Goal: Transaction & Acquisition: Purchase product/service

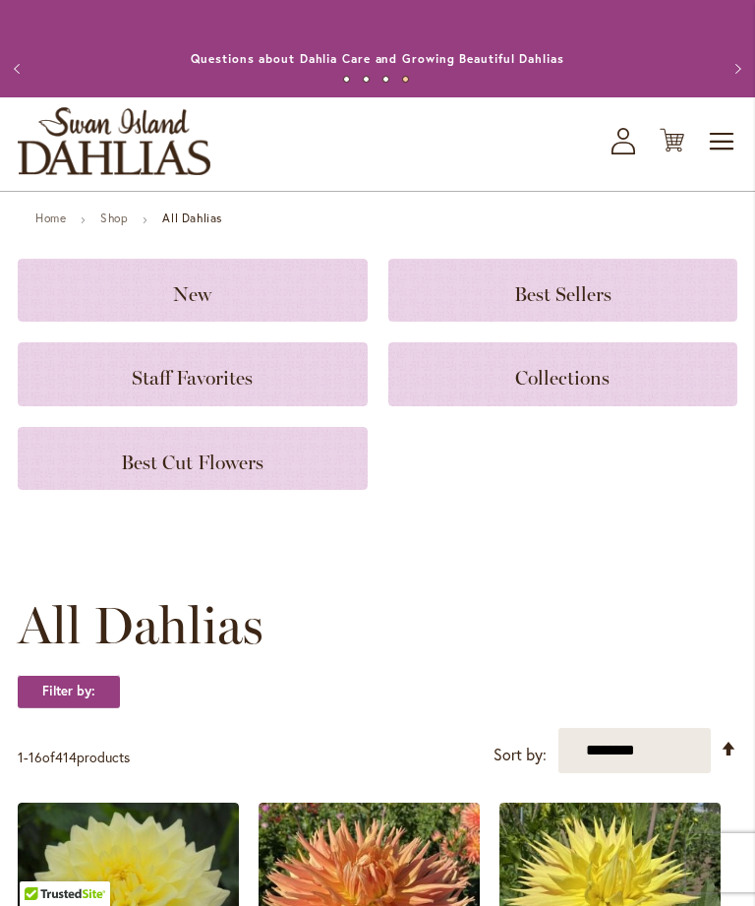
click at [717, 161] on span "Toggle Nav" at bounding box center [723, 141] width 30 height 39
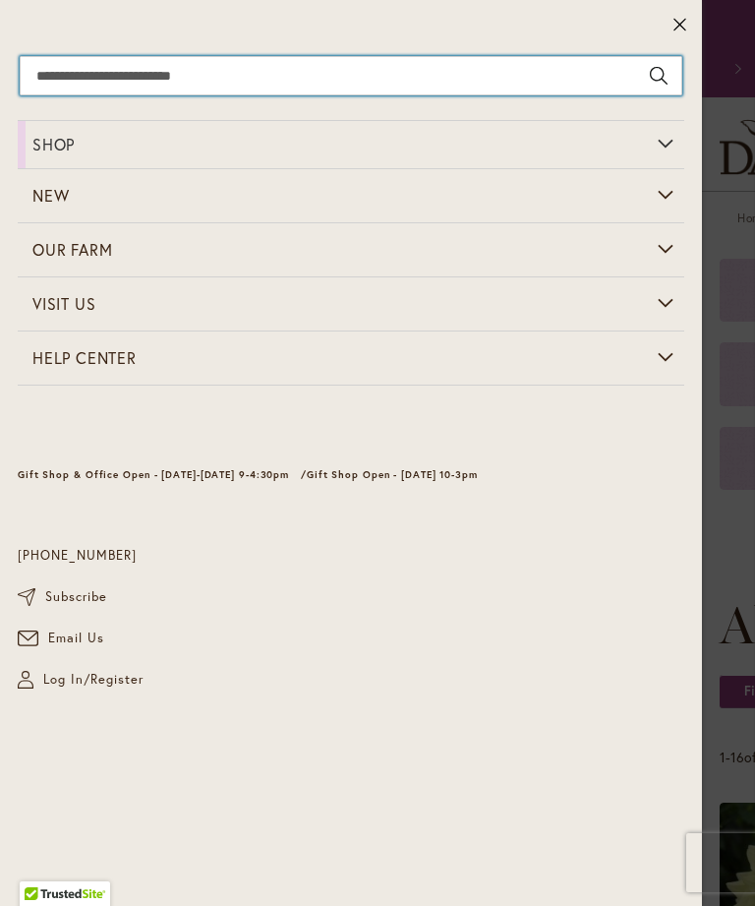
click at [444, 70] on input "Search" at bounding box center [351, 75] width 663 height 39
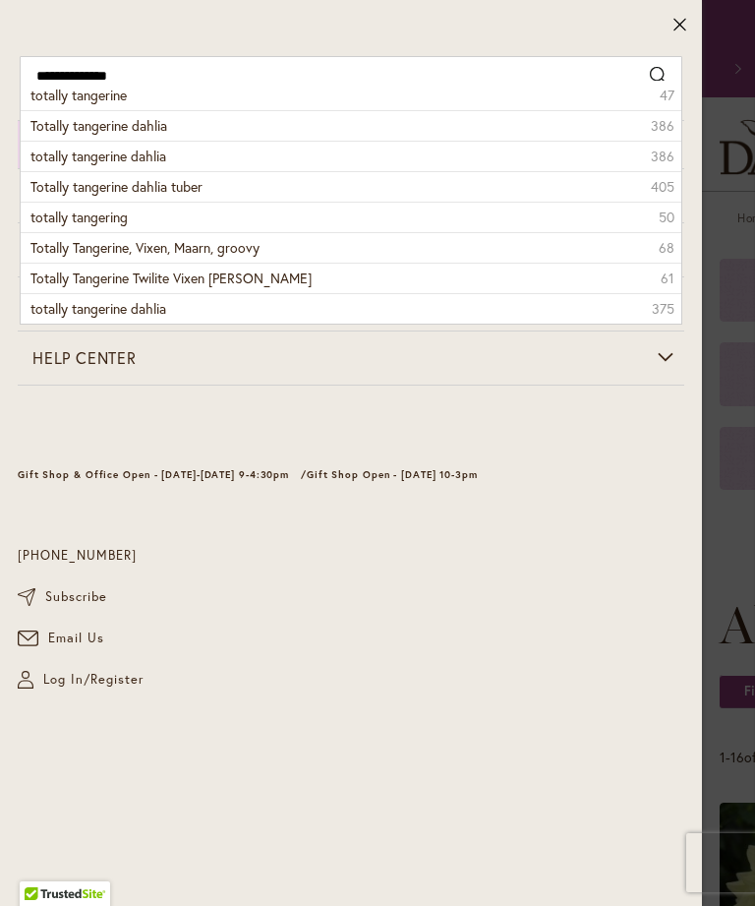
click at [135, 136] on li "Totally tangerine dahlia 386" at bounding box center [351, 125] width 661 height 30
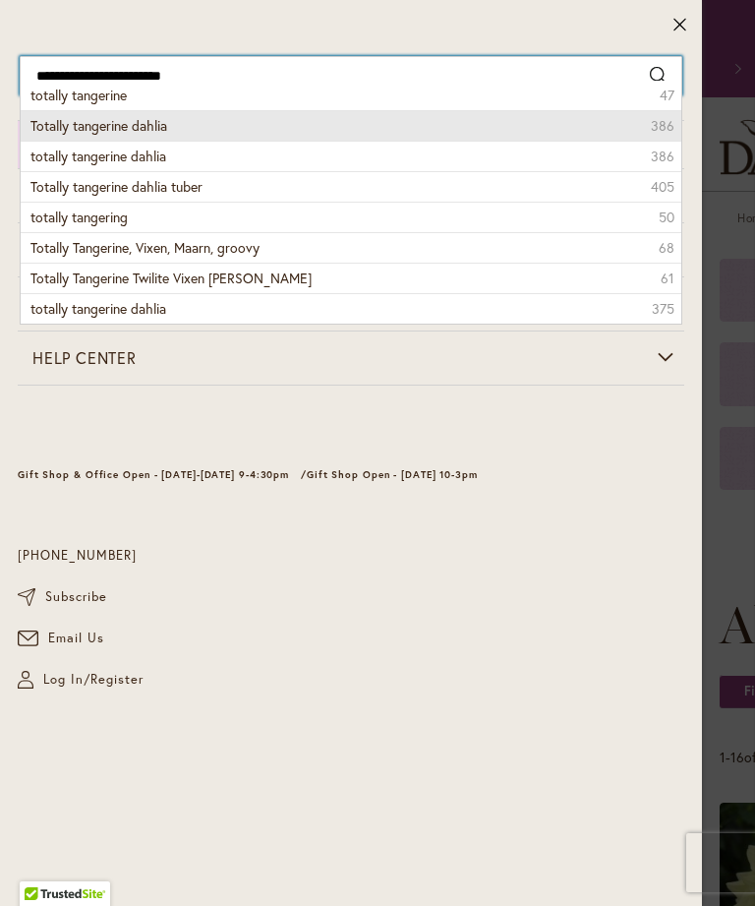
type input "**********"
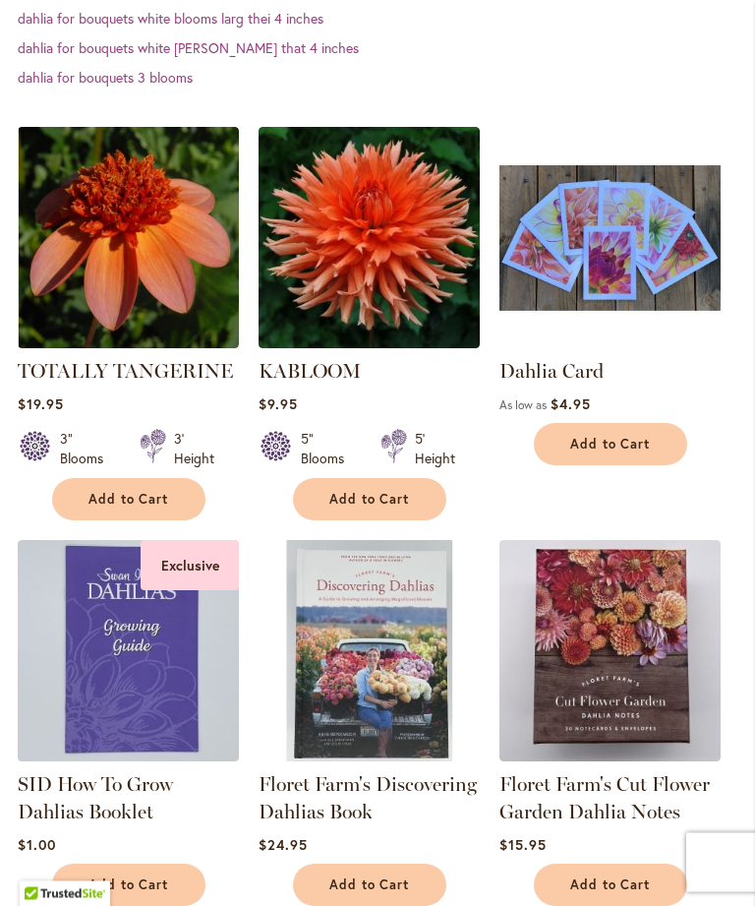
scroll to position [692, 0]
click at [369, 269] on img at bounding box center [369, 237] width 221 height 221
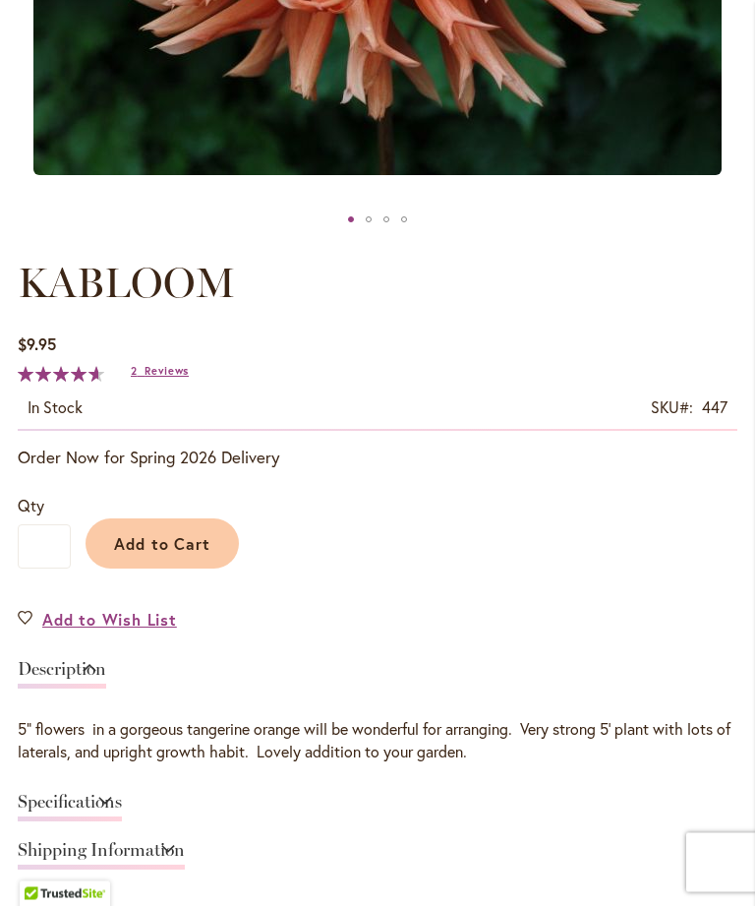
scroll to position [804, 0]
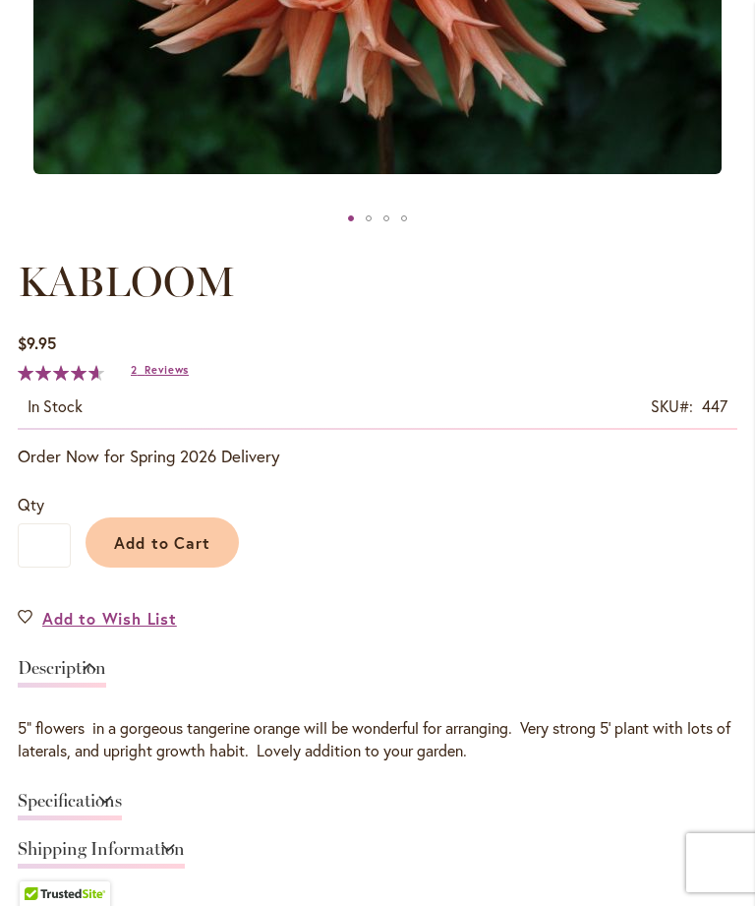
click at [179, 553] on span "Add to Cart" at bounding box center [162, 542] width 97 height 21
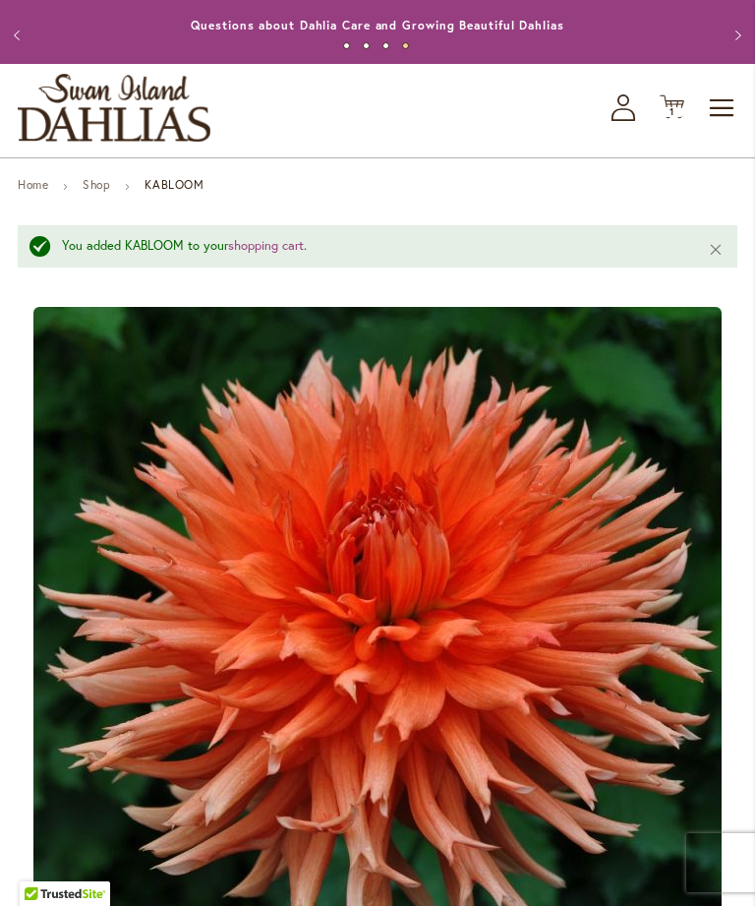
scroll to position [30, 0]
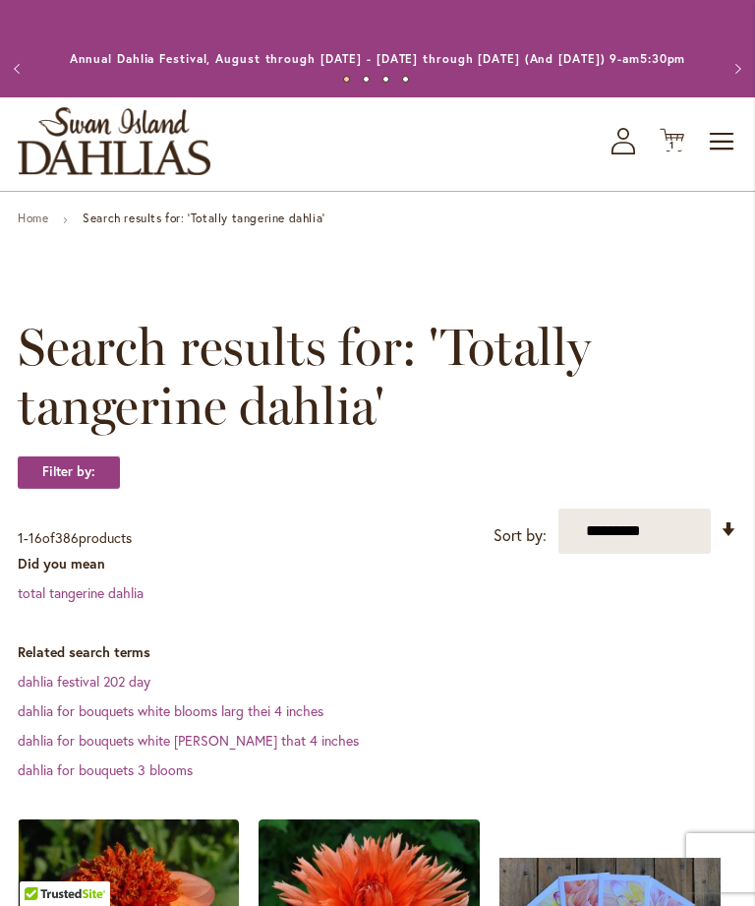
scroll to position [755, 0]
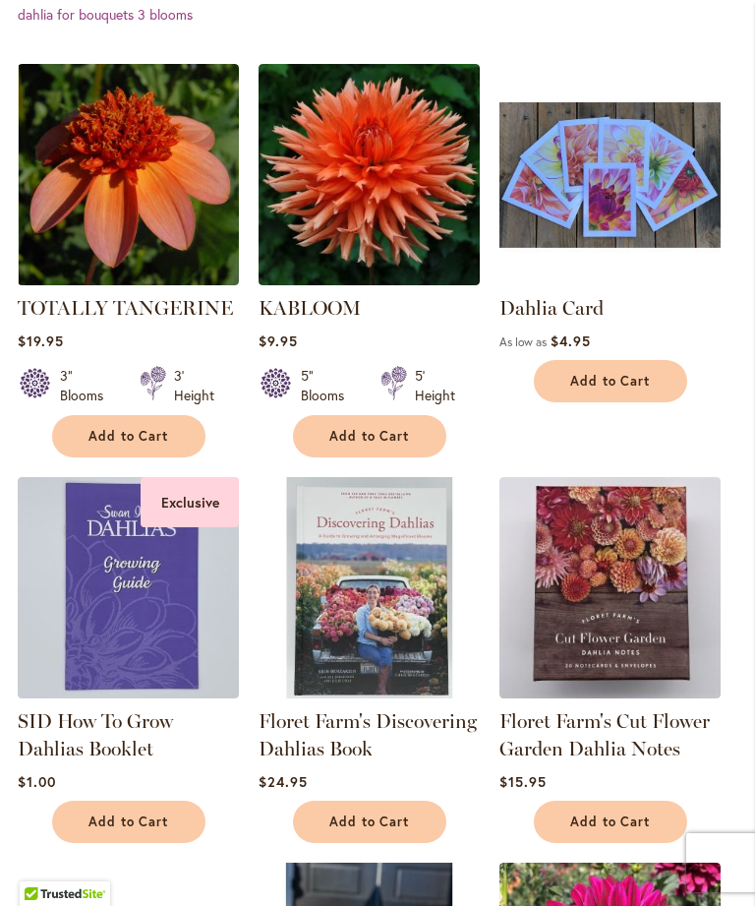
click at [126, 285] on img at bounding box center [128, 174] width 221 height 221
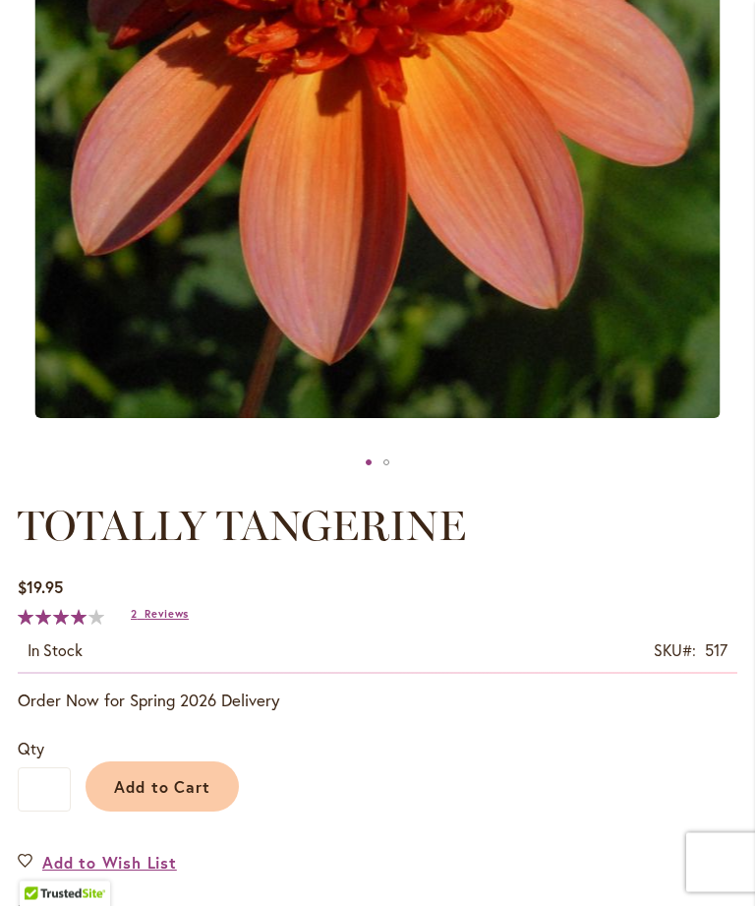
scroll to position [564, 0]
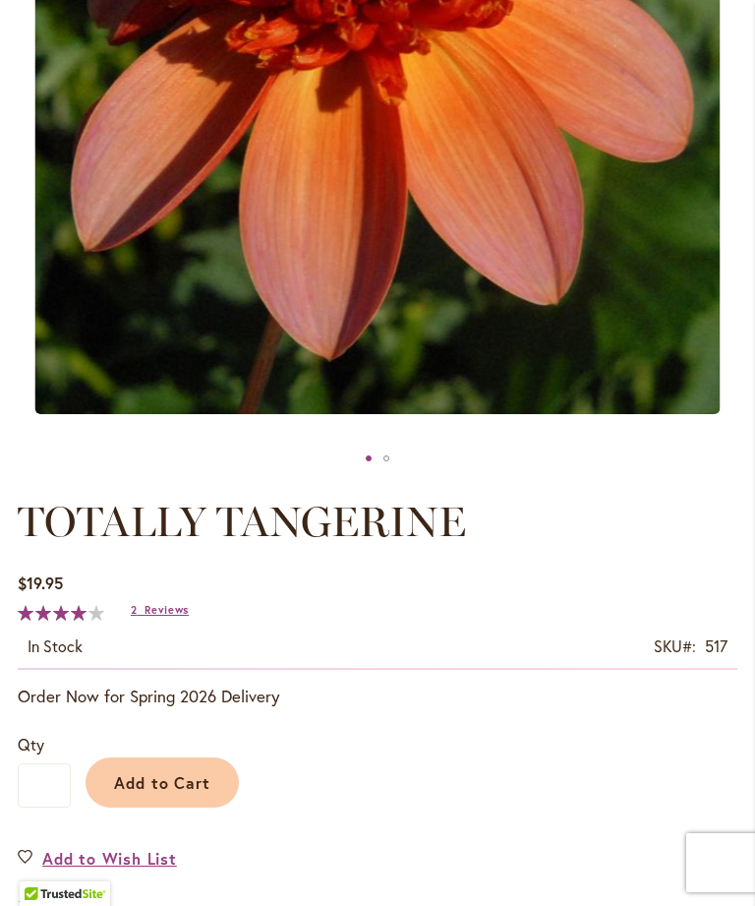
click at [150, 617] on span "Reviews" at bounding box center [167, 610] width 44 height 14
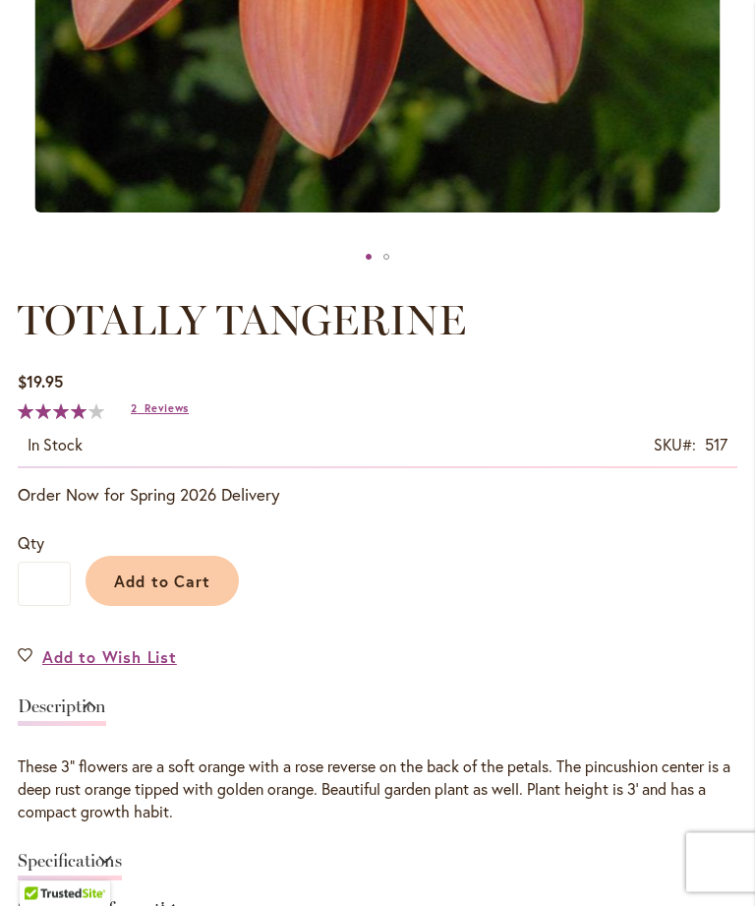
scroll to position [765, 0]
click at [164, 590] on span "Add to Cart" at bounding box center [162, 581] width 97 height 21
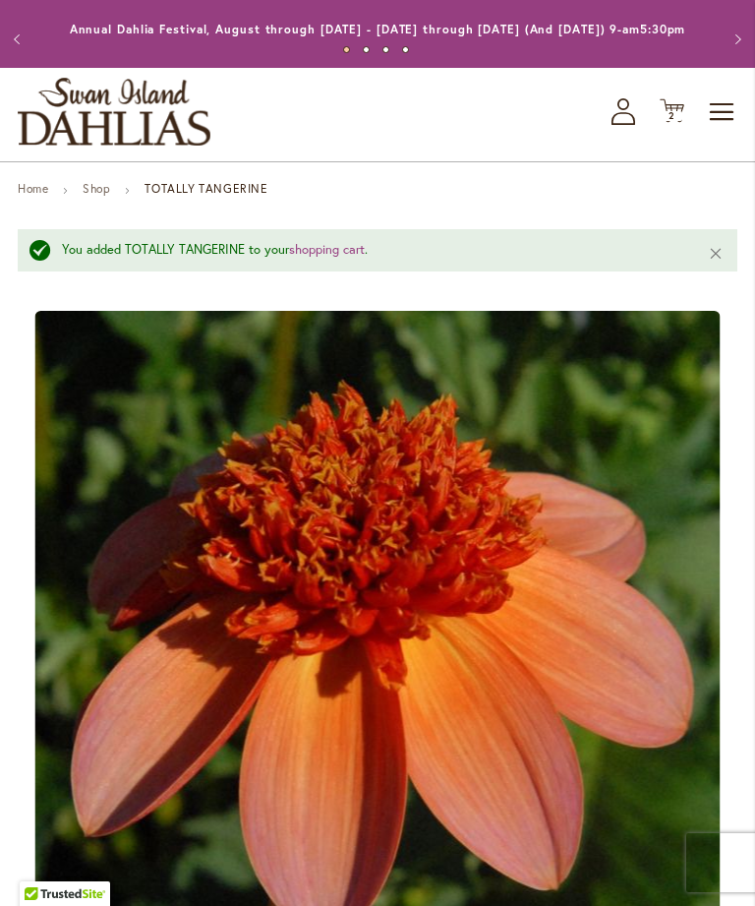
scroll to position [0, 0]
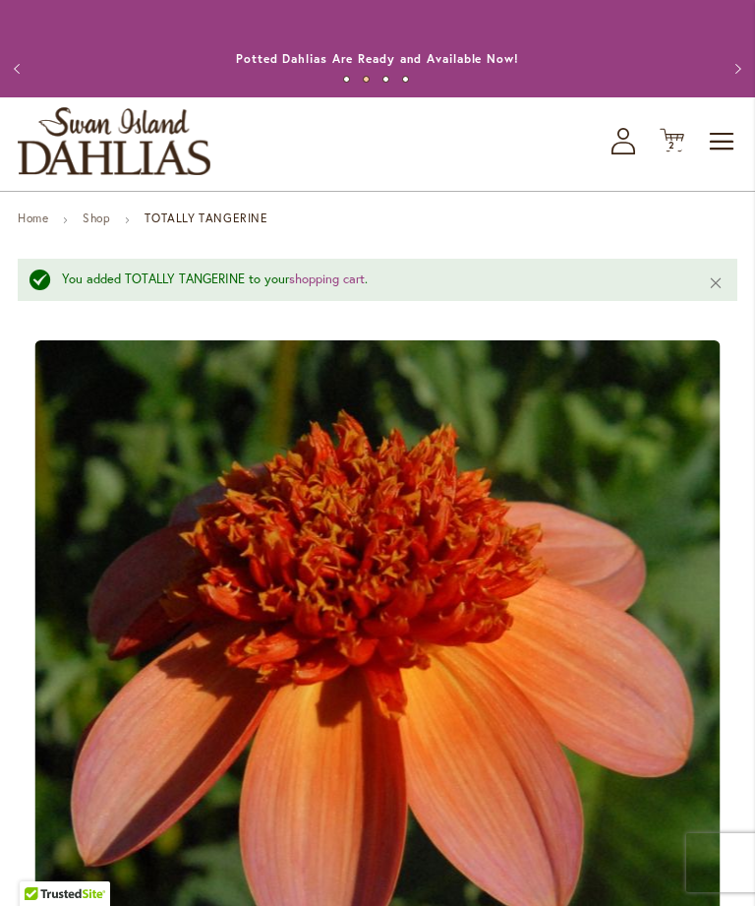
click at [99, 225] on link "Shop" at bounding box center [97, 218] width 28 height 15
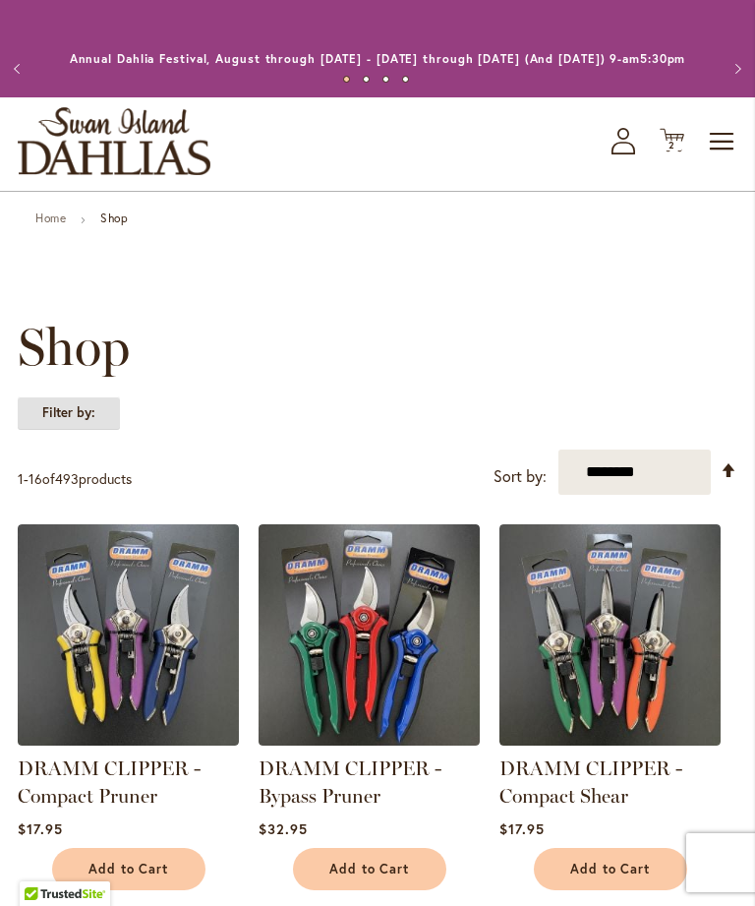
click at [59, 430] on strong "Filter by:" at bounding box center [69, 412] width 102 height 33
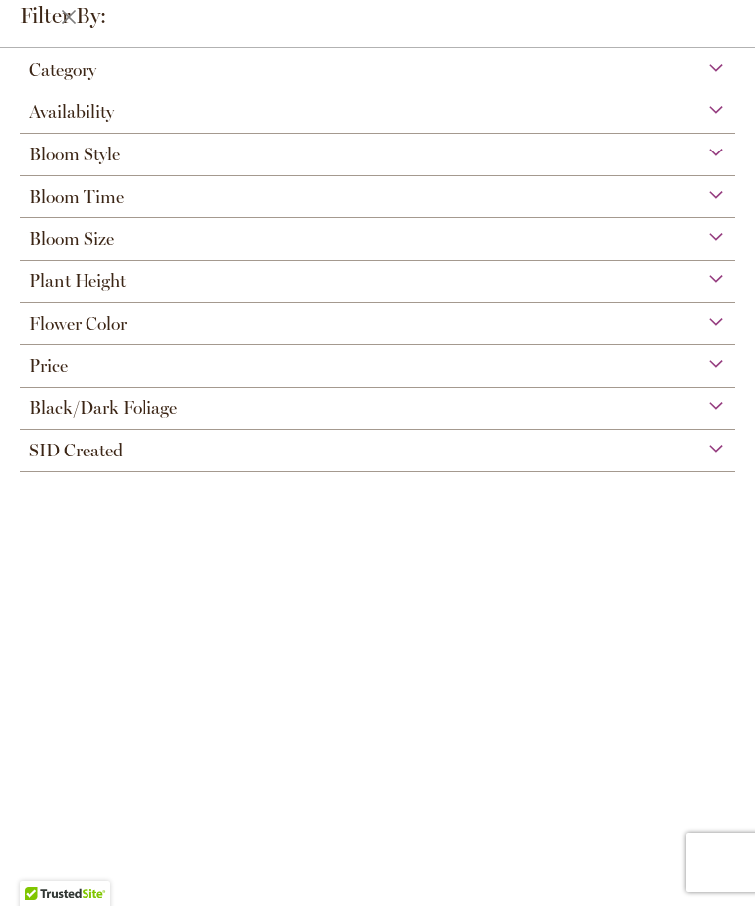
click at [109, 331] on span "Flower Color" at bounding box center [78, 324] width 97 height 22
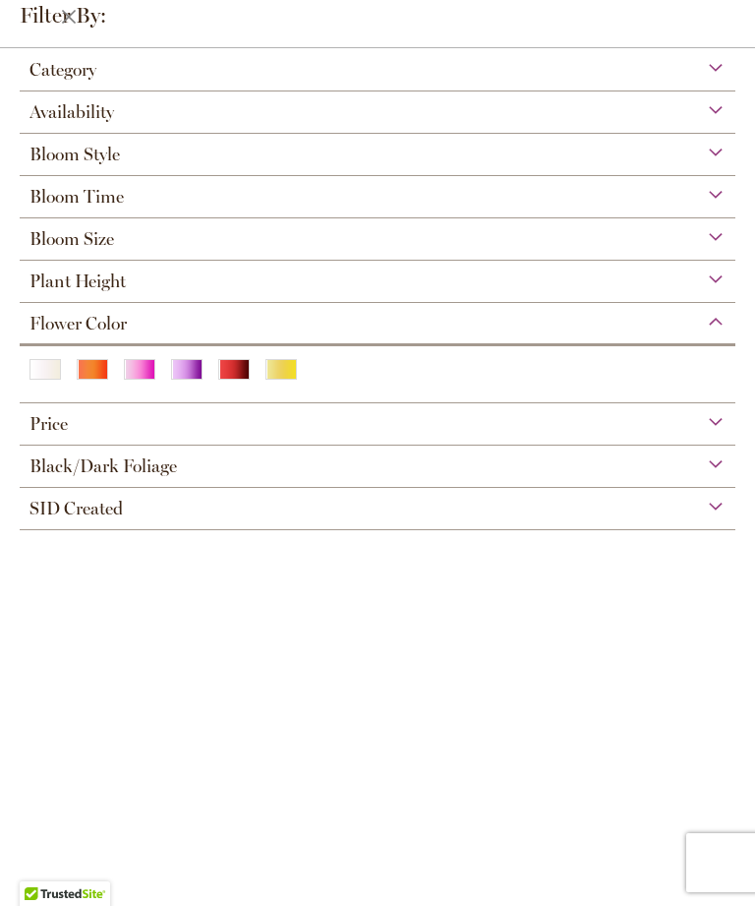
click at [84, 380] on div "Orange/Peach" at bounding box center [92, 369] width 31 height 21
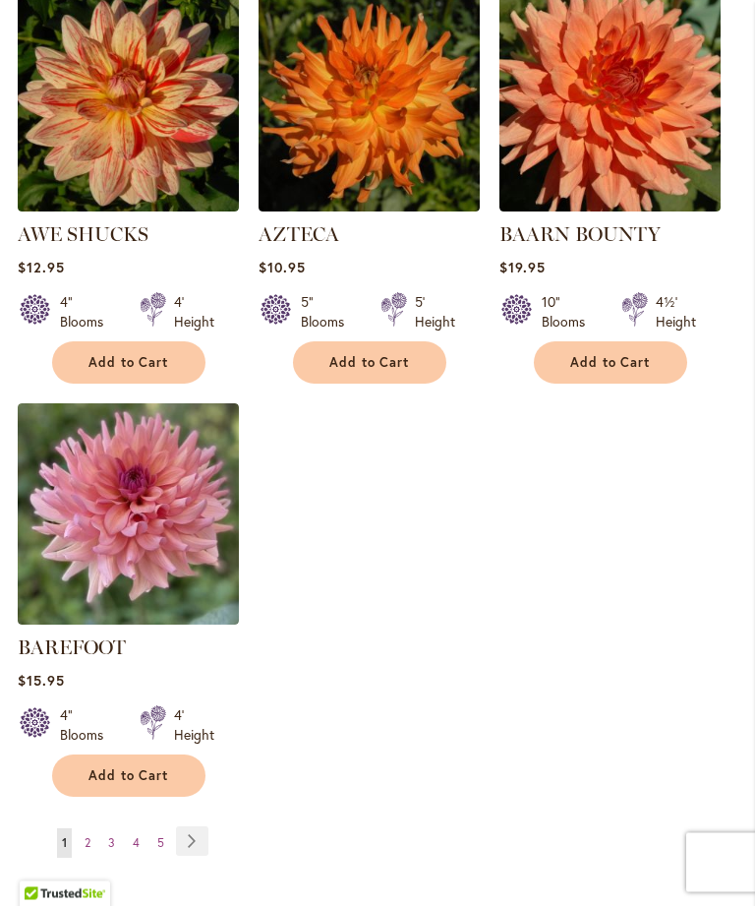
scroll to position [2342, 0]
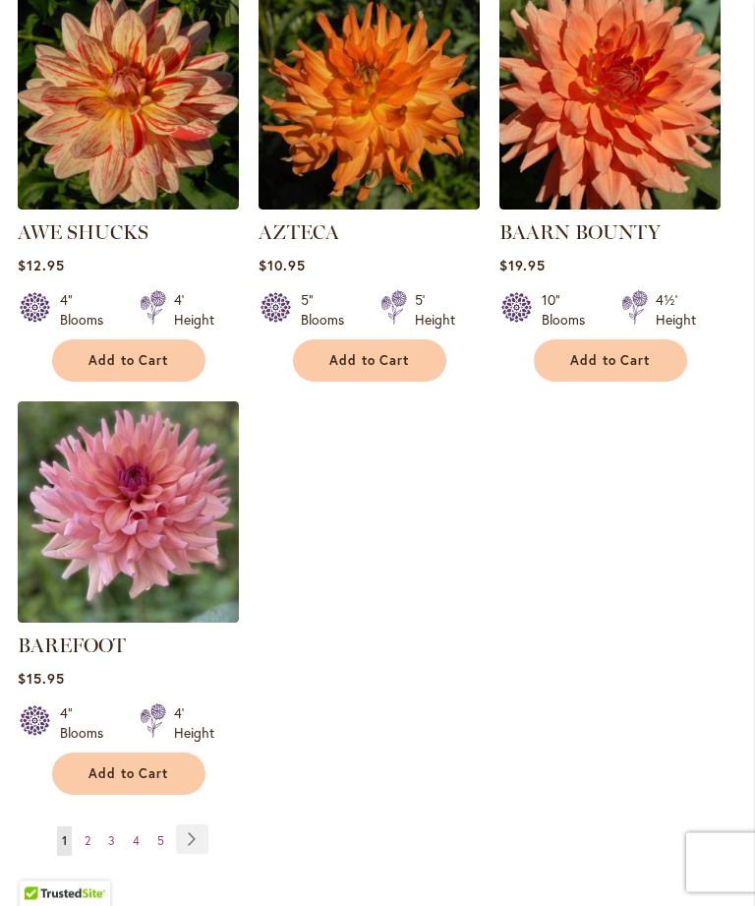
click at [202, 834] on link "Page Next" at bounding box center [192, 840] width 32 height 30
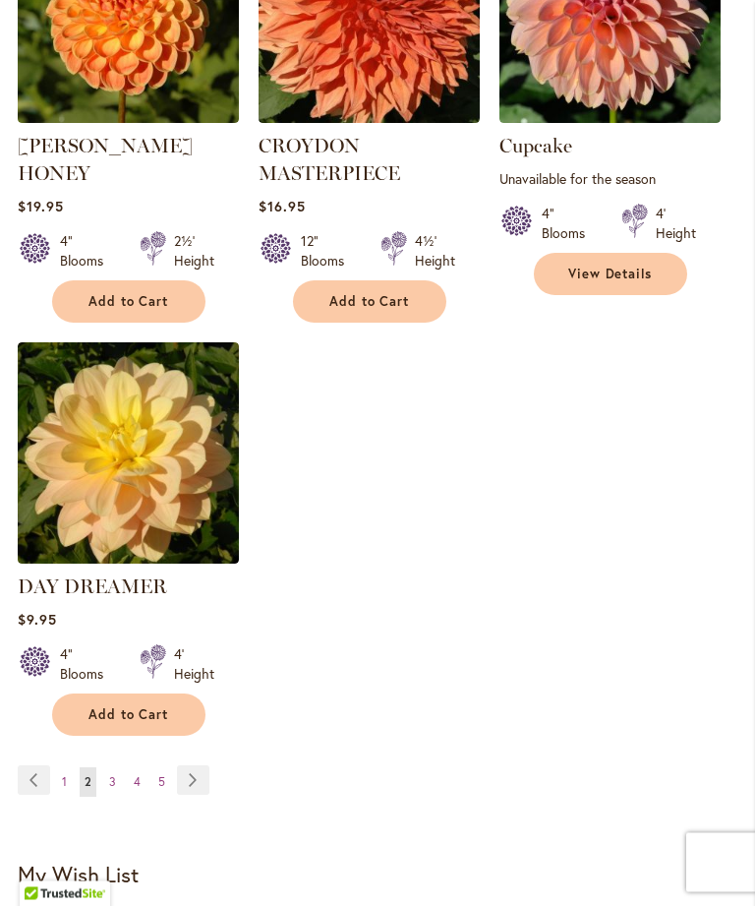
scroll to position [2457, 0]
click at [190, 765] on link "Page Next" at bounding box center [193, 780] width 32 height 30
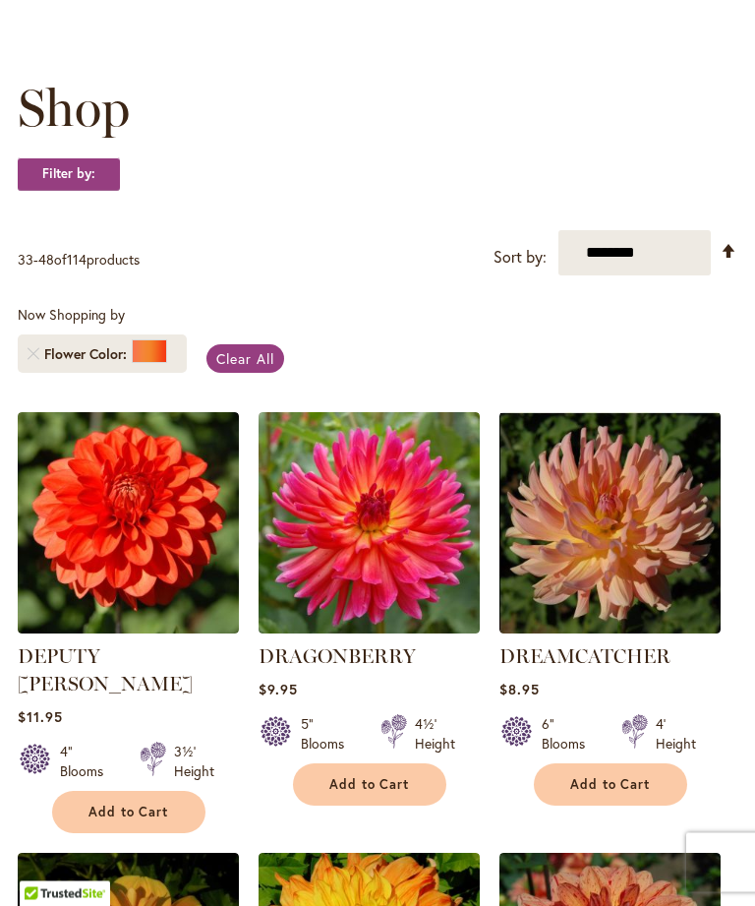
scroll to position [367, 0]
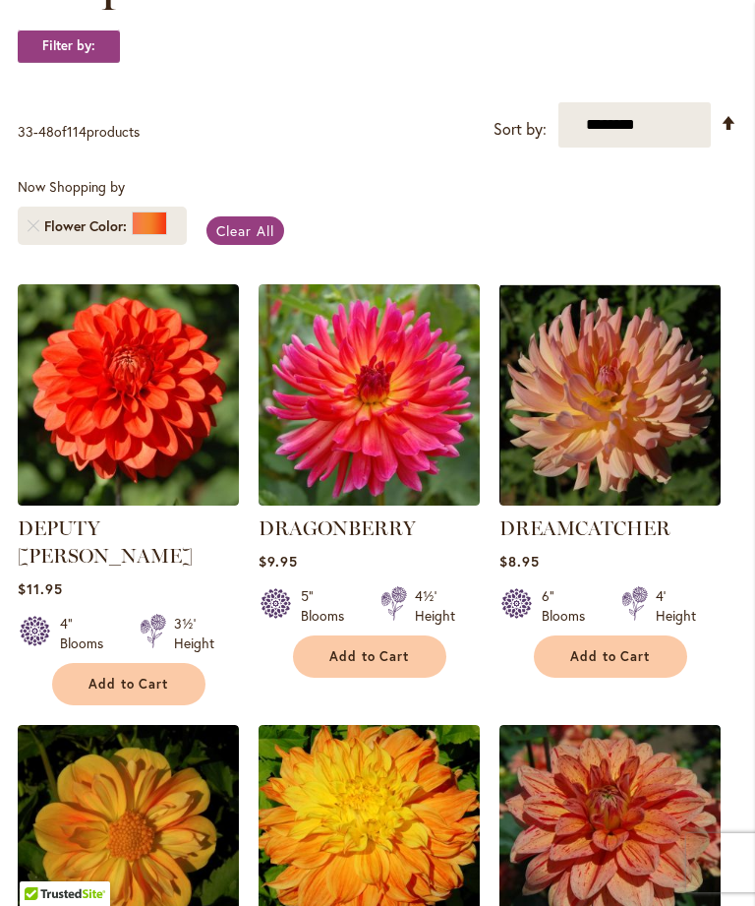
click at [119, 676] on span "Add to Cart" at bounding box center [129, 684] width 81 height 17
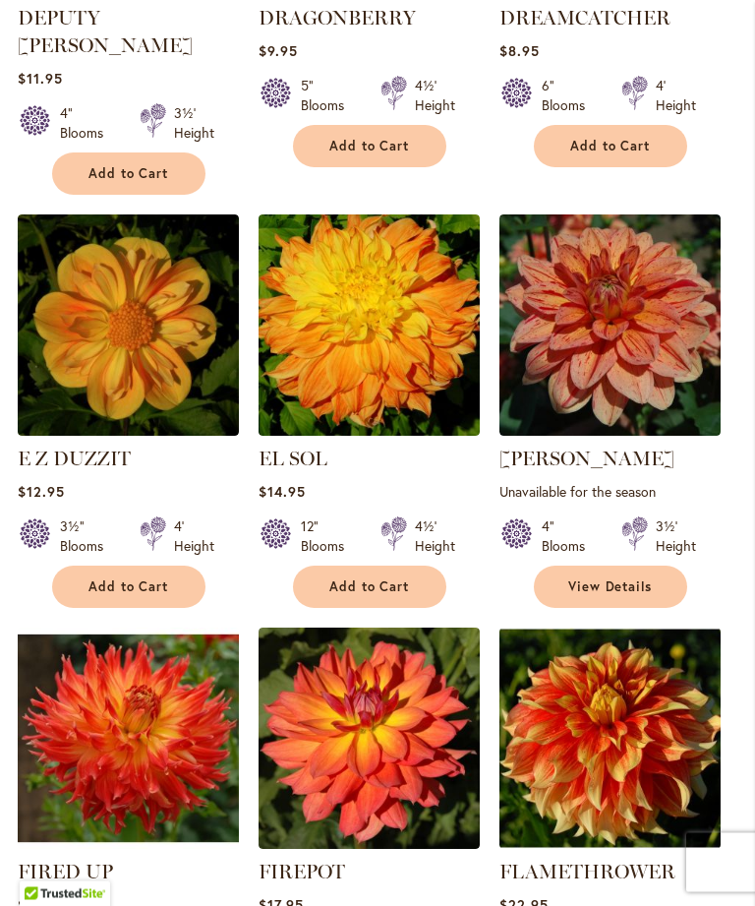
scroll to position [988, 0]
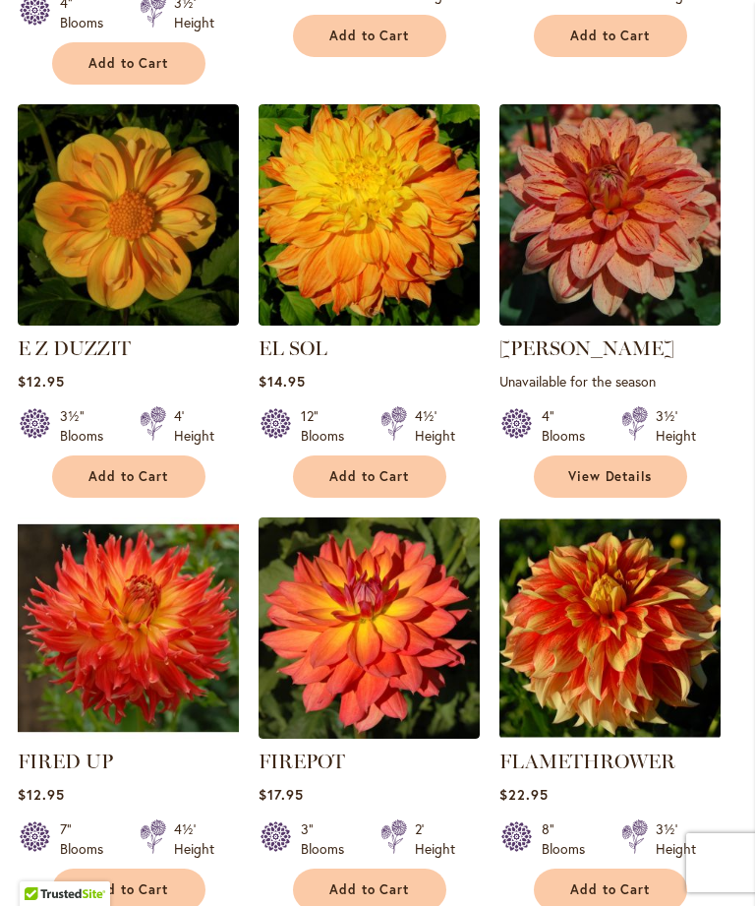
click at [128, 240] on img at bounding box center [128, 214] width 221 height 221
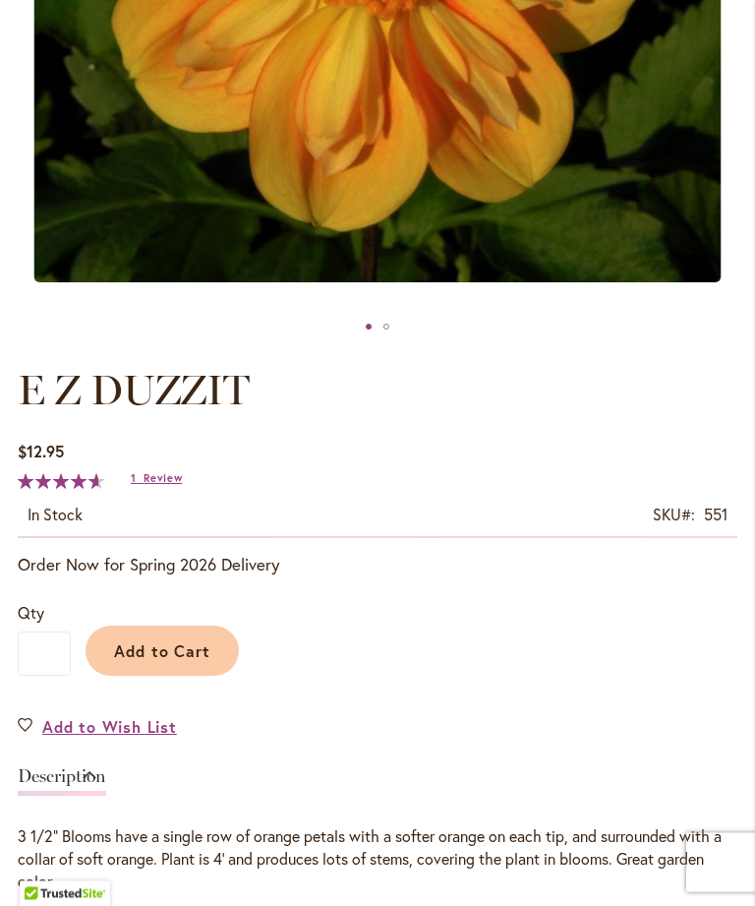
scroll to position [695, 0]
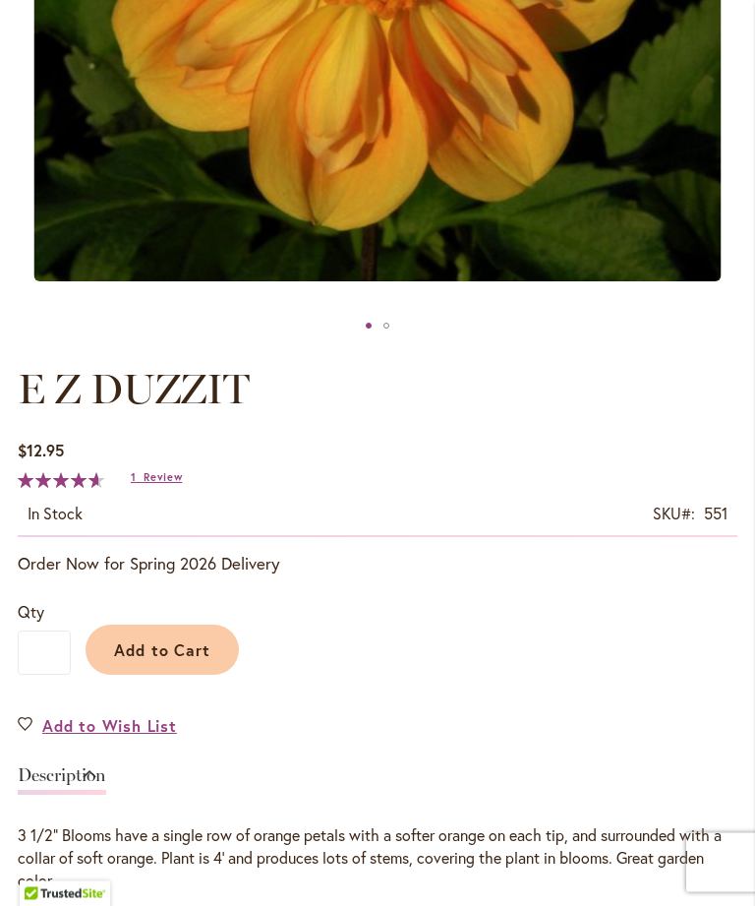
click at [149, 485] on span "Review" at bounding box center [163, 478] width 38 height 14
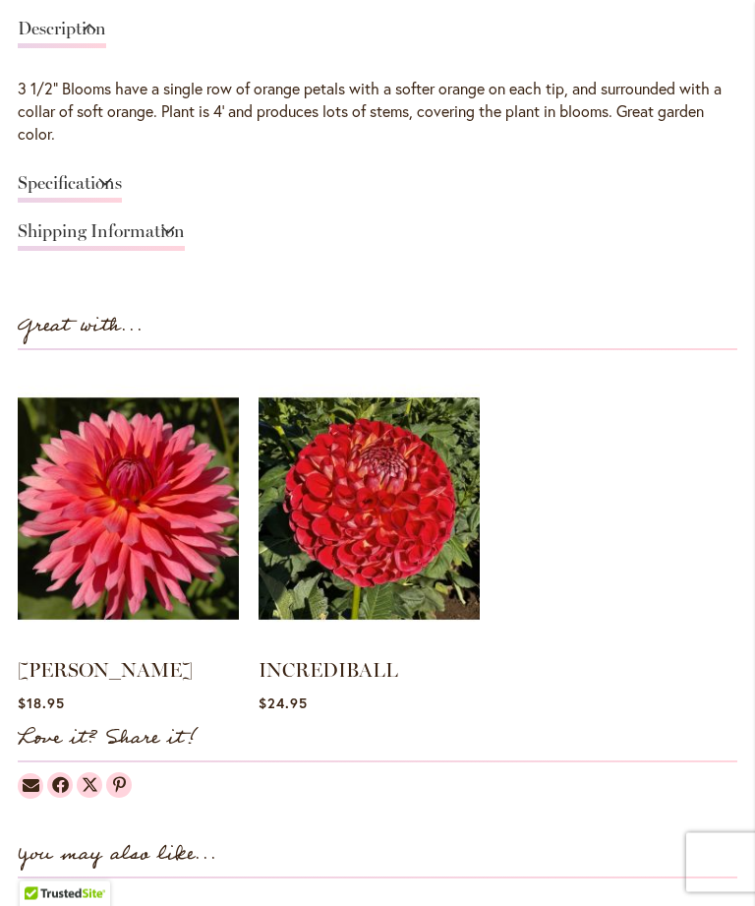
scroll to position [1327, 0]
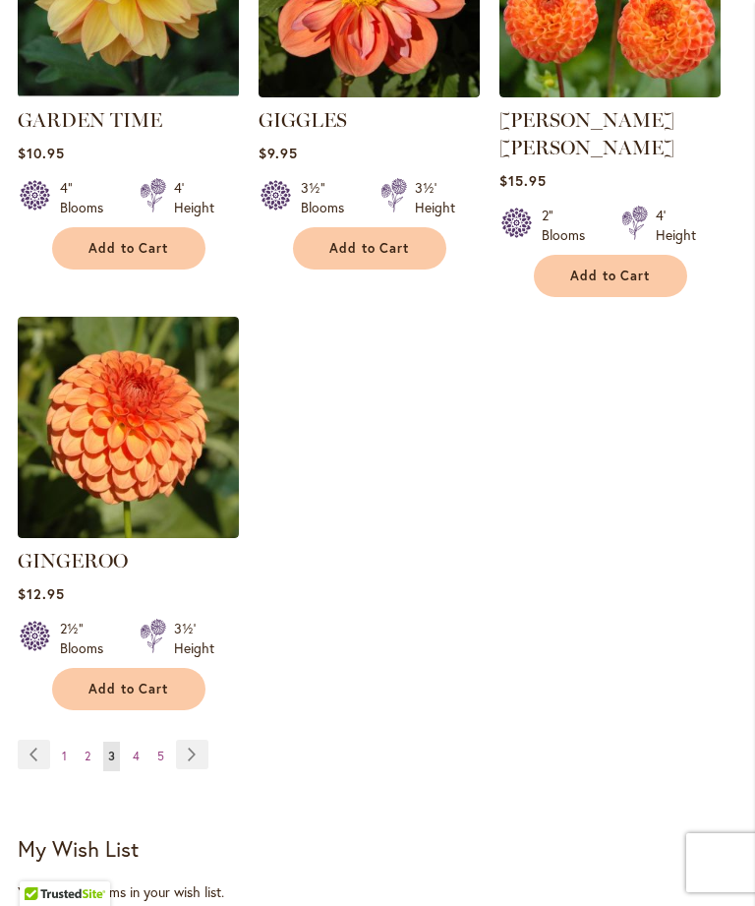
scroll to position [2484, 0]
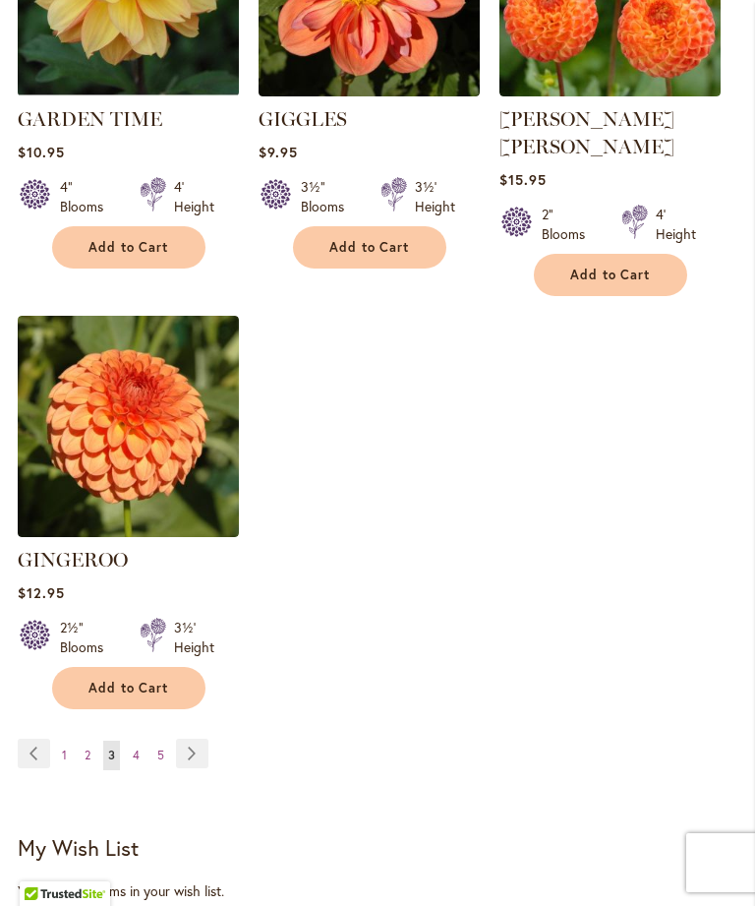
click at [193, 739] on link "Page Next" at bounding box center [192, 754] width 32 height 30
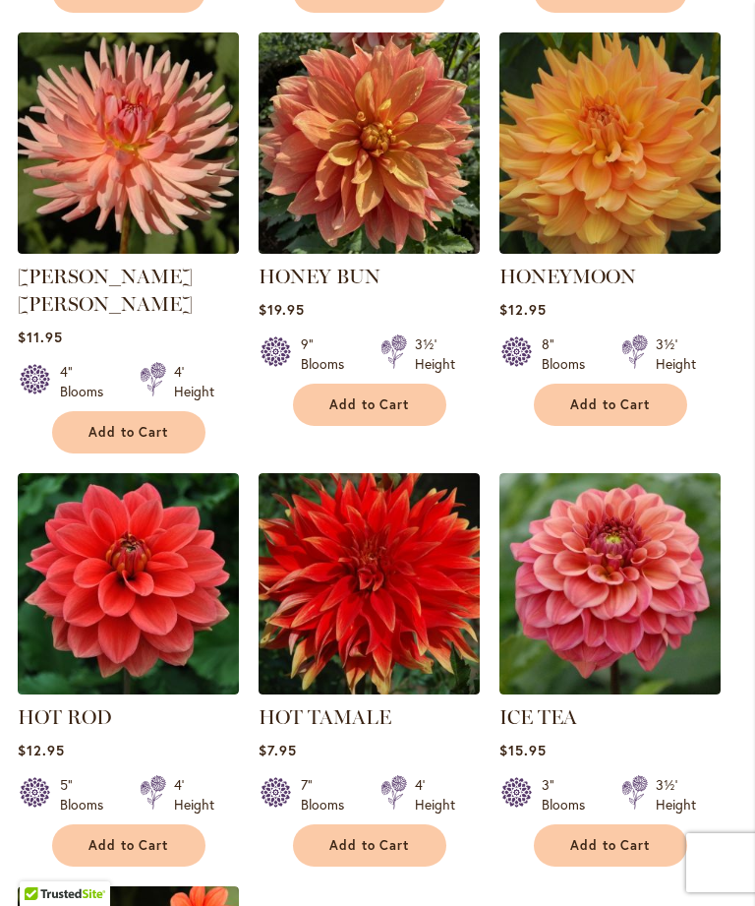
scroll to position [1866, 0]
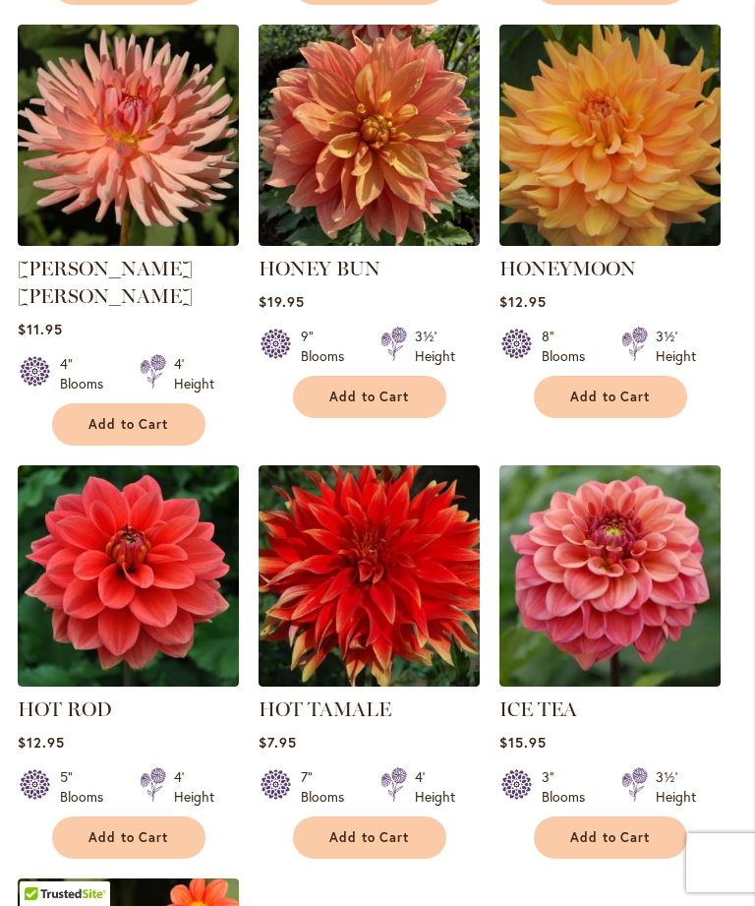
click at [353, 150] on img at bounding box center [369, 135] width 221 height 221
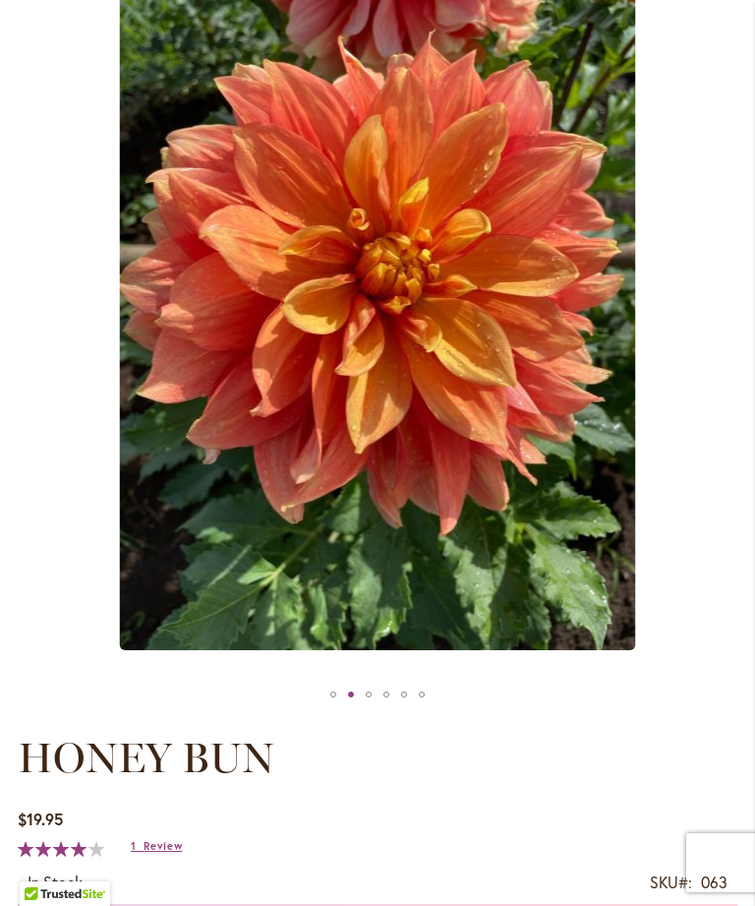
scroll to position [326, 0]
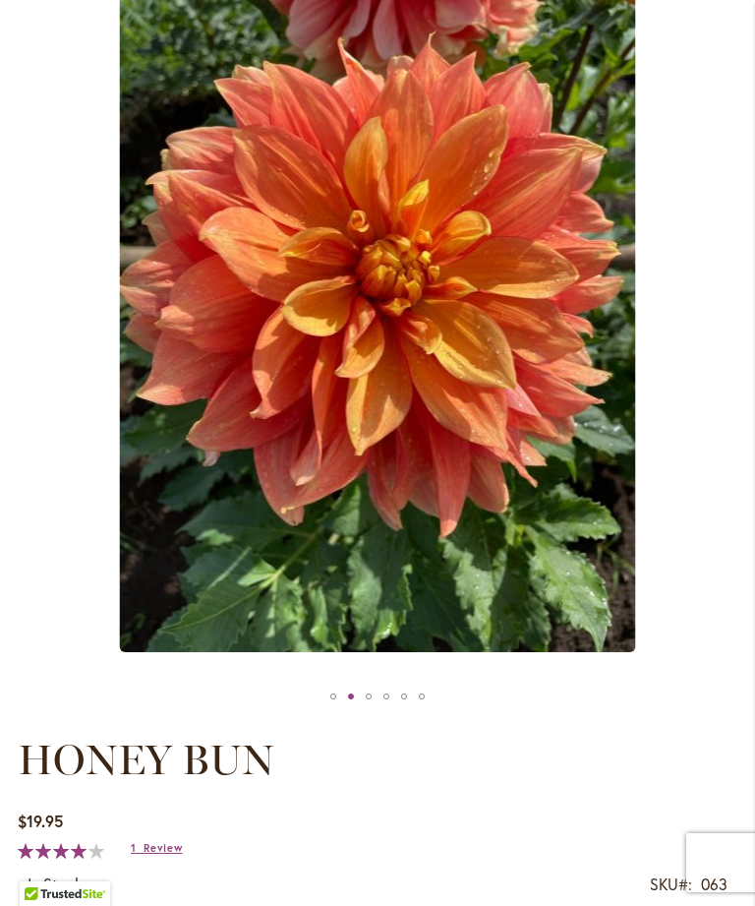
click at [375, 711] on div "Honey Bun" at bounding box center [369, 697] width 18 height 30
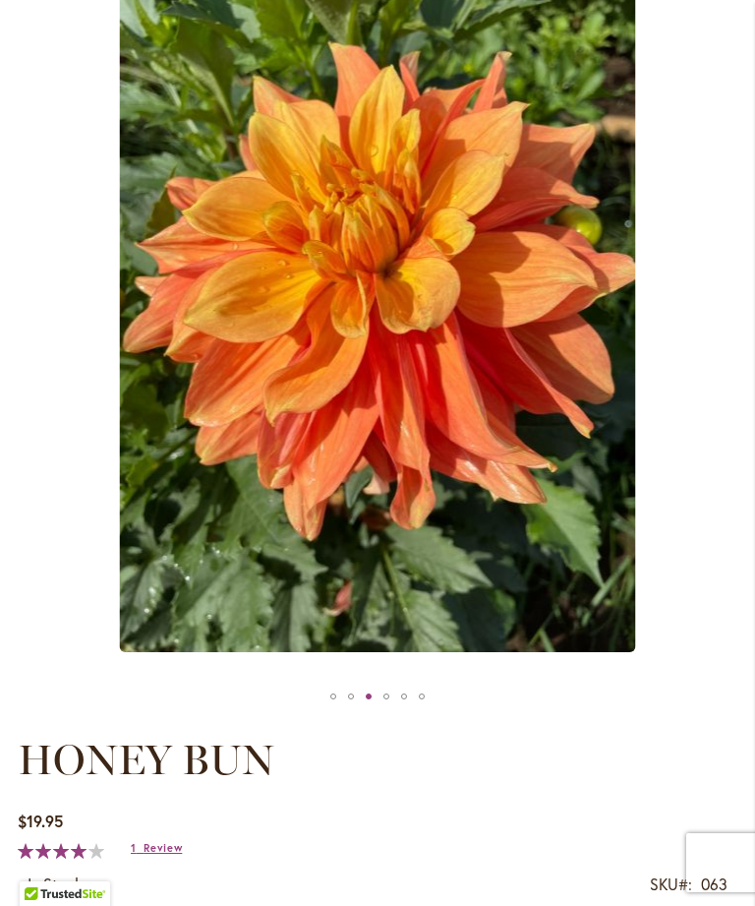
click at [394, 706] on div "Honey Bun" at bounding box center [387, 697] width 18 height 30
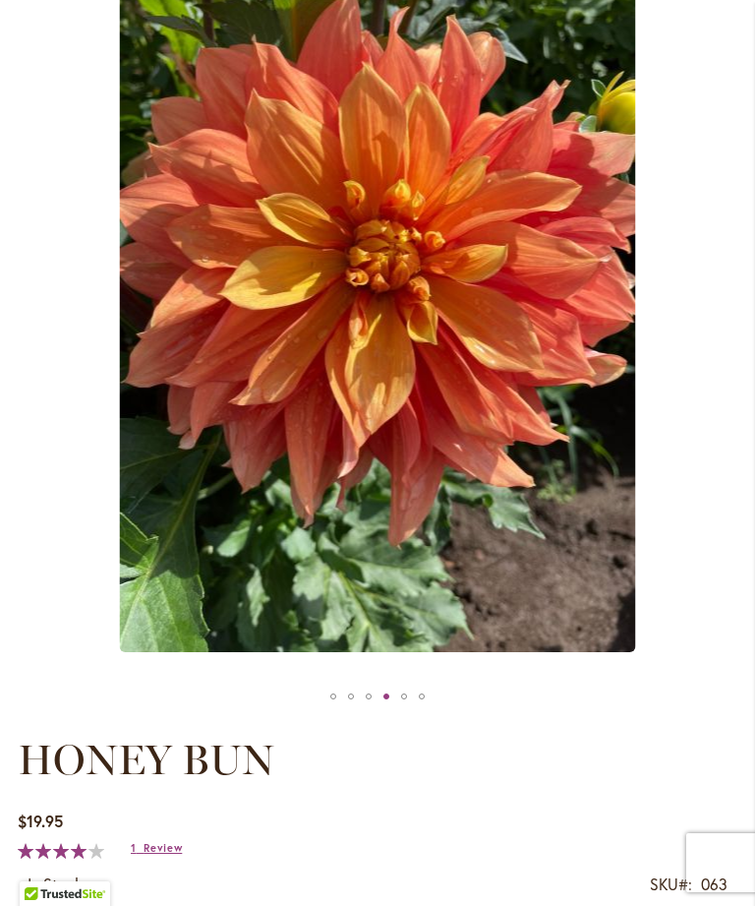
click at [409, 711] on div "Honey Bun" at bounding box center [404, 697] width 18 height 30
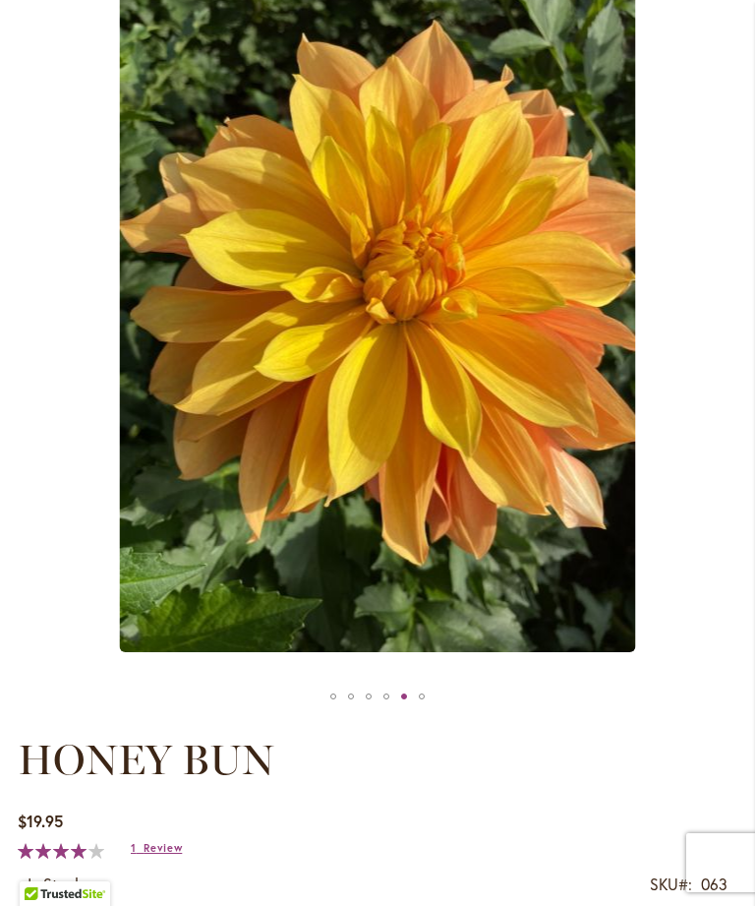
click at [425, 711] on div "Honey Bun" at bounding box center [422, 697] width 18 height 30
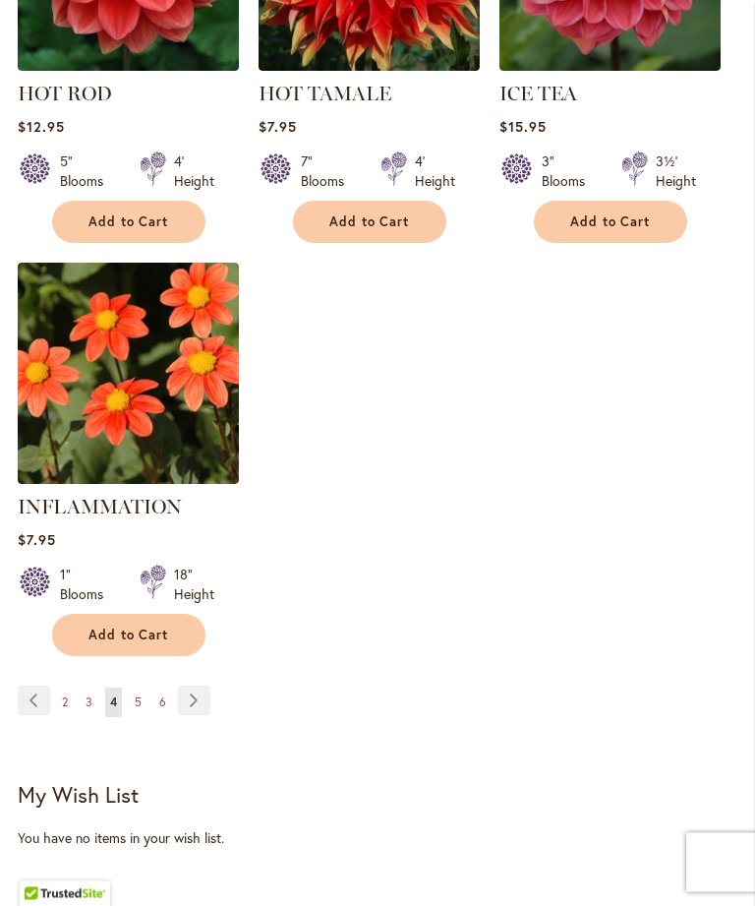
scroll to position [2482, 0]
click at [199, 691] on link "Page Next" at bounding box center [194, 701] width 32 height 30
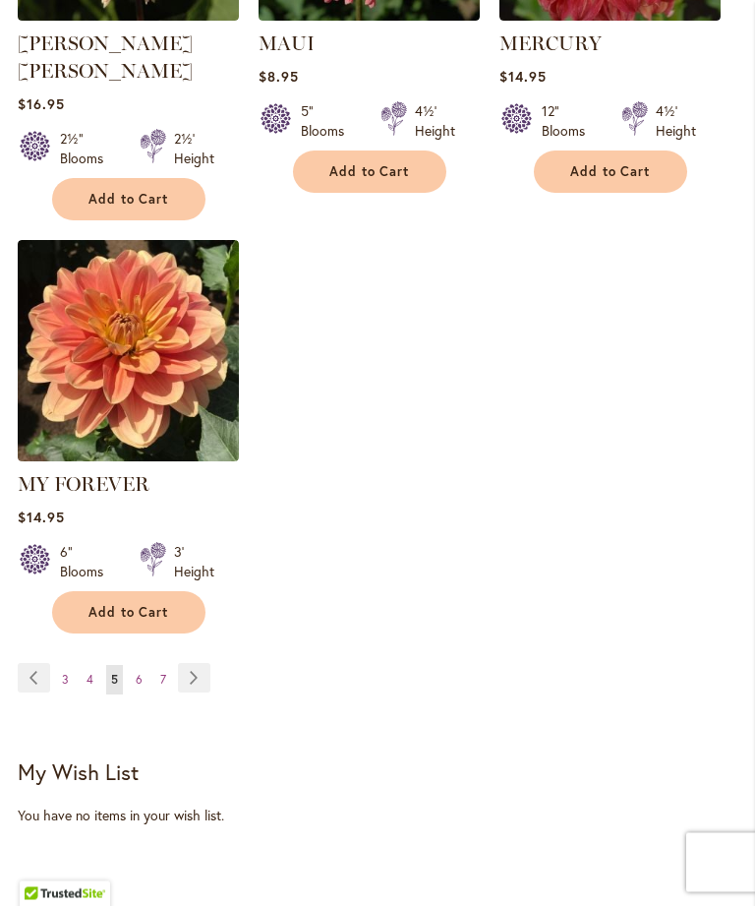
scroll to position [2535, 0]
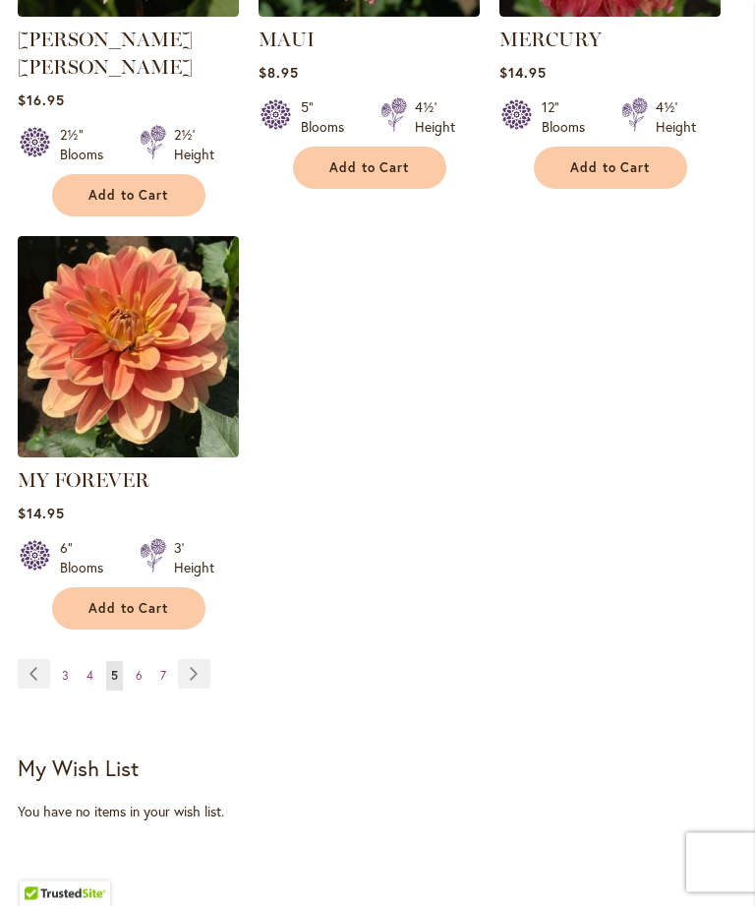
click at [195, 660] on link "Page Next" at bounding box center [194, 675] width 32 height 30
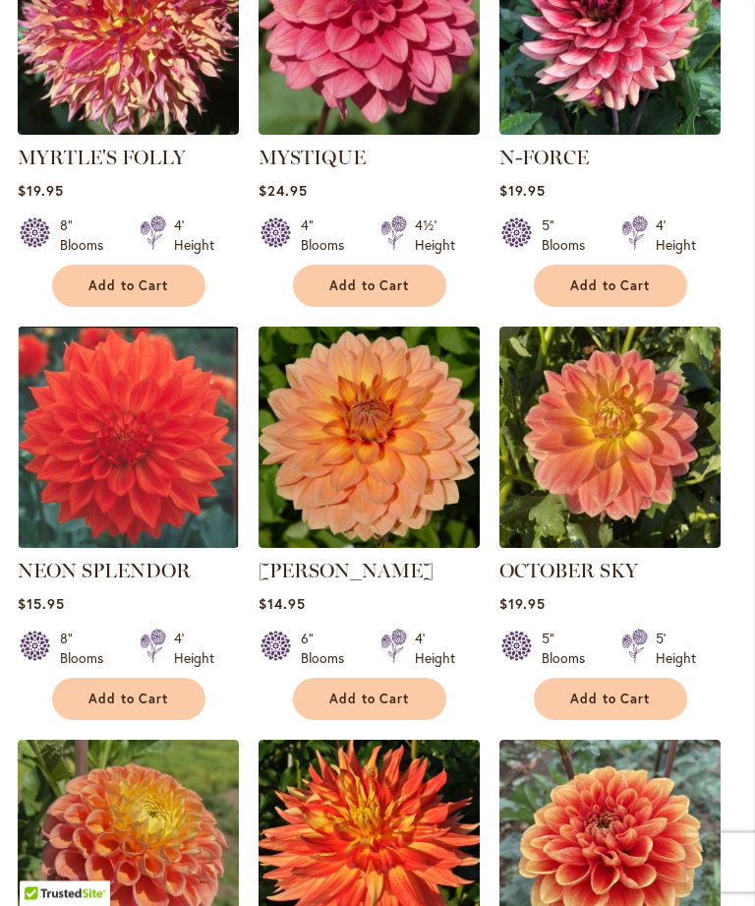
scroll to position [738, 0]
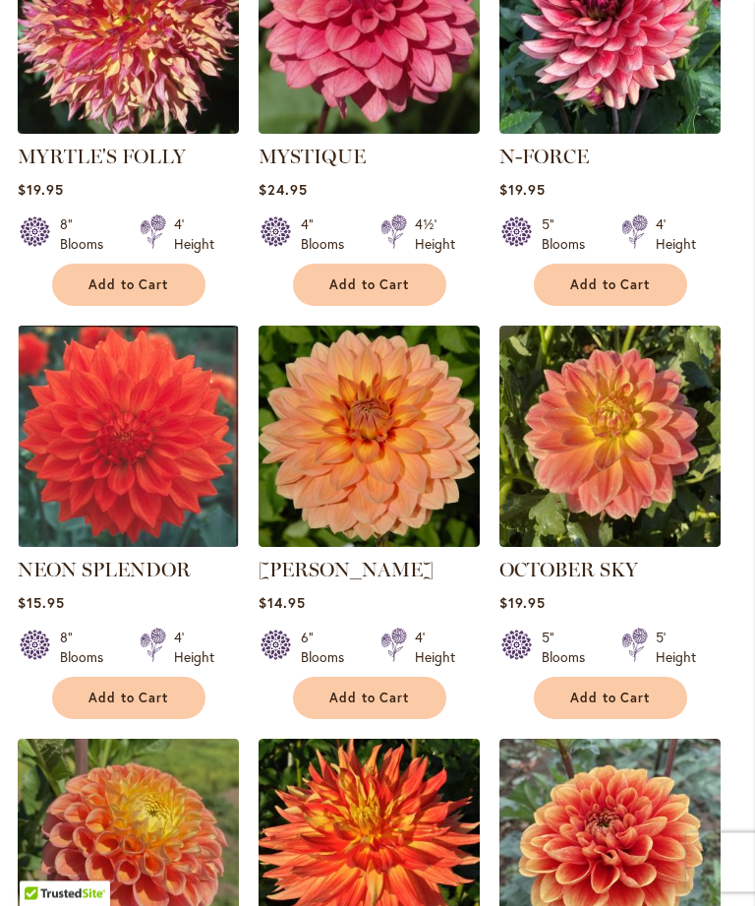
click at [116, 495] on img at bounding box center [128, 437] width 221 height 221
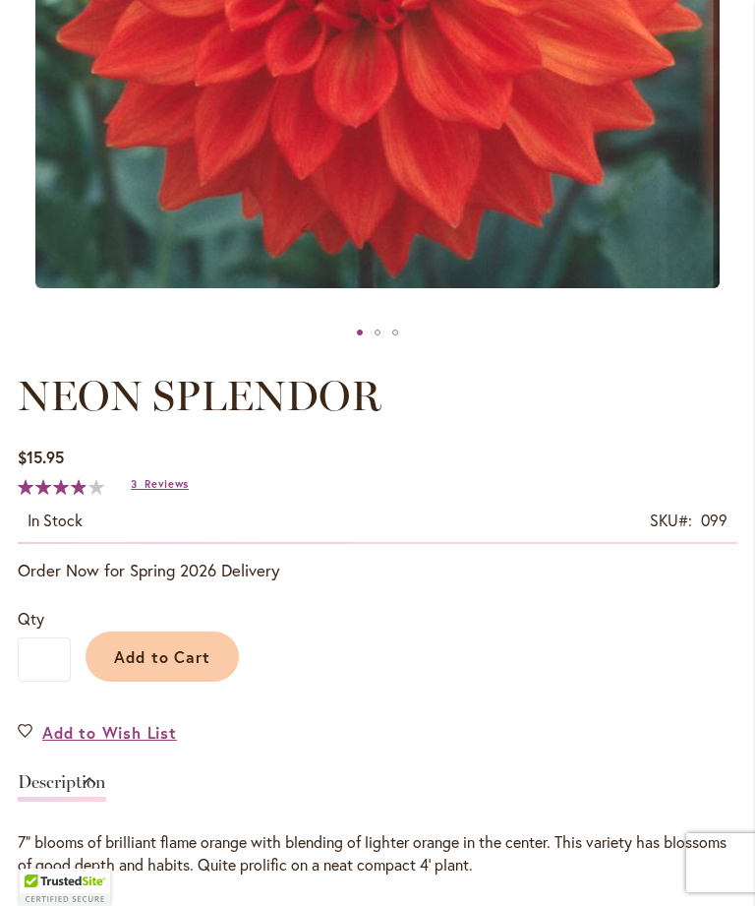
click at [143, 491] on link "3 Reviews" at bounding box center [160, 484] width 58 height 14
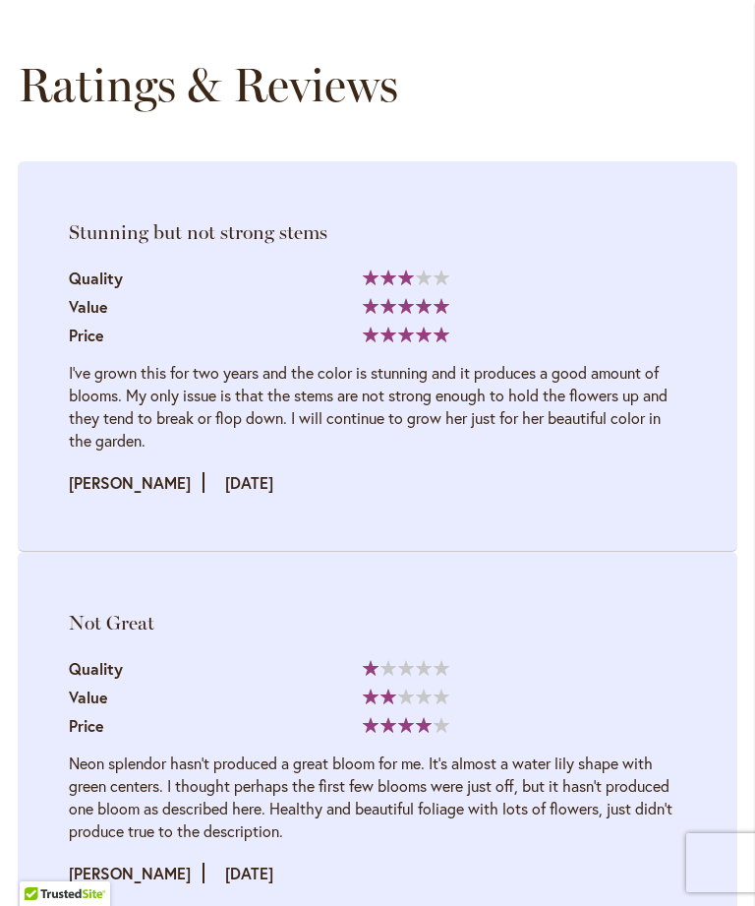
scroll to position [2631, 0]
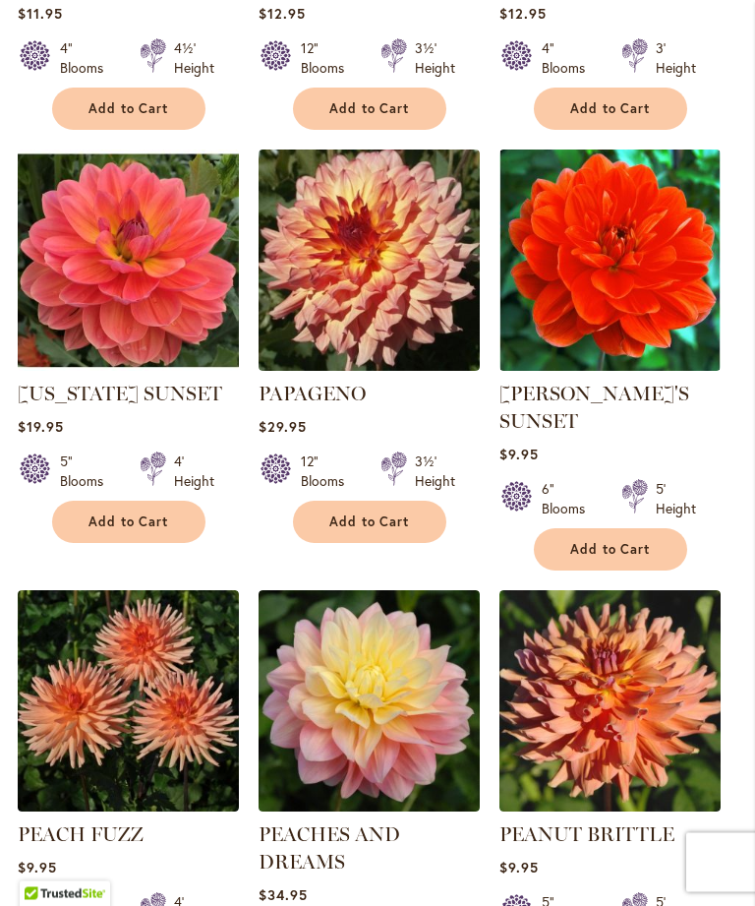
scroll to position [1741, 0]
click at [632, 284] on img at bounding box center [610, 260] width 221 height 221
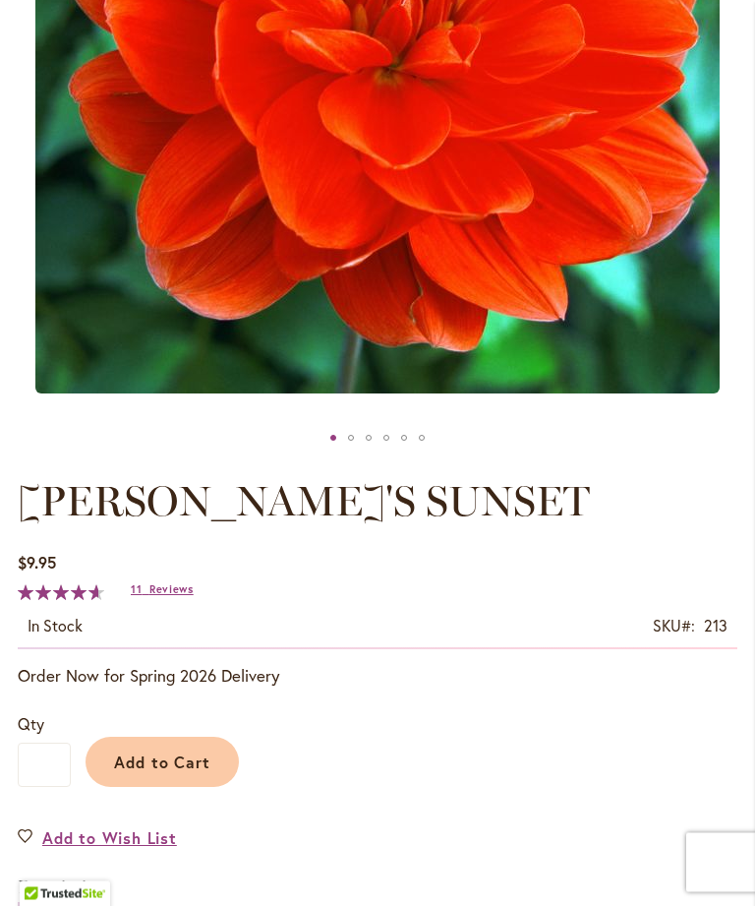
scroll to position [707, 0]
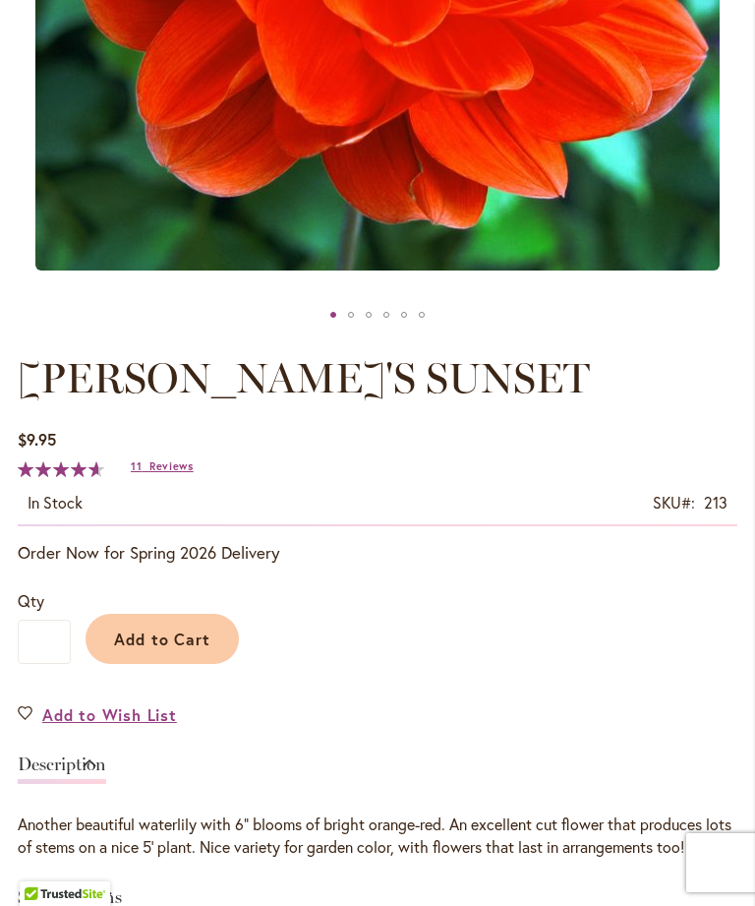
click at [165, 649] on span "Add to Cart" at bounding box center [162, 639] width 97 height 21
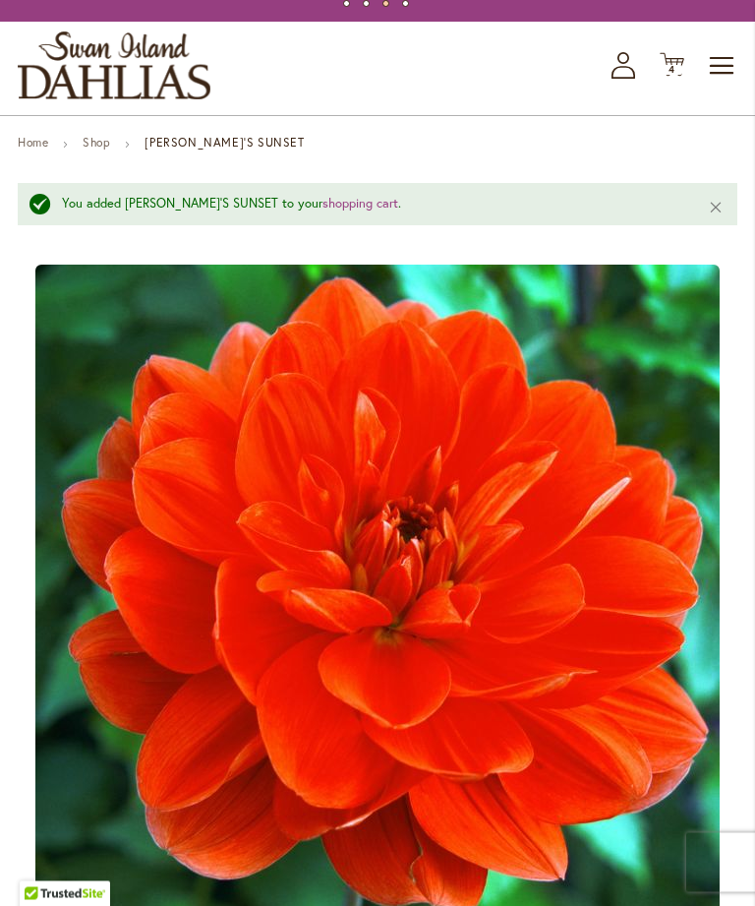
scroll to position [0, 0]
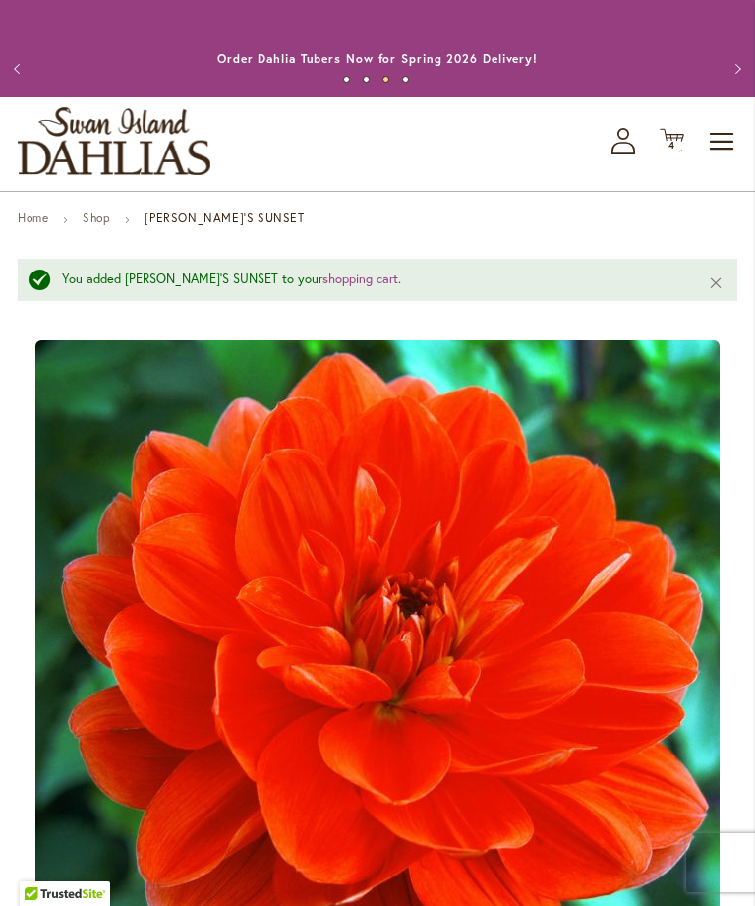
click at [674, 151] on span "4" at bounding box center [672, 145] width 7 height 13
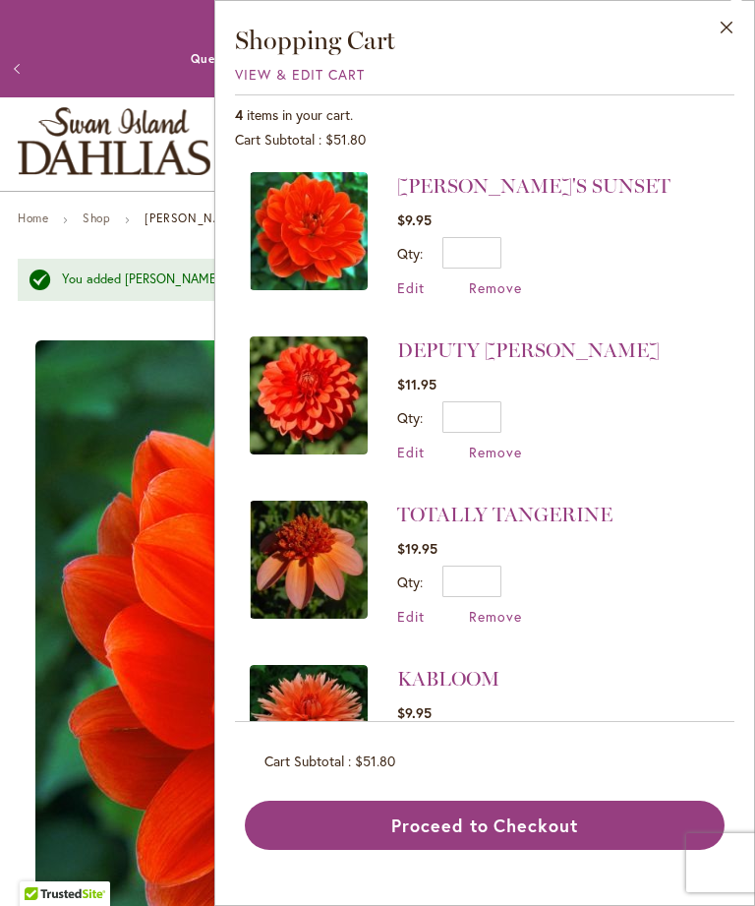
scroll to position [3, 0]
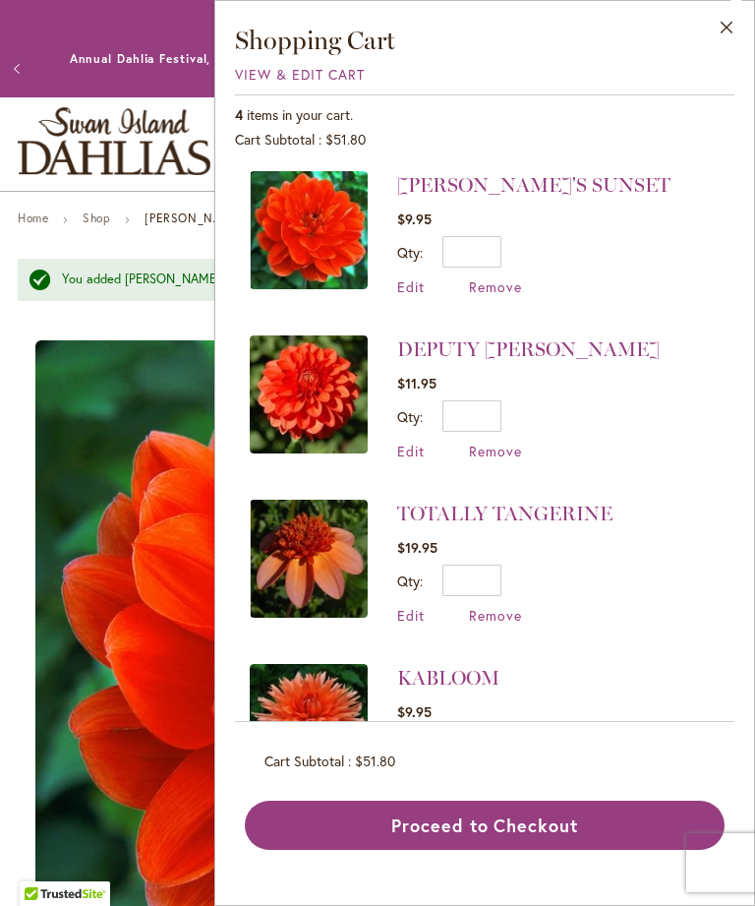
click at [721, 26] on button "Close" at bounding box center [727, 32] width 54 height 62
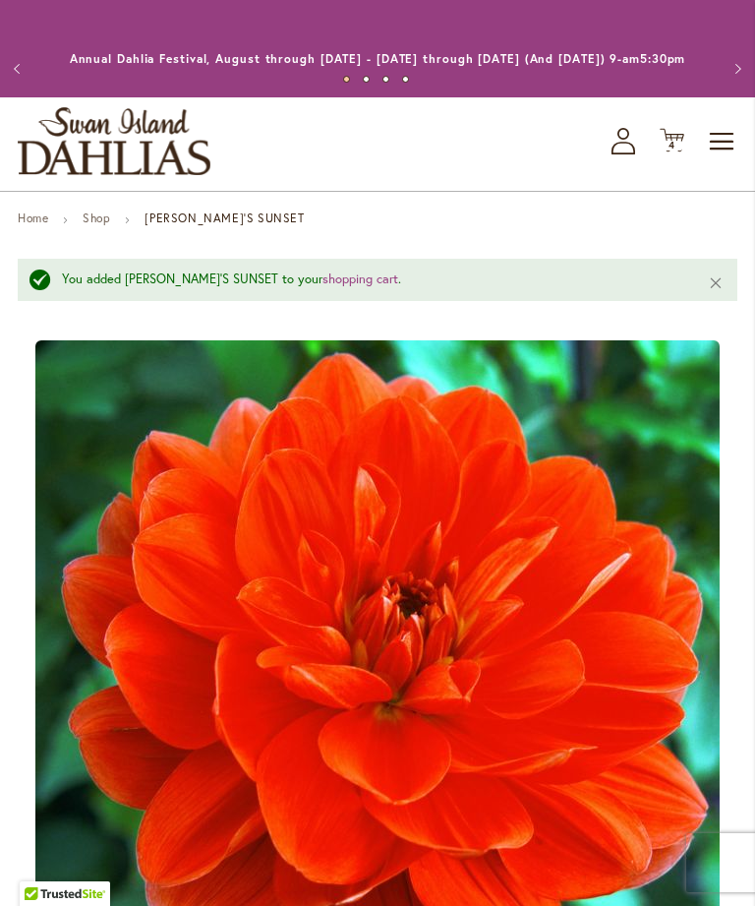
click at [99, 225] on link "Shop" at bounding box center [97, 218] width 28 height 15
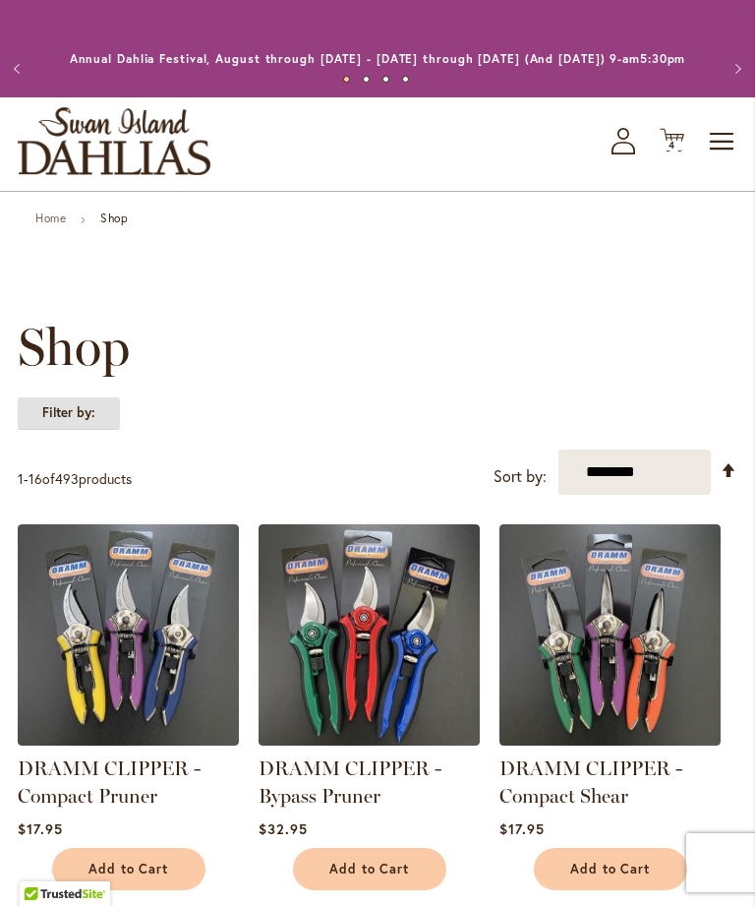
click at [66, 428] on strong "Filter by:" at bounding box center [69, 412] width 102 height 33
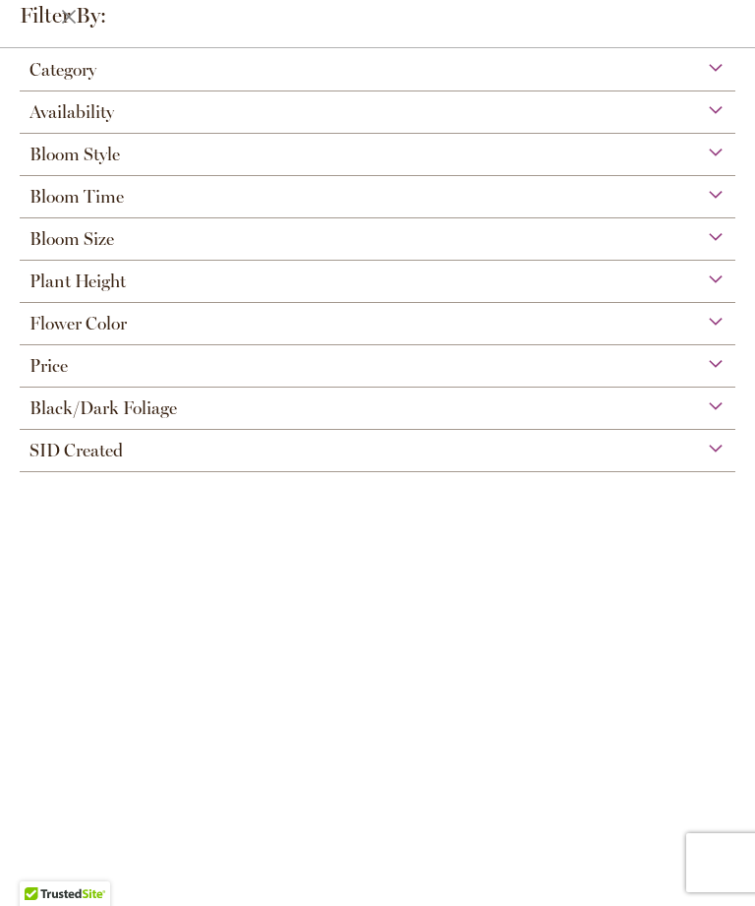
click at [108, 156] on span "Bloom Style" at bounding box center [75, 155] width 90 height 22
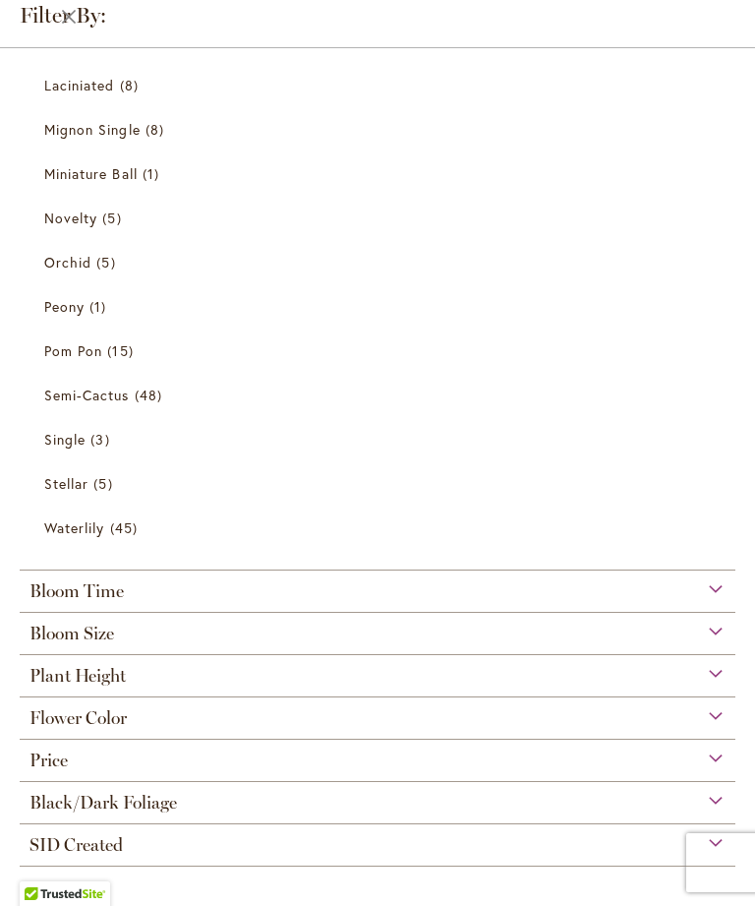
scroll to position [444, 0]
click at [78, 528] on span "Waterlily" at bounding box center [74, 527] width 60 height 19
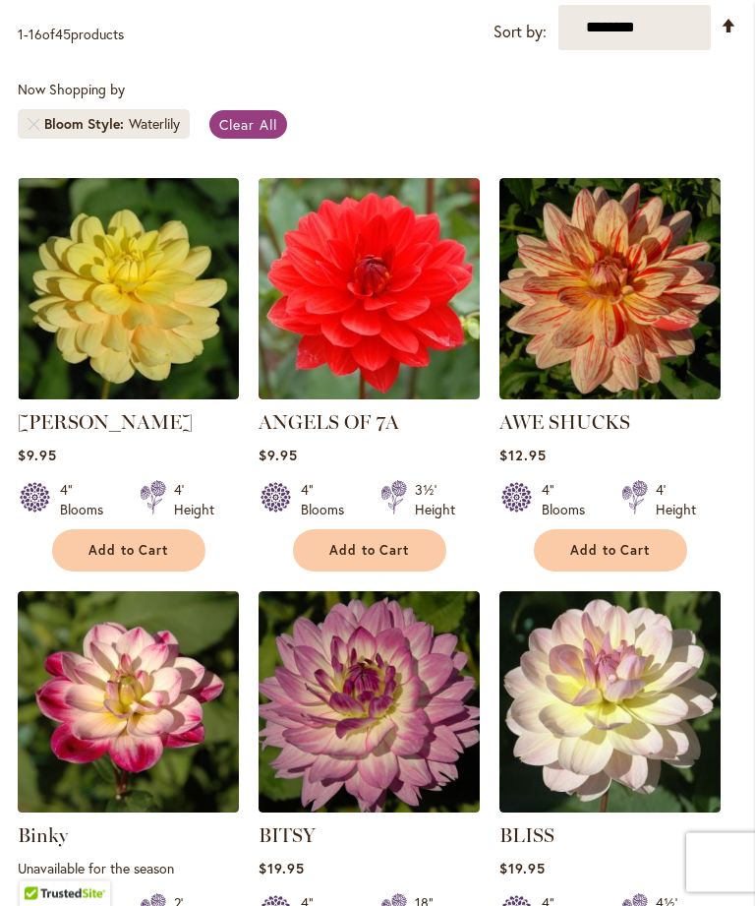
scroll to position [554, 0]
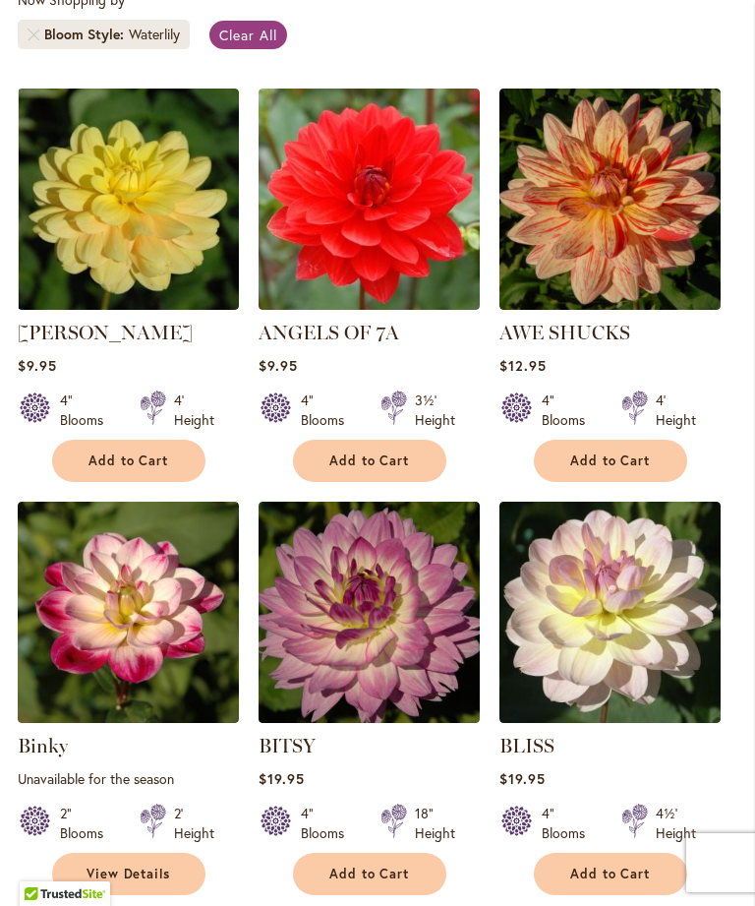
click at [384, 233] on img at bounding box center [369, 199] width 221 height 221
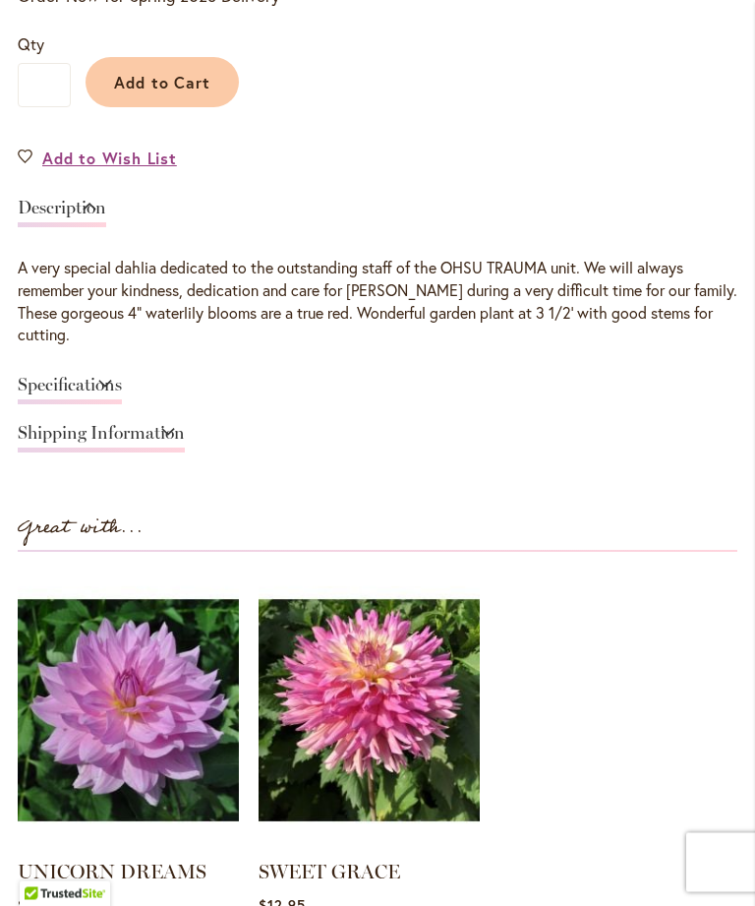
scroll to position [1280, 0]
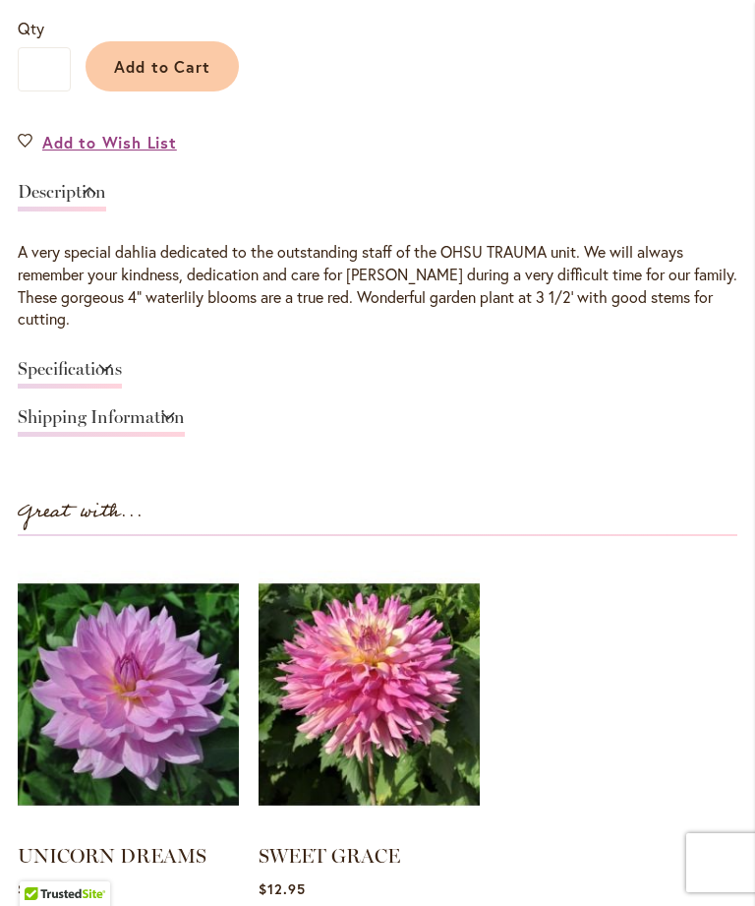
click at [723, 370] on div "Specifications" at bounding box center [378, 374] width 720 height 48
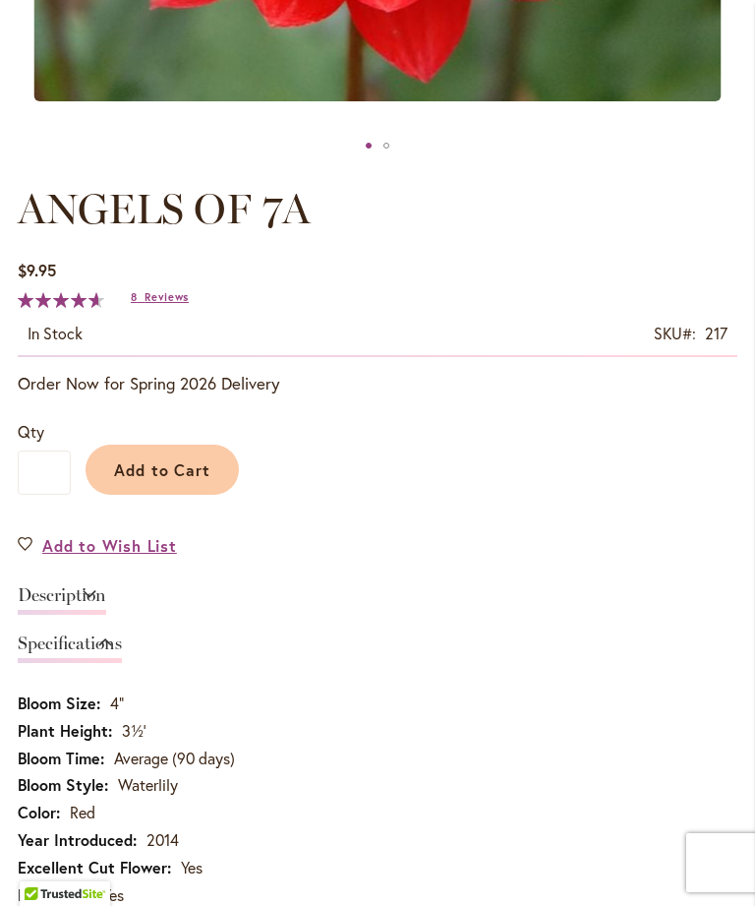
click at [164, 304] on span "Reviews" at bounding box center [167, 297] width 44 height 14
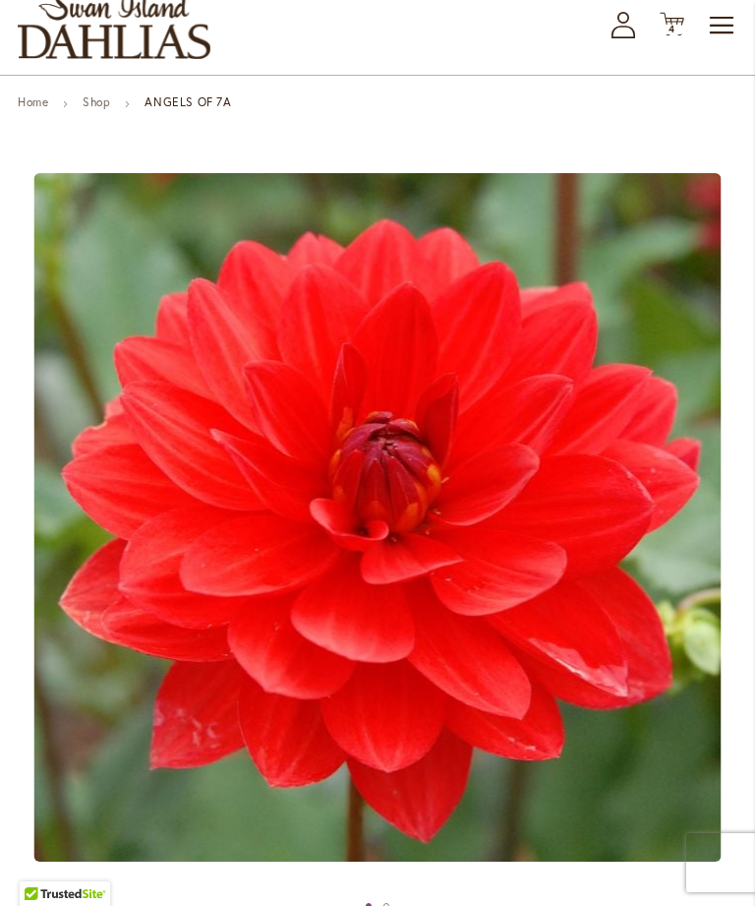
scroll to position [0, 0]
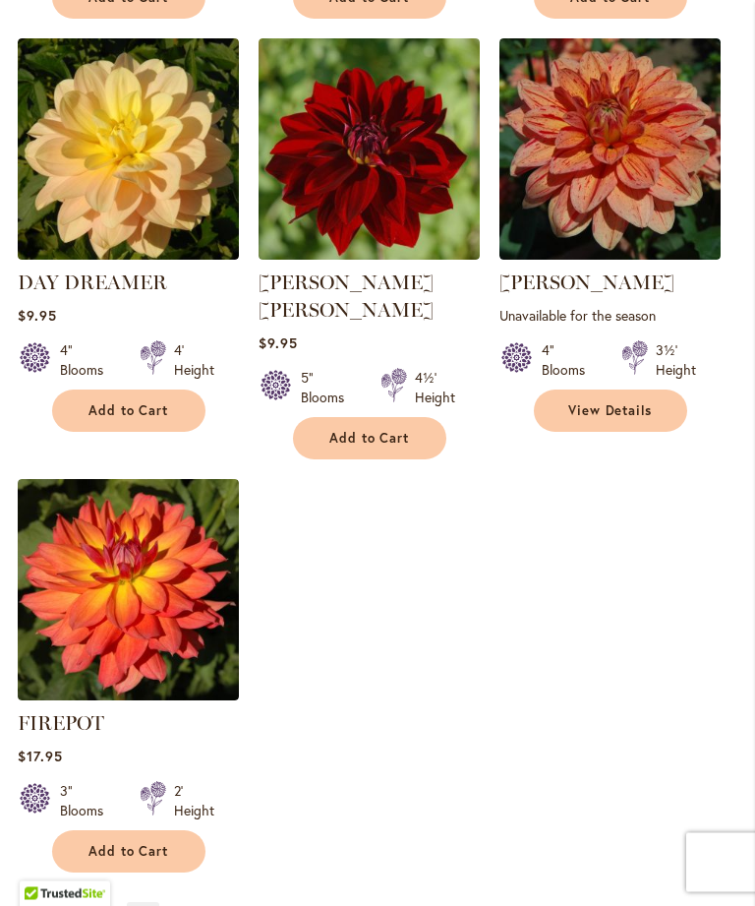
scroll to position [2257, 0]
click at [379, 164] on img at bounding box center [369, 148] width 221 height 221
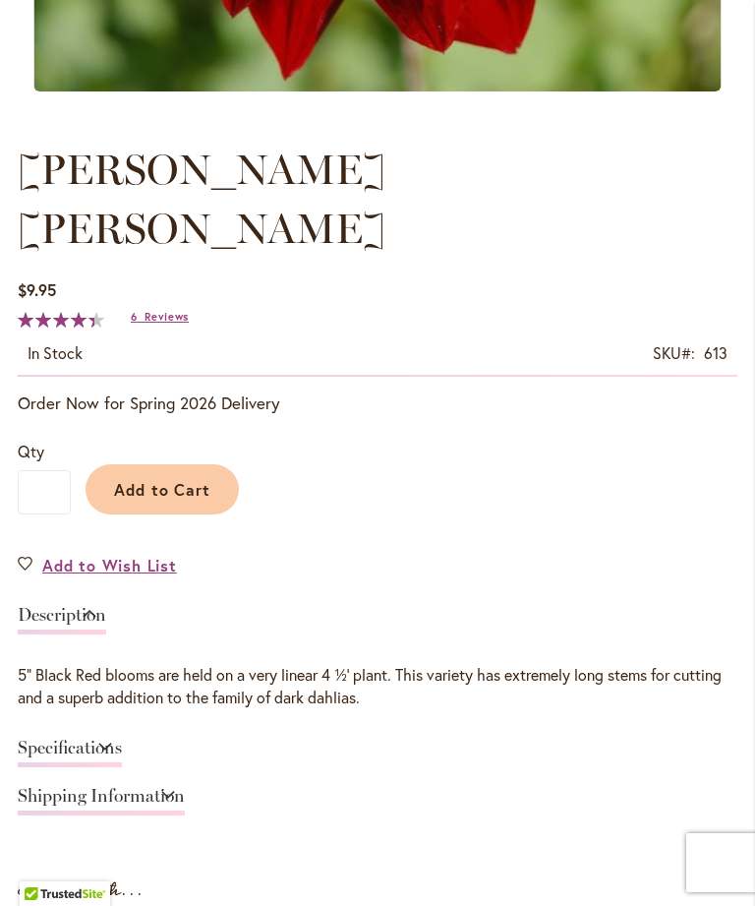
scroll to position [889, 0]
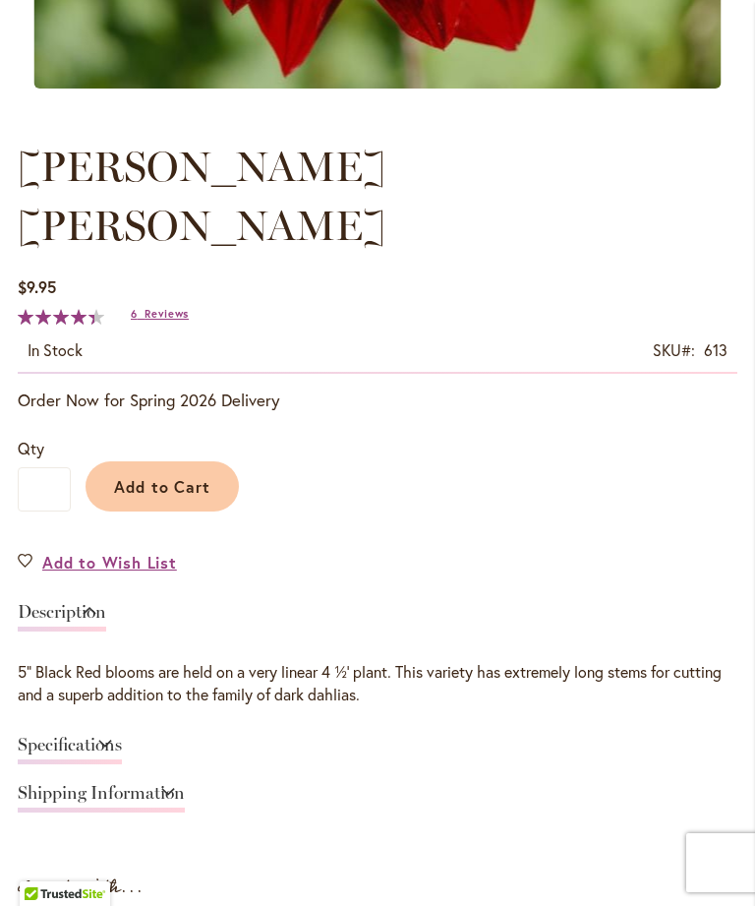
click at [189, 461] on button "Add to Cart" at bounding box center [162, 486] width 153 height 50
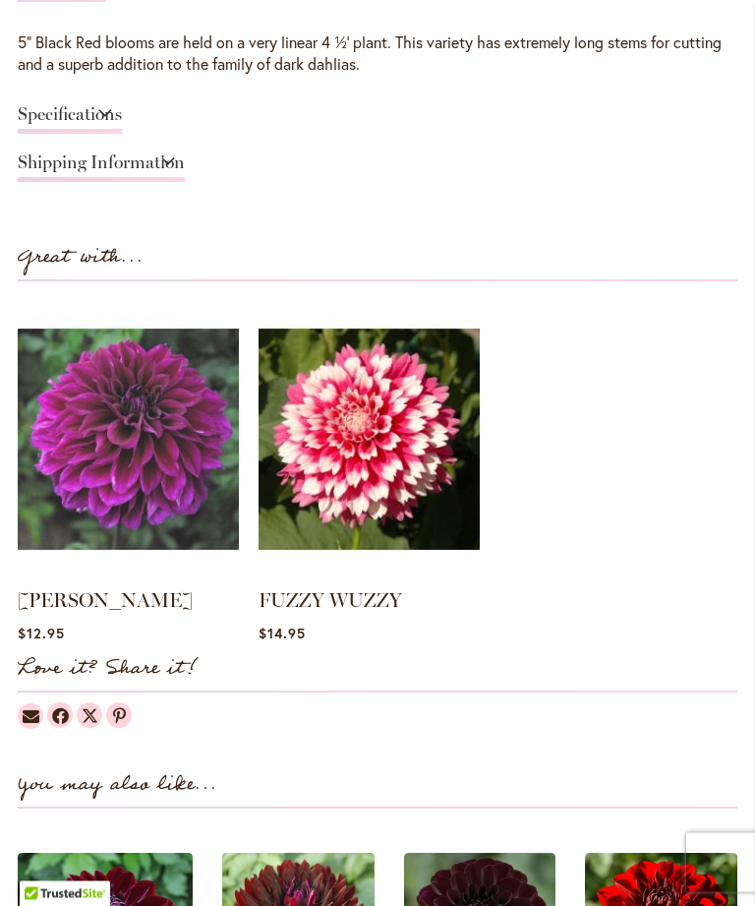
scroll to position [1571, 0]
click at [69, 588] on link "[PERSON_NAME]" at bounding box center [105, 600] width 175 height 24
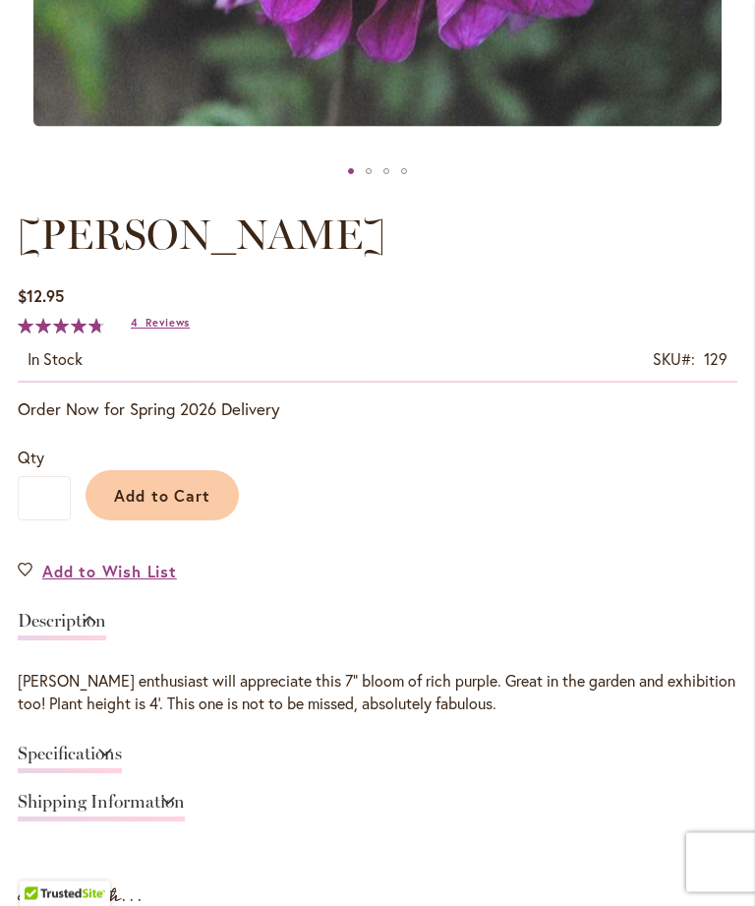
scroll to position [886, 0]
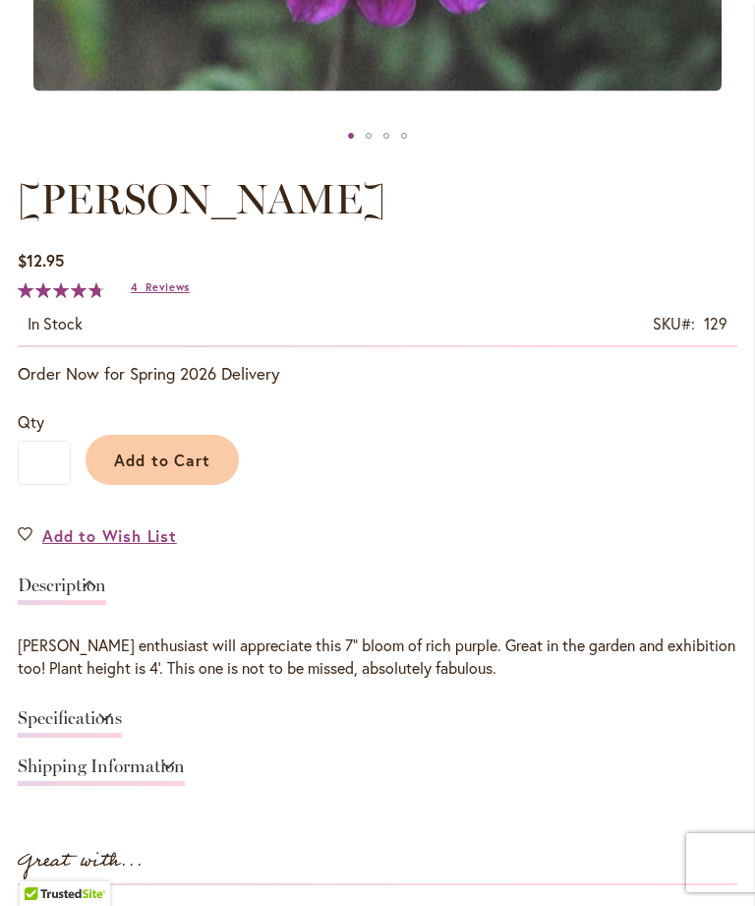
click at [183, 470] on span "Add to Cart" at bounding box center [162, 460] width 97 height 21
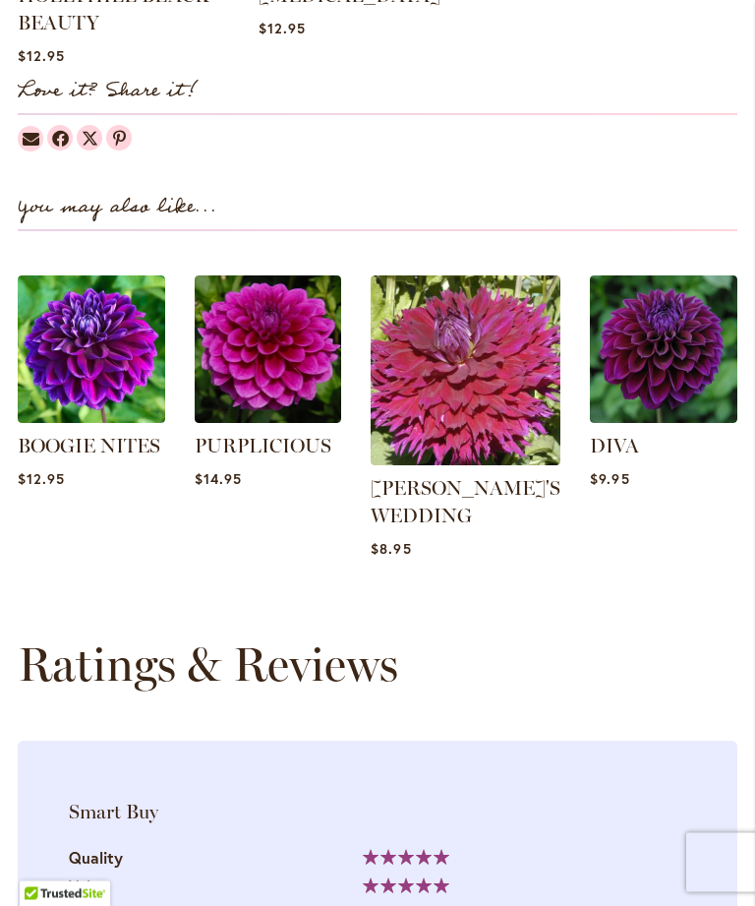
scroll to position [2152, 0]
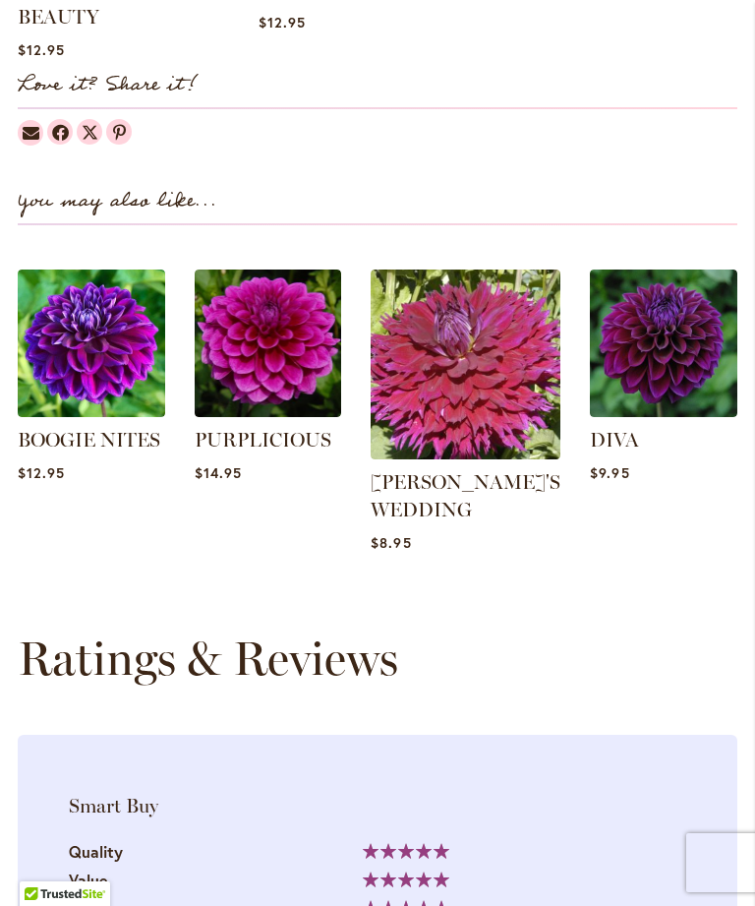
click at [271, 451] on link "PURPLICIOUS" at bounding box center [263, 440] width 137 height 24
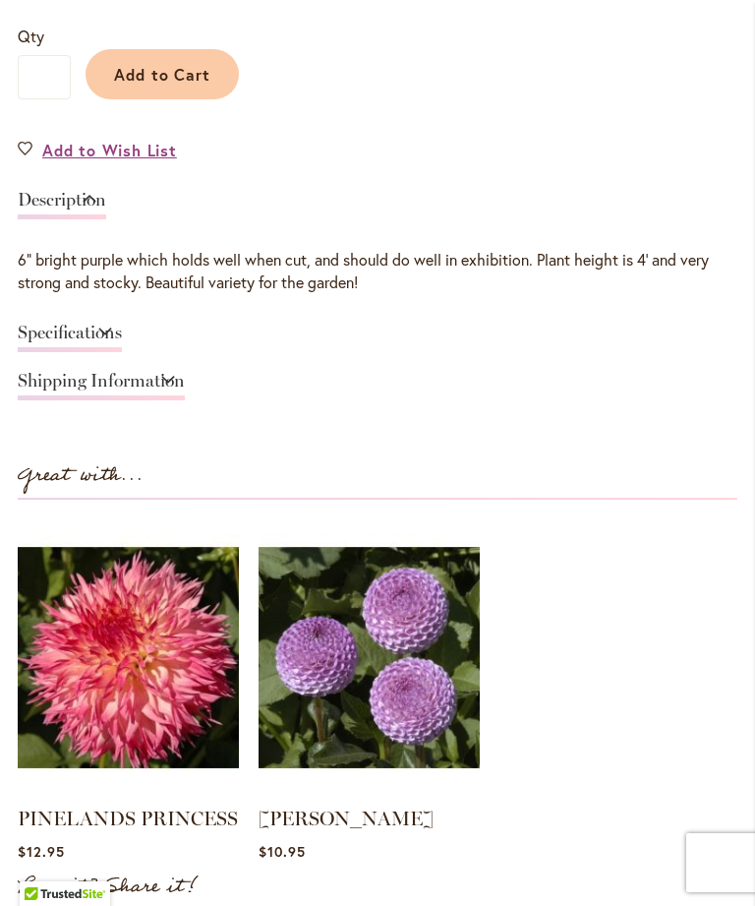
scroll to position [1329, 0]
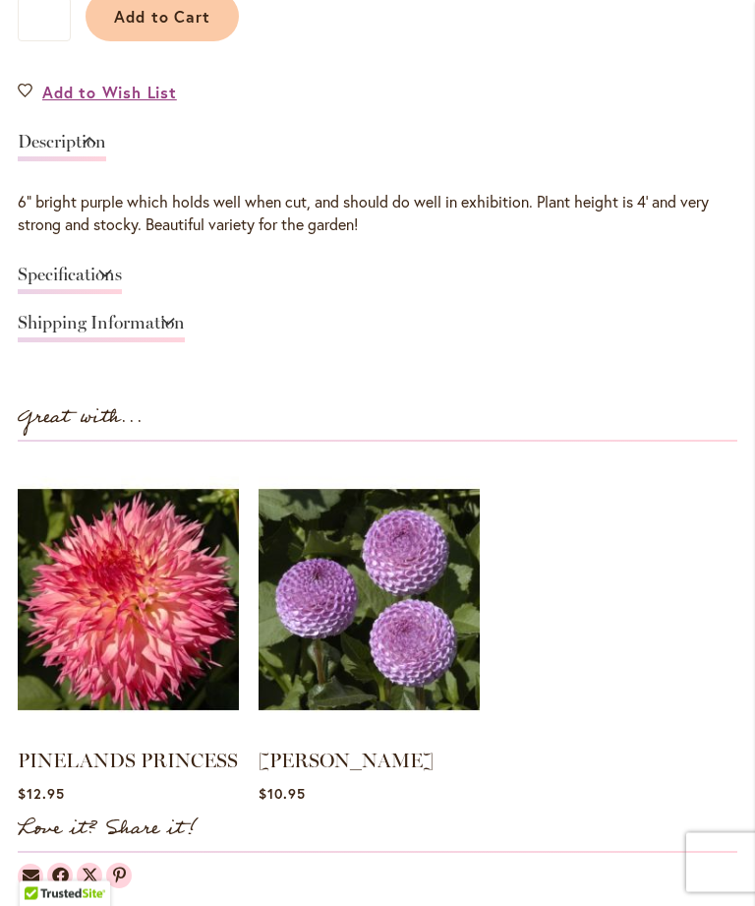
click at [122, 295] on link "Specifications" at bounding box center [70, 281] width 104 height 29
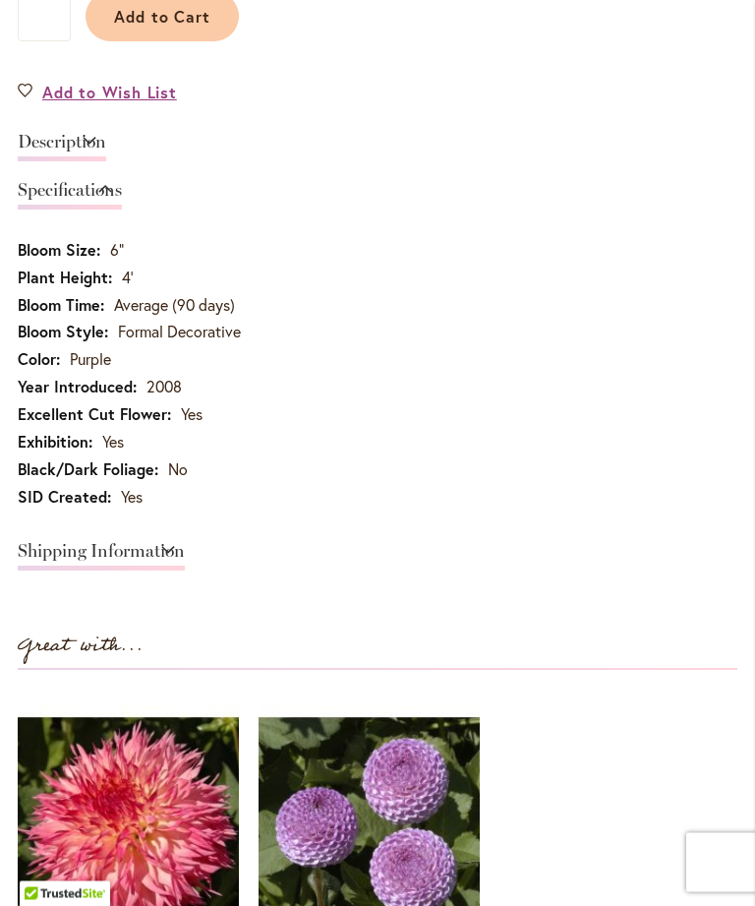
scroll to position [1330, 0]
click at [734, 144] on div "Description" at bounding box center [378, 147] width 720 height 48
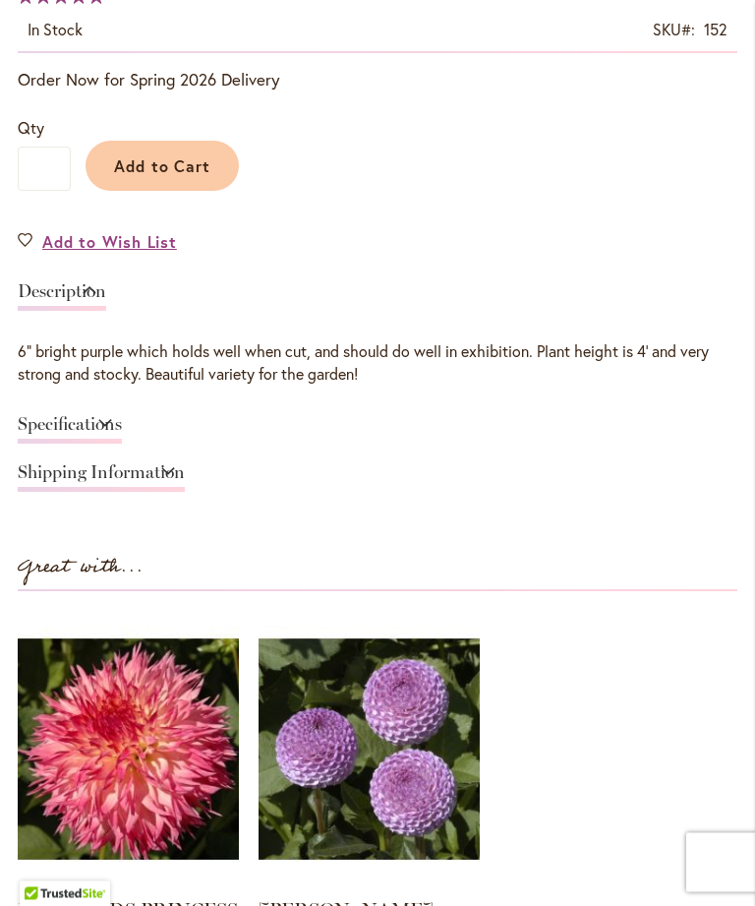
scroll to position [1181, 0]
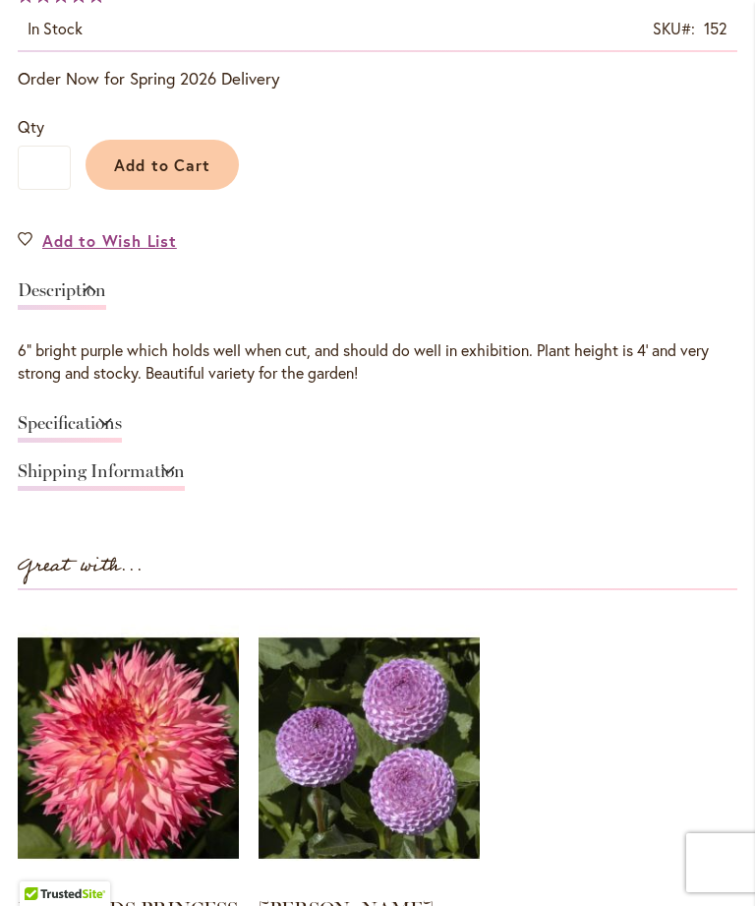
click at [122, 438] on link "Specifications" at bounding box center [70, 428] width 104 height 29
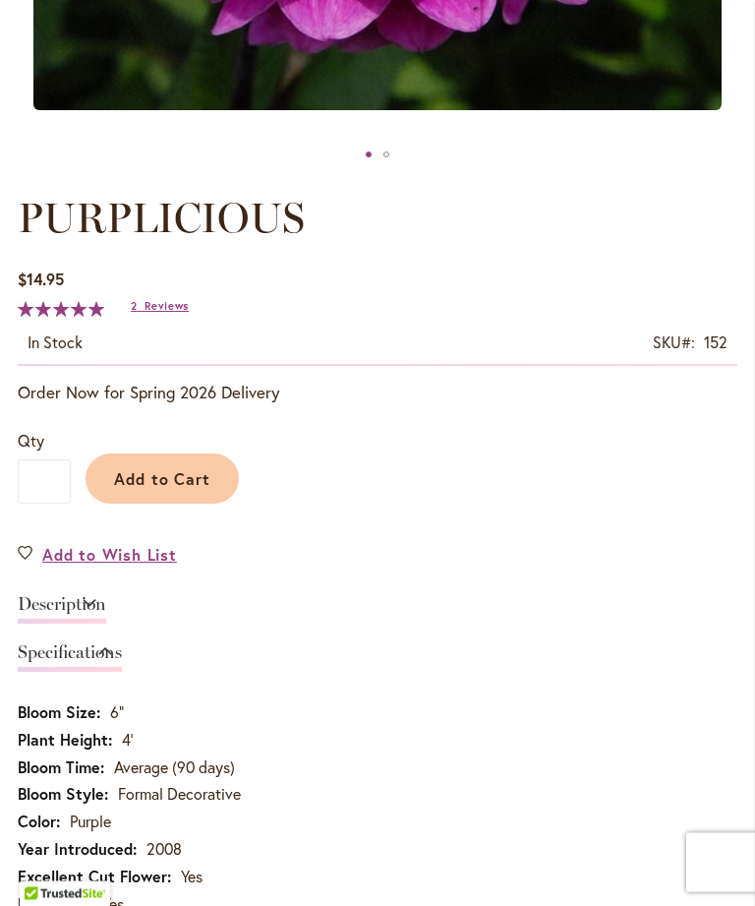
scroll to position [866, 0]
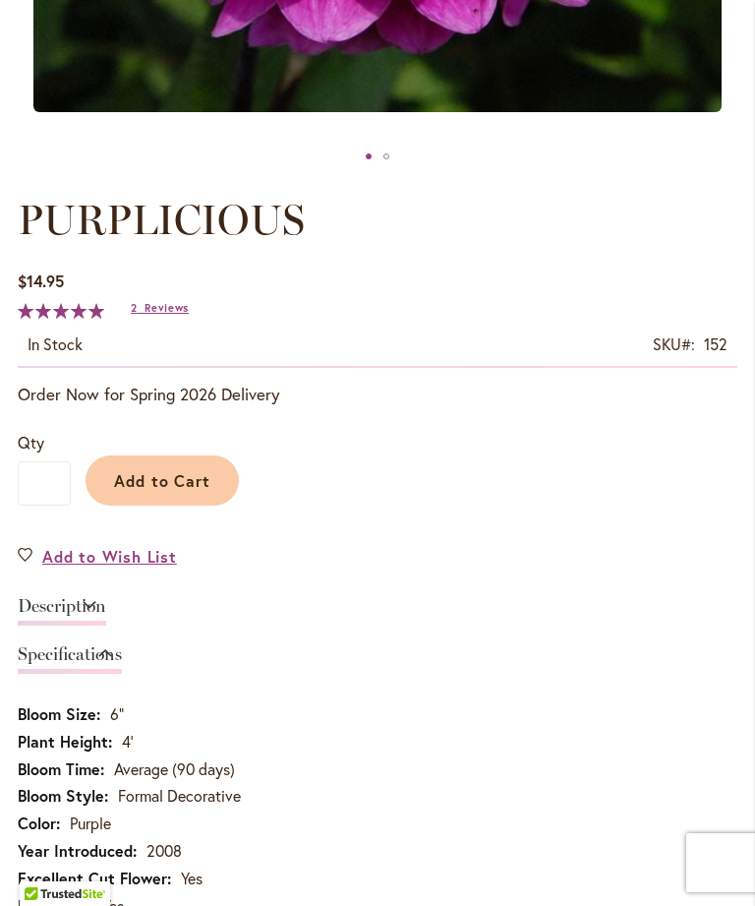
click at [161, 474] on button "Add to Cart" at bounding box center [162, 480] width 153 height 50
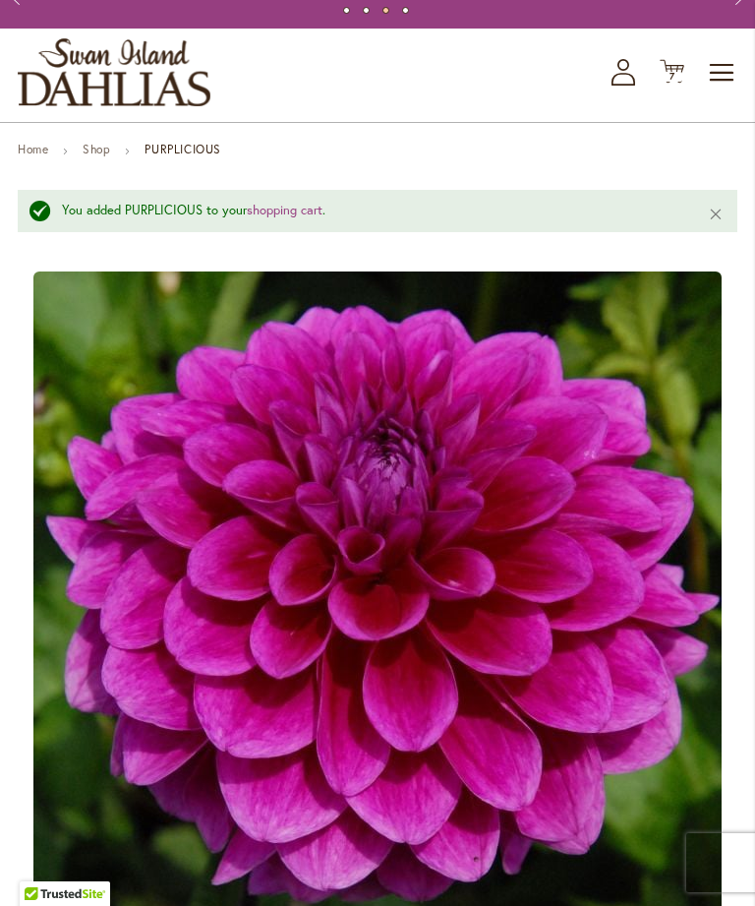
scroll to position [61, 0]
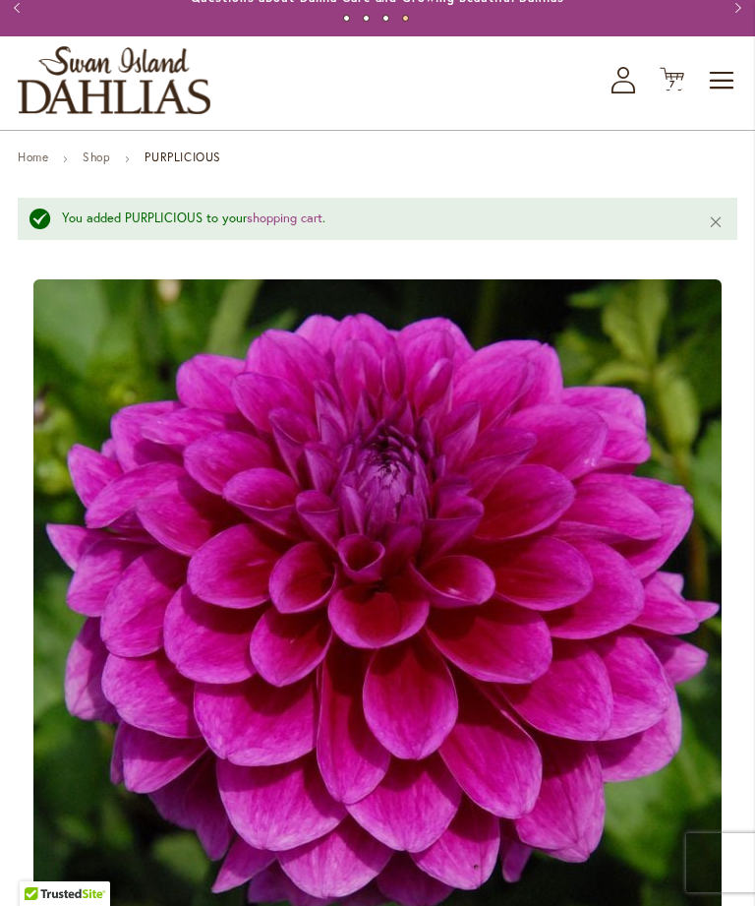
click at [680, 90] on span "7 7 items" at bounding box center [673, 85] width 20 height 10
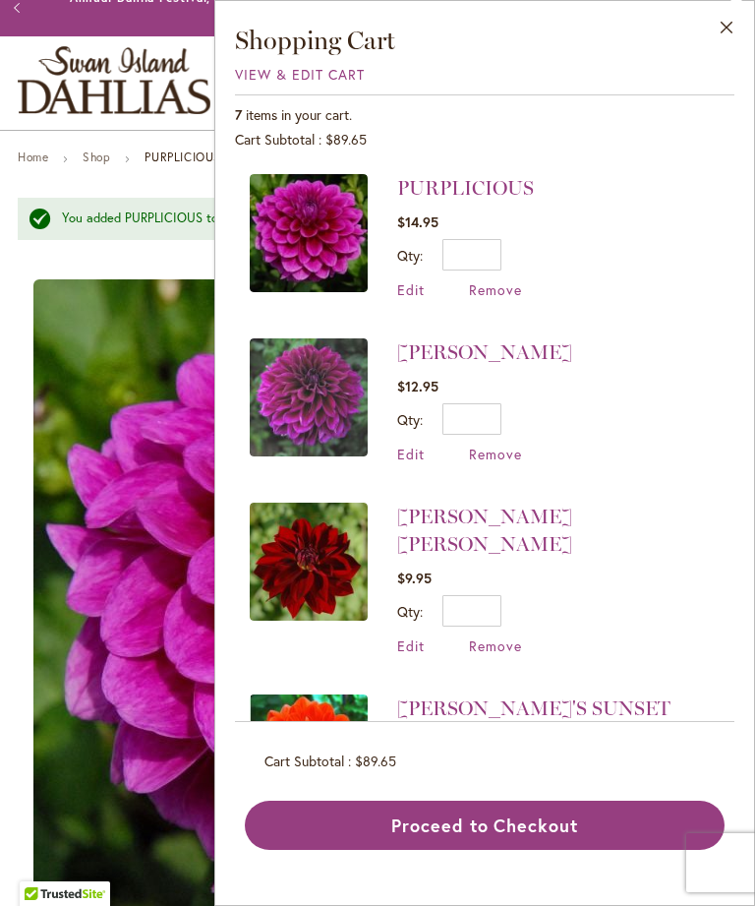
click at [489, 462] on span "Remove" at bounding box center [495, 454] width 53 height 19
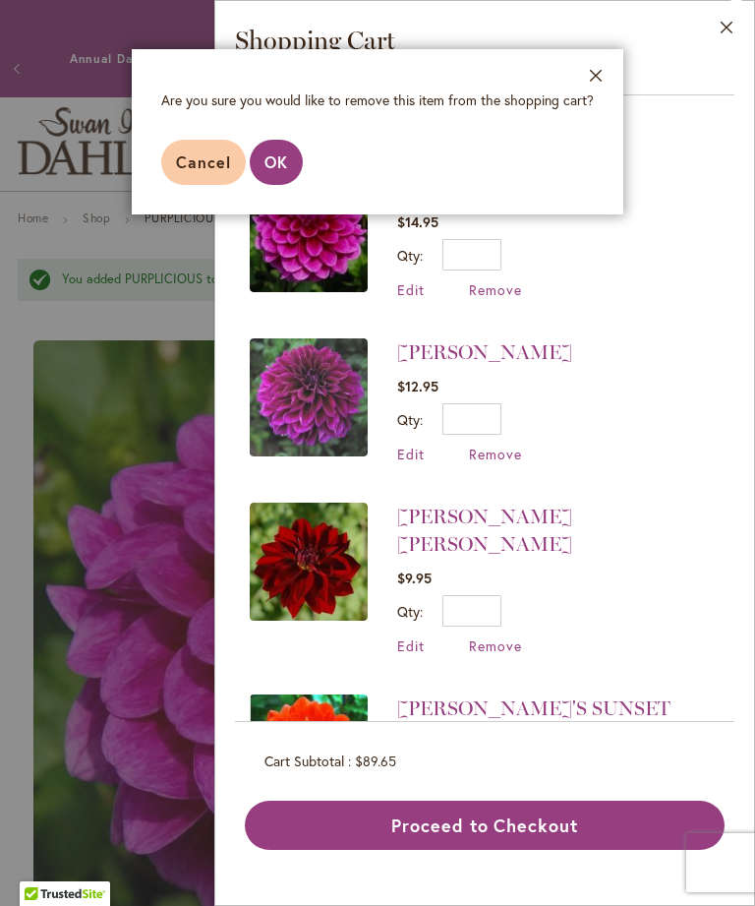
click at [279, 220] on aside "Close Are you sure you would like to remove this item from the shopping cart? C…" at bounding box center [377, 453] width 755 height 906
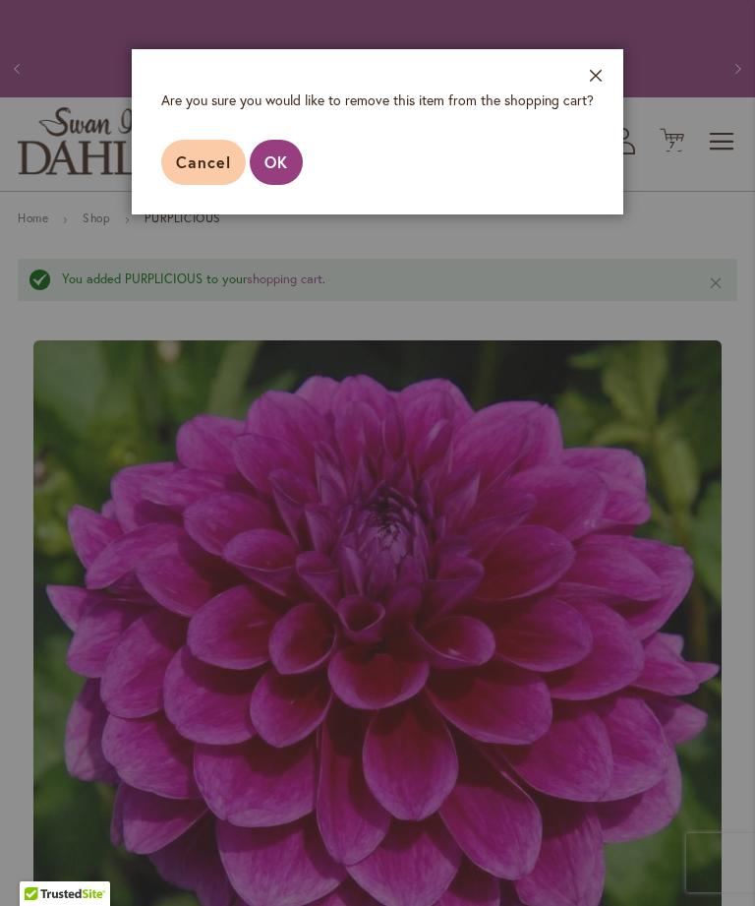
click at [271, 233] on aside "Close Are you sure you would like to remove this item from the shopping cart? C…" at bounding box center [377, 453] width 755 height 906
click at [281, 215] on aside "Close Are you sure you would like to remove this item from the shopping cart? C…" at bounding box center [377, 453] width 755 height 906
click at [271, 210] on footer "Cancel OK" at bounding box center [378, 162] width 492 height 104
click at [619, 131] on footer "Cancel OK" at bounding box center [378, 162] width 492 height 104
click at [206, 228] on aside "Close Are you sure you would like to remove this item from the shopping cart? C…" at bounding box center [377, 453] width 755 height 906
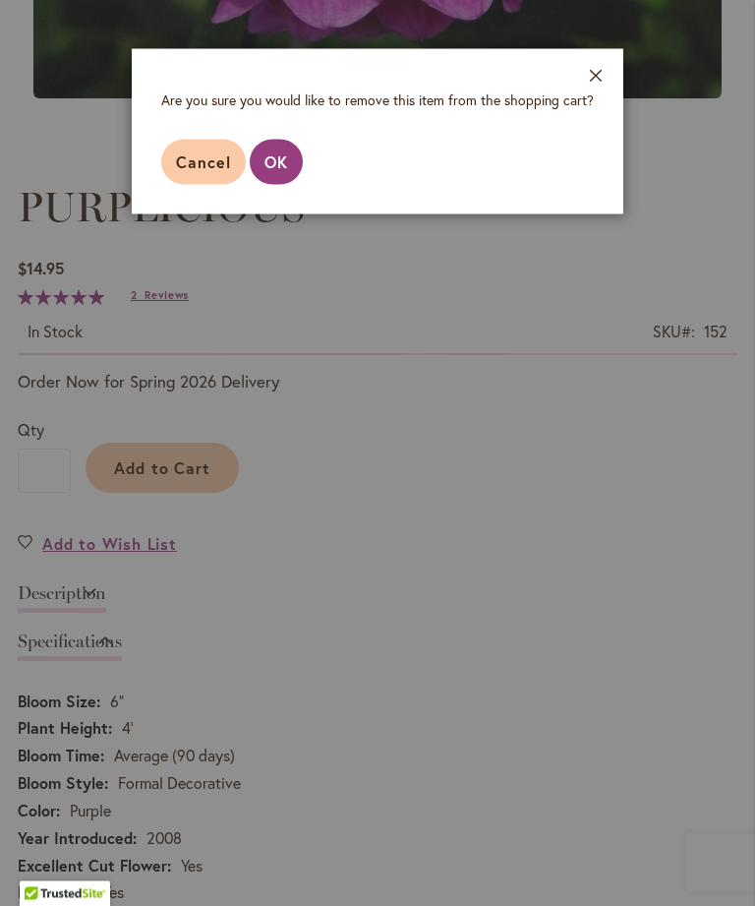
scroll to position [929, 0]
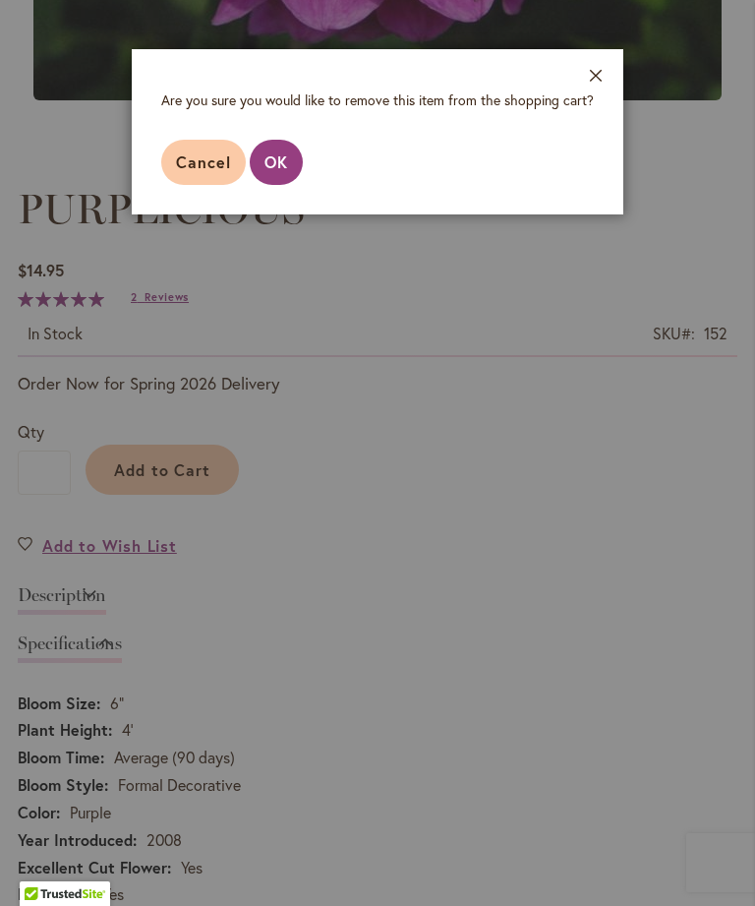
click at [270, 164] on span "OK" at bounding box center [277, 161] width 24 height 21
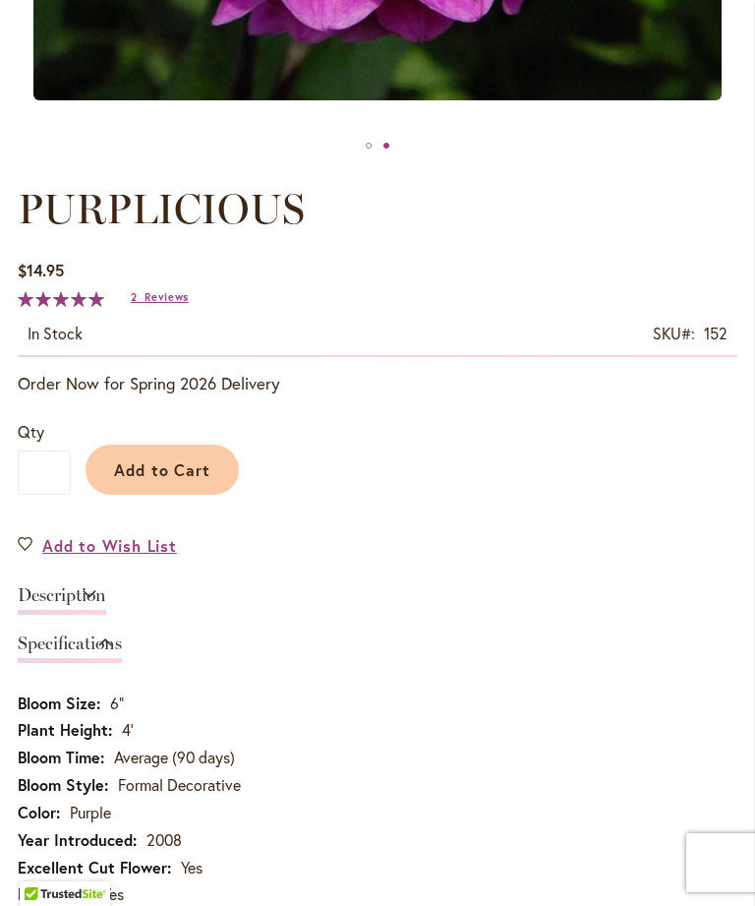
scroll to position [0, 0]
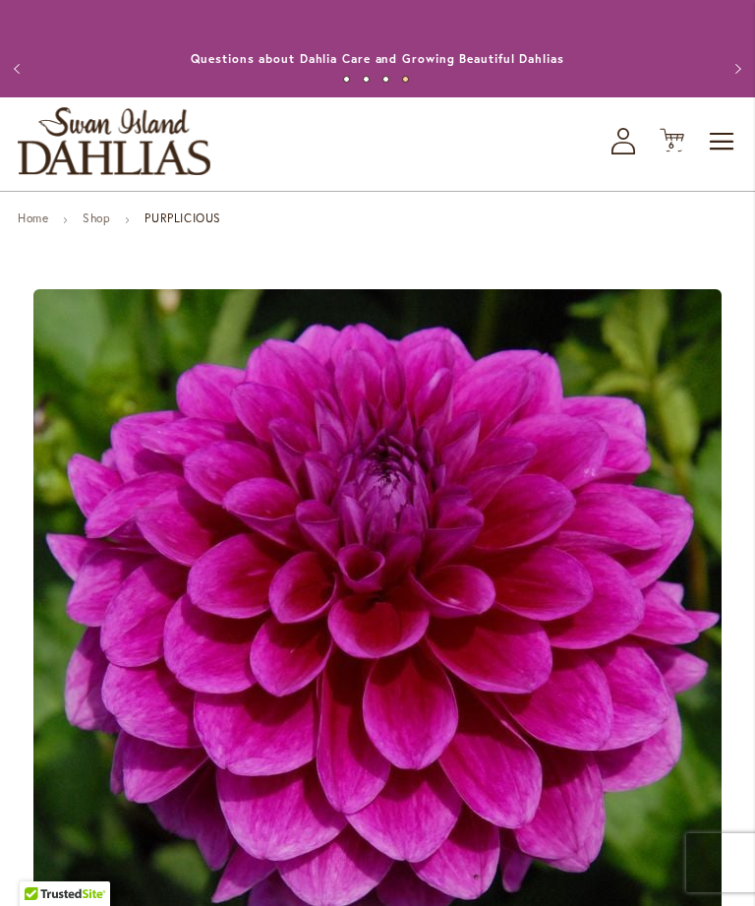
click at [94, 225] on link "Shop" at bounding box center [97, 218] width 28 height 15
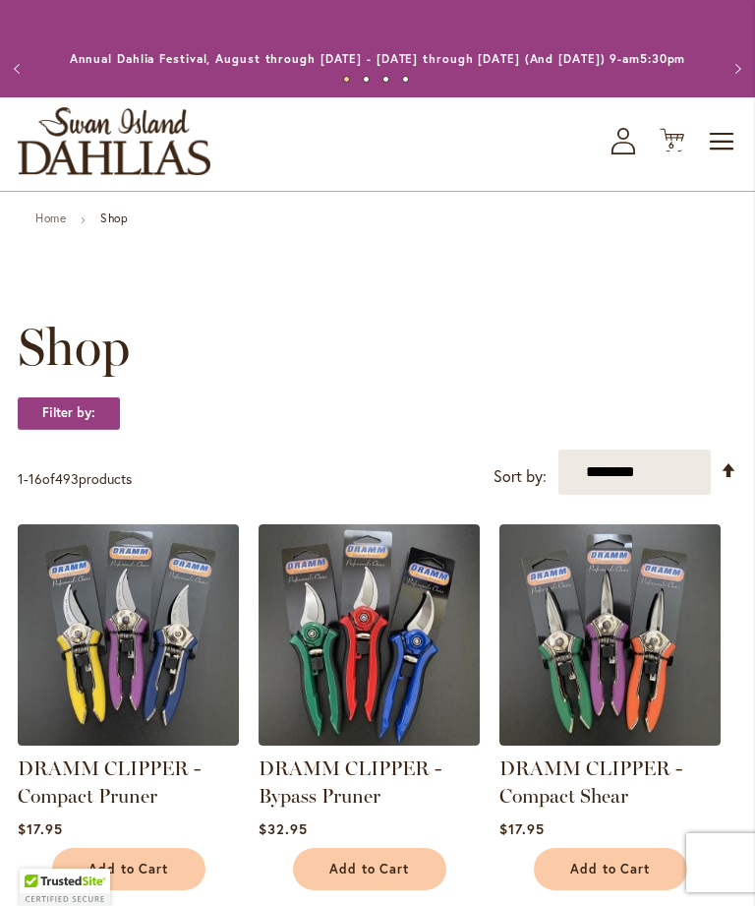
click at [77, 377] on span "Shop" at bounding box center [74, 347] width 112 height 59
click at [84, 430] on strong "Filter by:" at bounding box center [69, 412] width 102 height 33
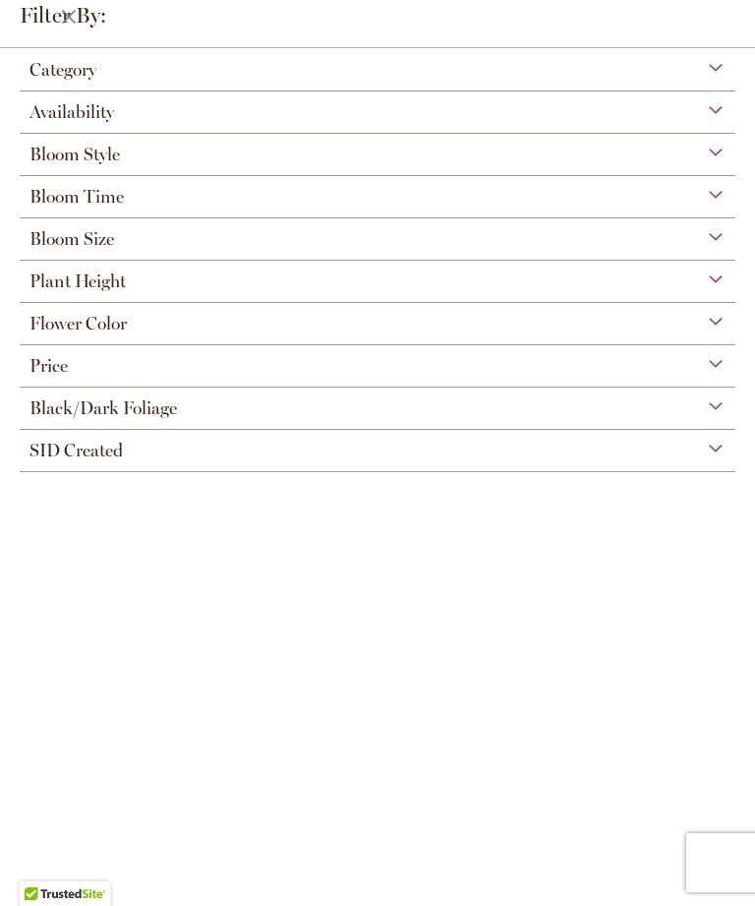
click at [129, 419] on span "Black/Dark Foliage" at bounding box center [104, 408] width 148 height 22
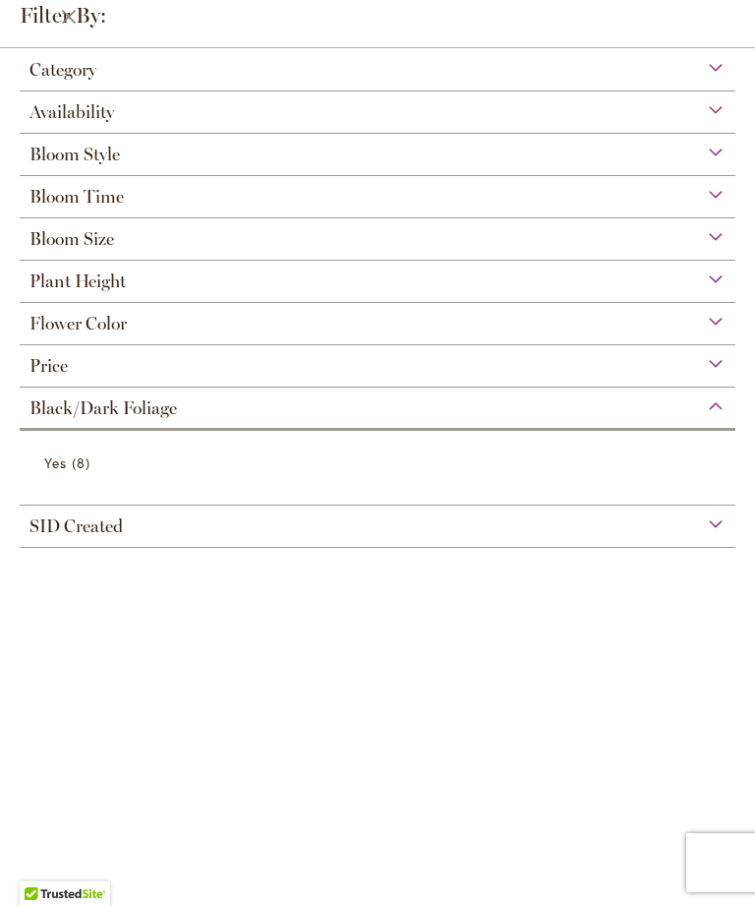
click at [62, 480] on link "Yes 8 items" at bounding box center [380, 463] width 672 height 34
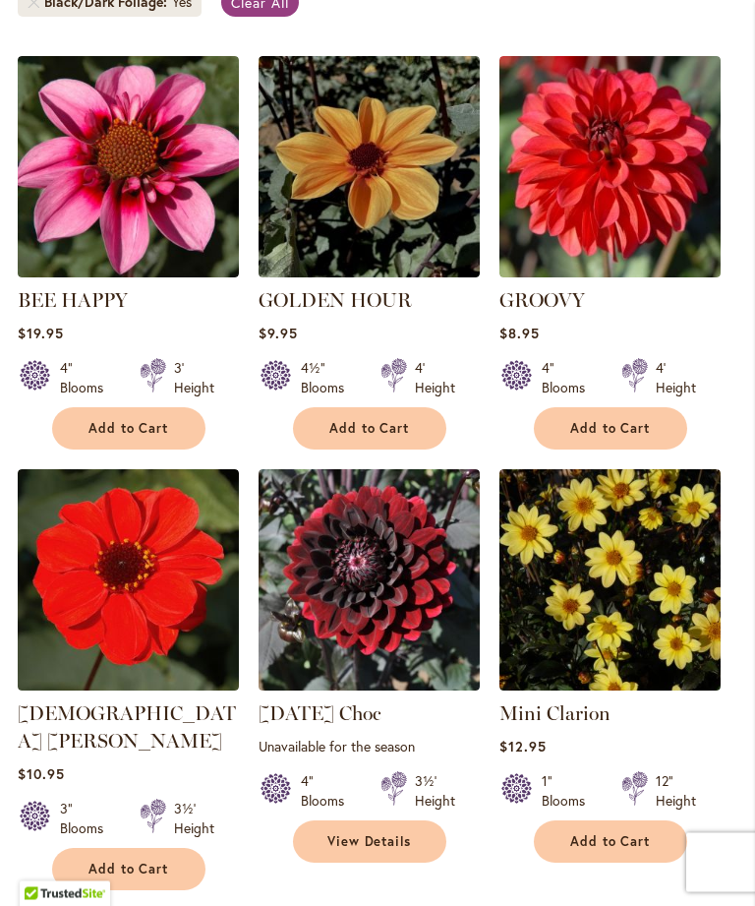
scroll to position [572, 0]
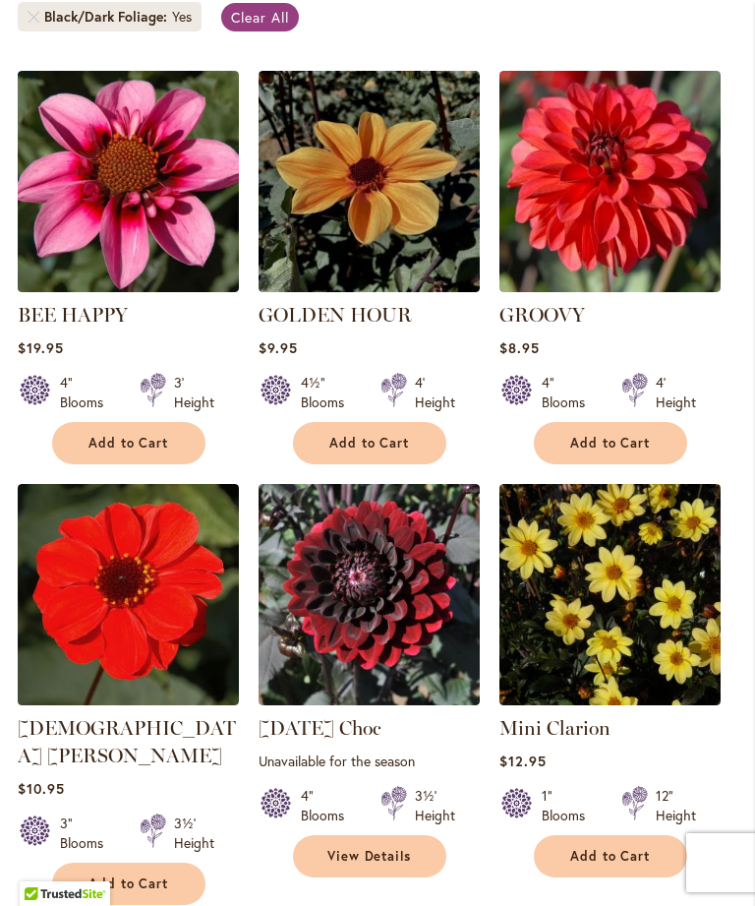
click at [632, 182] on img at bounding box center [610, 181] width 221 height 221
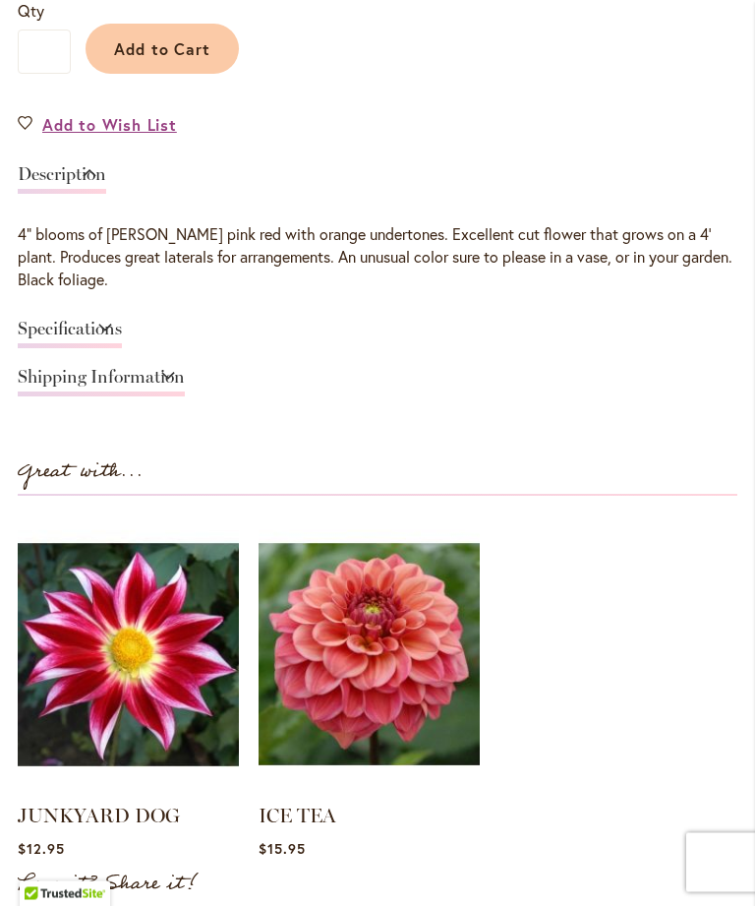
scroll to position [1297, 0]
click at [122, 337] on link "Specifications" at bounding box center [70, 334] width 104 height 29
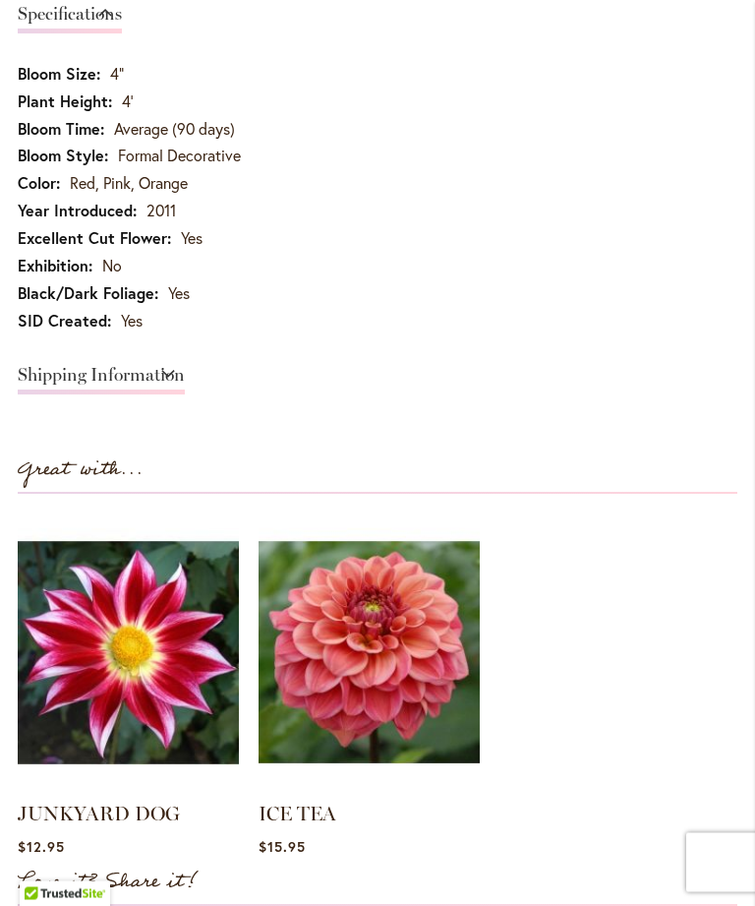
scroll to position [1506, 0]
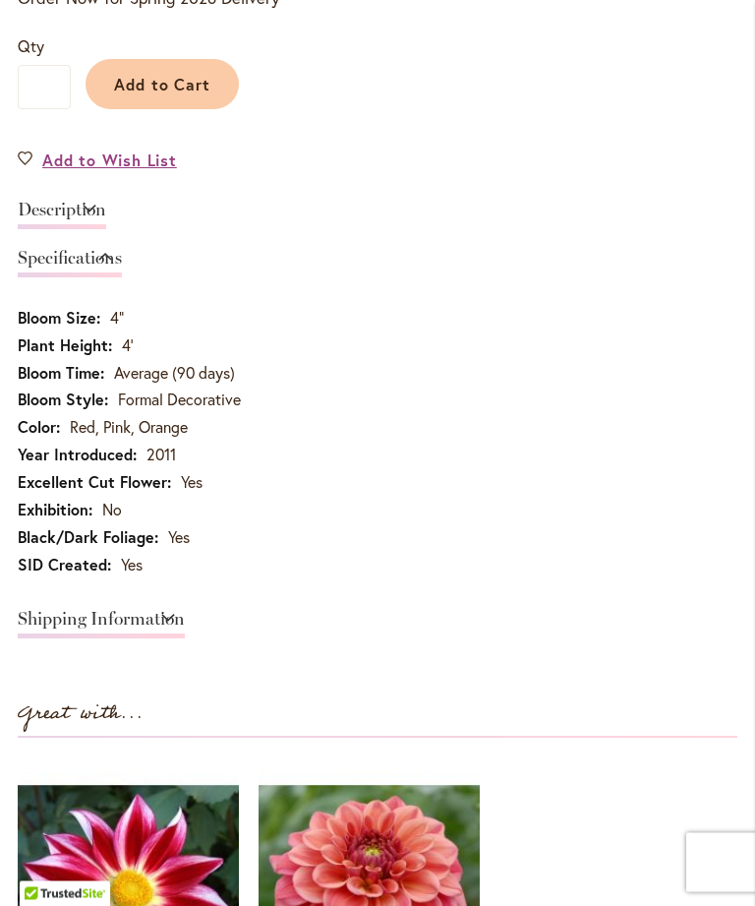
click at [106, 220] on link "Description" at bounding box center [62, 216] width 89 height 29
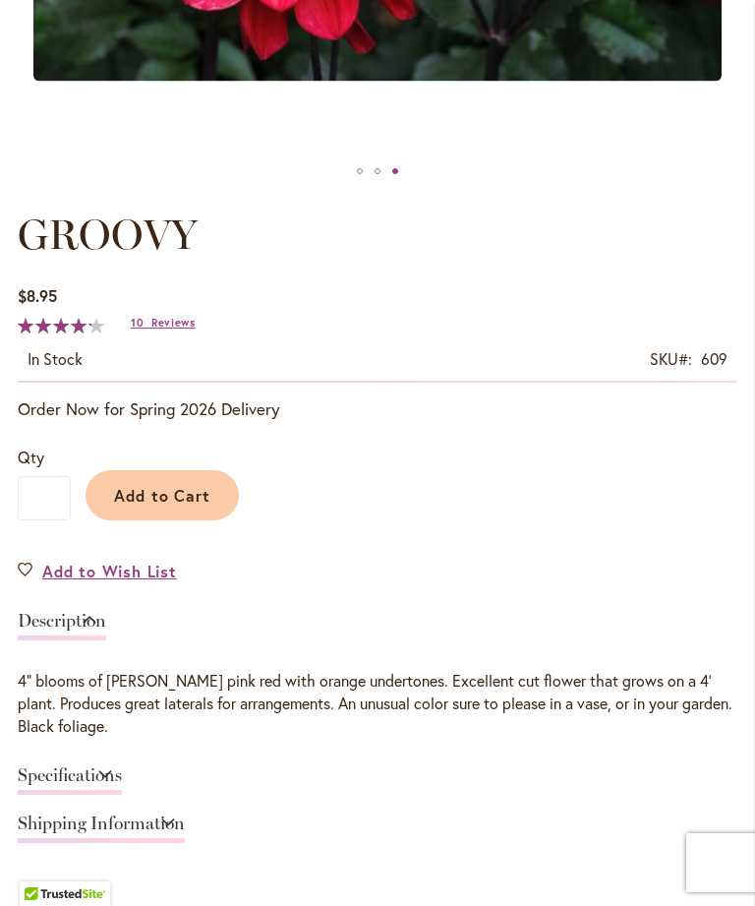
scroll to position [857, 0]
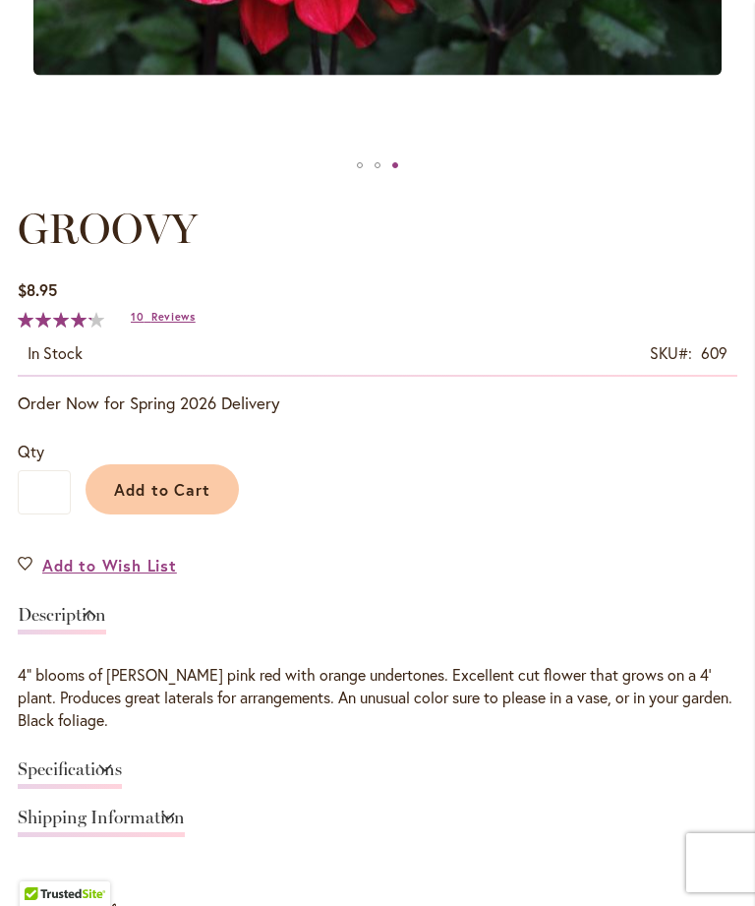
click at [158, 500] on span "Add to Cart" at bounding box center [162, 489] width 97 height 21
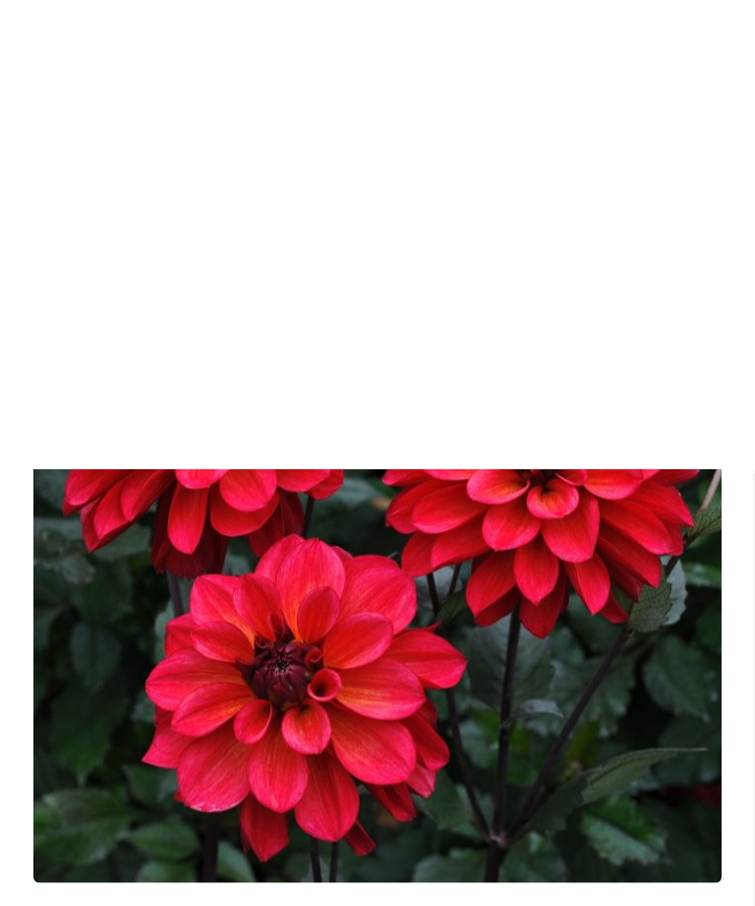
scroll to position [0, 0]
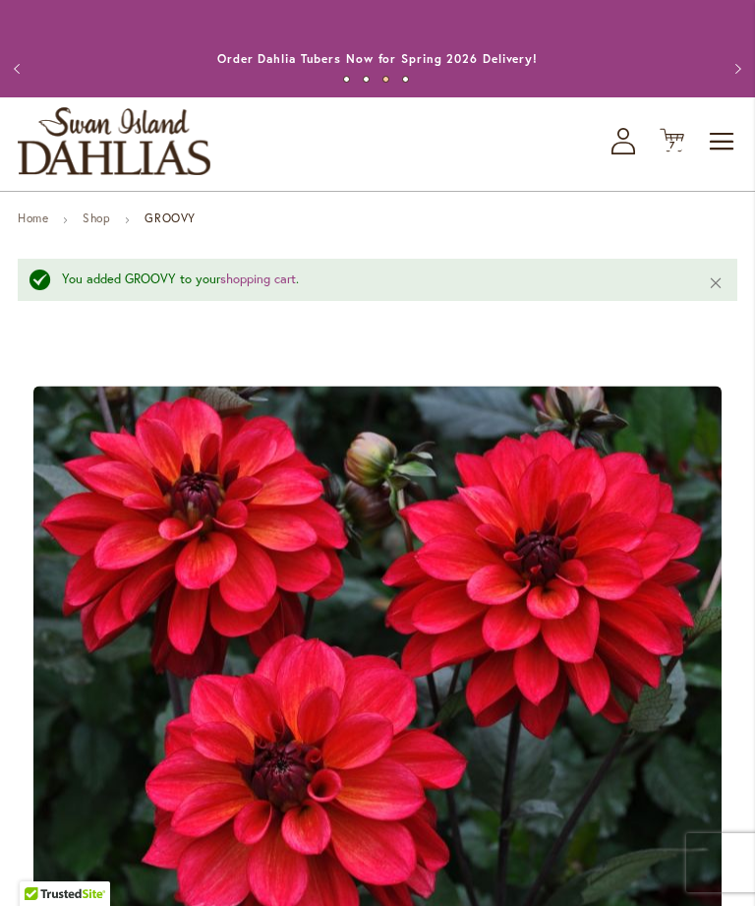
click at [673, 152] on icon "Cart .cls-1 { fill: #231f20; }" at bounding box center [672, 140] width 25 height 25
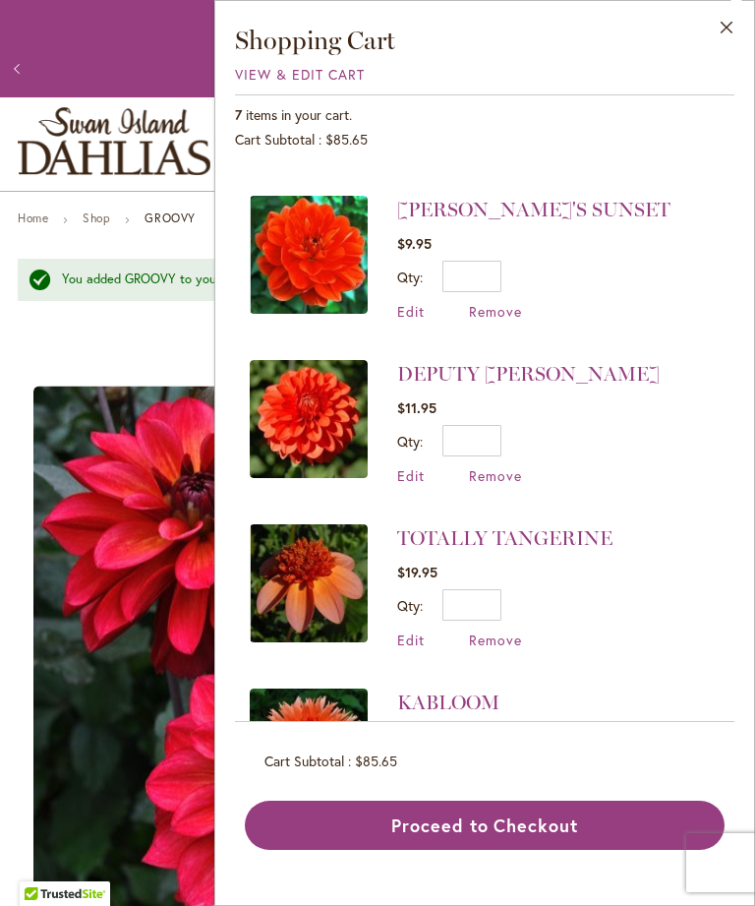
scroll to position [501, 0]
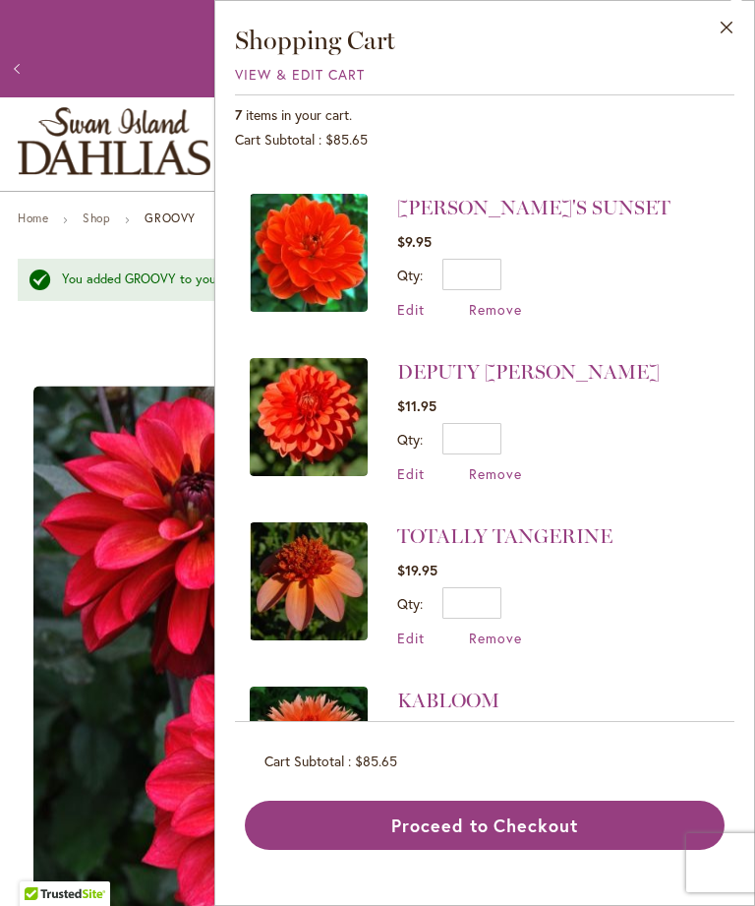
click at [489, 629] on span "Remove" at bounding box center [495, 638] width 53 height 19
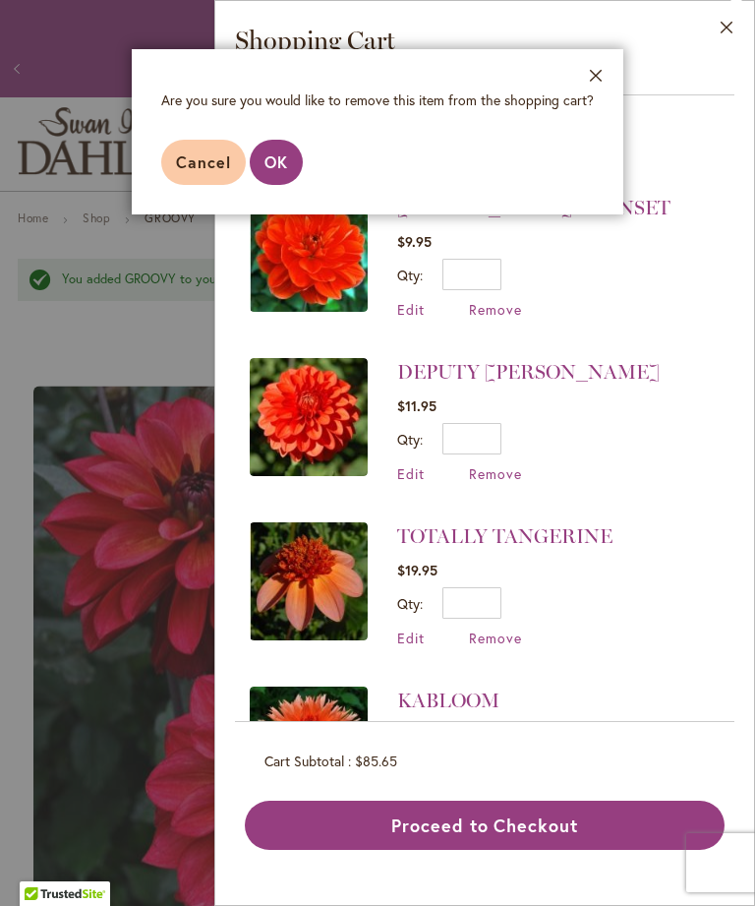
click at [284, 163] on span "OK" at bounding box center [277, 161] width 24 height 21
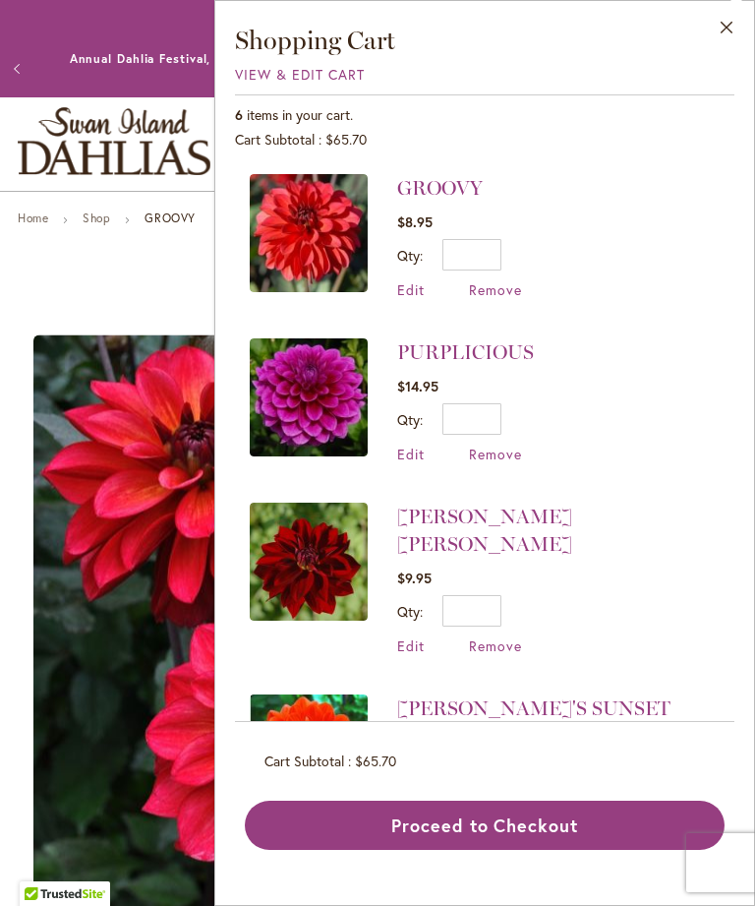
click at [730, 27] on button "Close" at bounding box center [727, 32] width 54 height 62
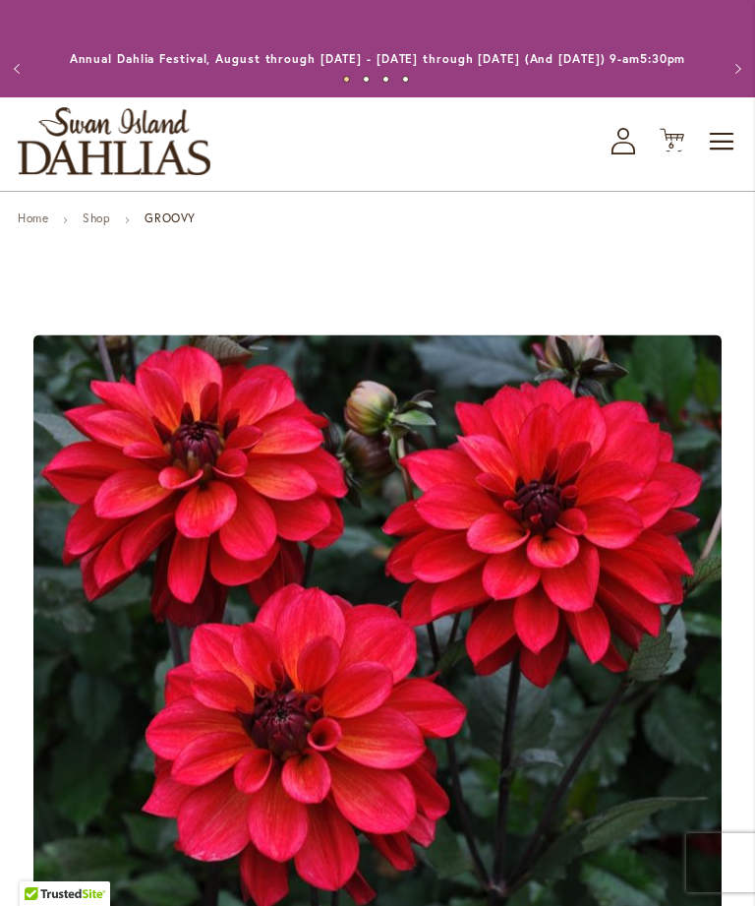
click at [99, 225] on link "Shop" at bounding box center [97, 218] width 28 height 15
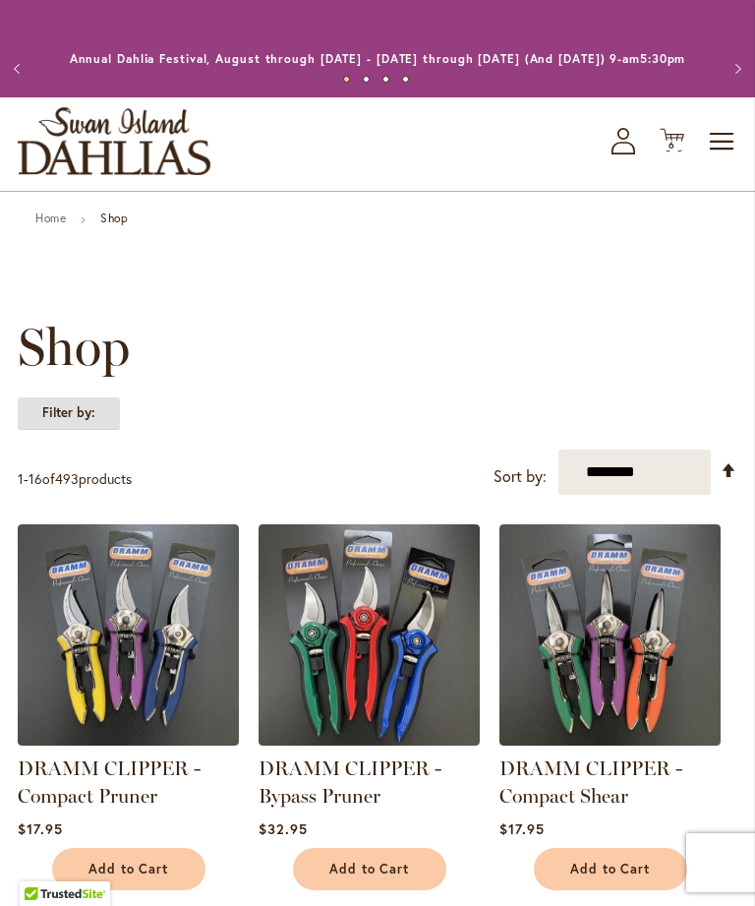
click at [75, 430] on strong "Filter by:" at bounding box center [69, 412] width 102 height 33
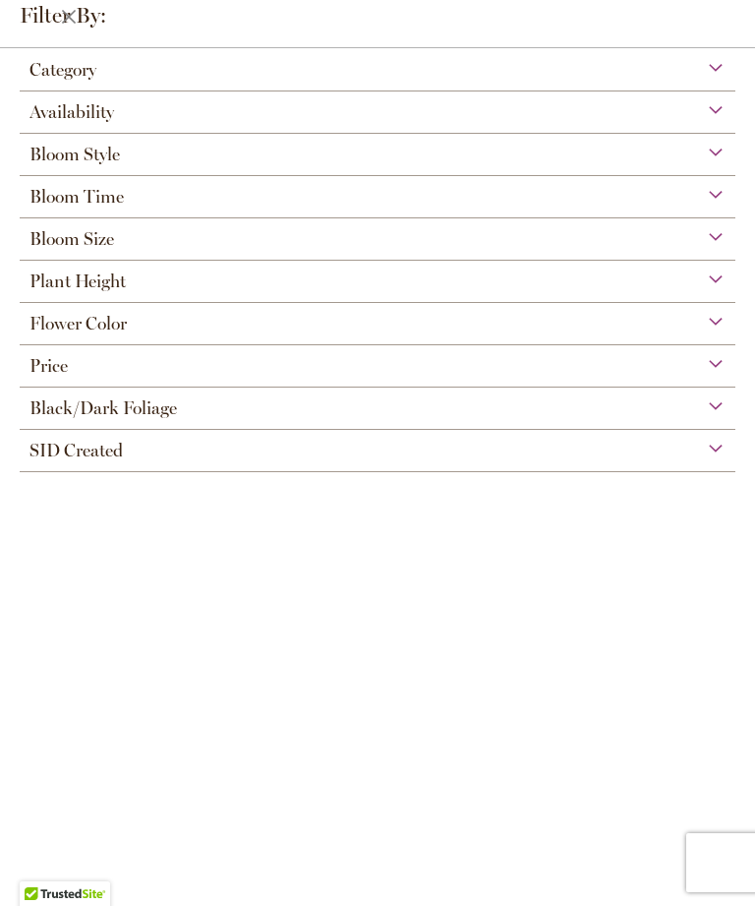
click at [104, 334] on span "Flower Color" at bounding box center [78, 324] width 97 height 22
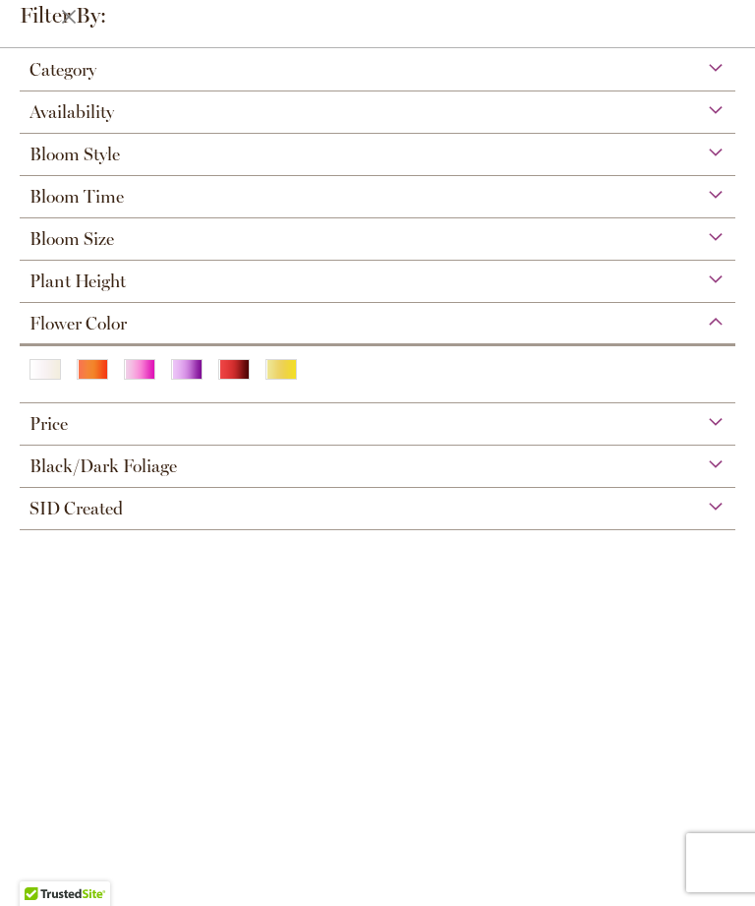
click at [277, 380] on div "Yellow" at bounding box center [281, 369] width 31 height 21
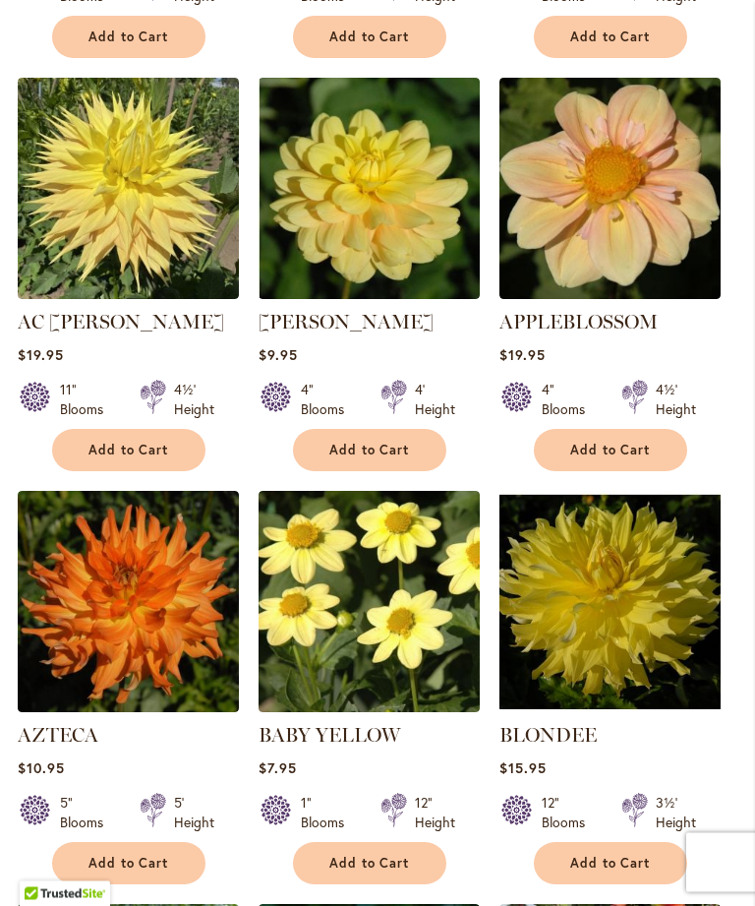
scroll to position [988, 0]
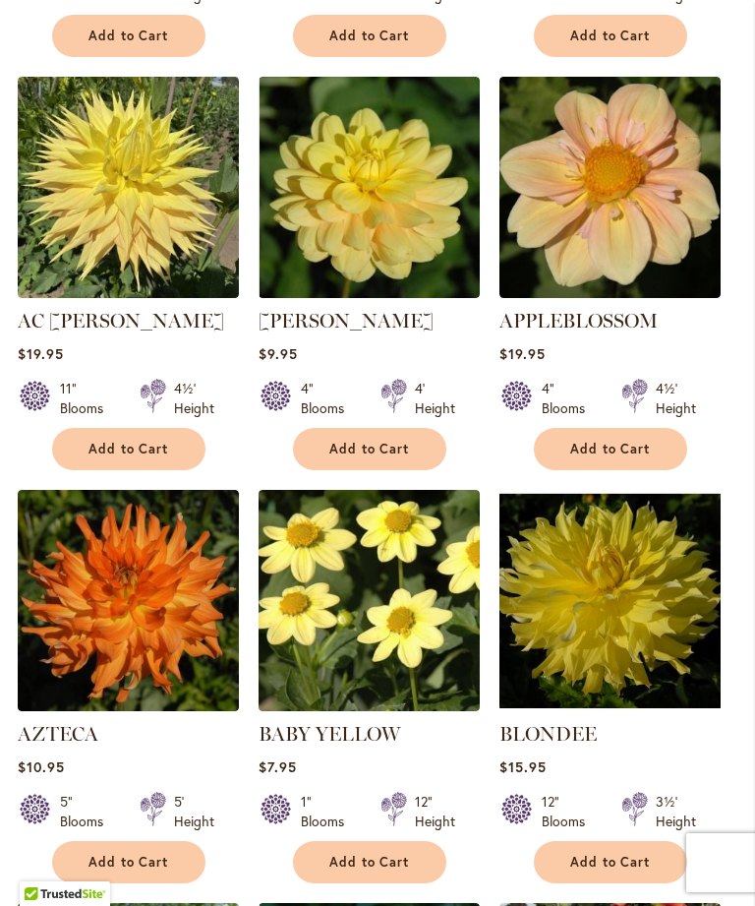
click at [648, 196] on img at bounding box center [610, 187] width 221 height 221
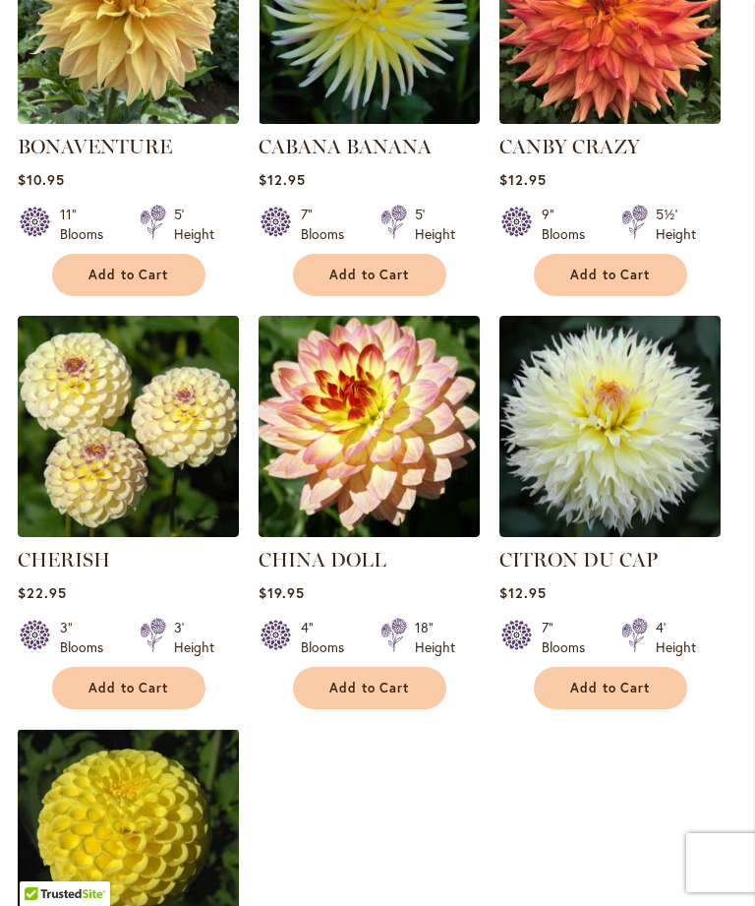
scroll to position [1994, 0]
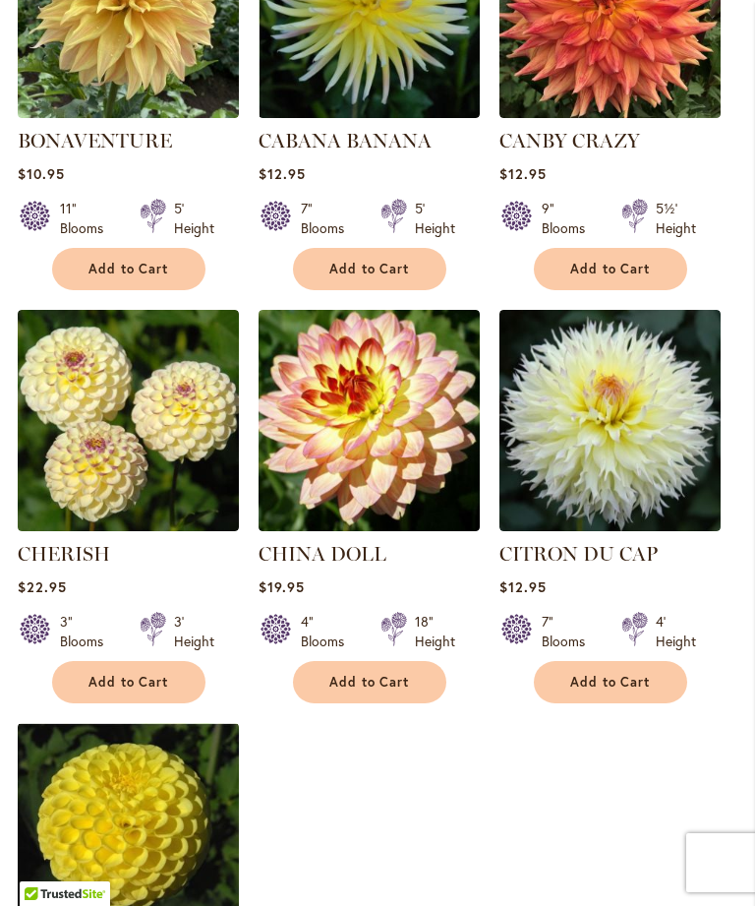
click at [379, 405] on img at bounding box center [369, 420] width 221 height 221
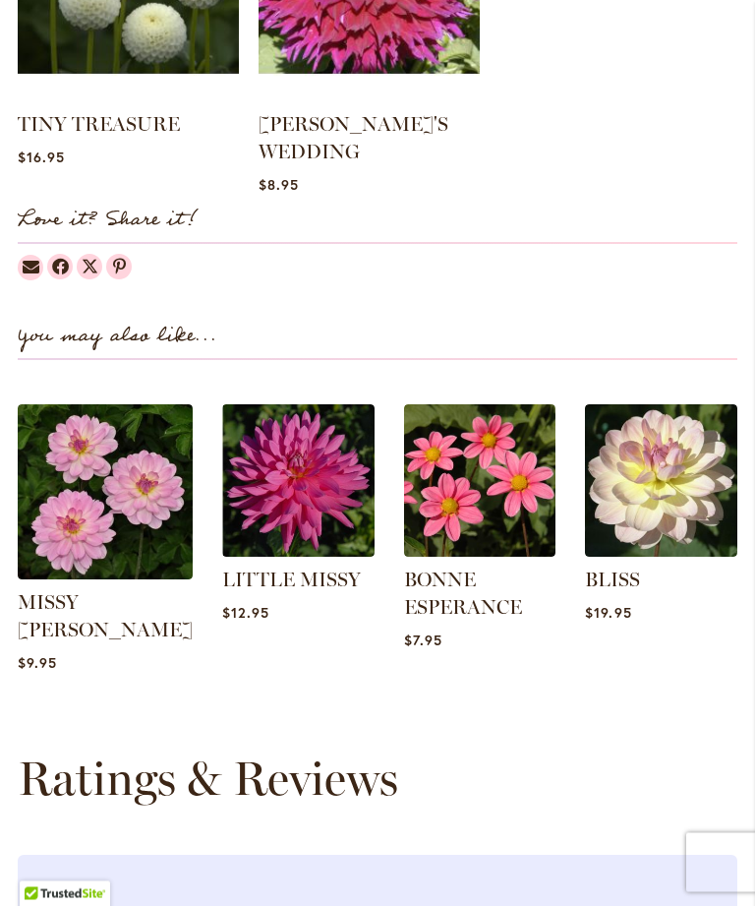
scroll to position [1967, 0]
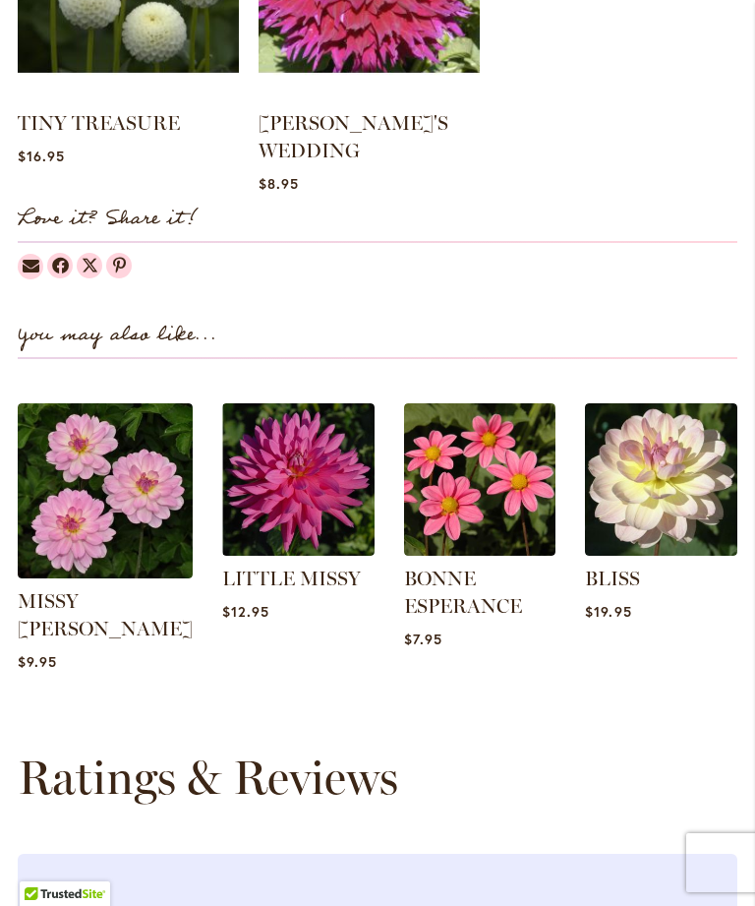
click at [494, 126] on ol "TINY TREASURE Rating: 100% 1 Review $16.95" at bounding box center [378, 13] width 720 height 379
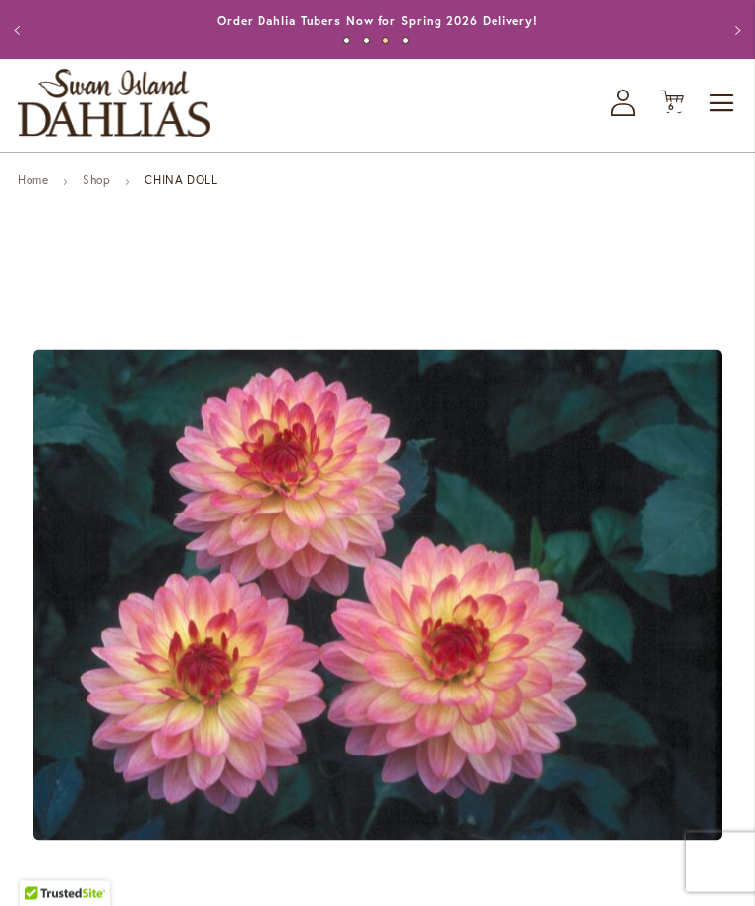
scroll to position [37, 0]
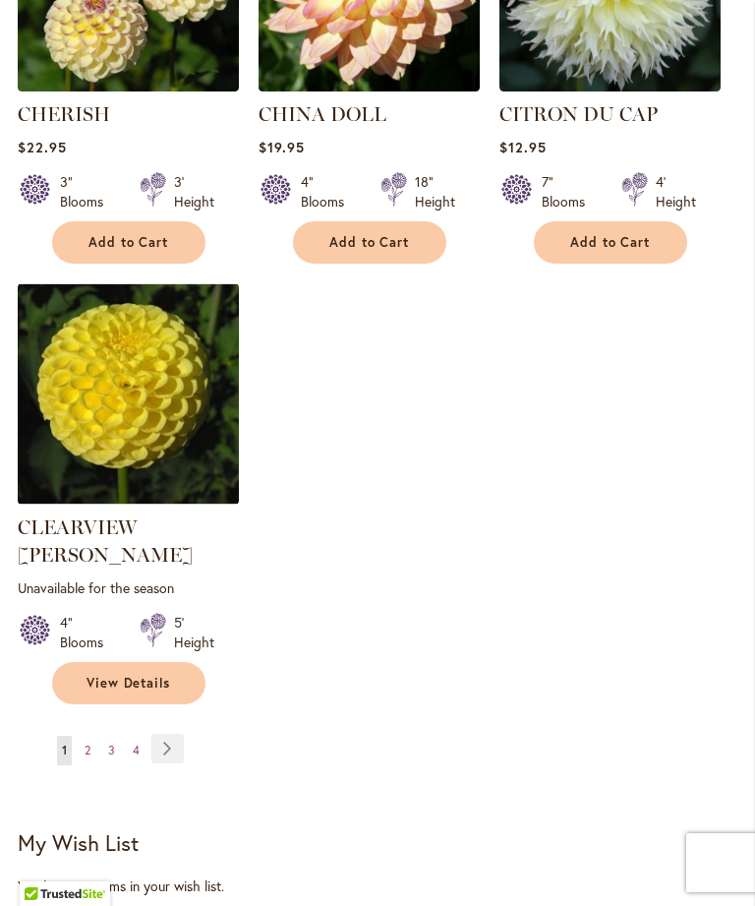
scroll to position [1994, 0]
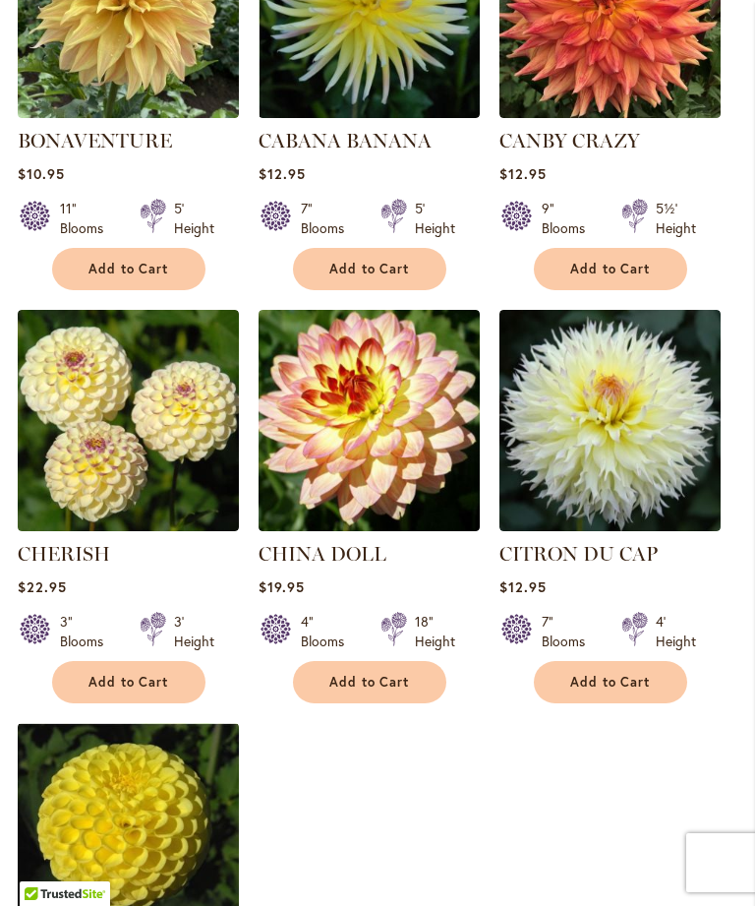
click at [162, 703] on button "Add to Cart" at bounding box center [128, 682] width 153 height 42
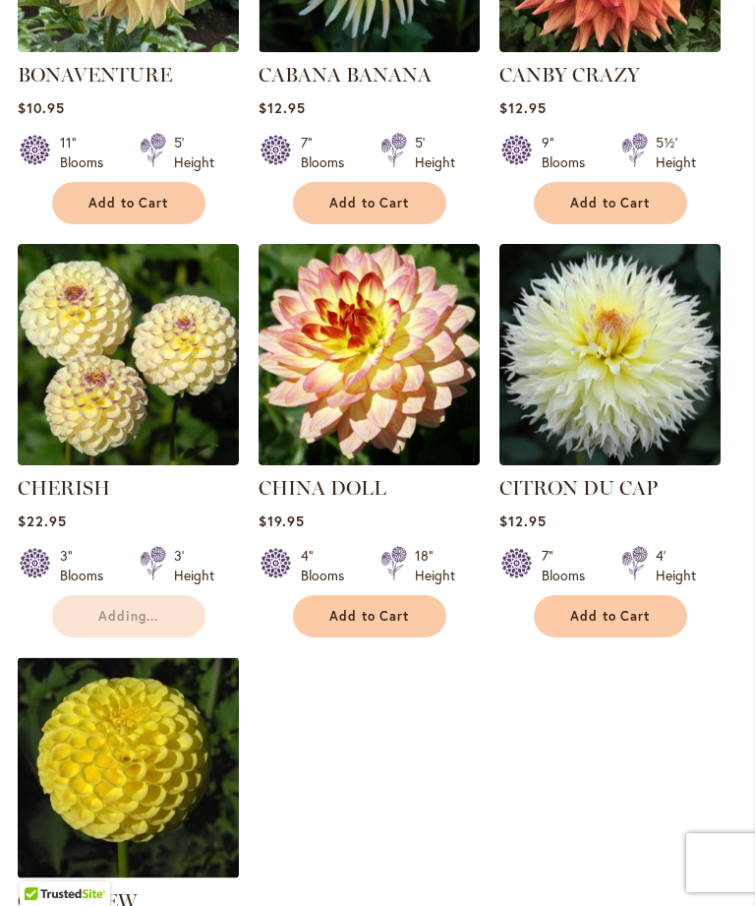
click at [64, 500] on link "CHERISH" at bounding box center [64, 488] width 92 height 24
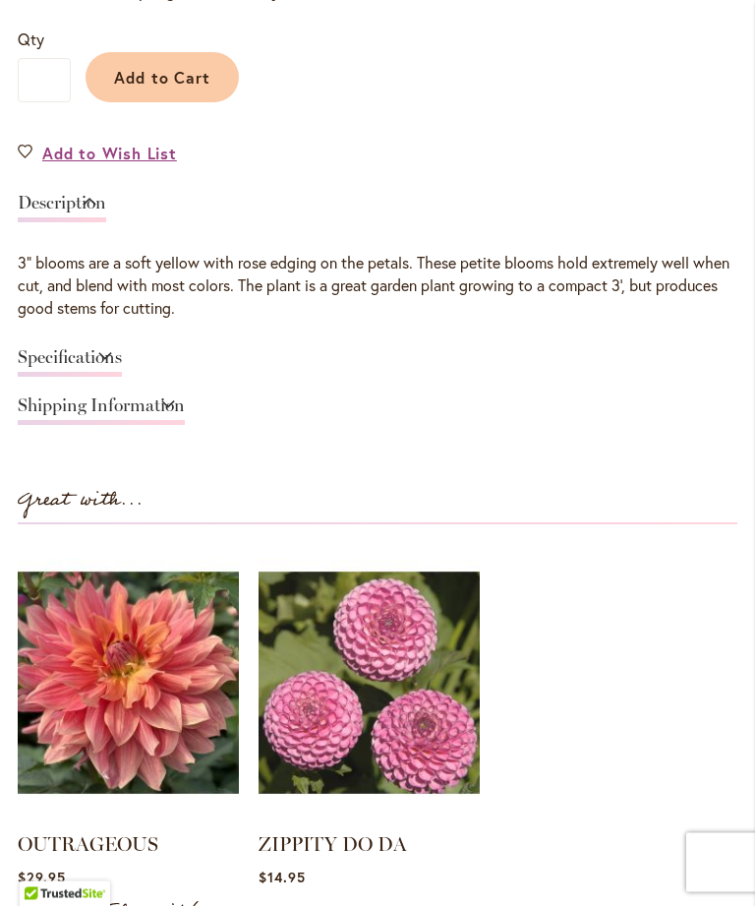
scroll to position [1319, 0]
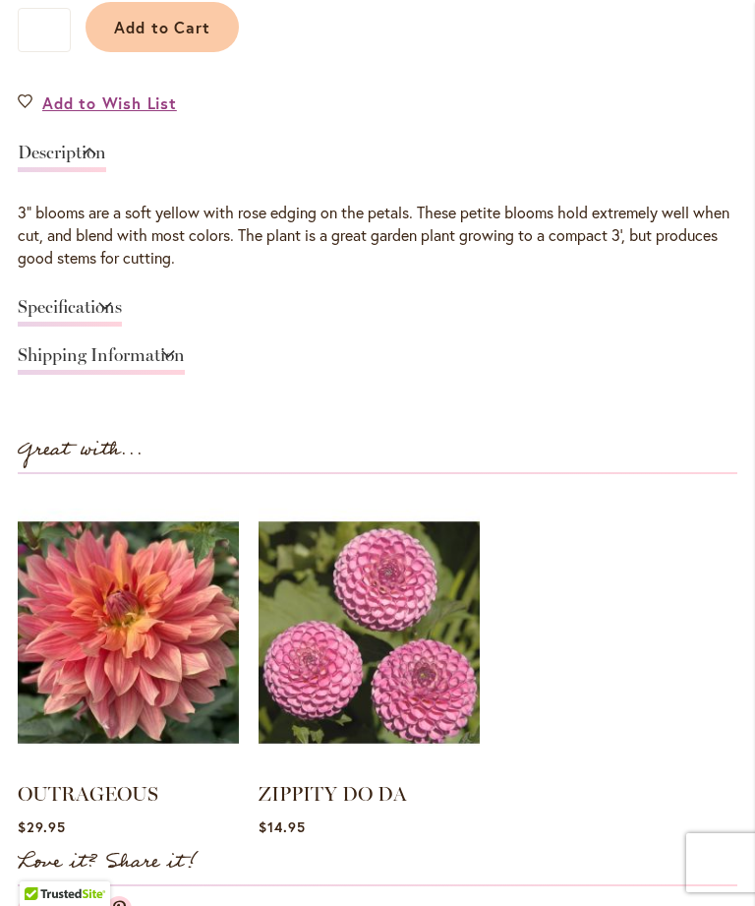
click at [106, 633] on img at bounding box center [128, 632] width 221 height 276
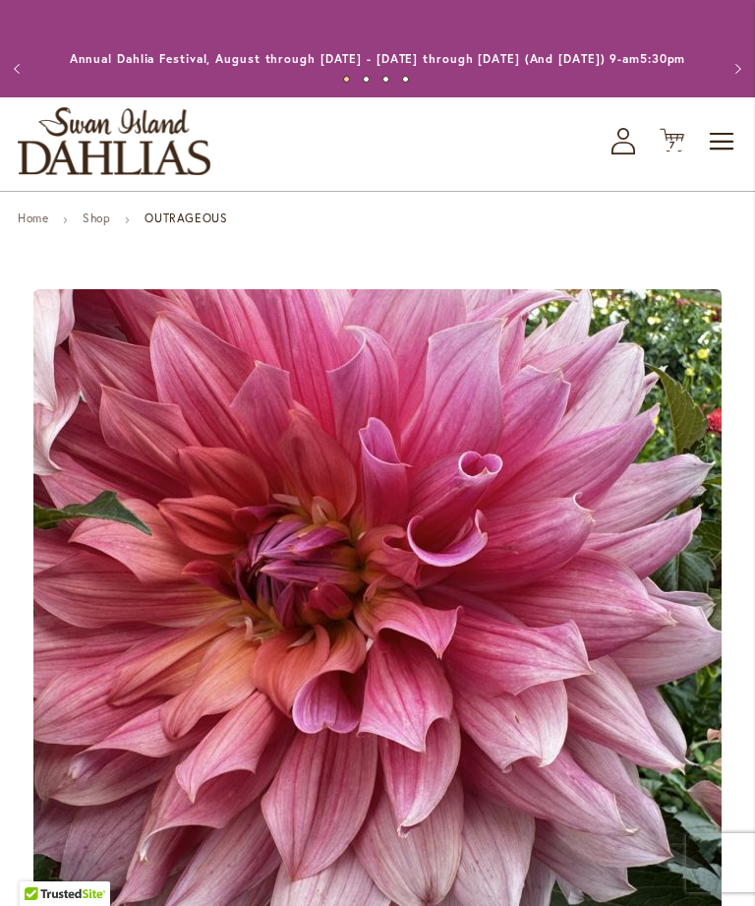
click at [97, 225] on link "Shop" at bounding box center [97, 218] width 28 height 15
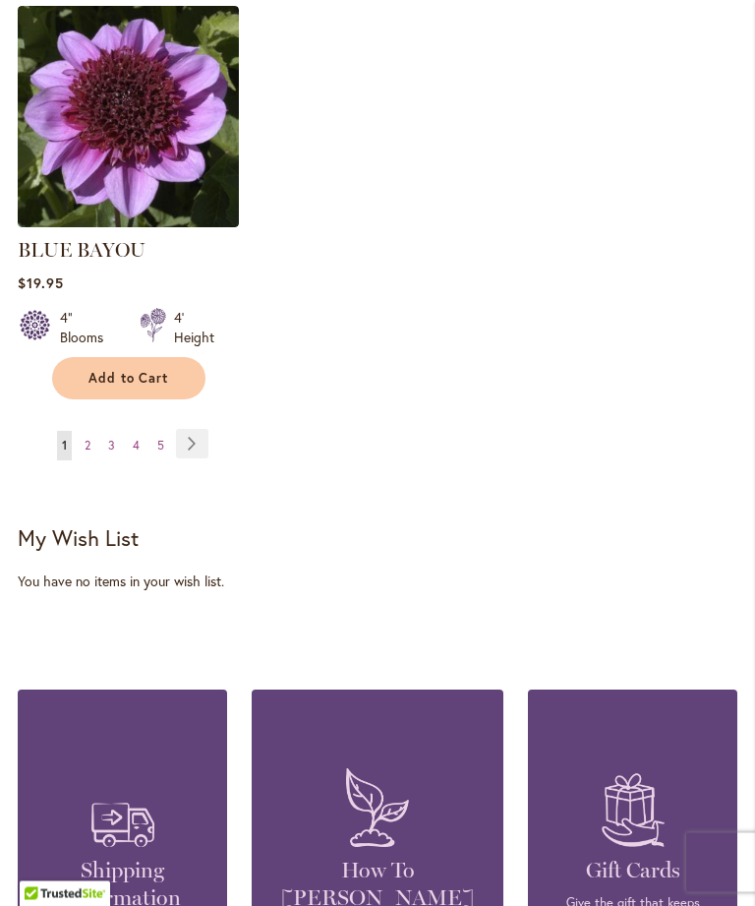
scroll to position [2584, 0]
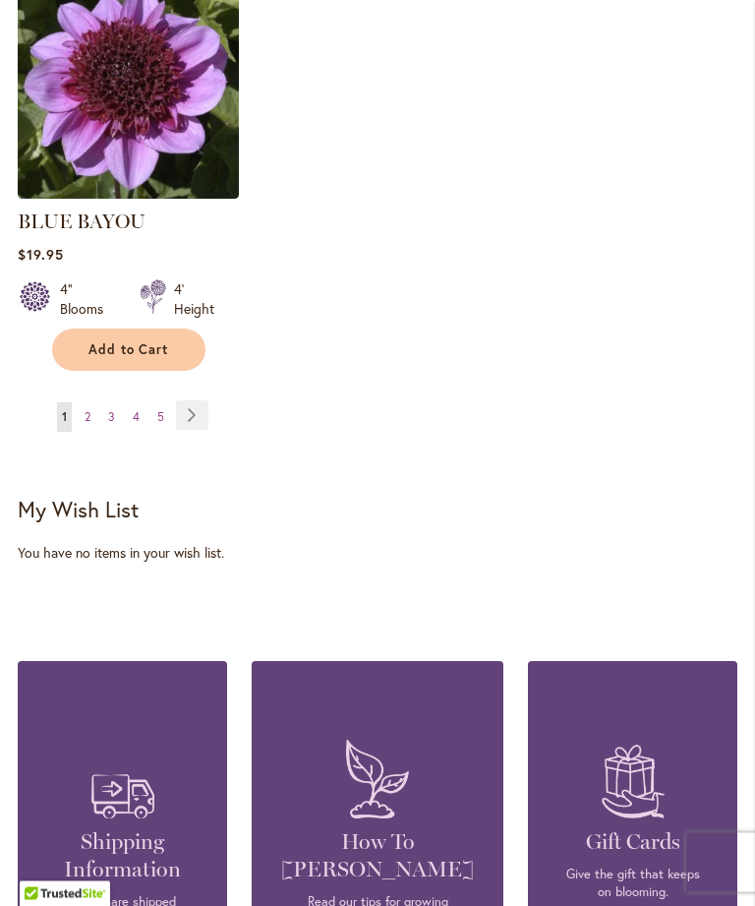
click at [87, 425] on span "2" at bounding box center [88, 417] width 6 height 15
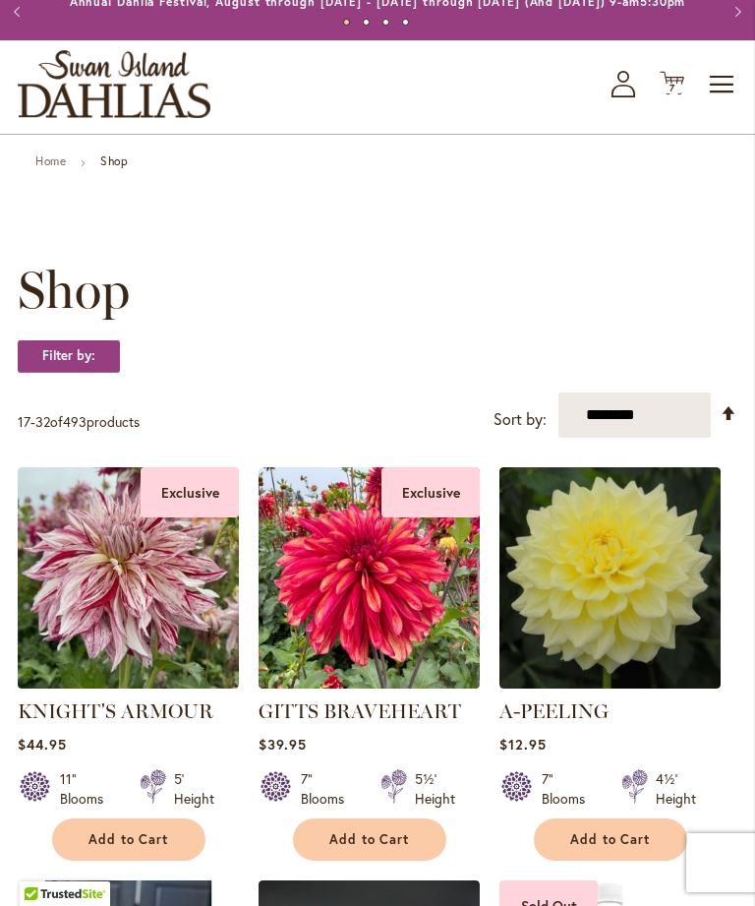
scroll to position [194, 0]
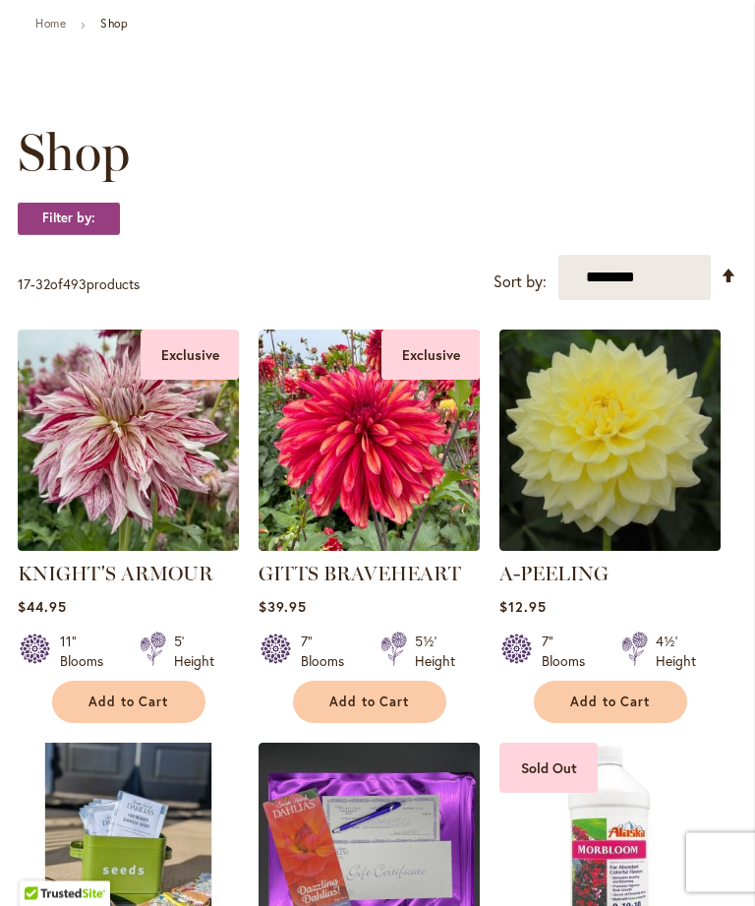
click at [389, 586] on link "GITTS BRAVEHEART" at bounding box center [360, 575] width 203 height 24
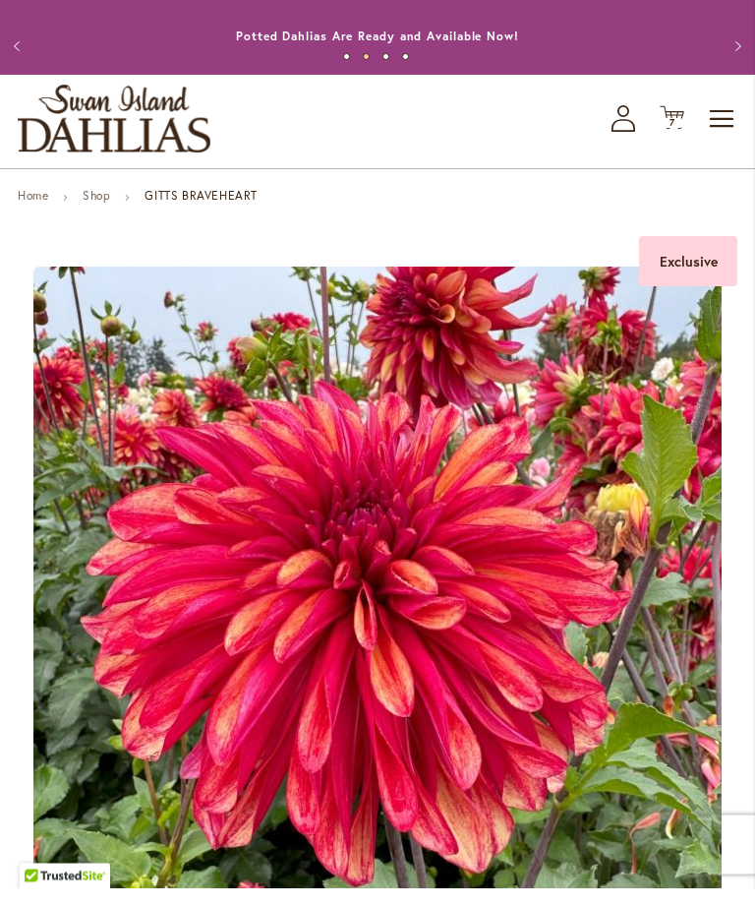
scroll to position [25, 0]
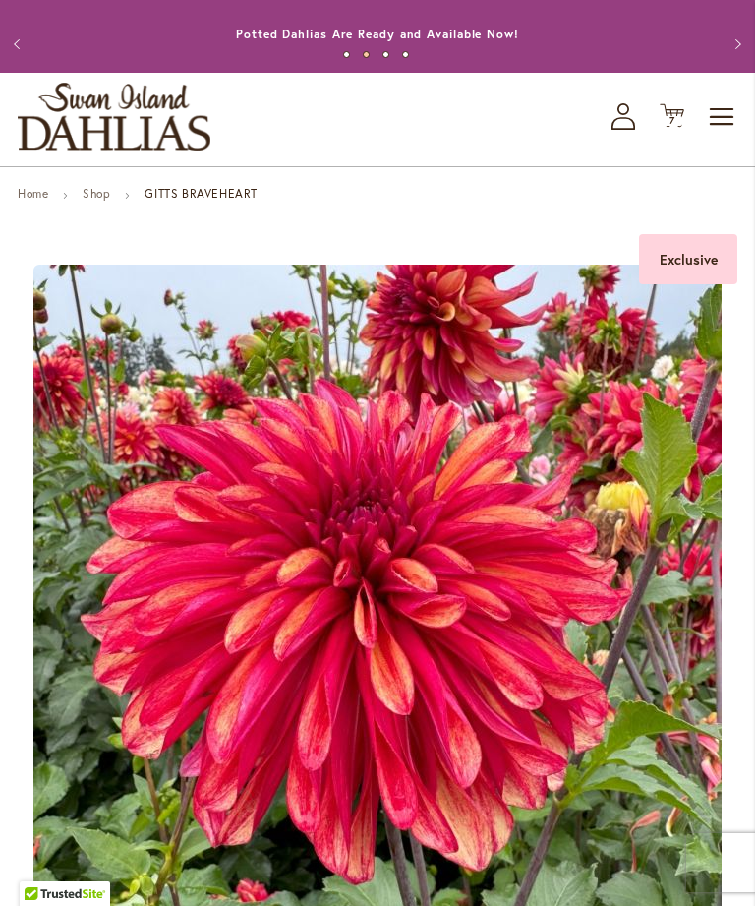
click at [108, 201] on link "Shop" at bounding box center [97, 193] width 28 height 15
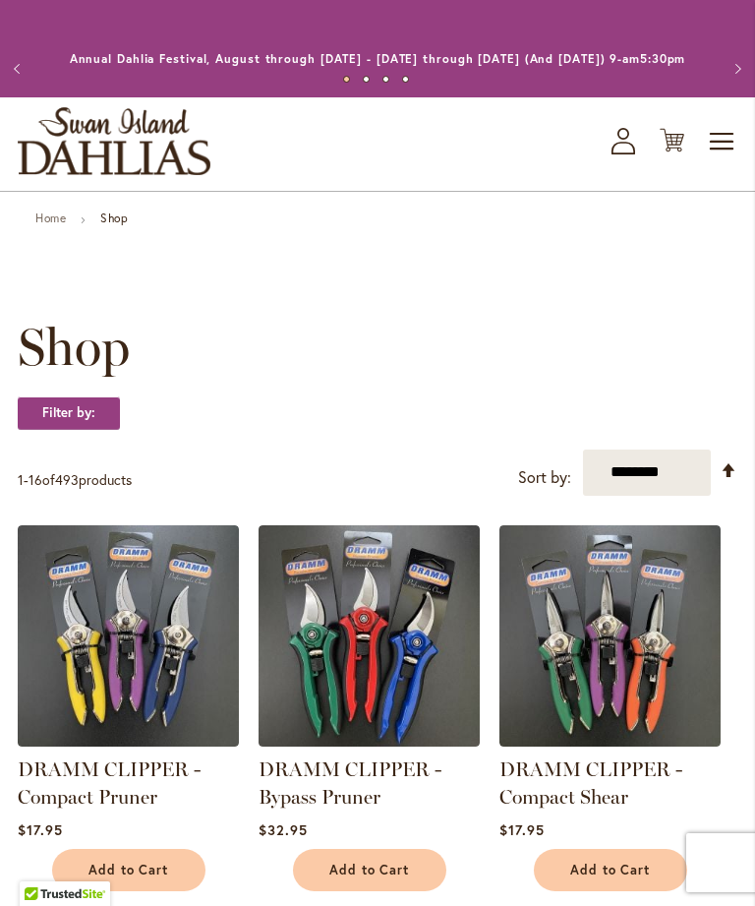
click at [66, 377] on span "Shop" at bounding box center [74, 347] width 112 height 59
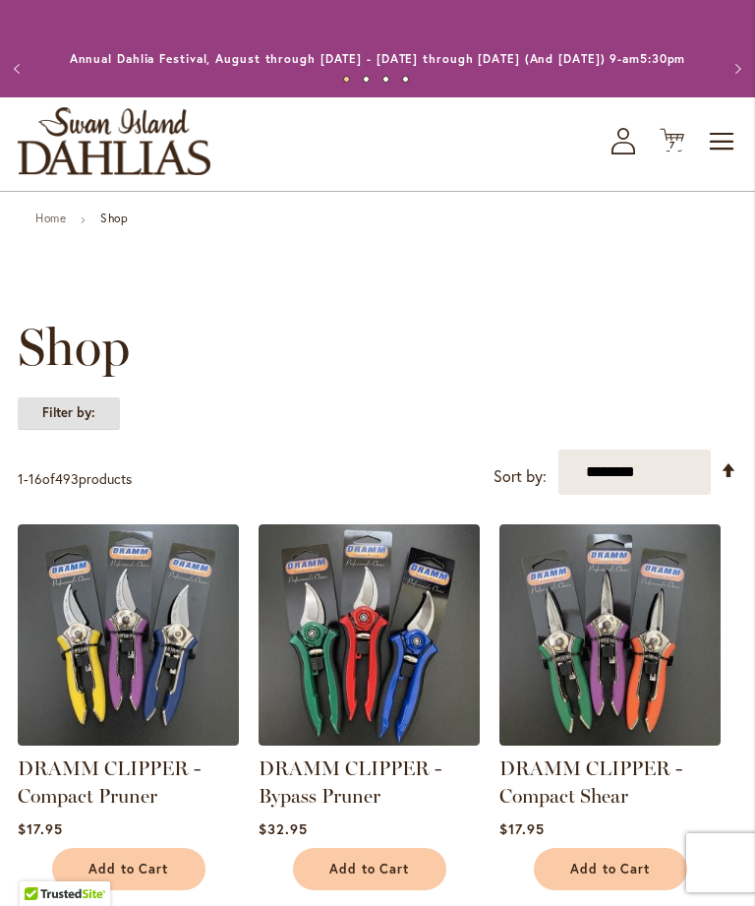
click at [87, 430] on strong "Filter by:" at bounding box center [69, 412] width 102 height 33
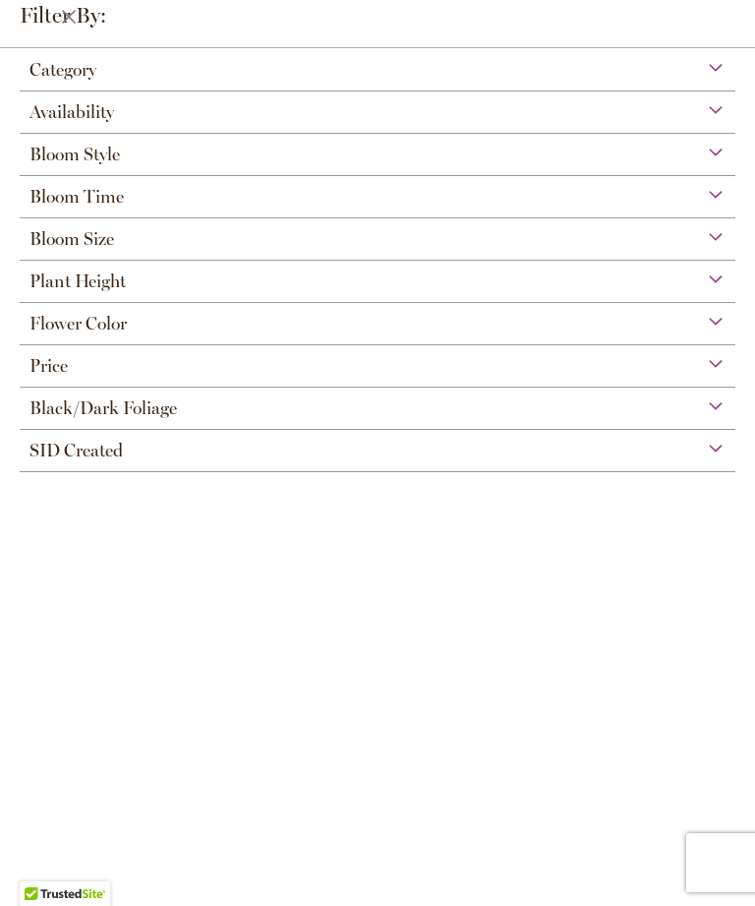
click at [111, 155] on span "Bloom Style" at bounding box center [75, 155] width 90 height 22
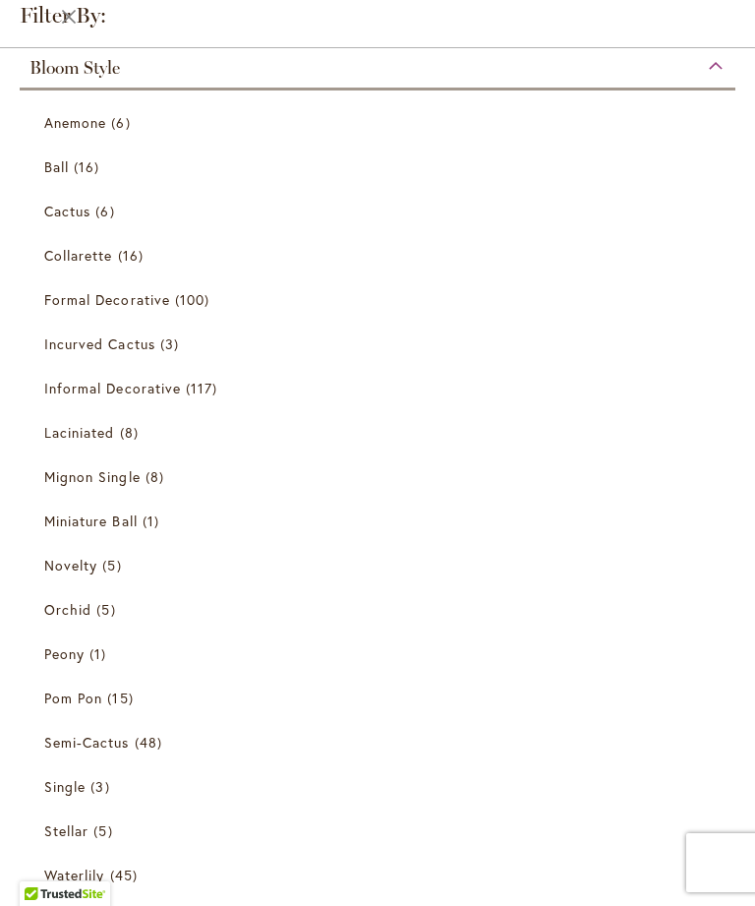
click at [70, 568] on span "Novelty" at bounding box center [70, 565] width 53 height 19
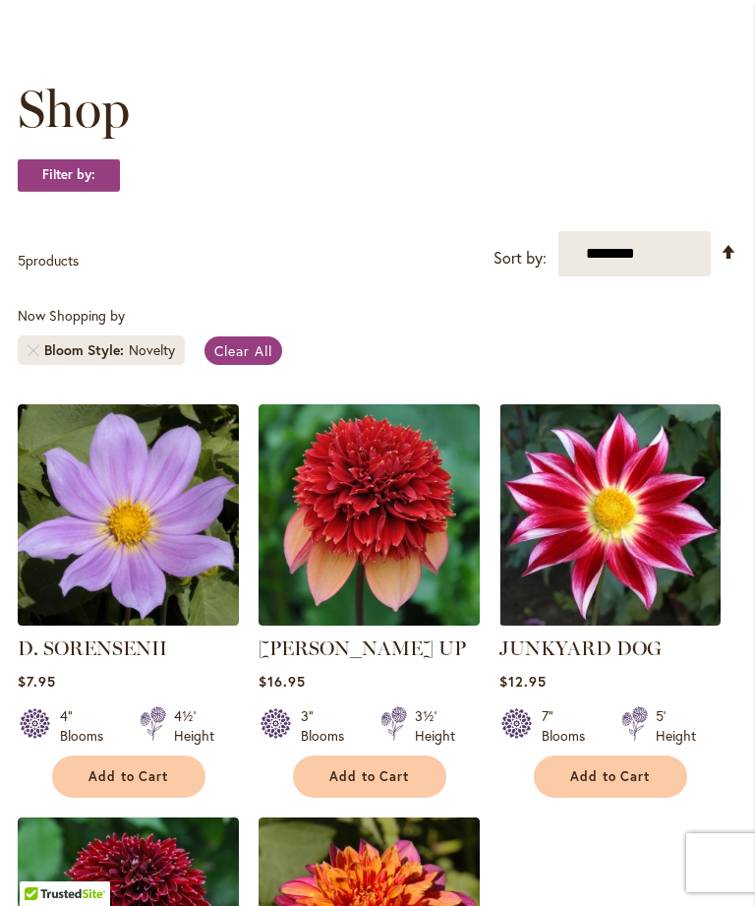
scroll to position [237, 0]
click at [36, 357] on link "Remove Bloom Style Novelty" at bounding box center [34, 351] width 12 height 12
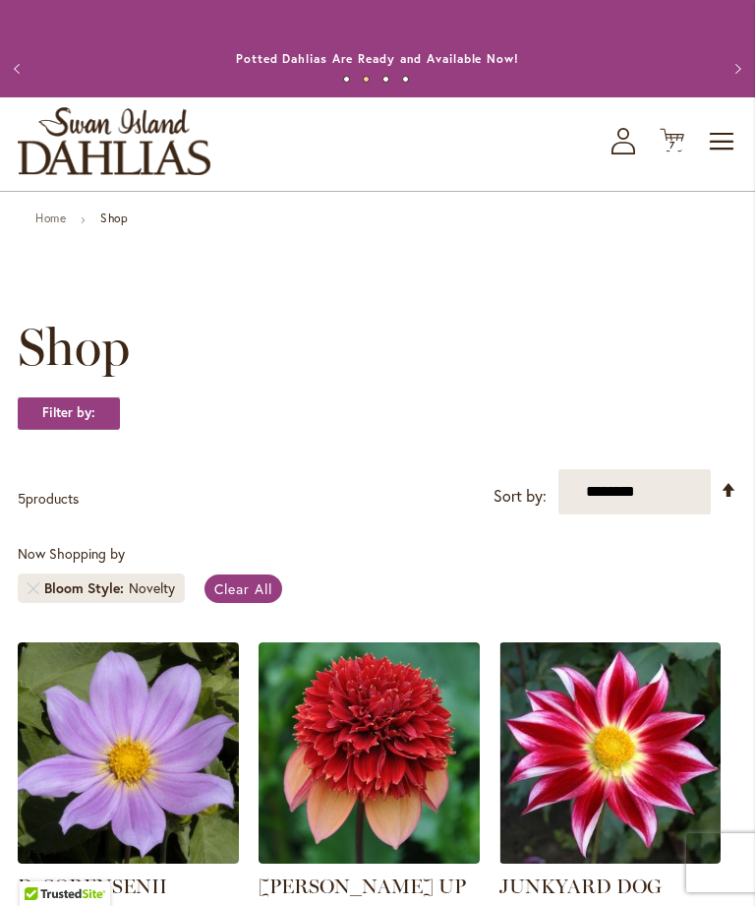
click at [113, 225] on strong "Shop" at bounding box center [114, 218] width 28 height 15
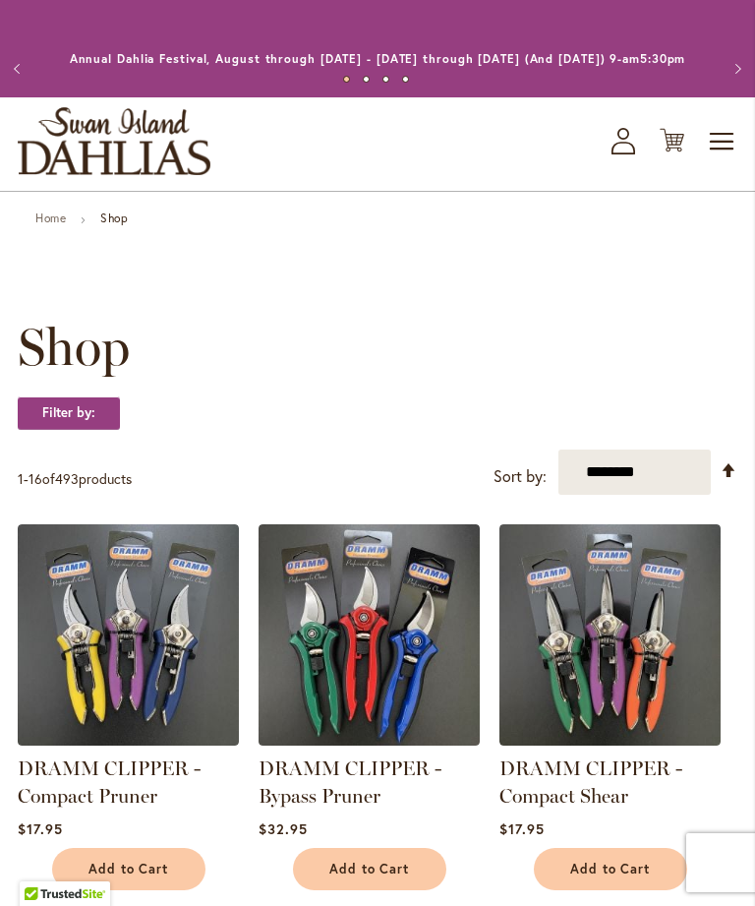
click at [79, 399] on div "Shop Filter by: Filter By: Category All Dahlias 414 items Best Sellers 32 items…" at bounding box center [378, 384] width 720 height 132
click at [70, 430] on strong "Filter by:" at bounding box center [69, 412] width 102 height 33
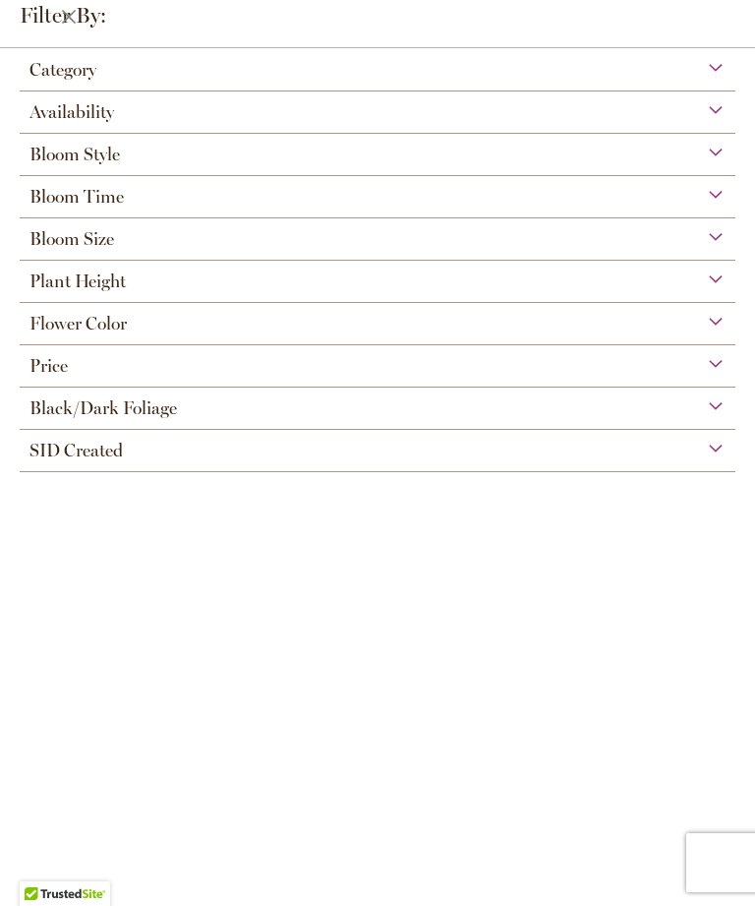
click at [99, 164] on span "Bloom Style" at bounding box center [75, 155] width 90 height 22
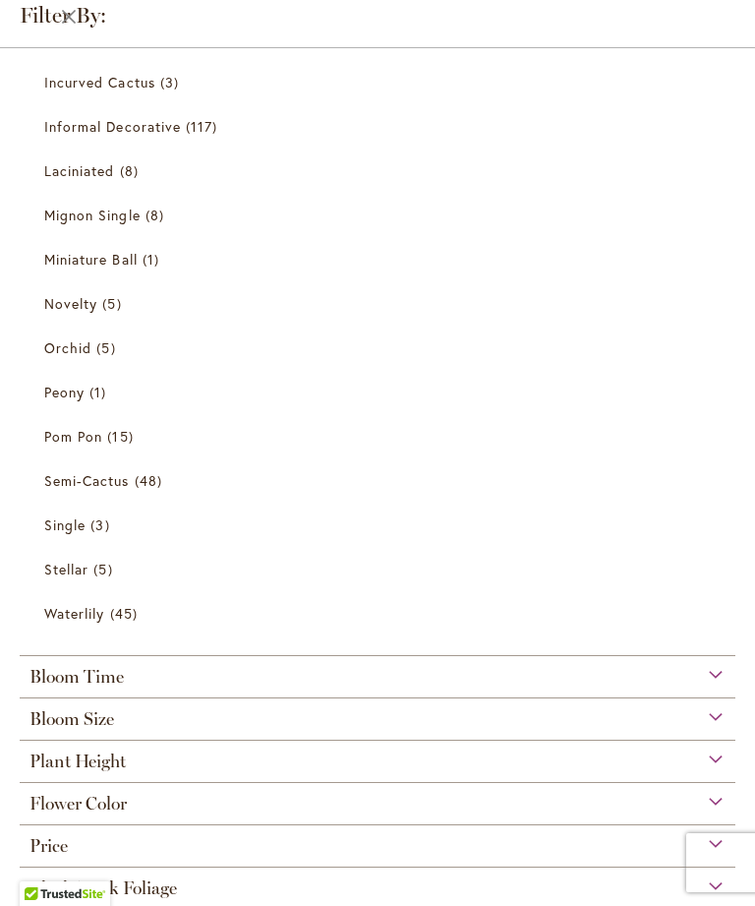
scroll to position [347, 0]
click at [108, 95] on link "Incurved Cactus 3 items" at bounding box center [380, 83] width 672 height 34
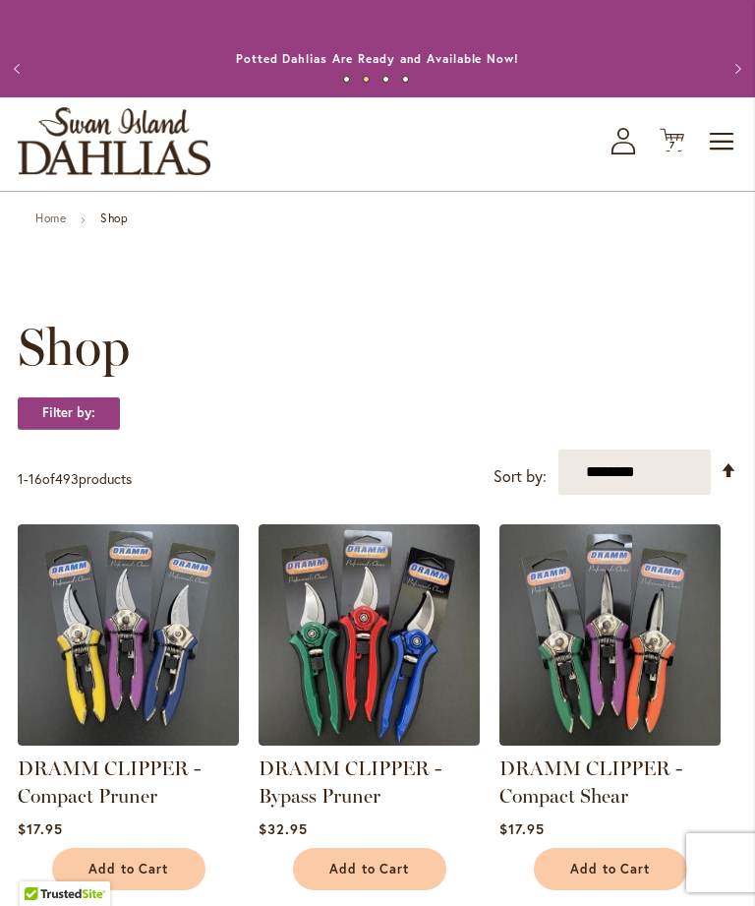
click at [122, 225] on strong "Shop" at bounding box center [114, 218] width 28 height 15
click at [88, 430] on strong "Filter by:" at bounding box center [69, 412] width 102 height 33
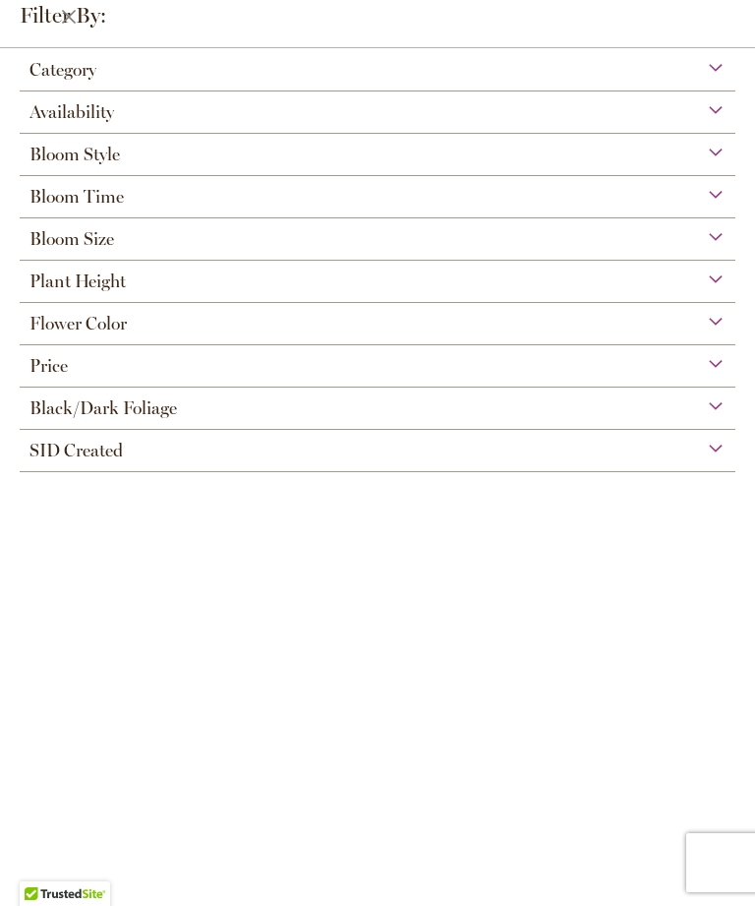
click at [109, 163] on span "Bloom Style" at bounding box center [75, 155] width 90 height 22
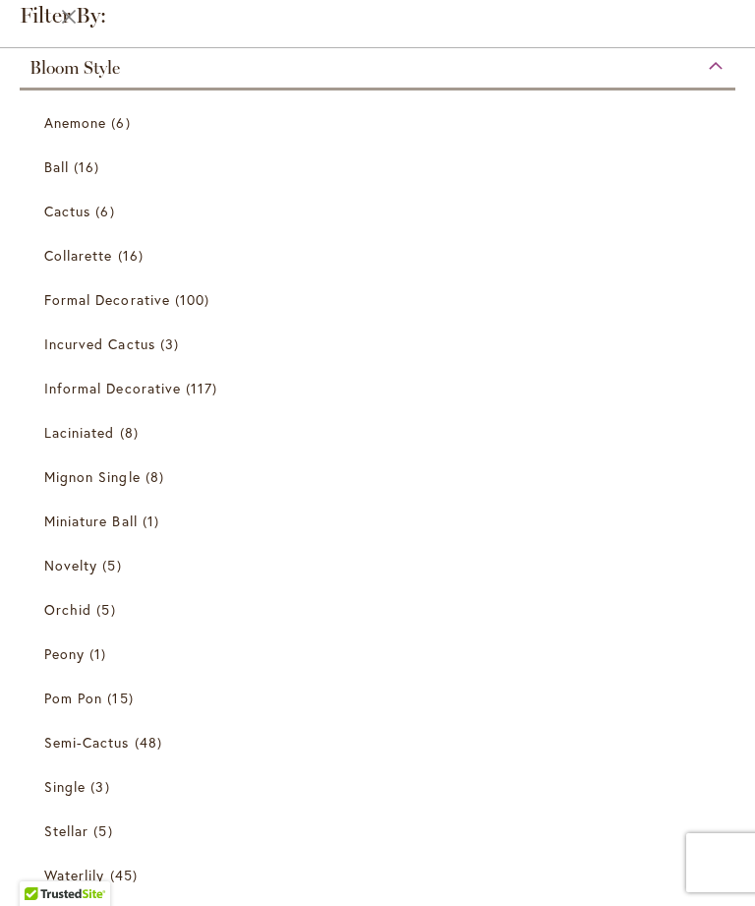
click at [76, 613] on span "Orchid" at bounding box center [67, 609] width 47 height 19
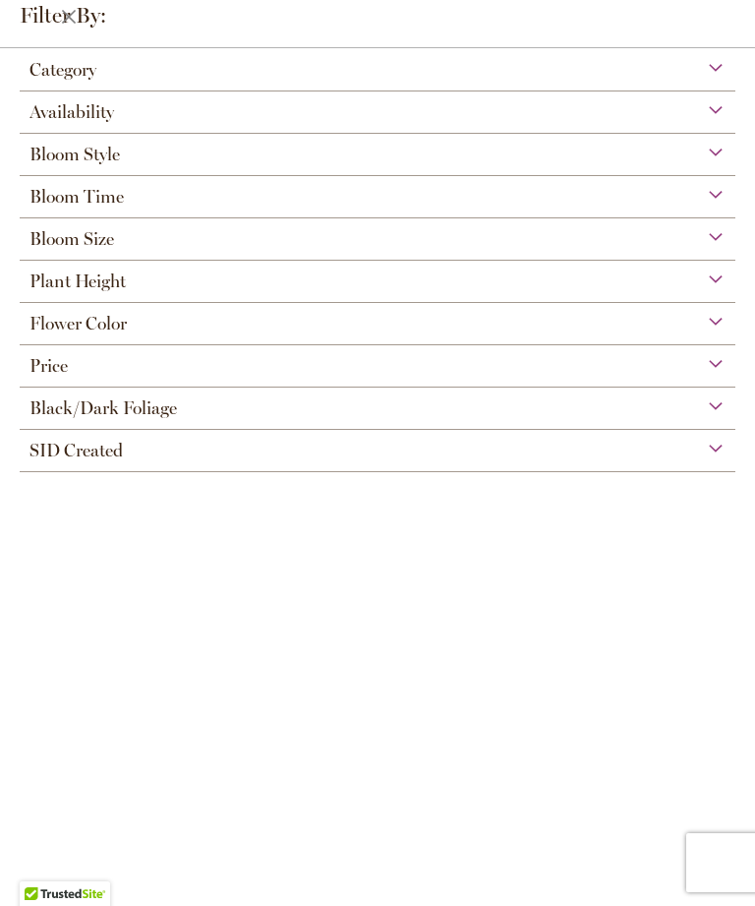
click at [81, 164] on span "Bloom Style" at bounding box center [75, 155] width 90 height 22
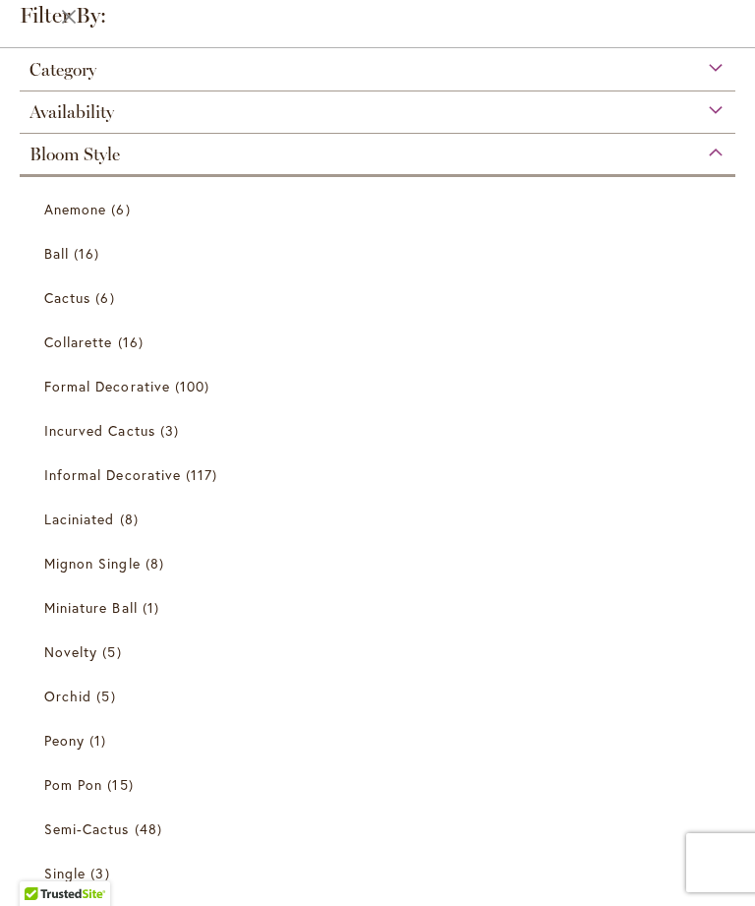
scroll to position [87, 0]
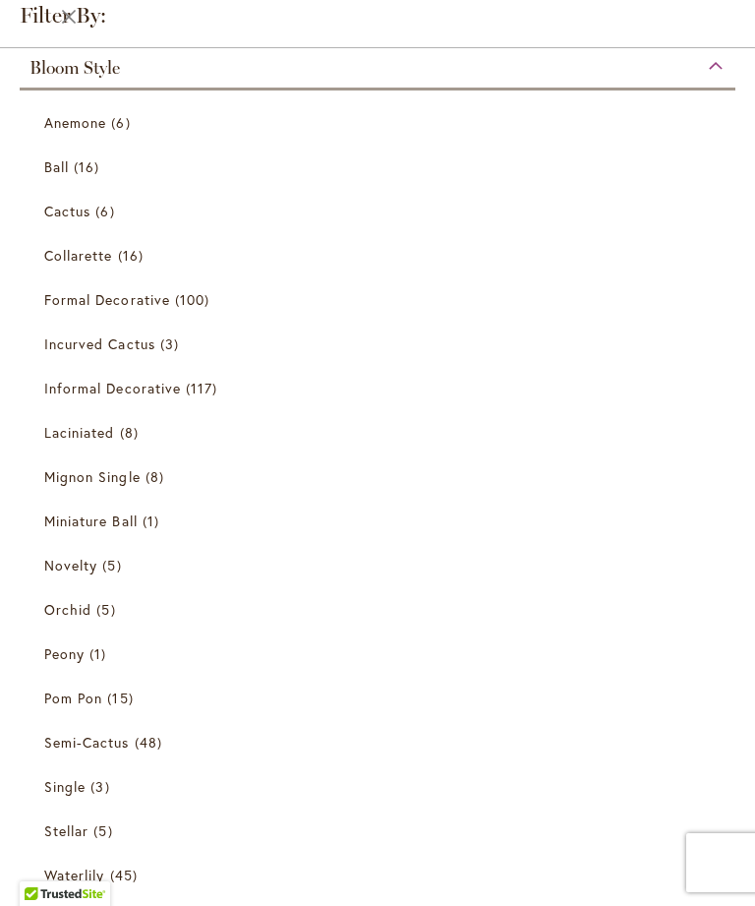
click at [122, 308] on span "Formal Decorative" at bounding box center [107, 299] width 126 height 19
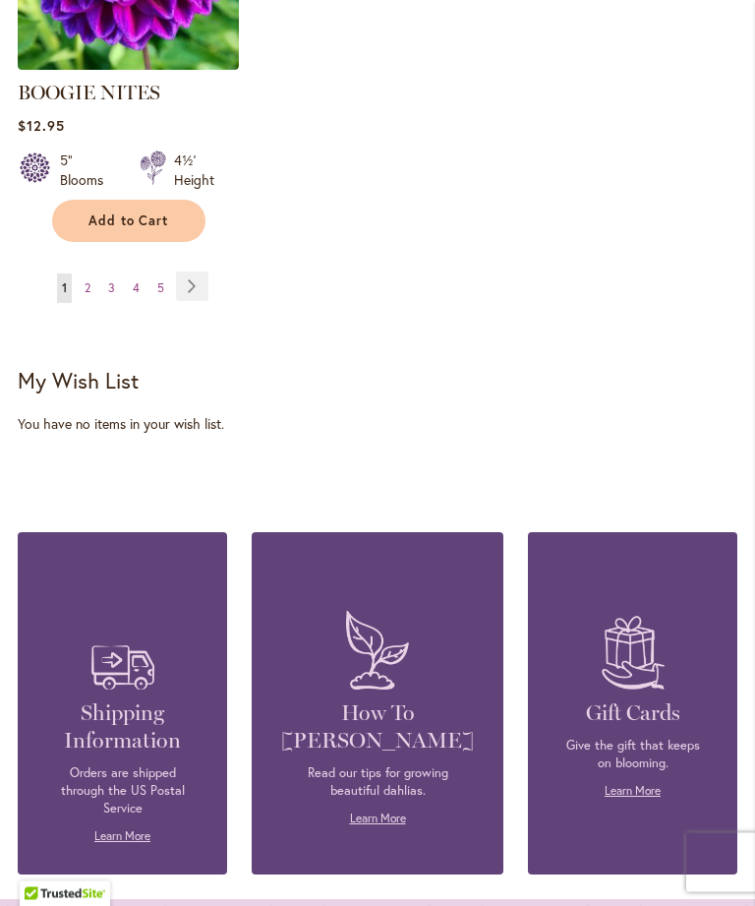
scroll to position [2961, 0]
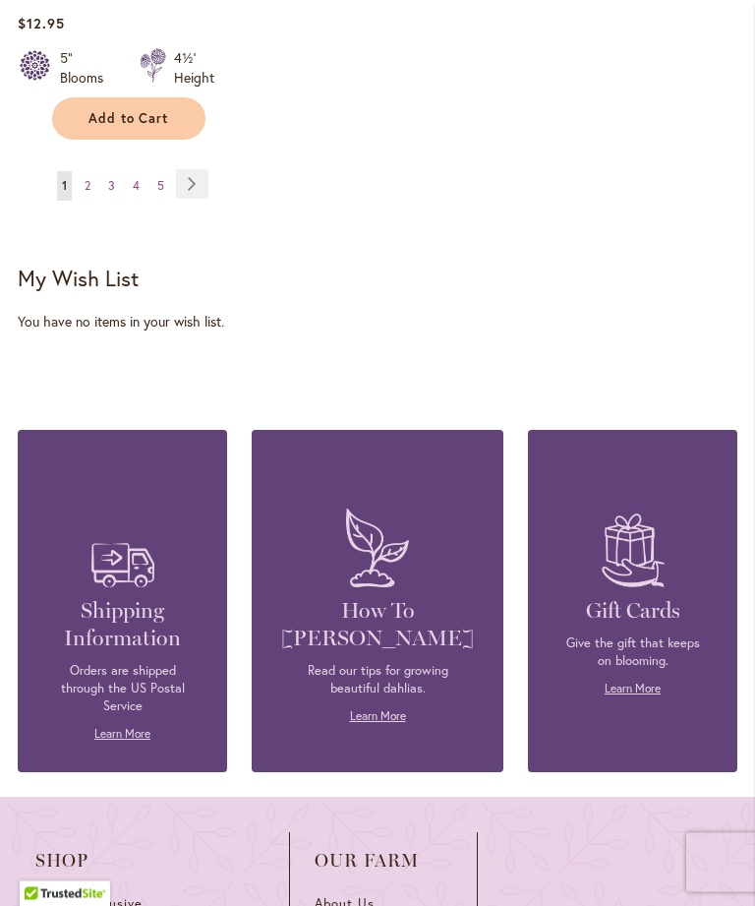
click at [199, 198] on link "Page Next" at bounding box center [192, 185] width 32 height 30
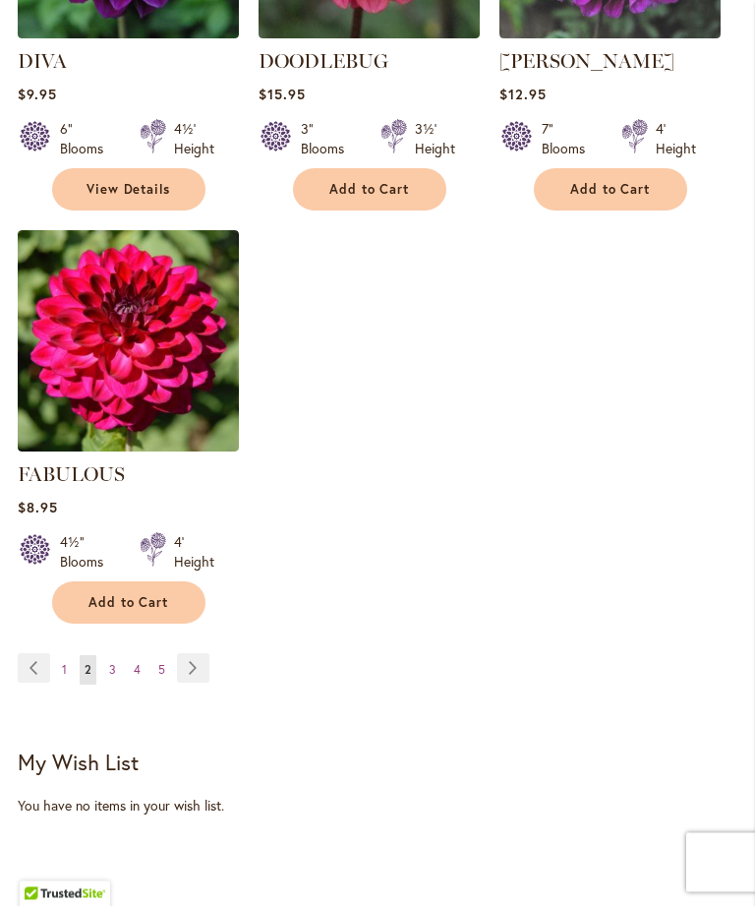
scroll to position [2533, 0]
click at [198, 662] on link "Page Next" at bounding box center [193, 668] width 32 height 30
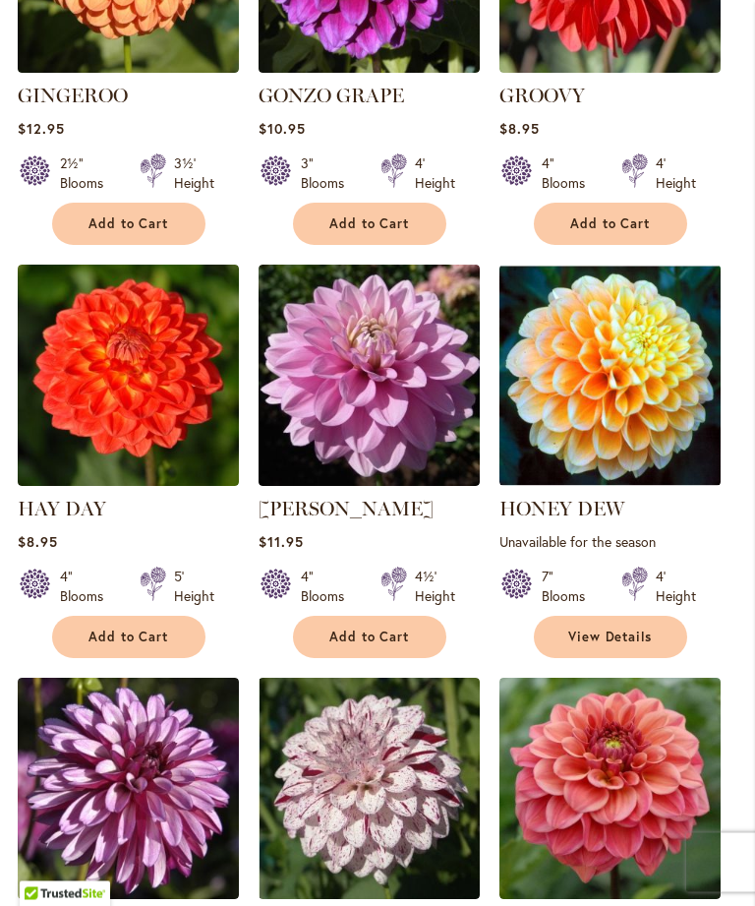
scroll to position [1701, 0]
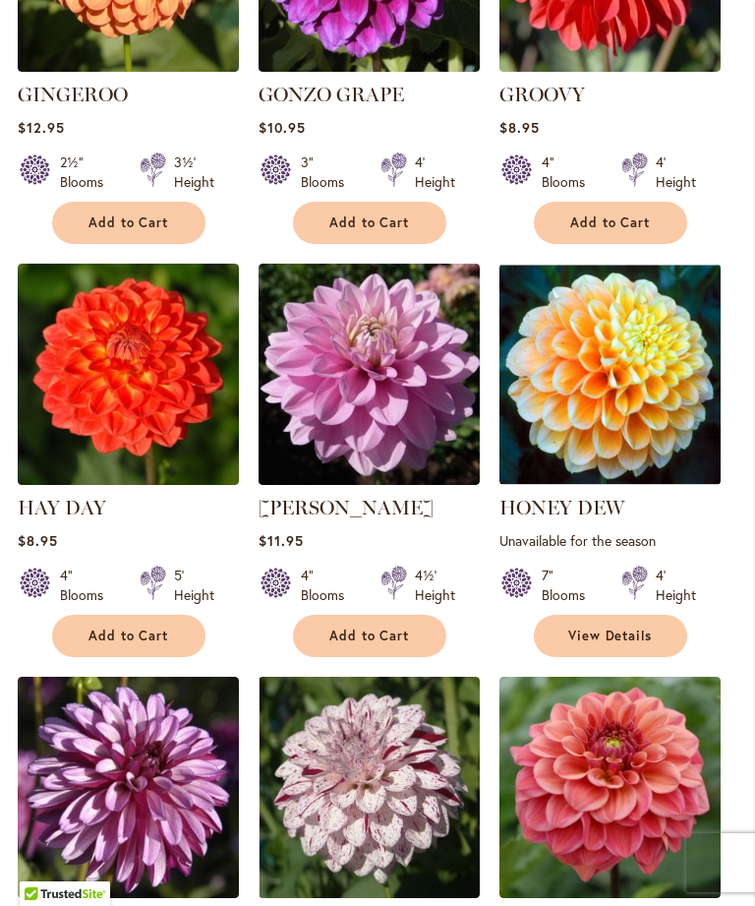
click at [626, 309] on img at bounding box center [610, 374] width 221 height 221
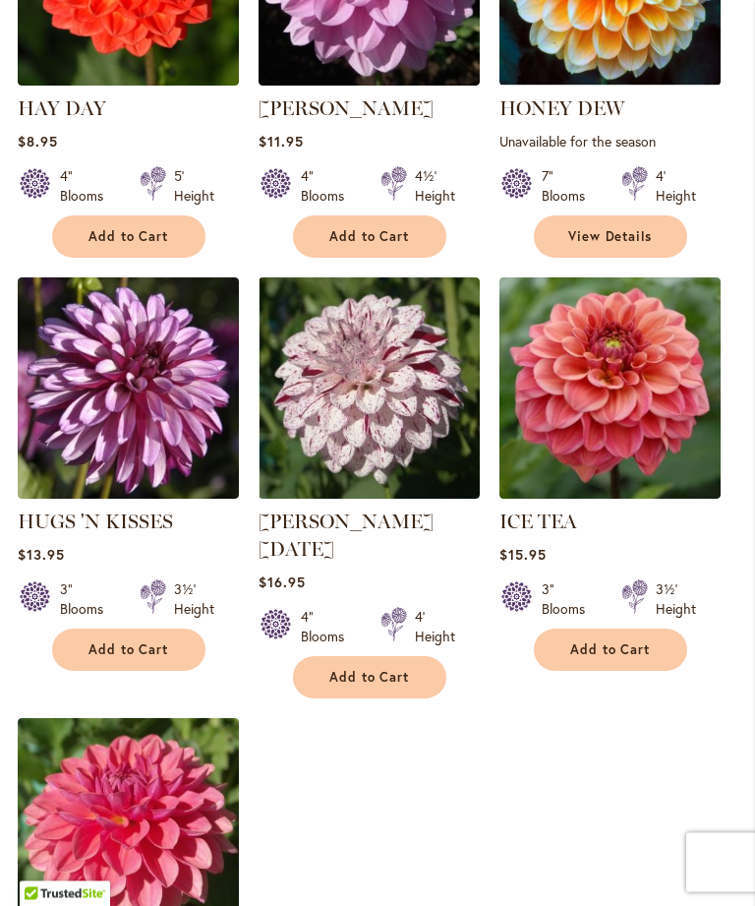
scroll to position [2100, 0]
click at [108, 738] on img at bounding box center [128, 828] width 221 height 221
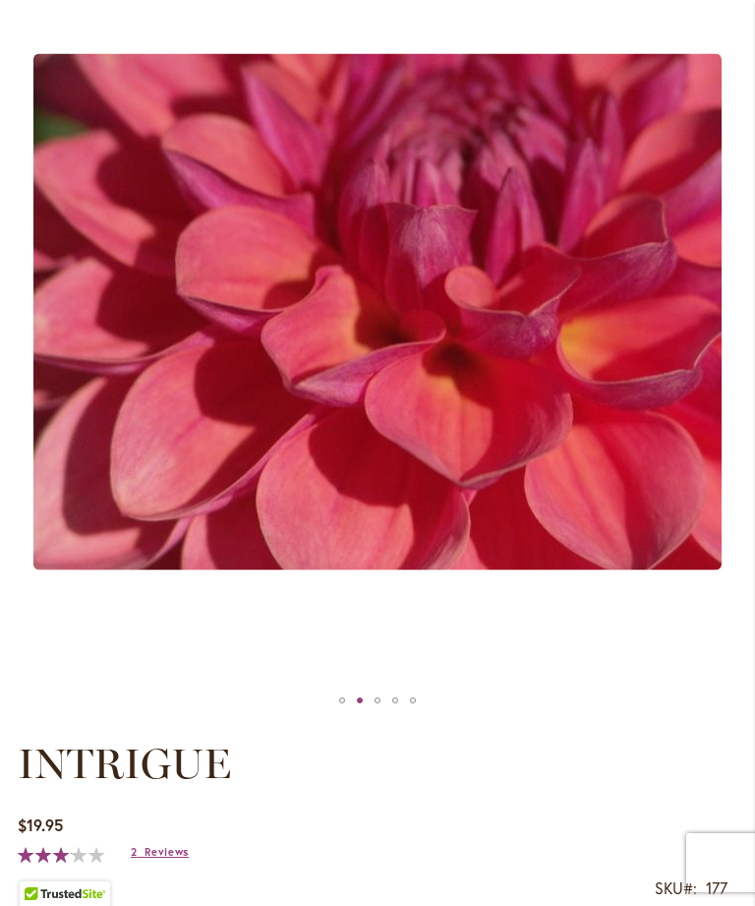
scroll to position [315, 0]
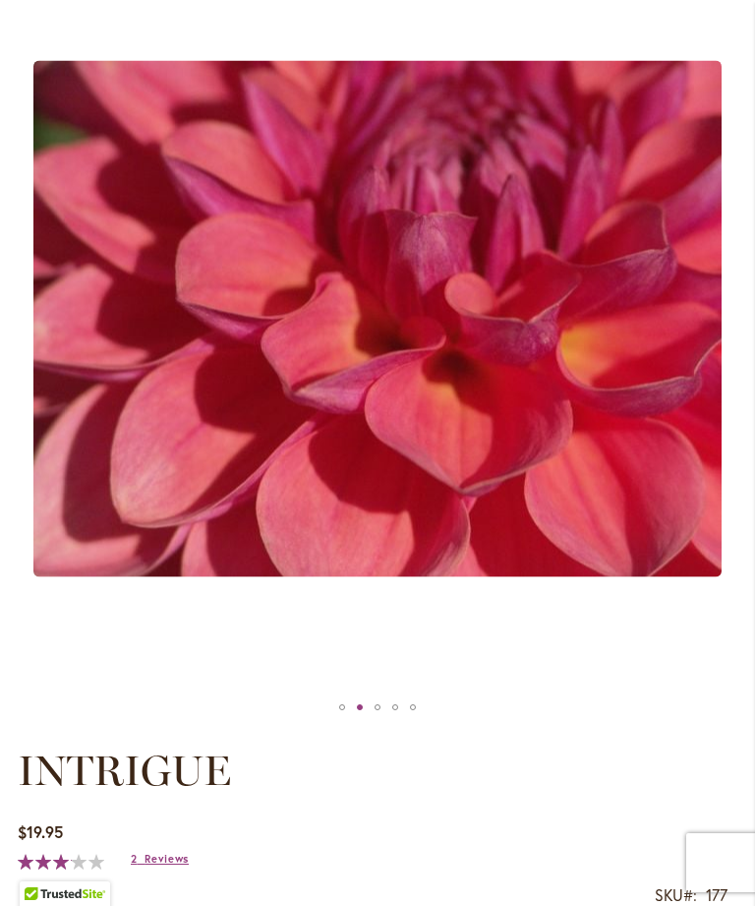
click at [386, 722] on div "INTRIGUE" at bounding box center [378, 707] width 18 height 30
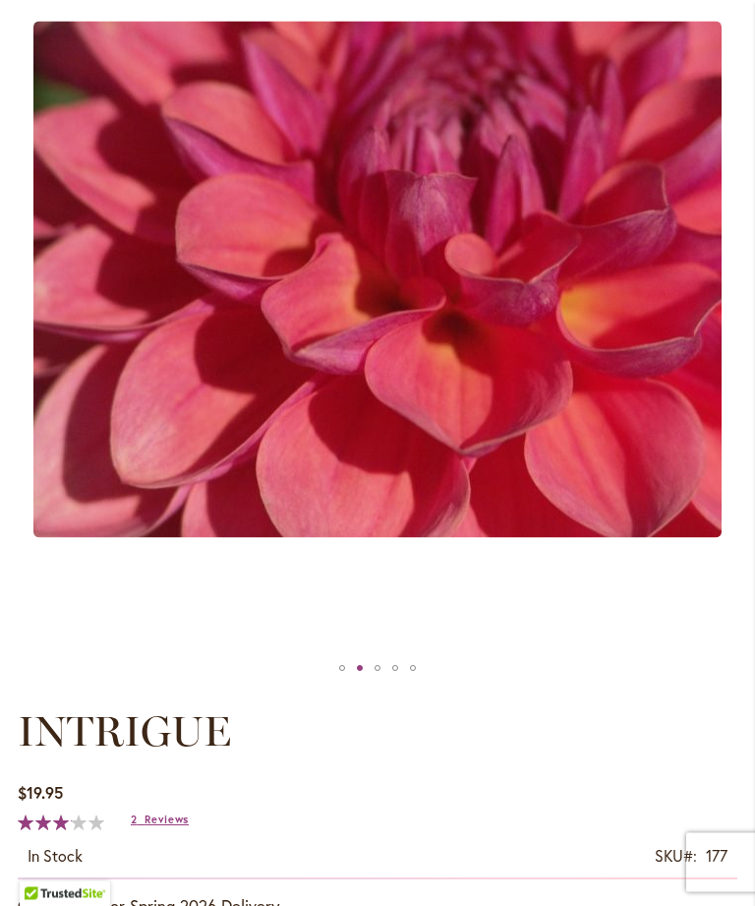
scroll to position [354, 0]
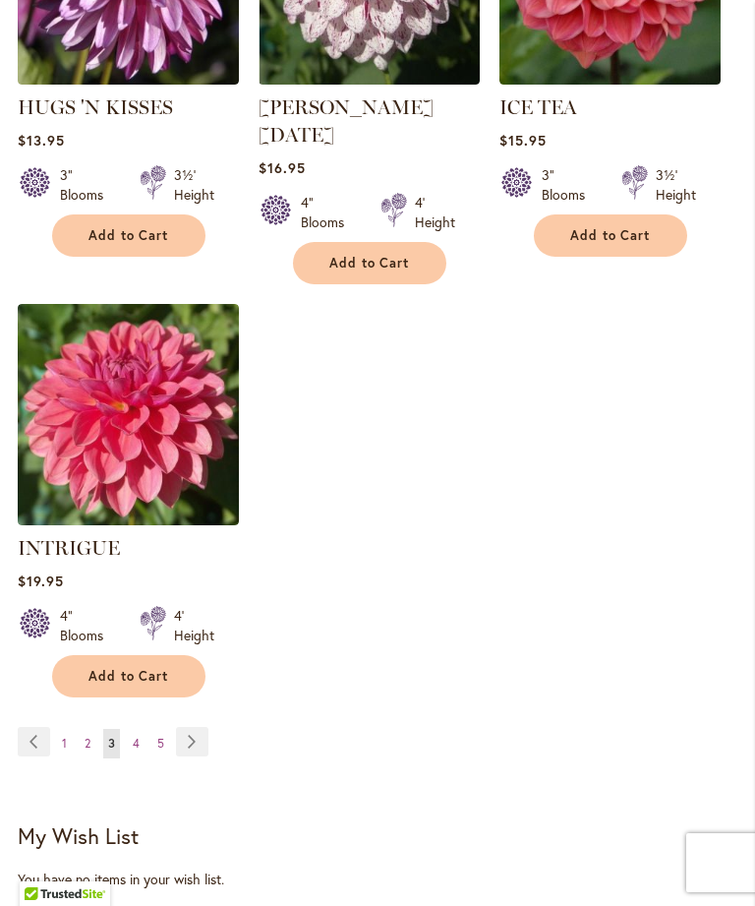
scroll to position [2676, 0]
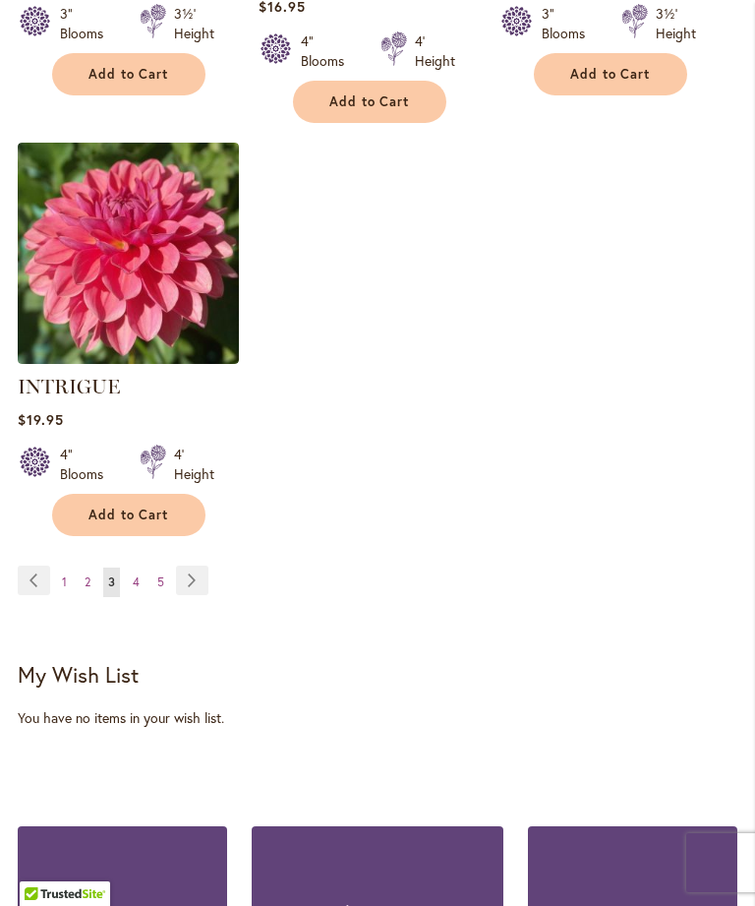
click at [198, 566] on link "Page Next" at bounding box center [192, 581] width 32 height 30
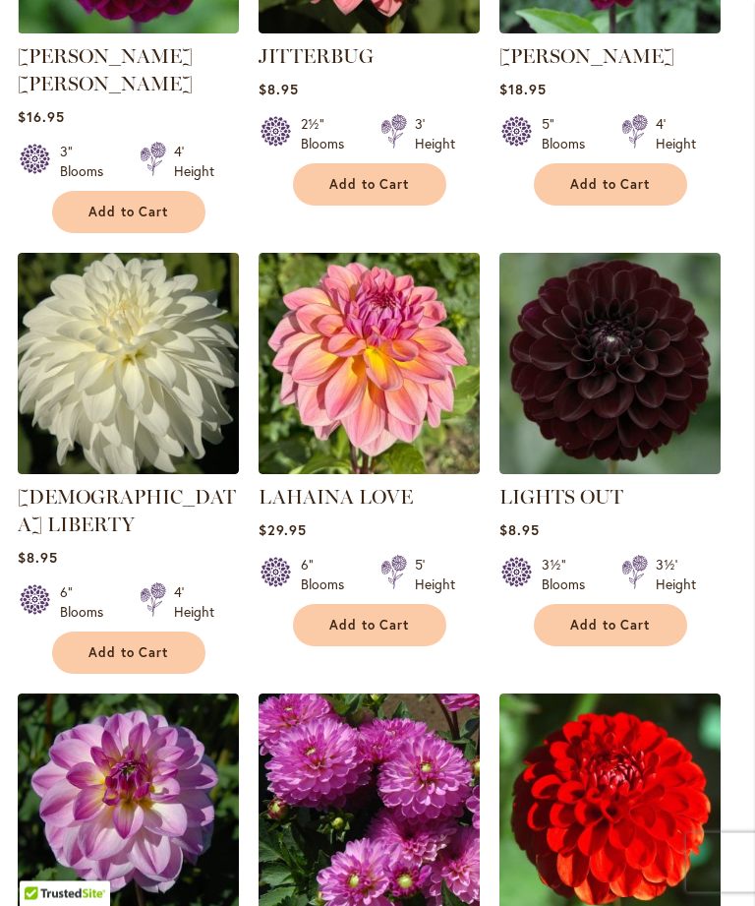
scroll to position [832, 0]
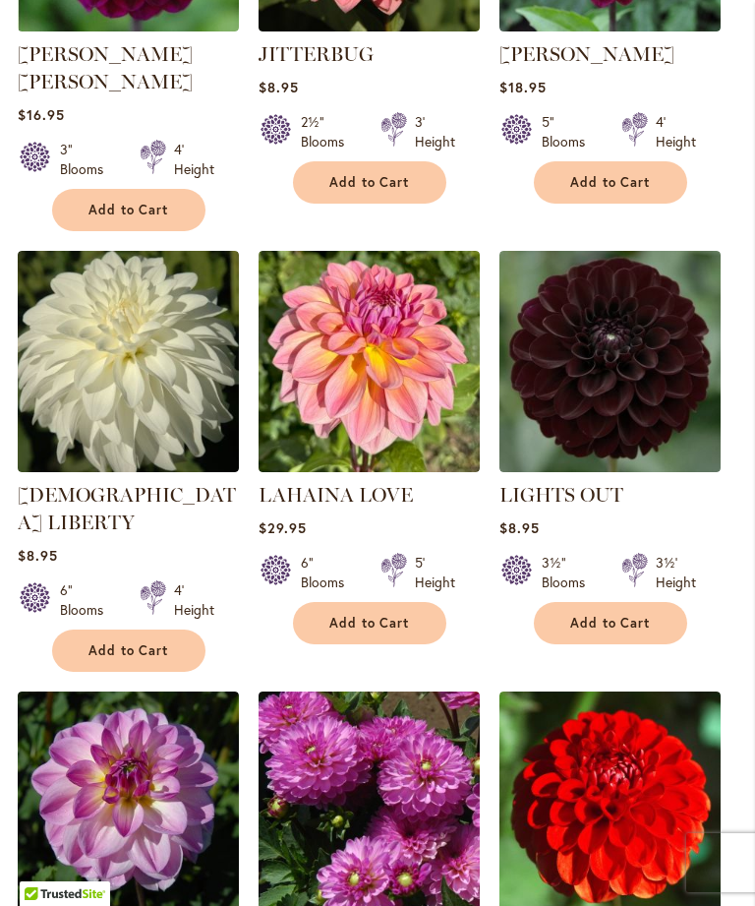
click at [615, 353] on img at bounding box center [610, 361] width 221 height 221
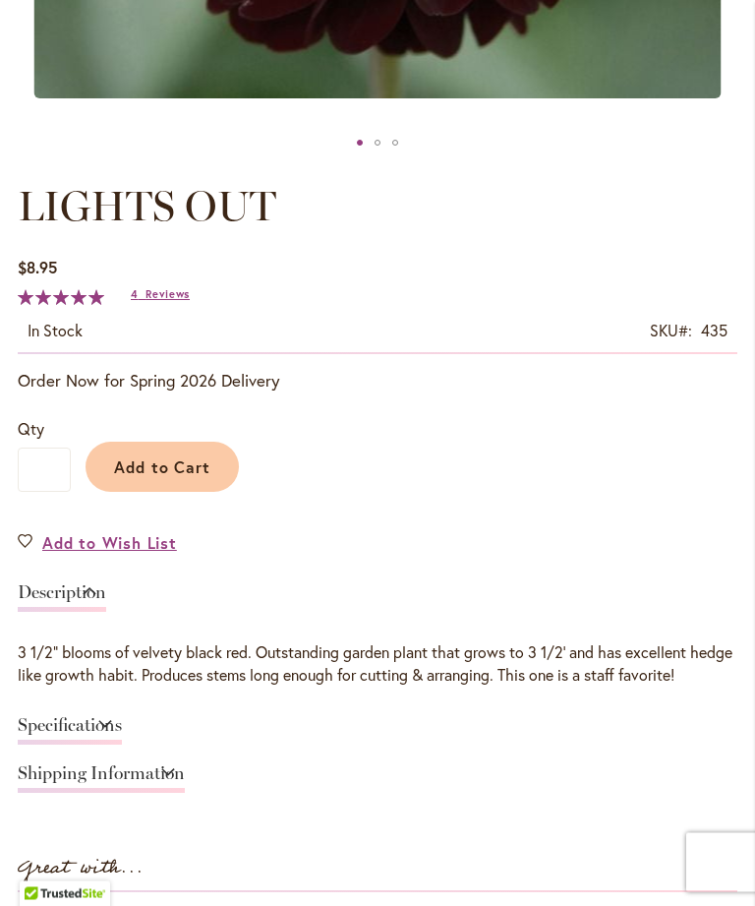
scroll to position [879, 0]
click at [187, 478] on span "Add to Cart" at bounding box center [162, 467] width 97 height 21
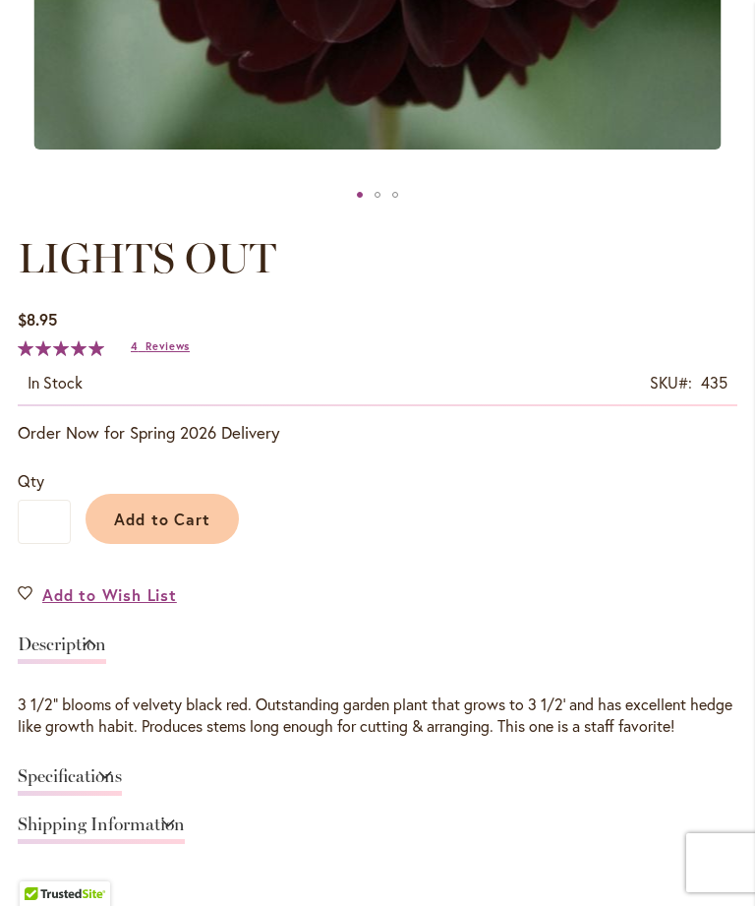
click at [122, 791] on link "Specifications" at bounding box center [70, 781] width 104 height 29
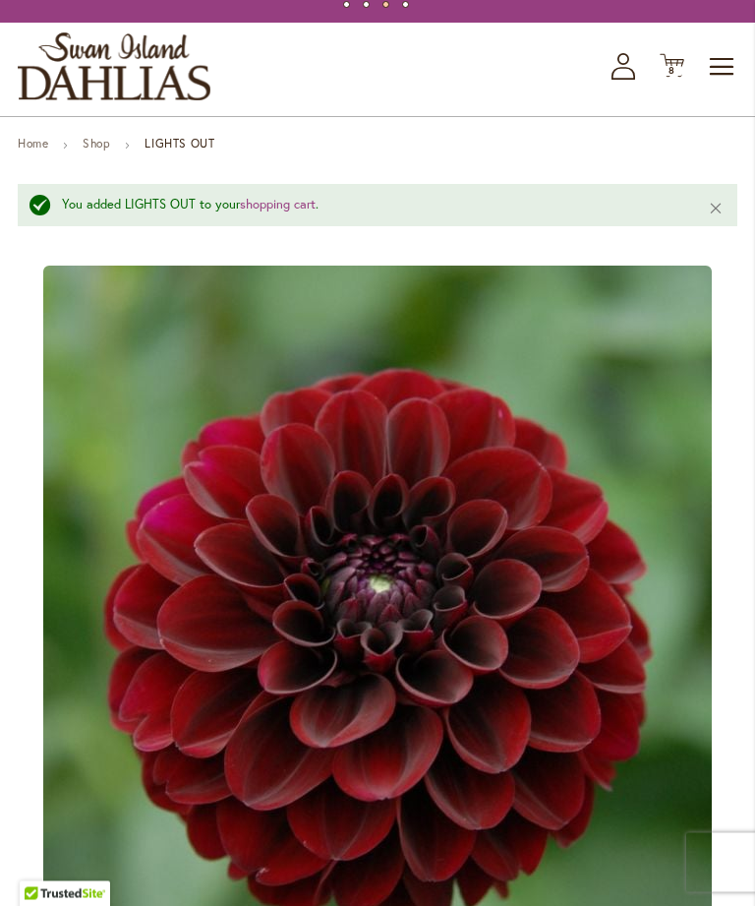
scroll to position [0, 0]
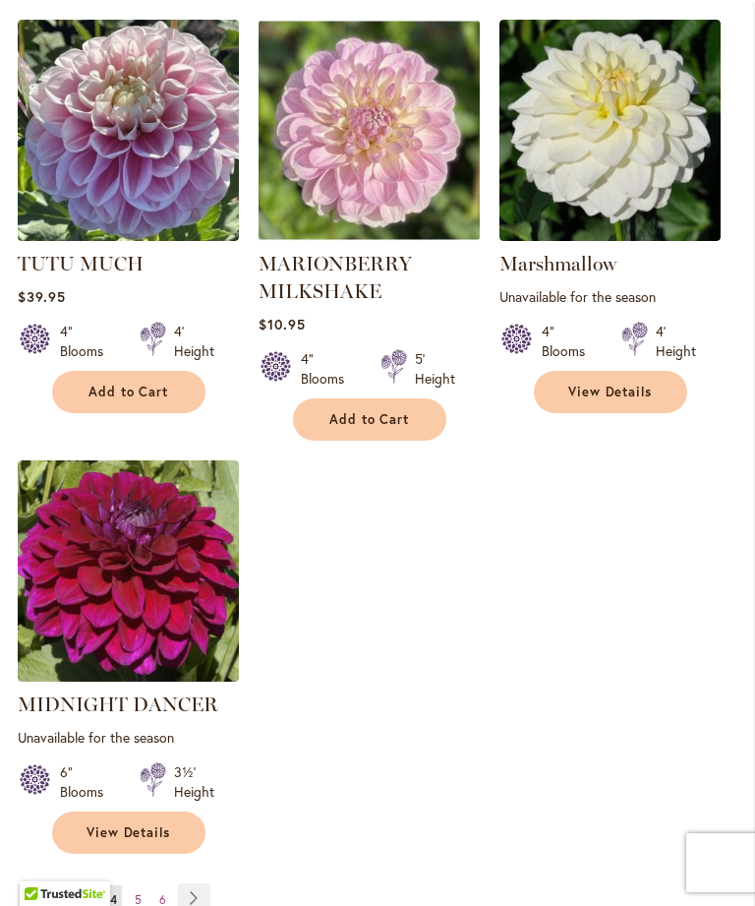
scroll to position [2357, 0]
click at [193, 884] on link "Page Next" at bounding box center [194, 899] width 32 height 30
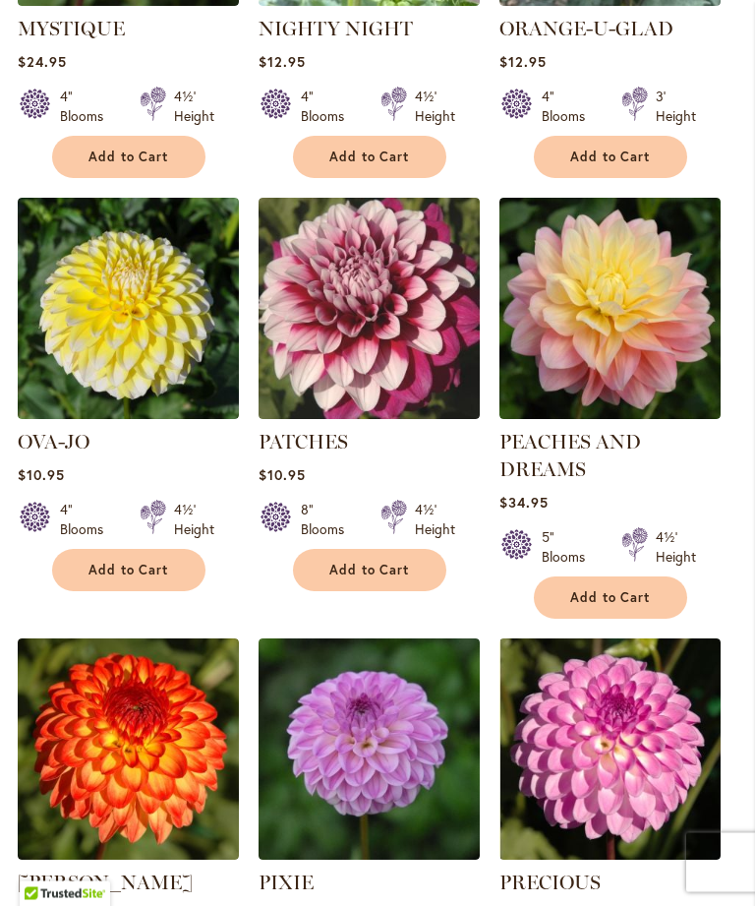
scroll to position [1261, 0]
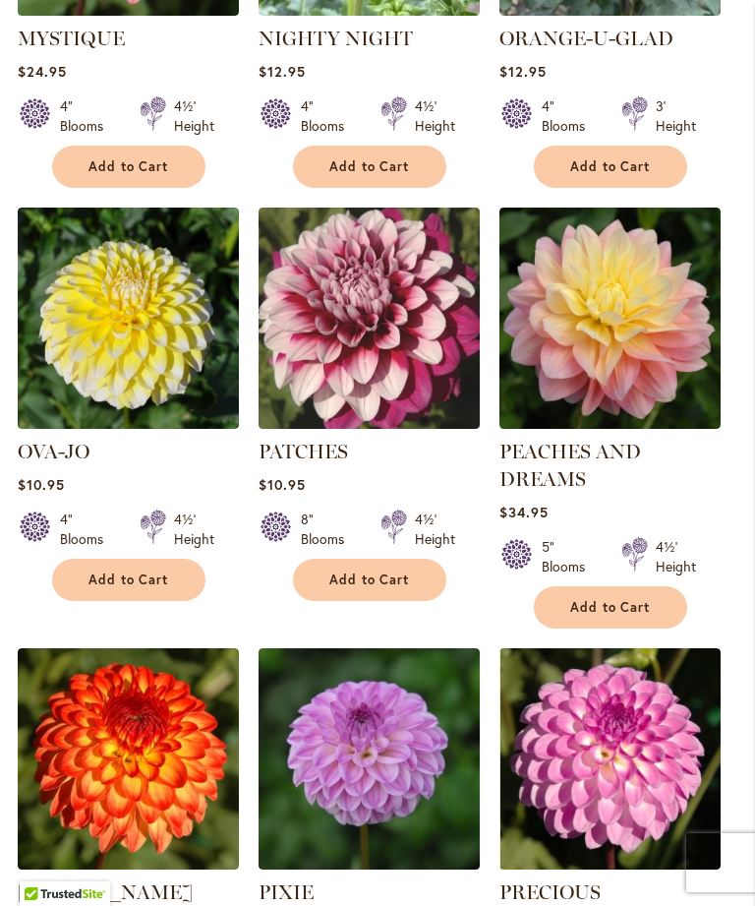
click at [637, 332] on img at bounding box center [610, 318] width 221 height 221
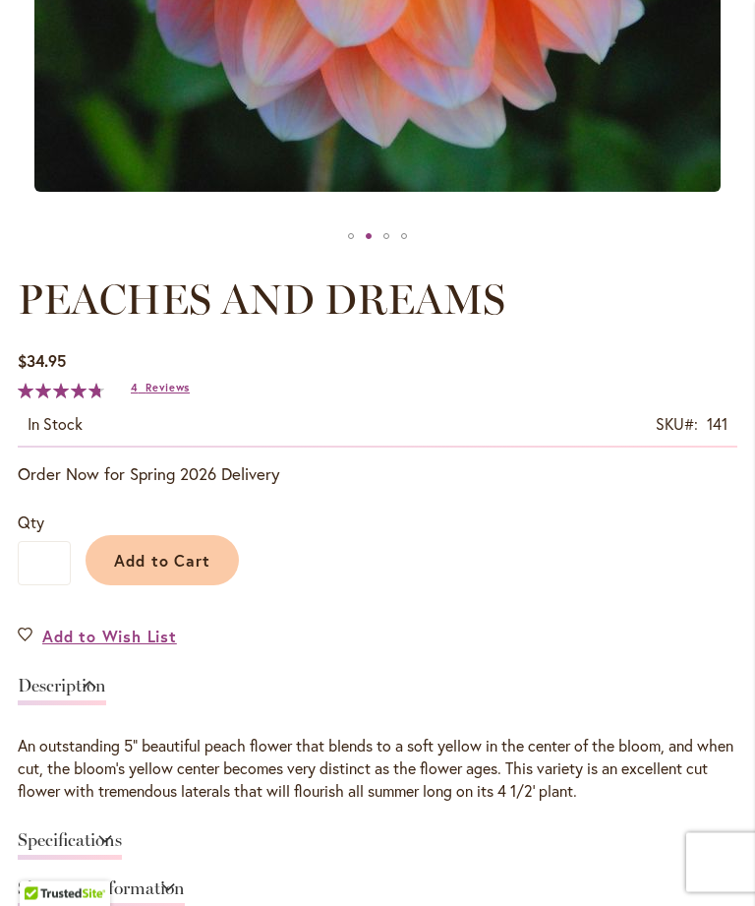
scroll to position [786, 0]
click at [161, 394] on span "Reviews" at bounding box center [168, 388] width 44 height 14
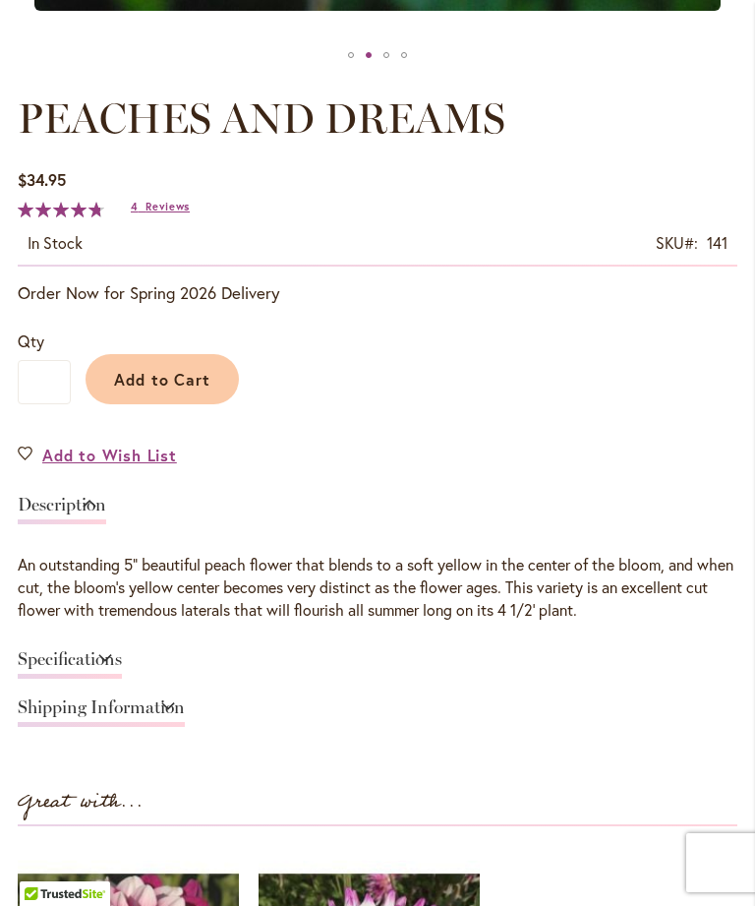
scroll to position [989, 0]
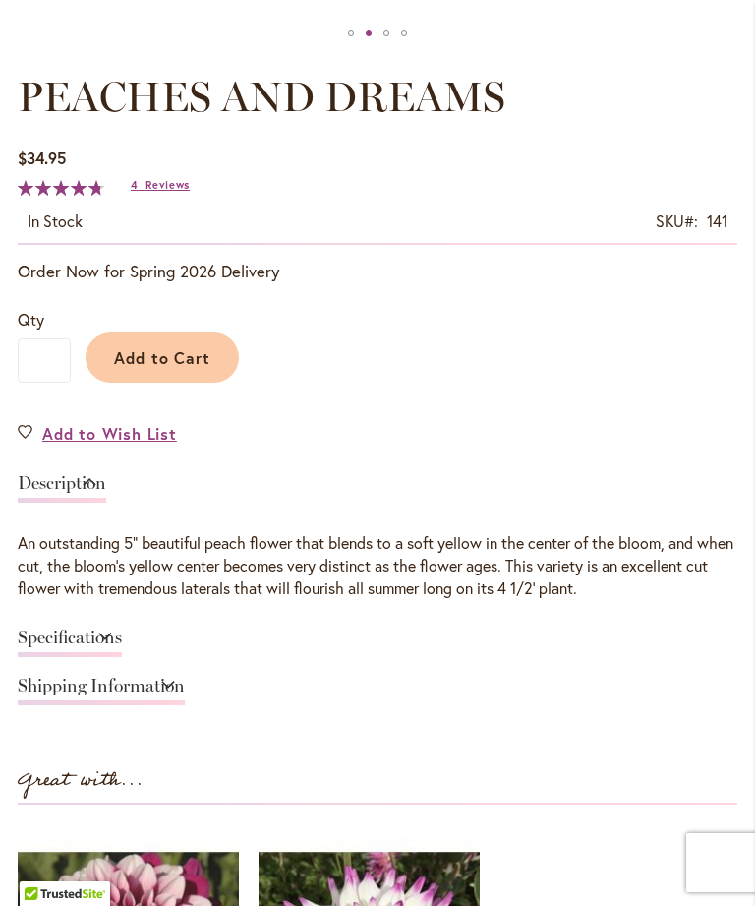
click at [122, 650] on link "Specifications" at bounding box center [70, 643] width 104 height 29
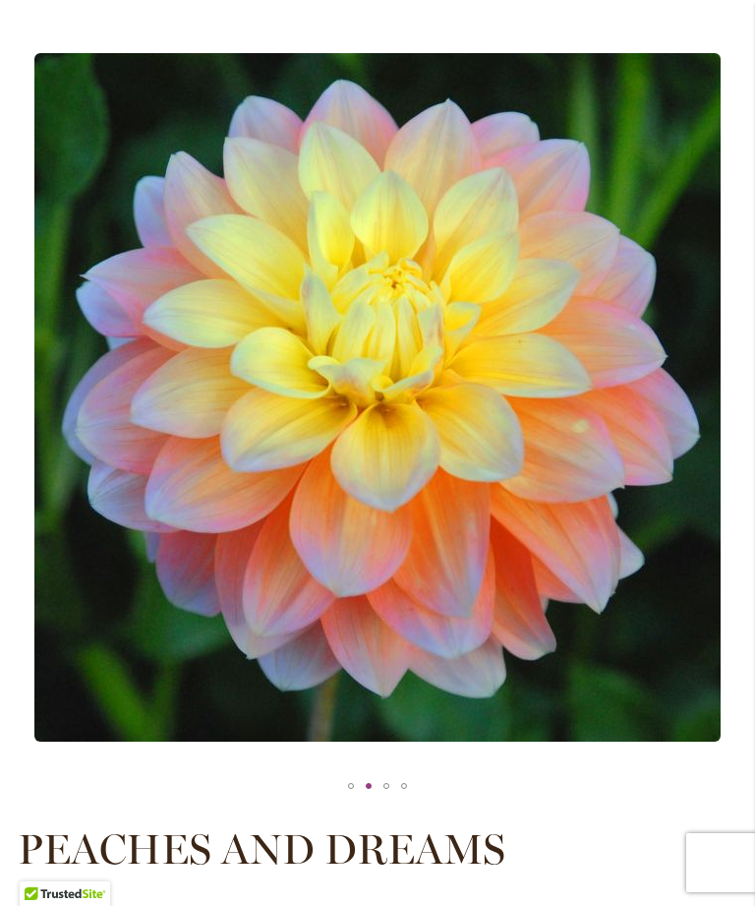
scroll to position [233, 0]
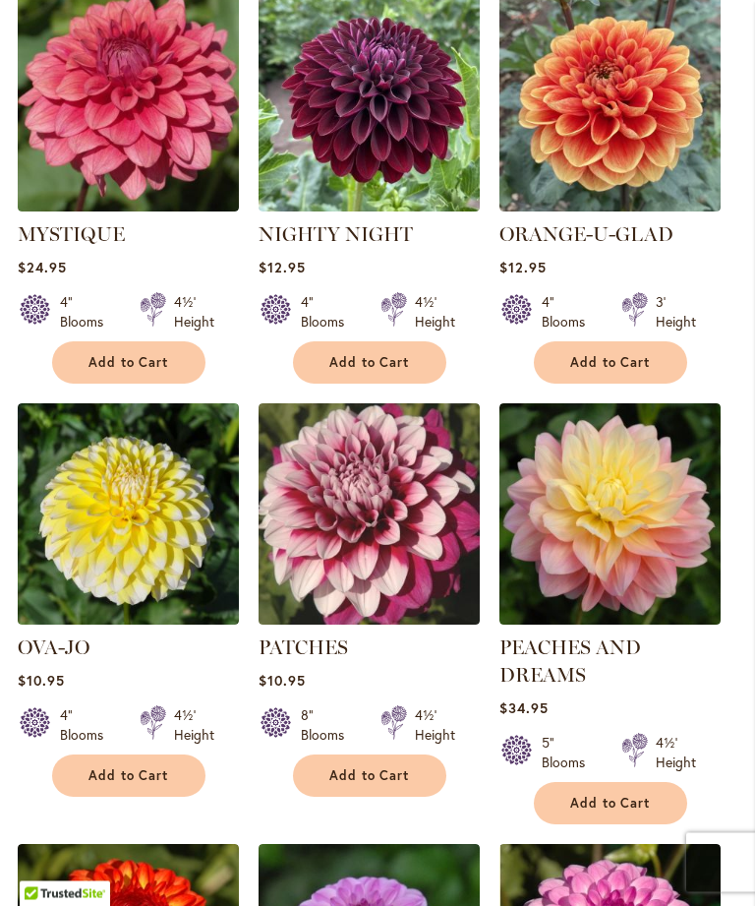
scroll to position [1065, 0]
click at [575, 671] on link "PEACHES AND DREAMS" at bounding box center [571, 660] width 142 height 51
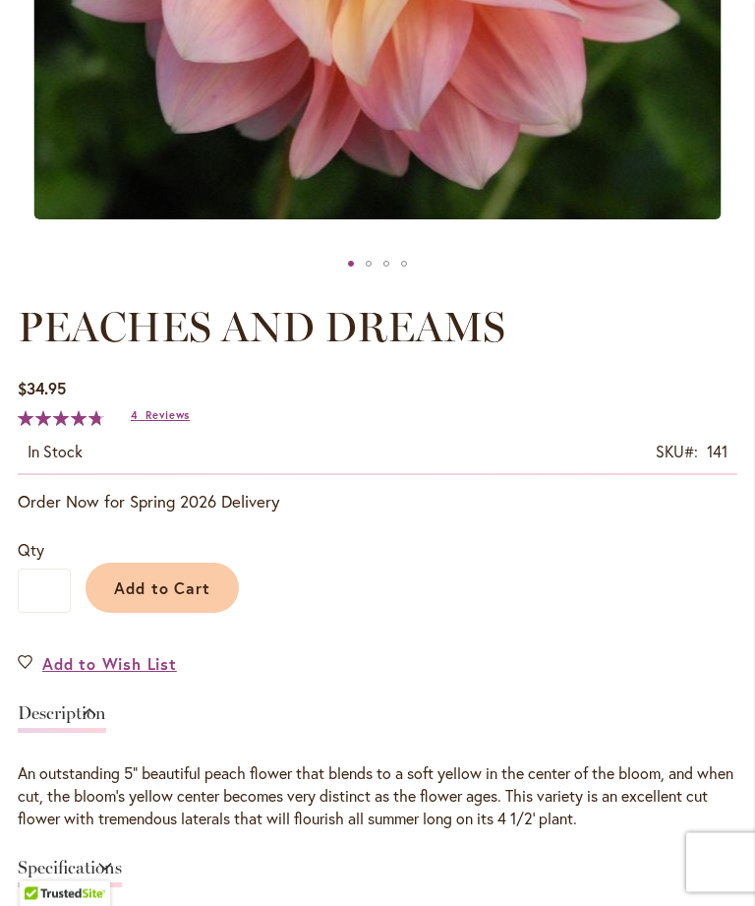
scroll to position [761, 0]
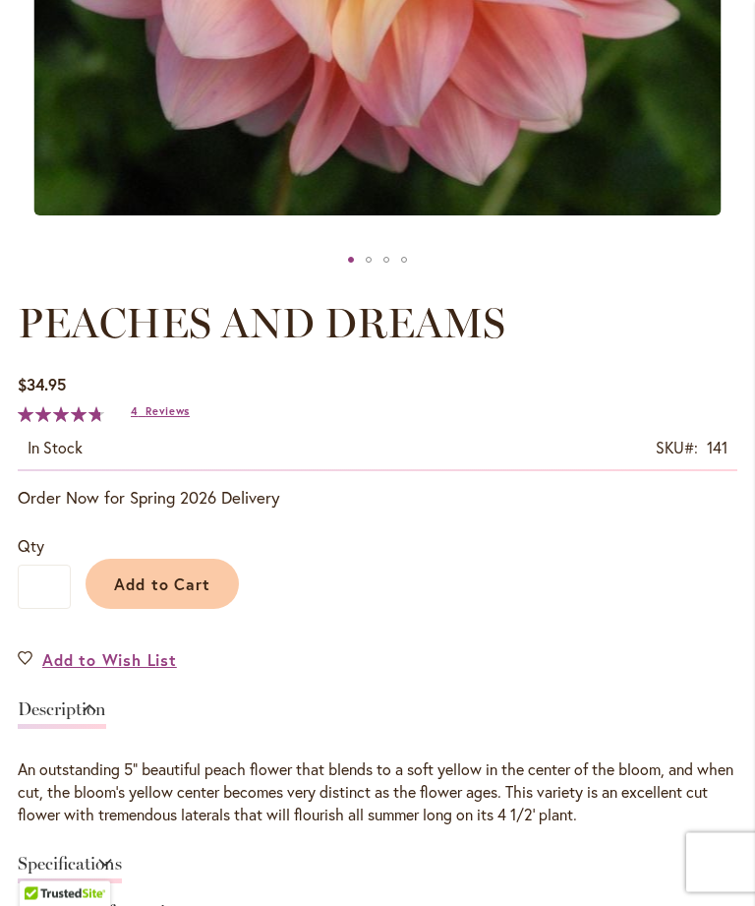
click at [143, 595] on span "Add to Cart" at bounding box center [162, 584] width 97 height 21
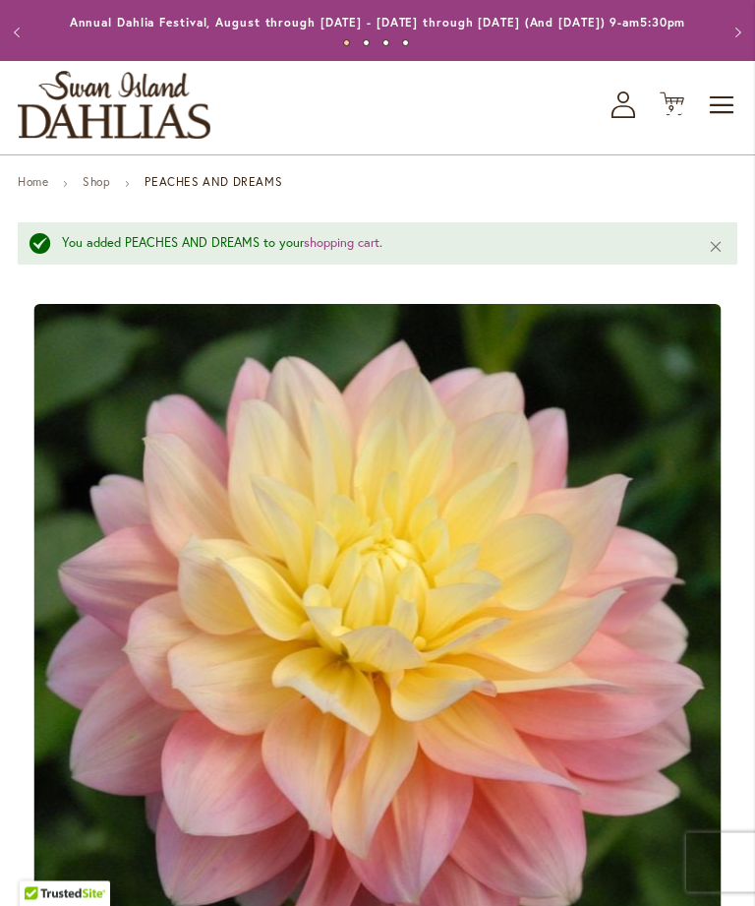
scroll to position [0, 0]
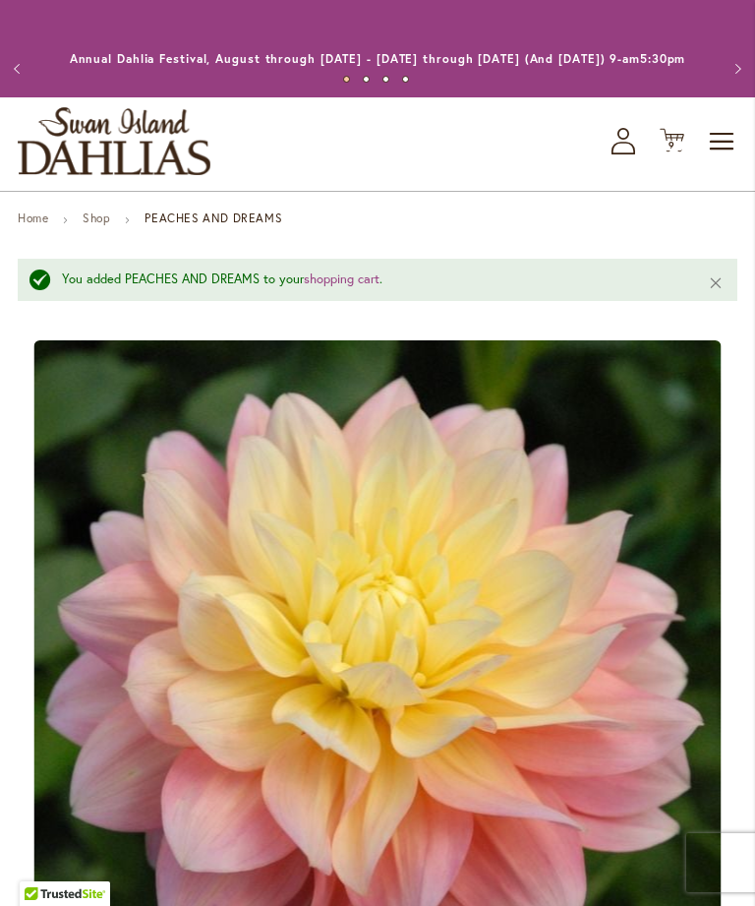
click at [677, 152] on icon "Cart .cls-1 { fill: #231f20; }" at bounding box center [672, 140] width 25 height 25
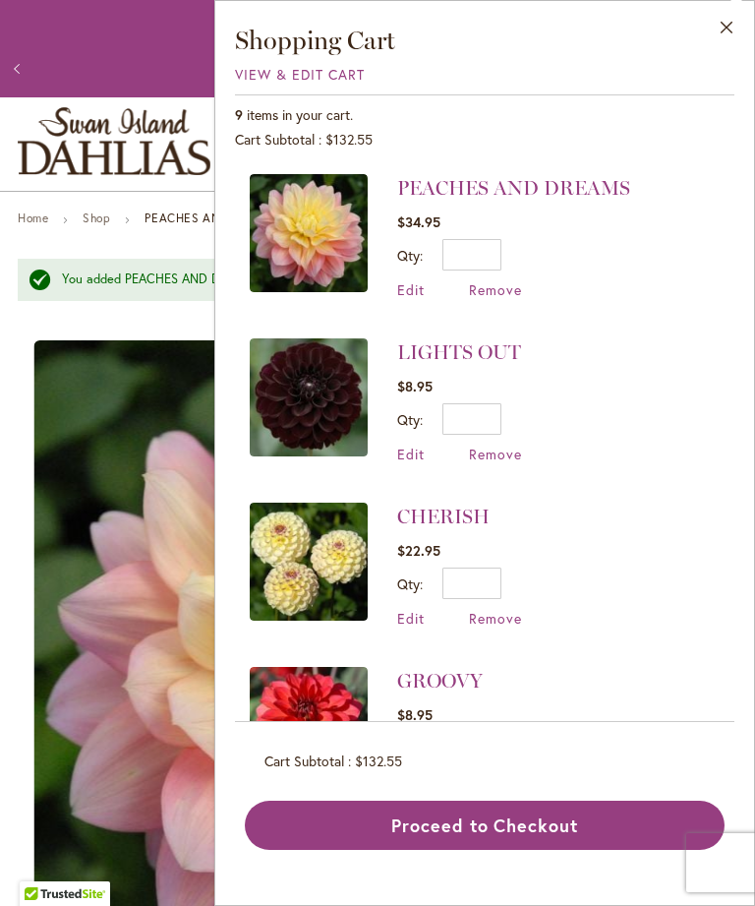
click at [497, 623] on span "Remove" at bounding box center [495, 618] width 53 height 19
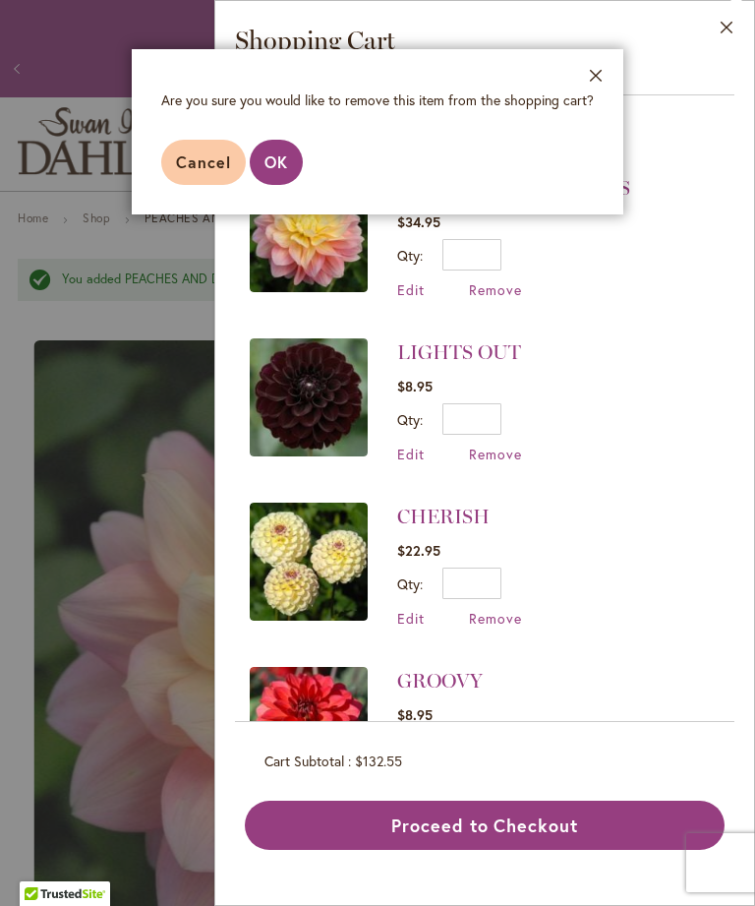
click at [283, 156] on span "OK" at bounding box center [277, 161] width 24 height 21
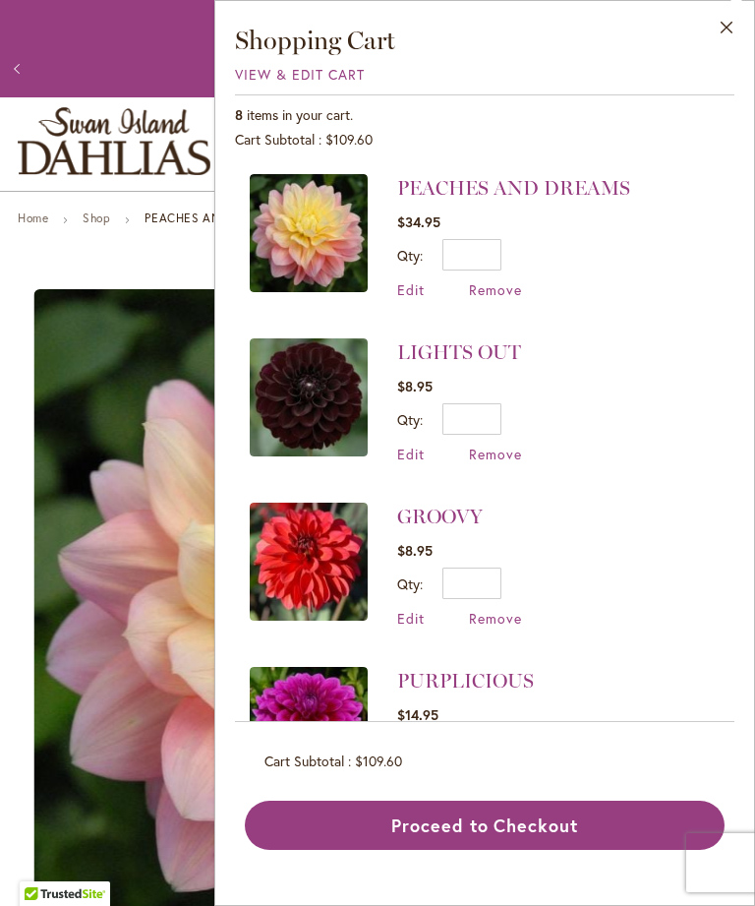
click at [499, 293] on span "Remove" at bounding box center [495, 289] width 53 height 19
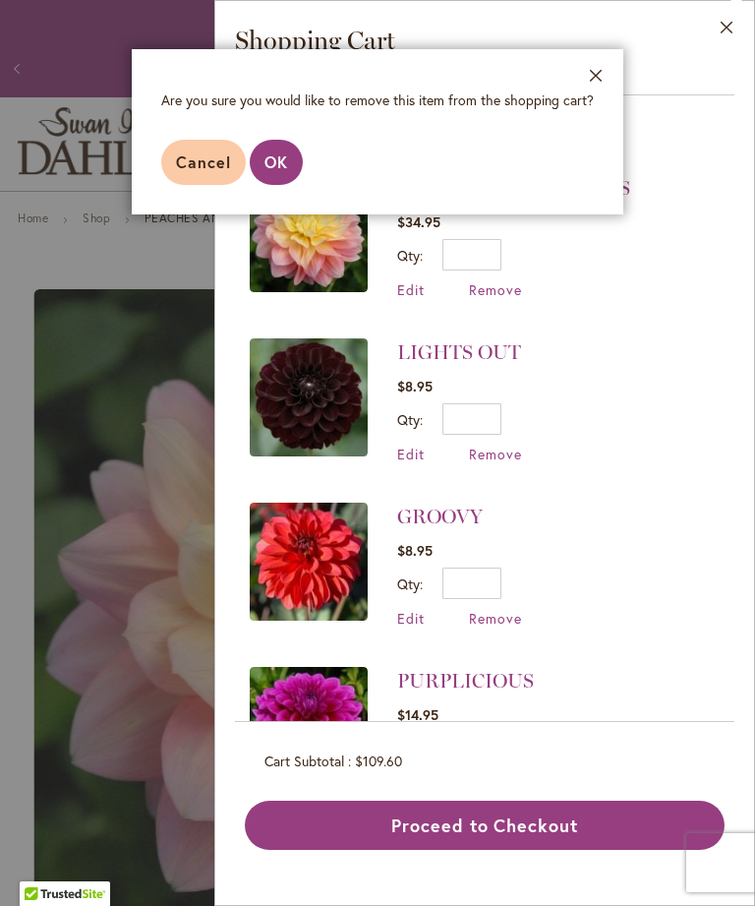
click at [265, 164] on span "OK" at bounding box center [277, 161] width 24 height 21
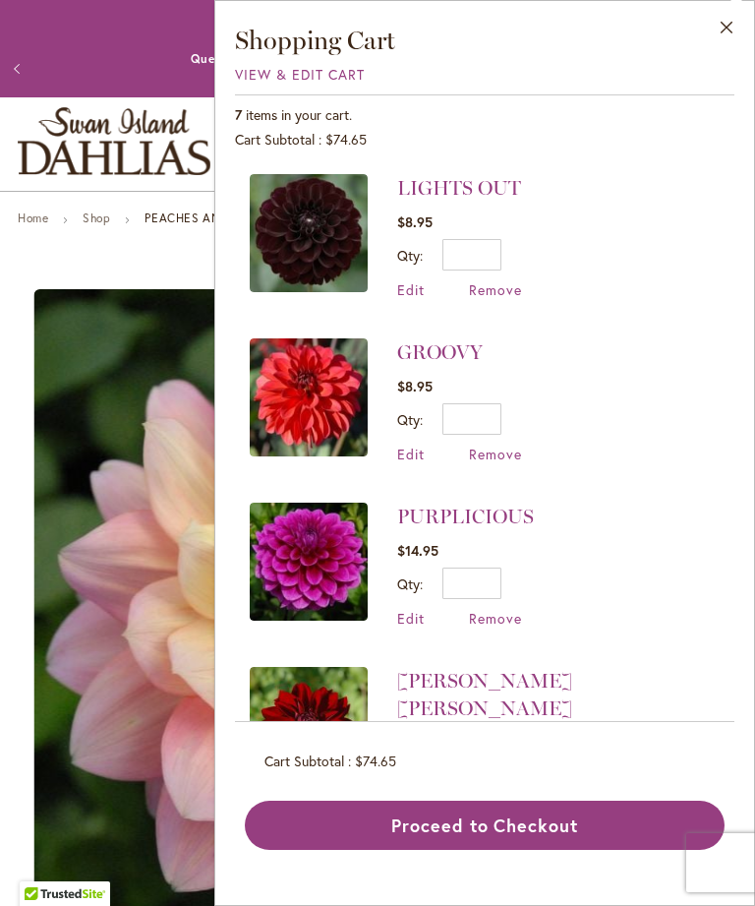
click at [493, 458] on span "Remove" at bounding box center [495, 454] width 53 height 19
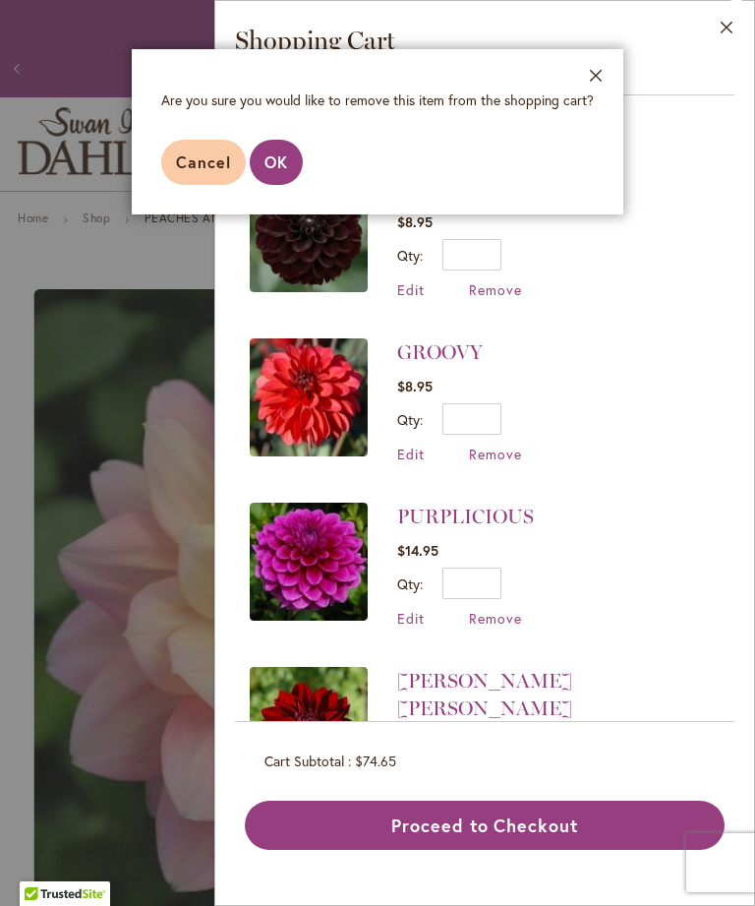
click at [278, 161] on span "OK" at bounding box center [277, 161] width 24 height 21
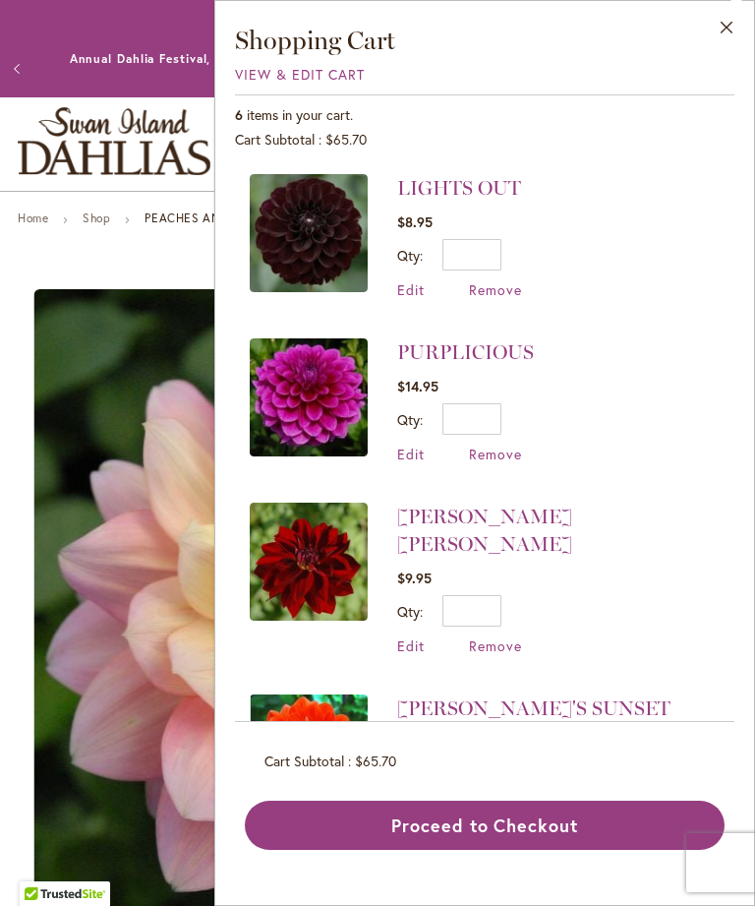
click at [723, 30] on button "Close" at bounding box center [727, 32] width 54 height 62
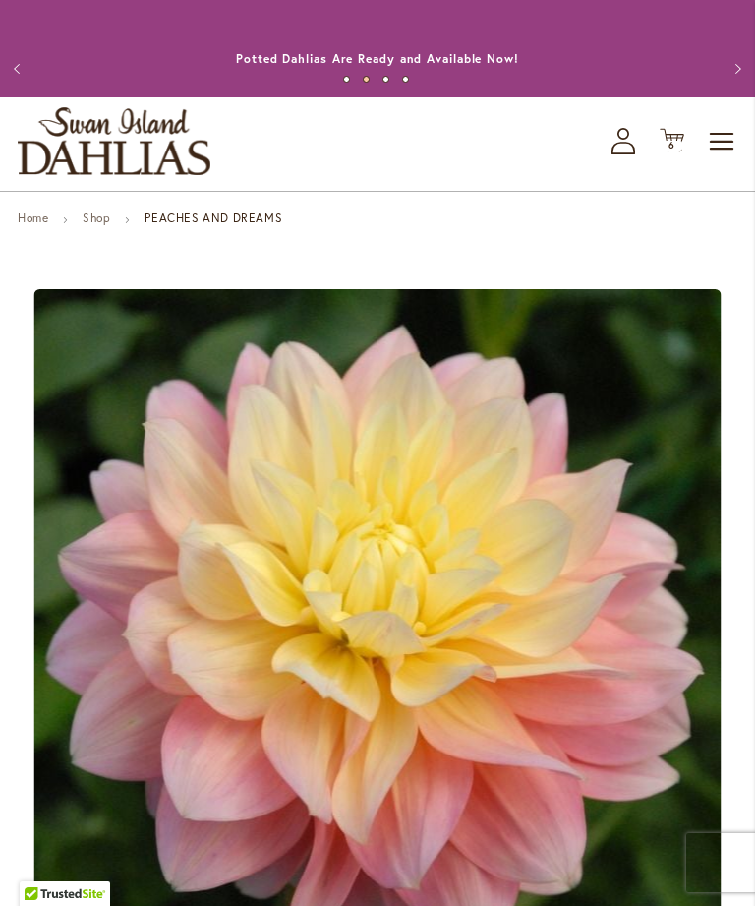
click at [97, 225] on link "Shop" at bounding box center [97, 218] width 28 height 15
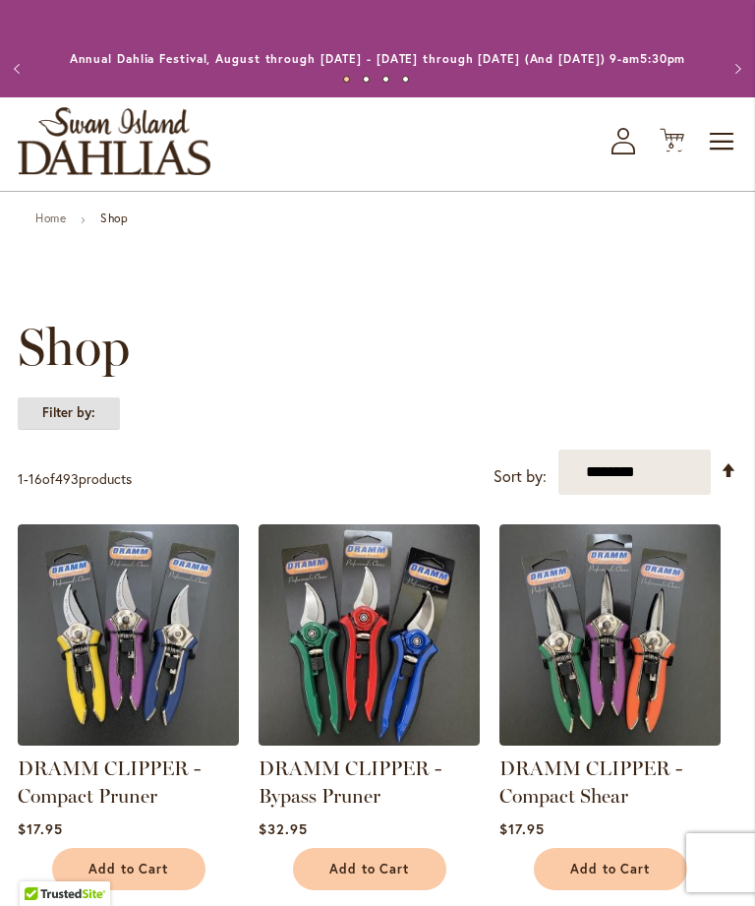
click at [80, 430] on strong "Filter by:" at bounding box center [69, 412] width 102 height 33
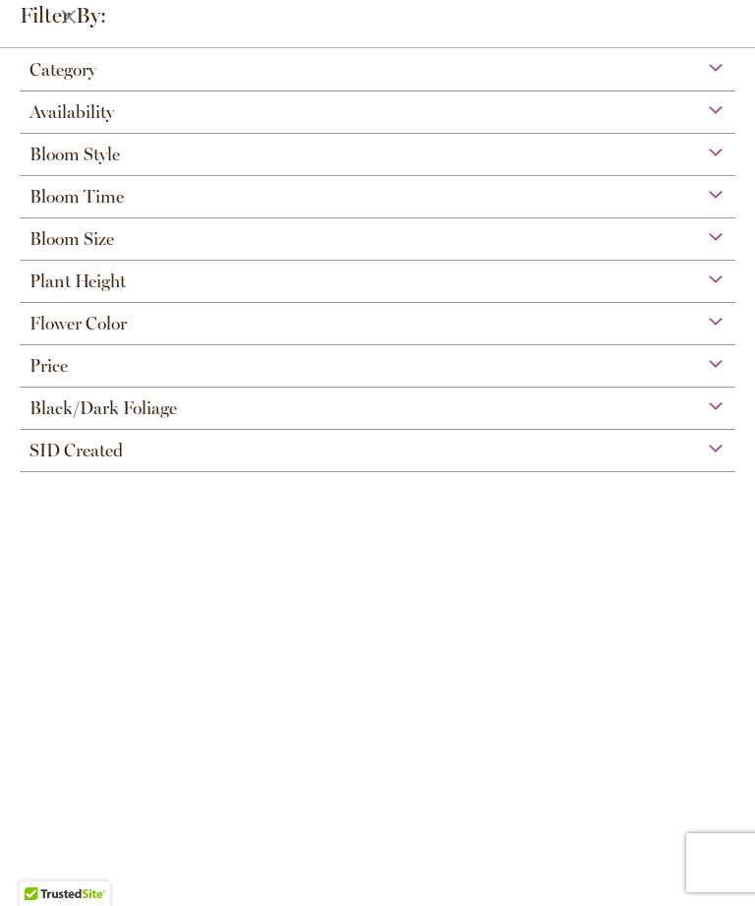
click at [78, 334] on span "Flower Color" at bounding box center [78, 324] width 97 height 22
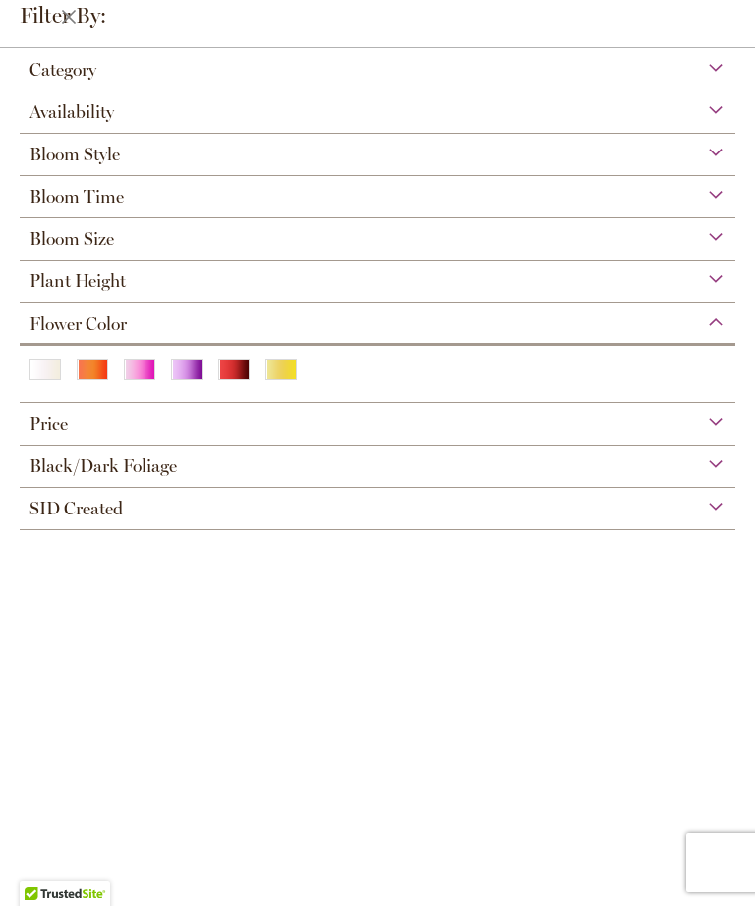
click at [43, 380] on div "White/Cream" at bounding box center [45, 369] width 31 height 21
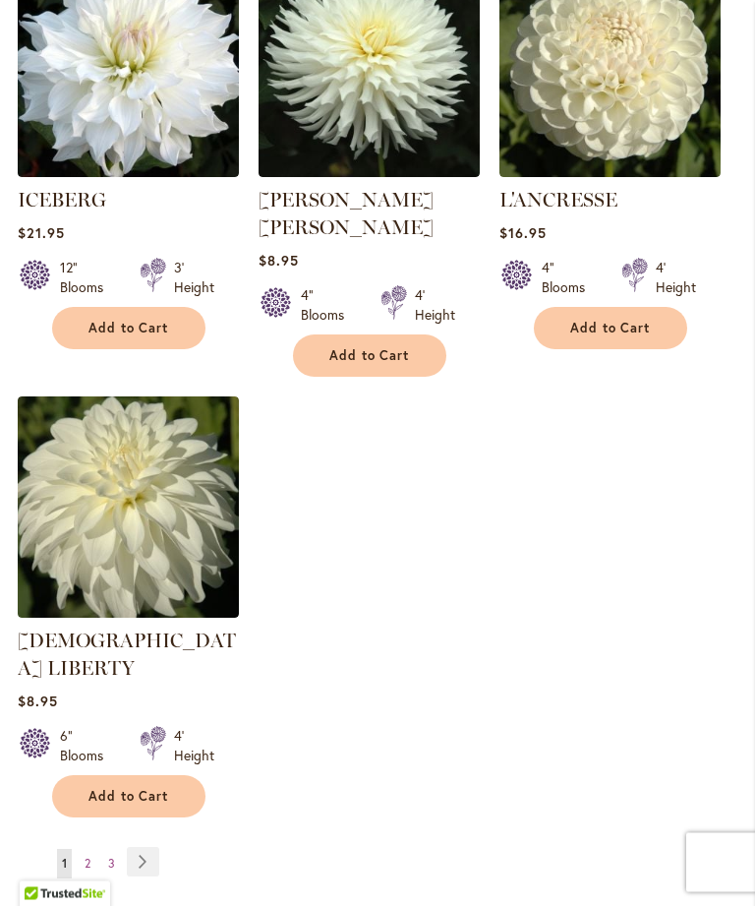
scroll to position [2376, 0]
click at [151, 847] on link "Page Next" at bounding box center [143, 862] width 32 height 30
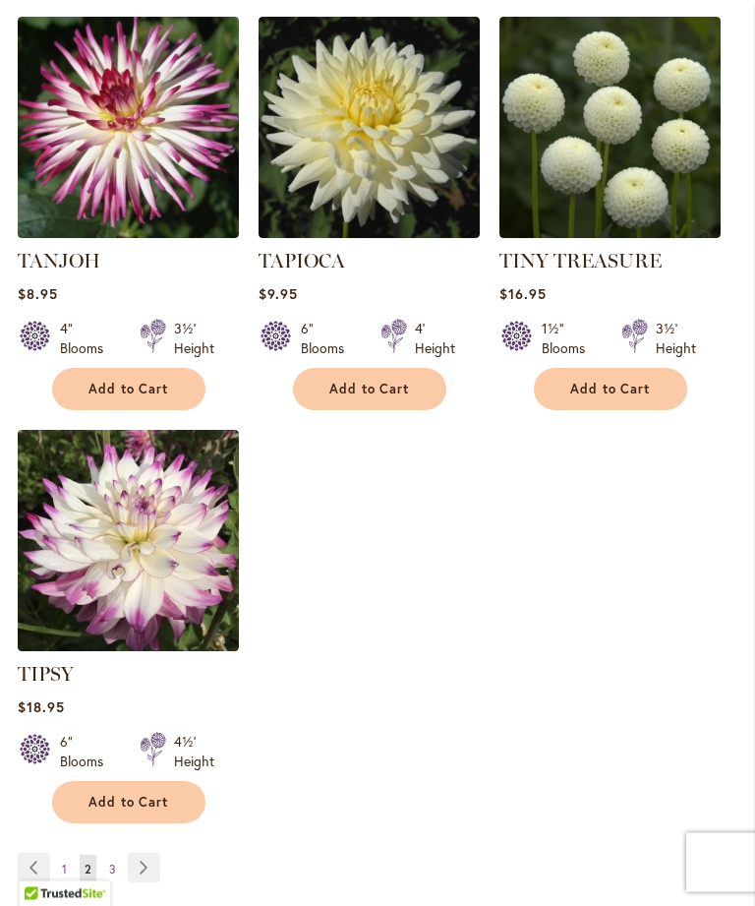
scroll to position [2315, 0]
click at [353, 136] on img at bounding box center [369, 127] width 221 height 221
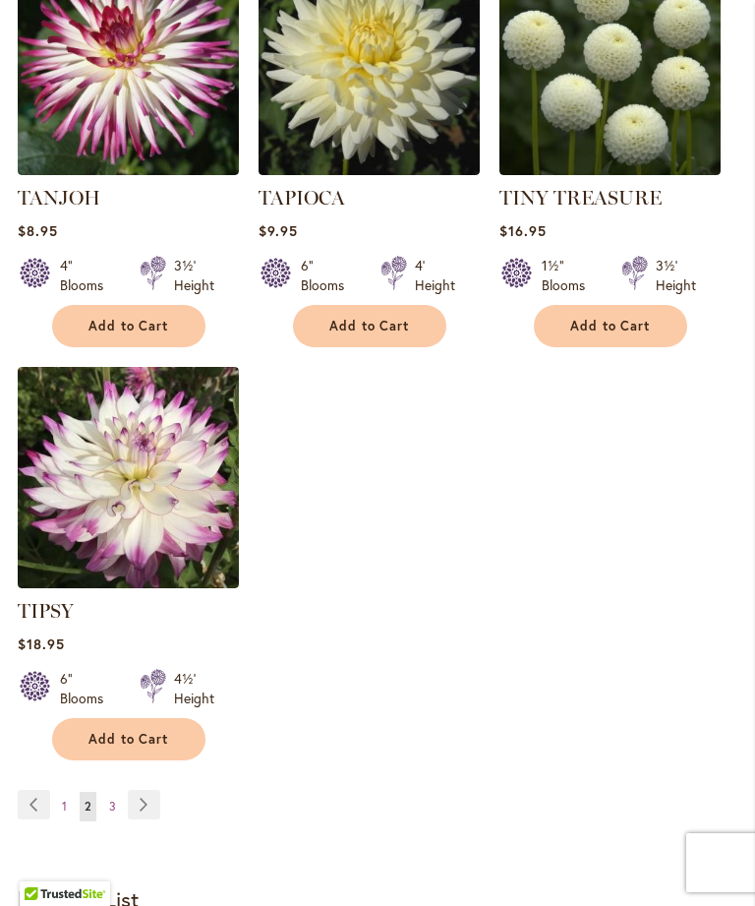
scroll to position [2377, 0]
click at [147, 794] on link "Page Next" at bounding box center [144, 805] width 32 height 30
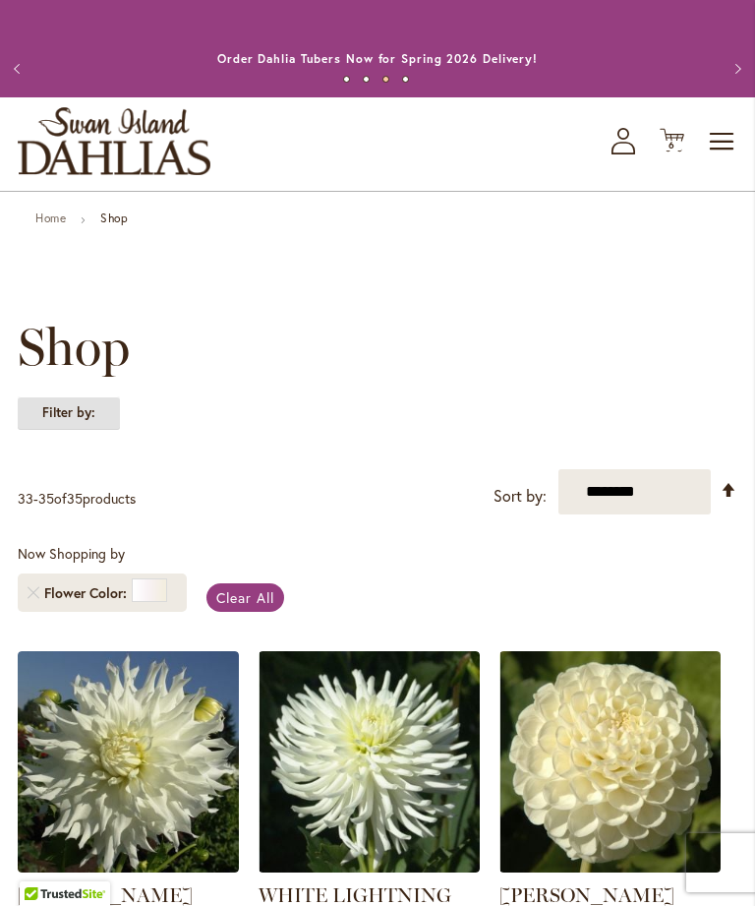
click at [73, 430] on strong "Filter by:" at bounding box center [69, 412] width 102 height 33
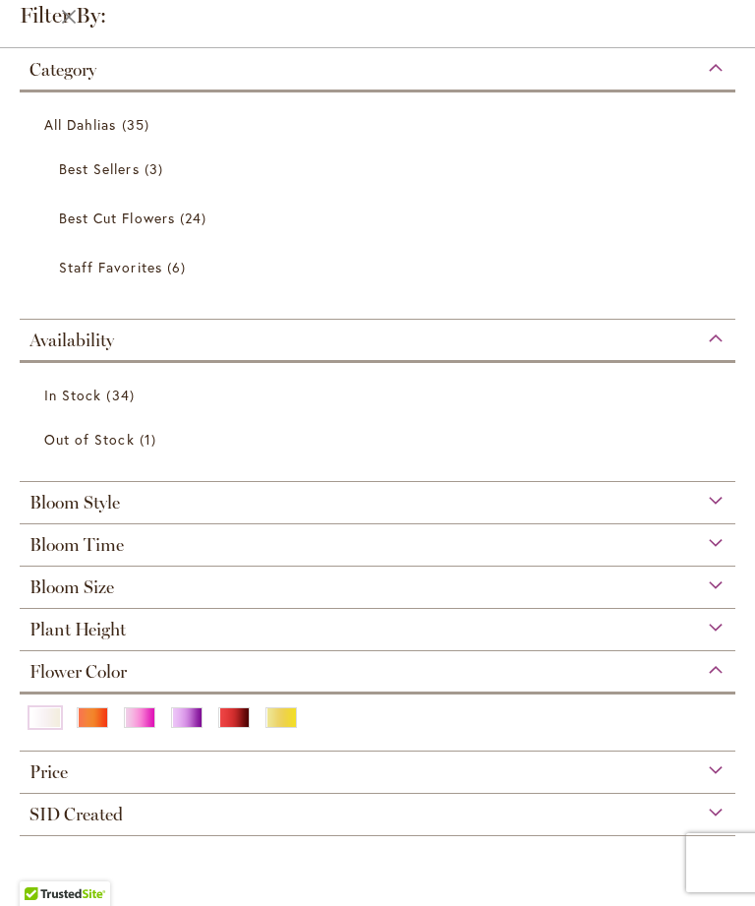
click at [273, 728] on div "Yellow" at bounding box center [281, 717] width 31 height 21
click at [283, 598] on div "Bloom Size" at bounding box center [378, 582] width 716 height 31
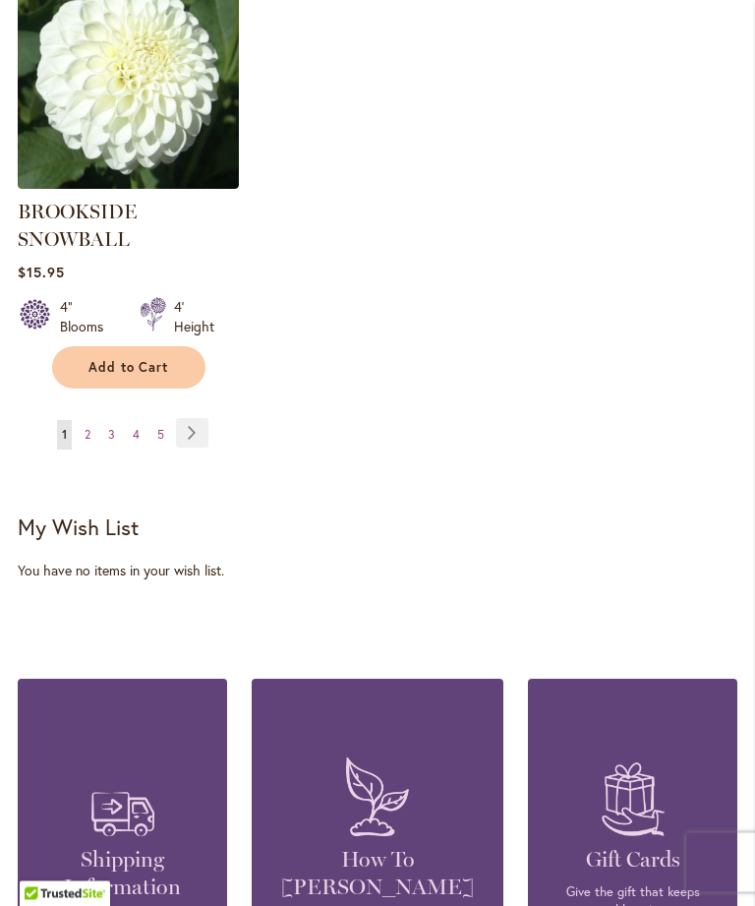
scroll to position [2754, 0]
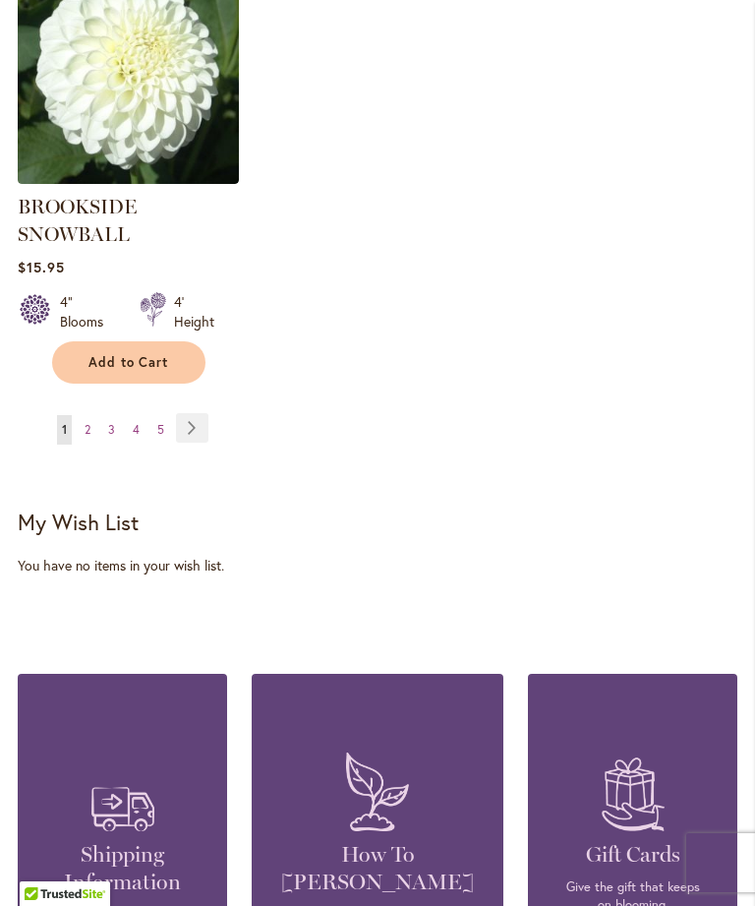
click at [190, 443] on link "Page Next" at bounding box center [192, 428] width 32 height 30
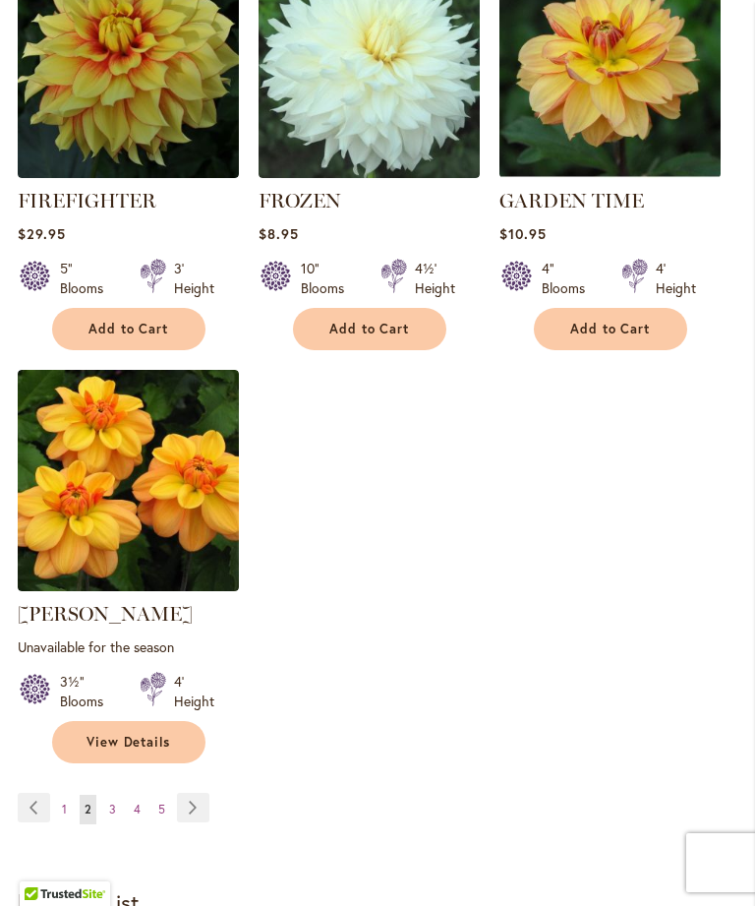
scroll to position [2374, 0]
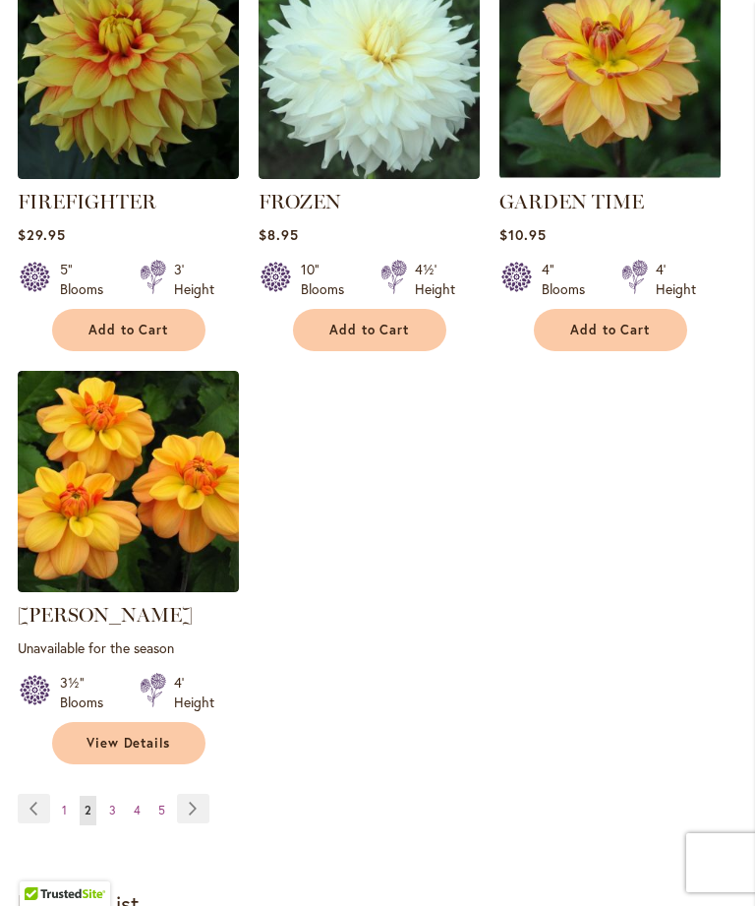
click at [192, 807] on link "Page Next" at bounding box center [193, 809] width 32 height 30
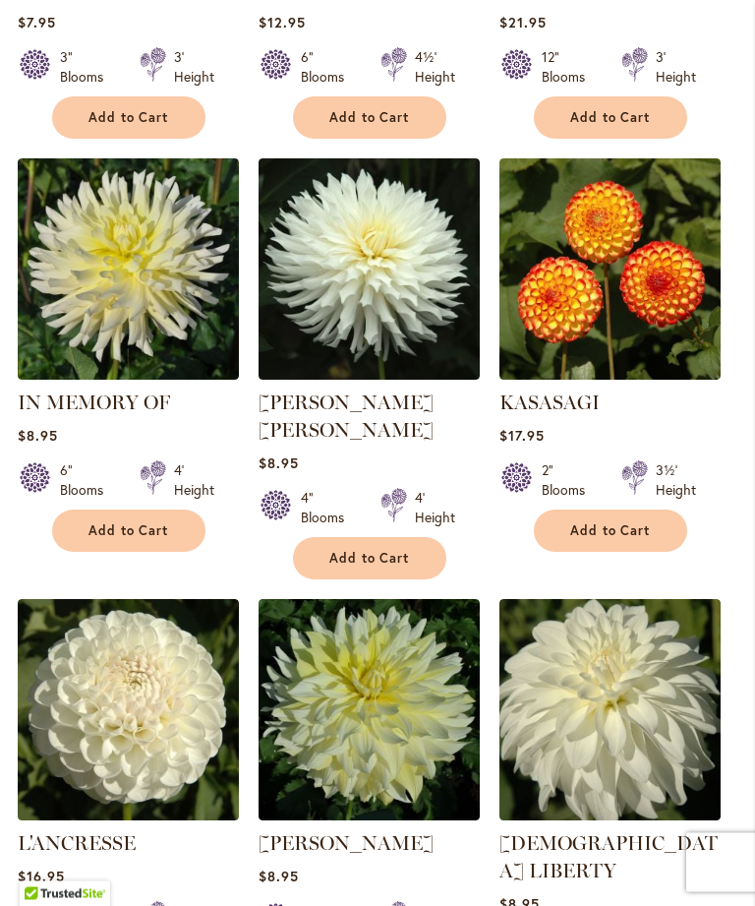
scroll to position [1760, 0]
click at [298, 719] on img at bounding box center [369, 709] width 221 height 221
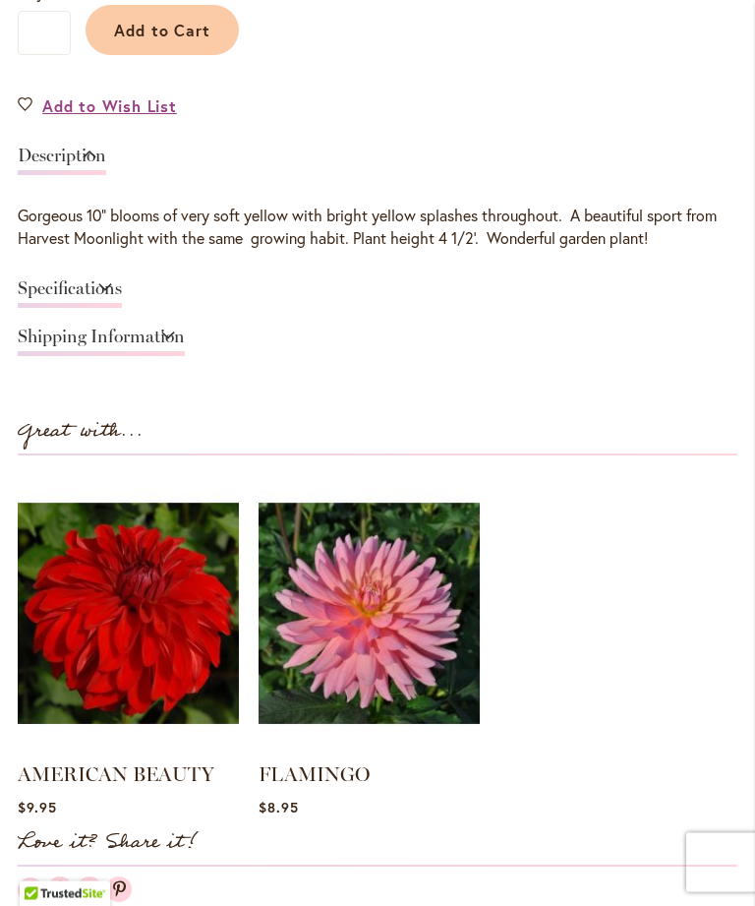
scroll to position [1320, 0]
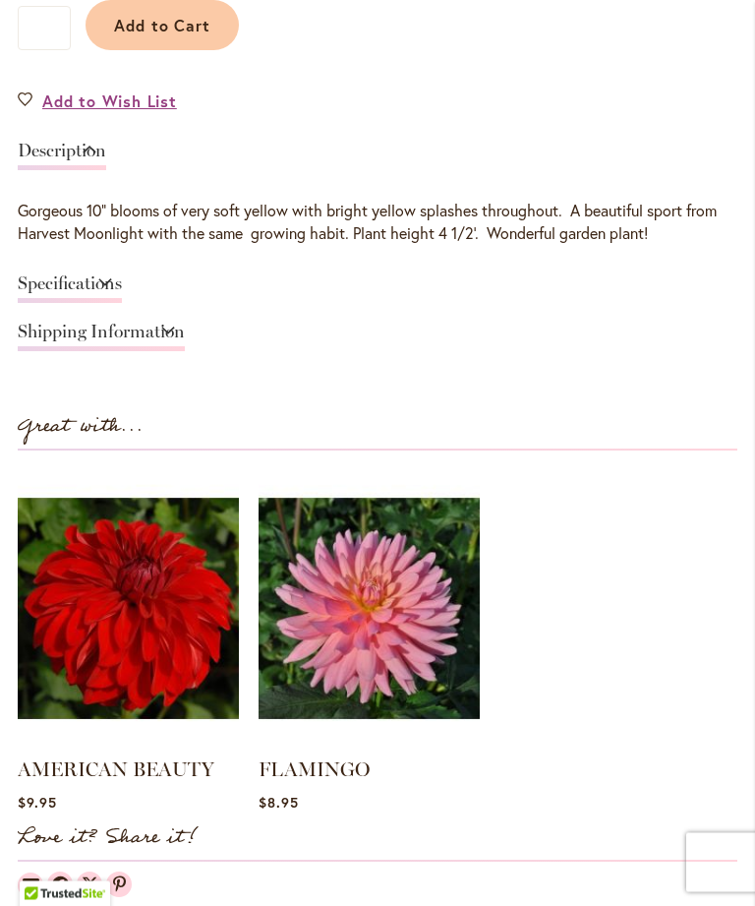
click at [122, 298] on link "Specifications" at bounding box center [70, 289] width 104 height 29
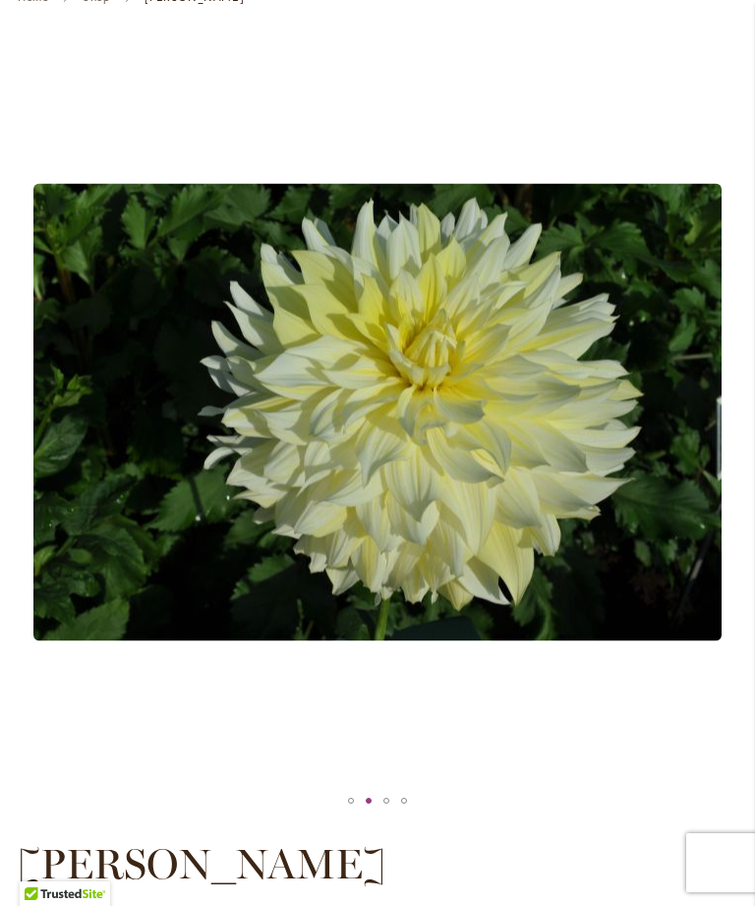
scroll to position [0, 0]
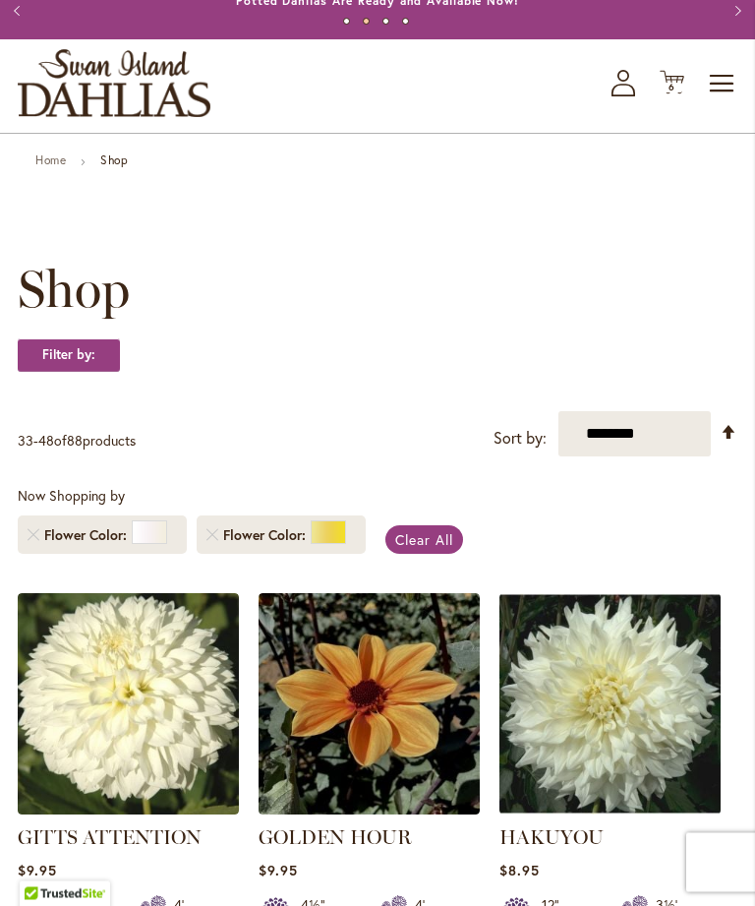
scroll to position [7, 0]
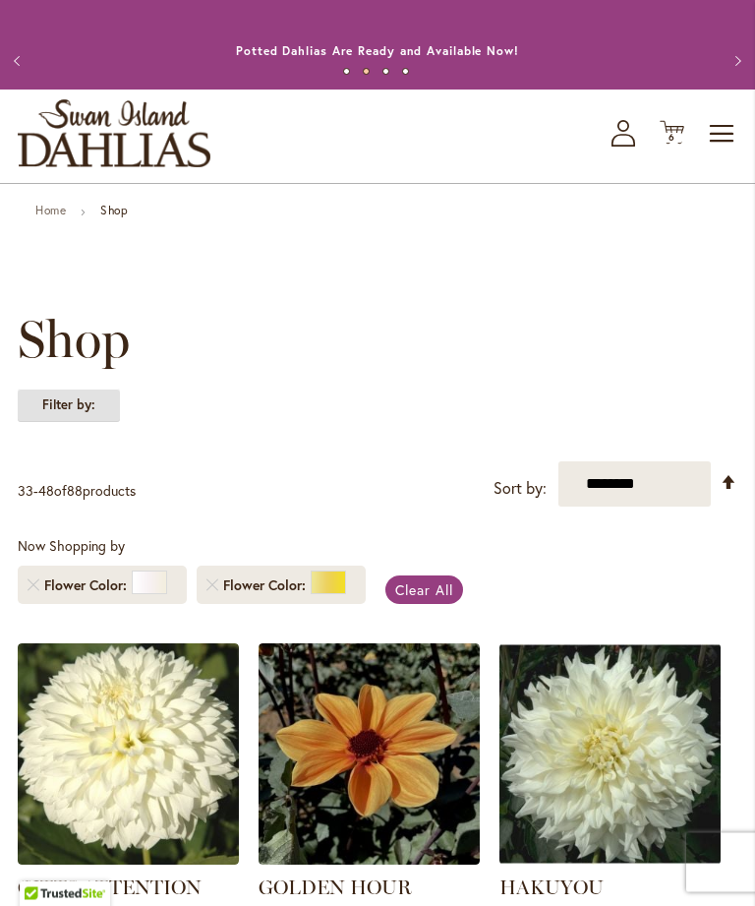
click at [61, 423] on strong "Filter by:" at bounding box center [69, 406] width 102 height 33
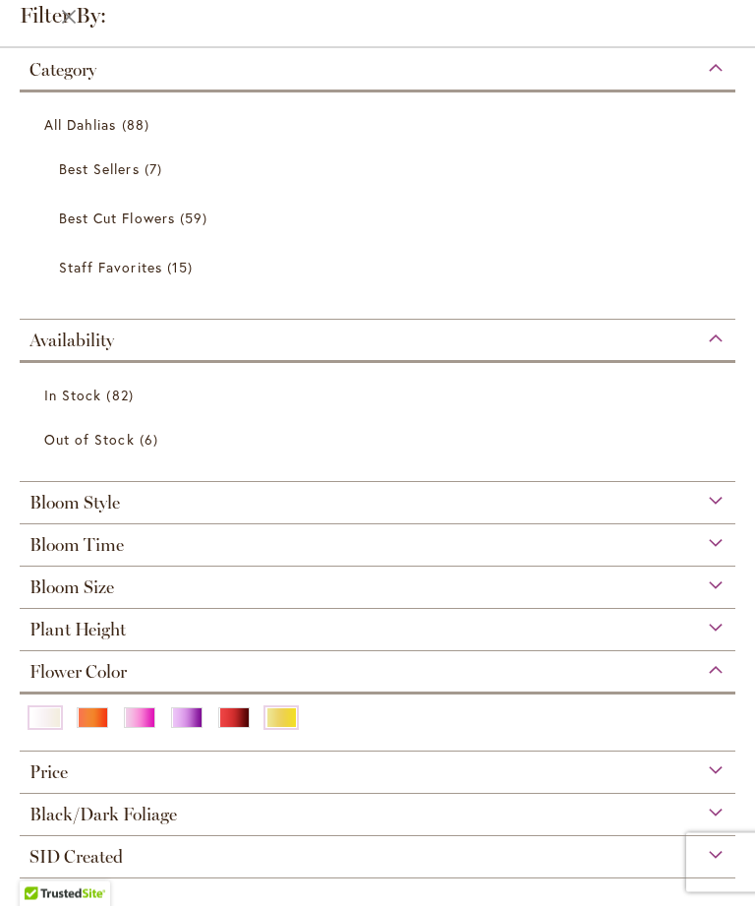
scroll to position [8, 0]
click at [150, 219] on span "Best Cut Flowers" at bounding box center [117, 218] width 116 height 19
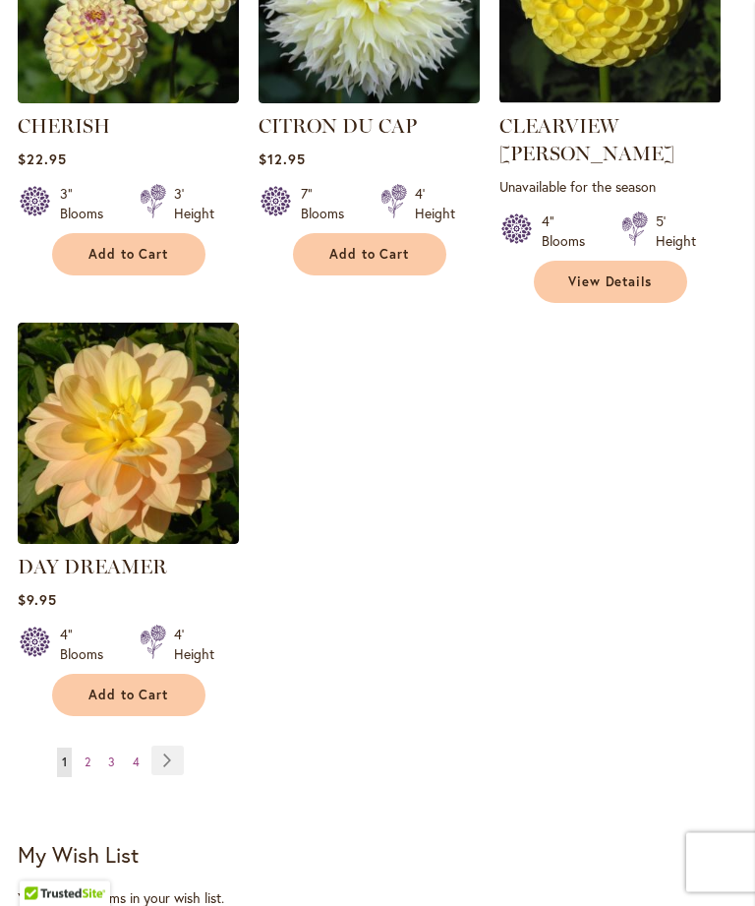
scroll to position [2449, 0]
click at [137, 411] on img at bounding box center [128, 433] width 221 height 221
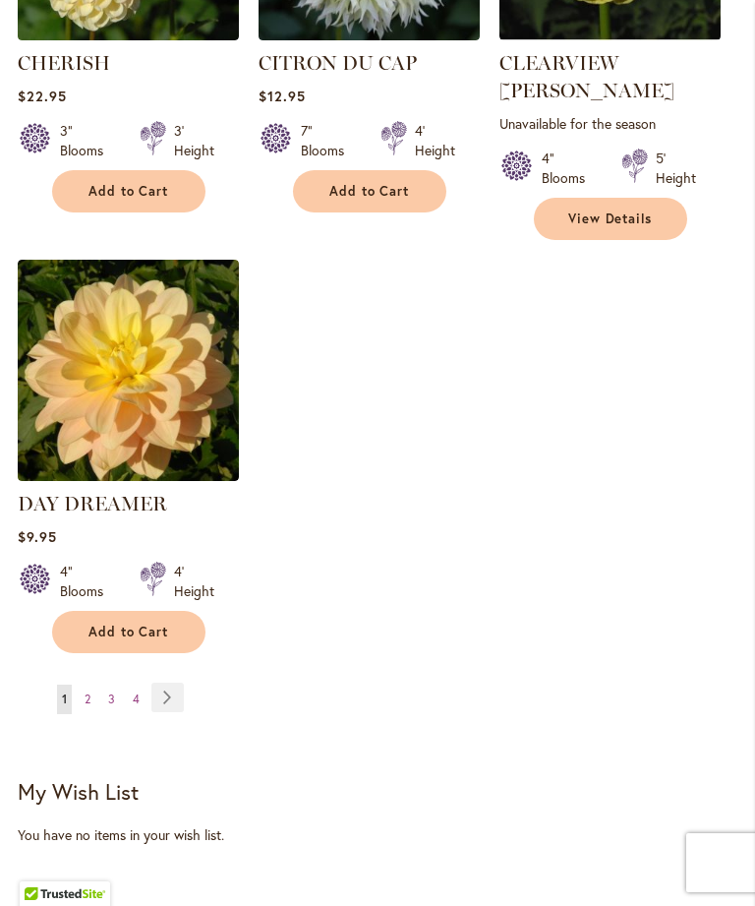
scroll to position [2512, 0]
click at [156, 697] on link "Page Next" at bounding box center [167, 698] width 32 height 30
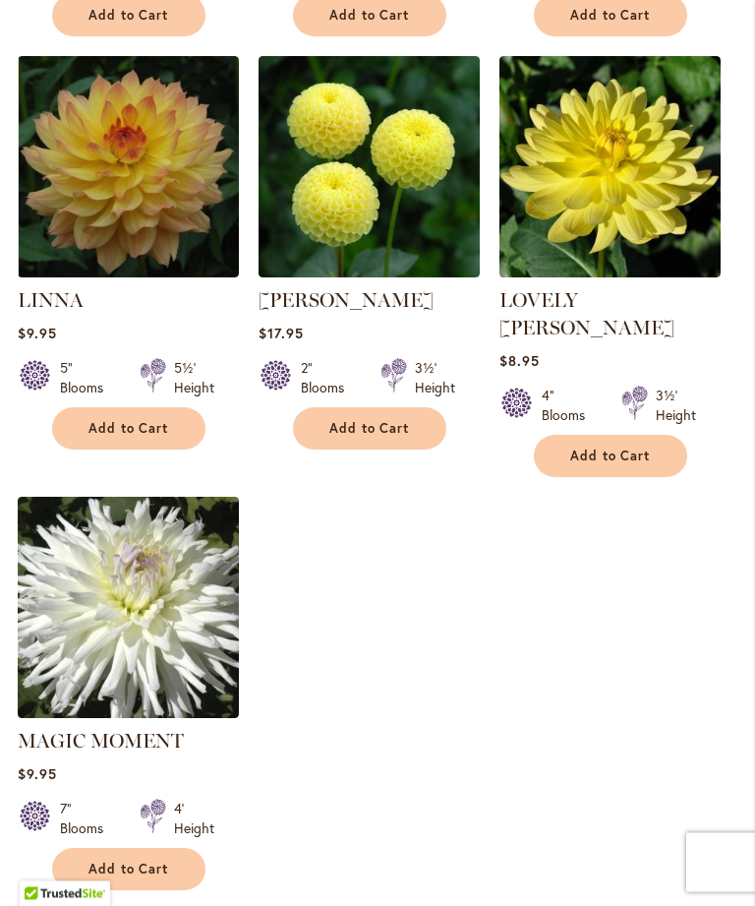
scroll to position [2283, 0]
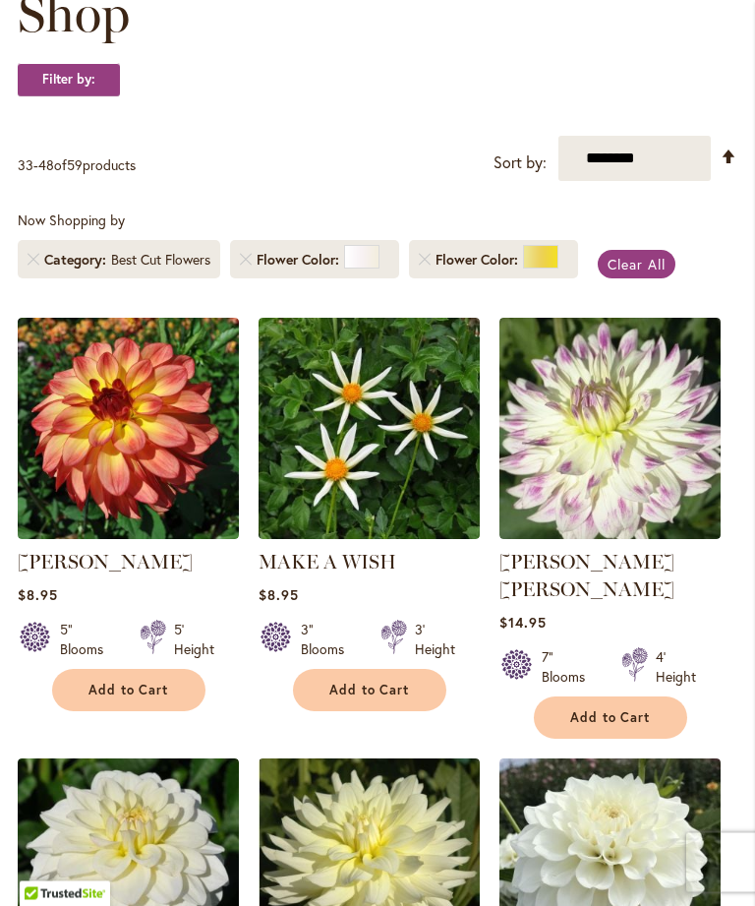
scroll to position [334, 0]
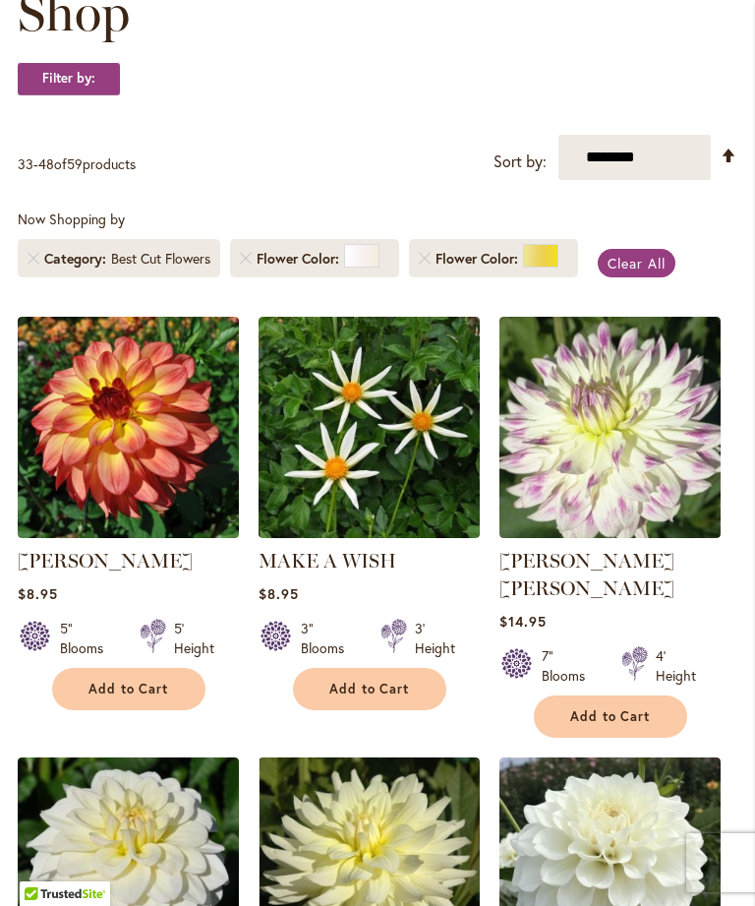
click at [127, 445] on img at bounding box center [128, 427] width 221 height 221
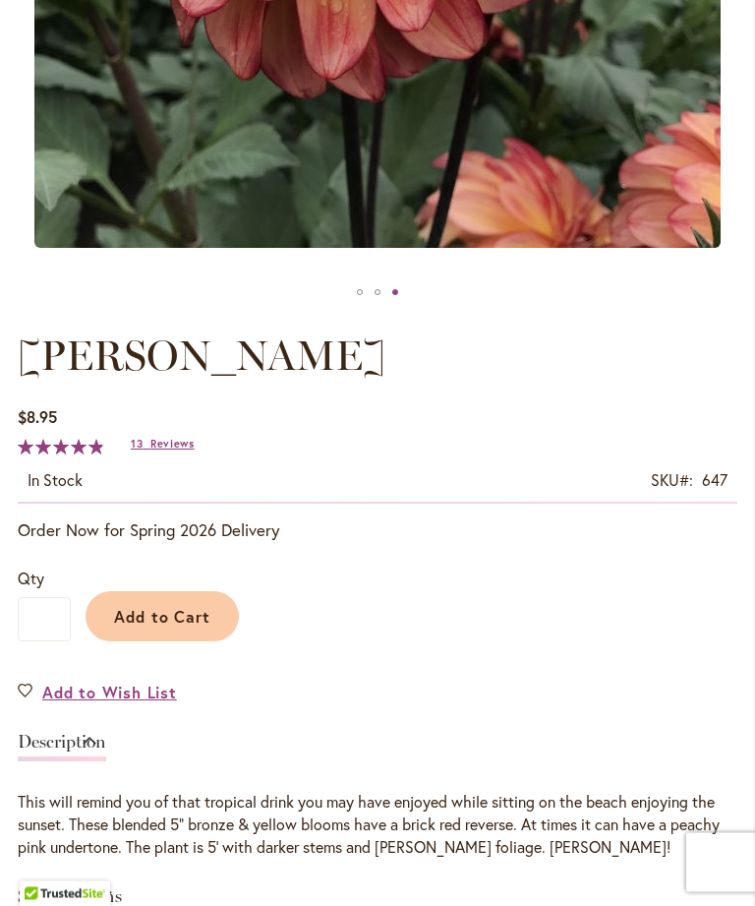
scroll to position [730, 0]
click at [161, 627] on span "Add to Cart" at bounding box center [162, 616] width 97 height 21
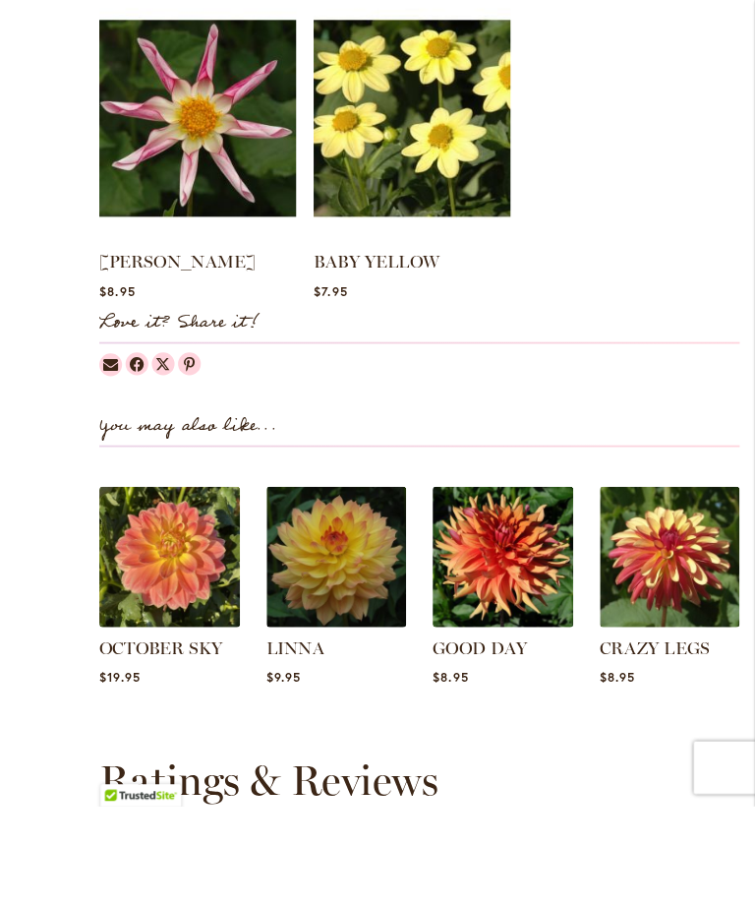
scroll to position [2037, 0]
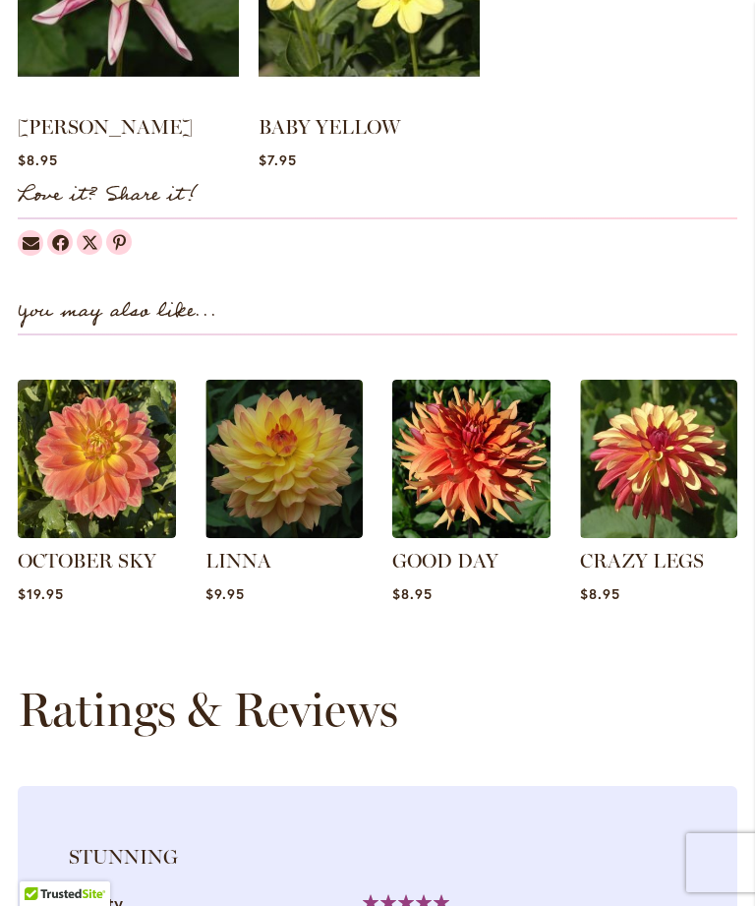
click at [479, 473] on img at bounding box center [471, 459] width 158 height 158
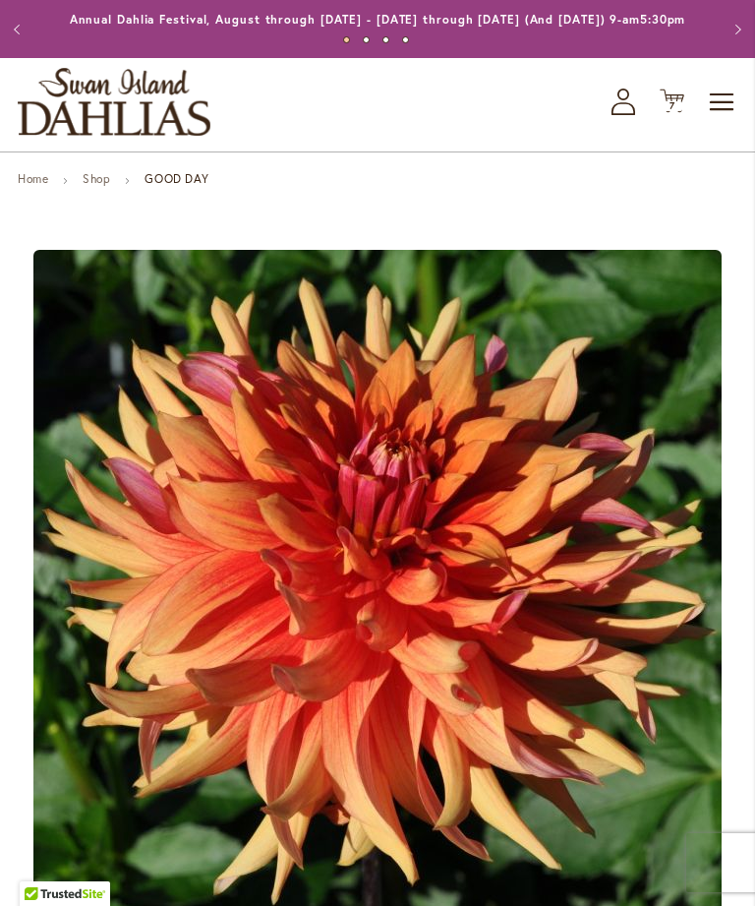
scroll to position [34, 0]
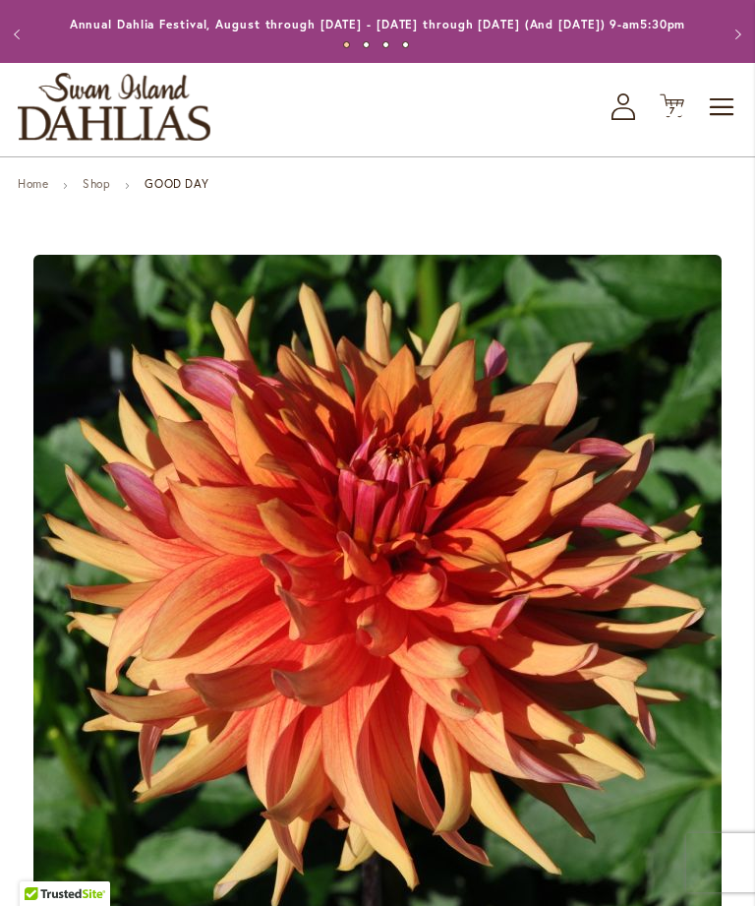
click at [672, 118] on icon "Cart .cls-1 { fill: #231f20; }" at bounding box center [672, 105] width 25 height 25
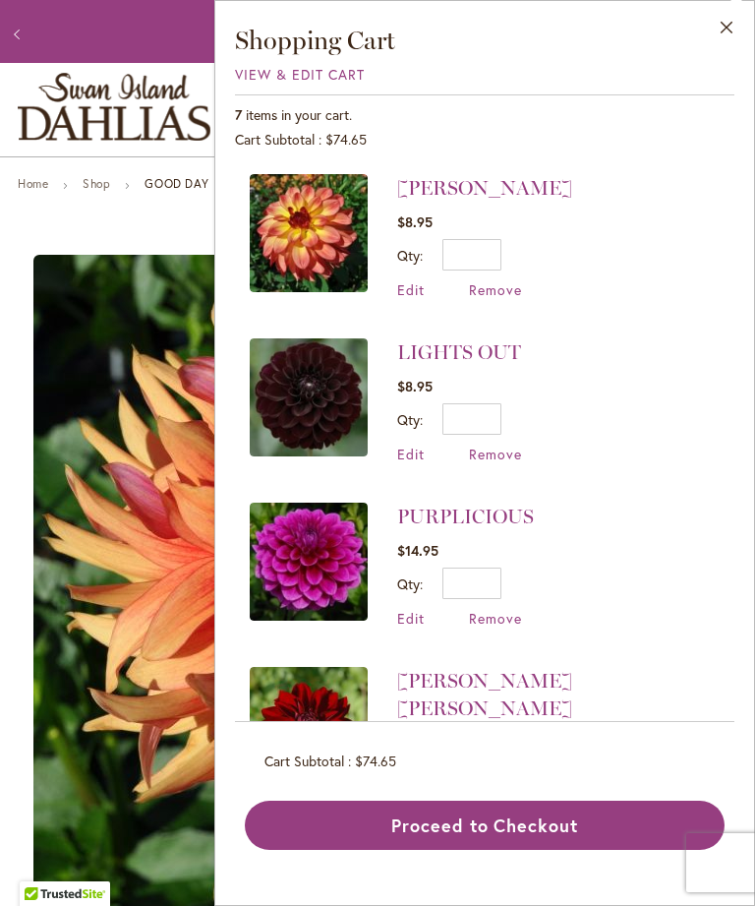
scroll to position [0, 0]
click at [729, 26] on button "Close" at bounding box center [727, 32] width 54 height 62
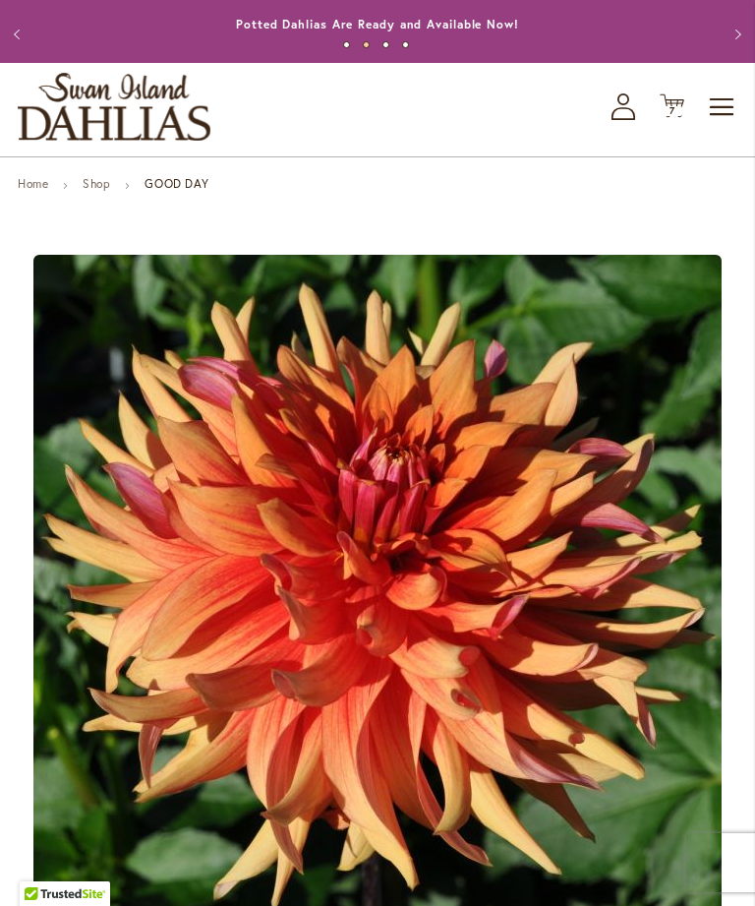
click at [107, 191] on link "Shop" at bounding box center [97, 183] width 28 height 15
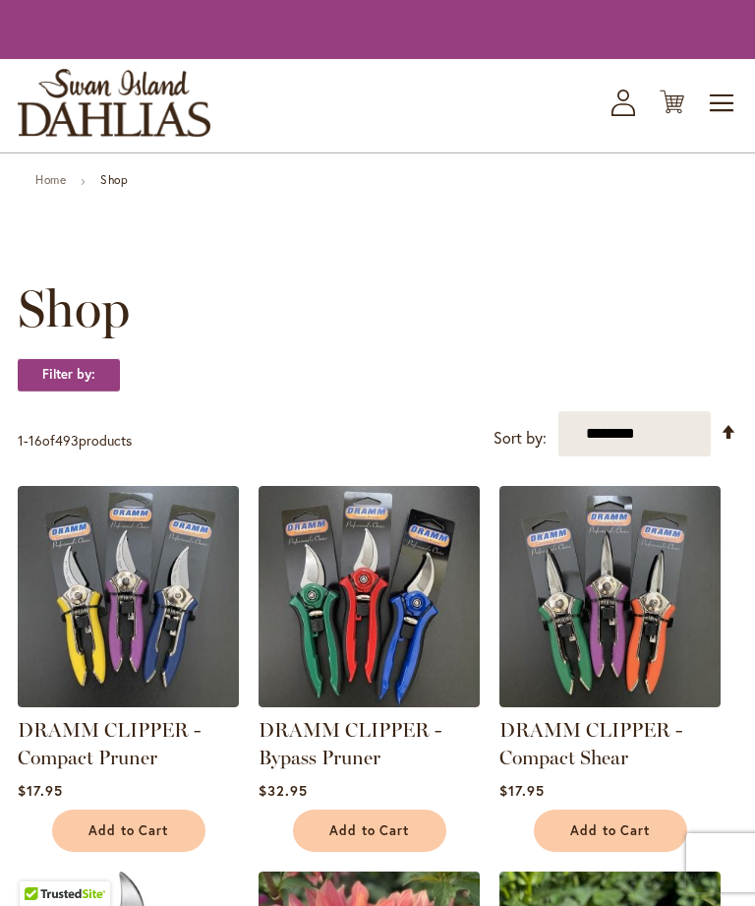
click at [66, 391] on strong "Filter by:" at bounding box center [69, 374] width 102 height 33
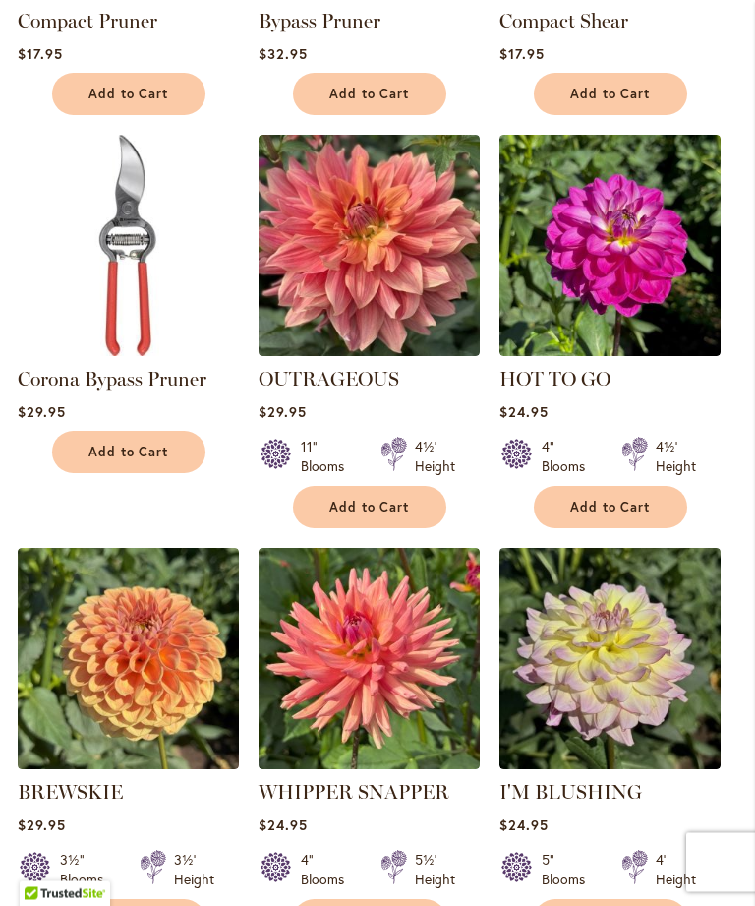
scroll to position [776, 0]
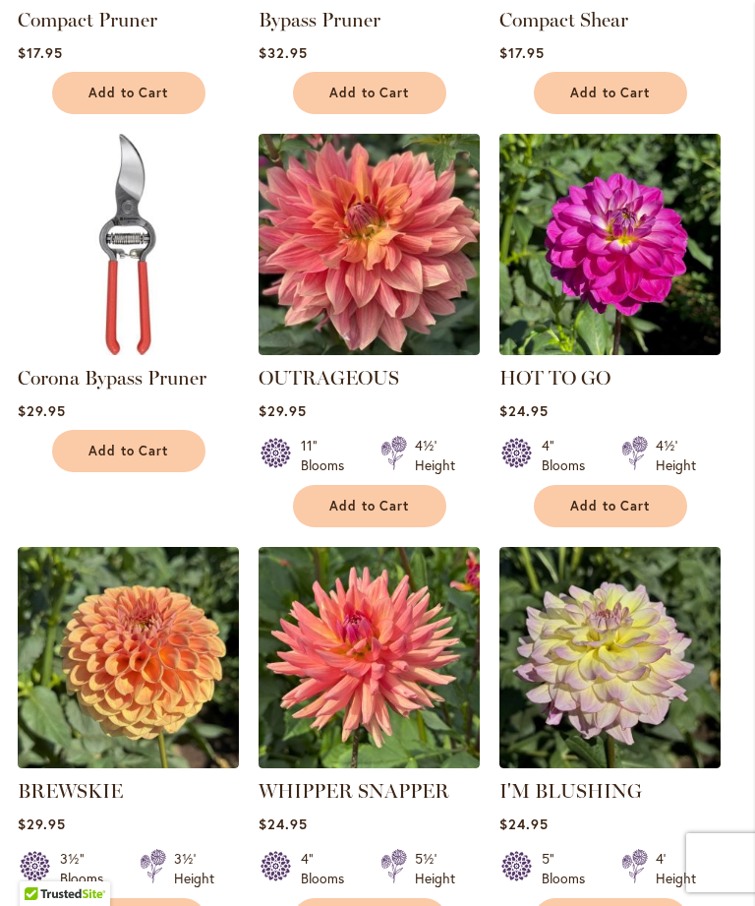
click at [360, 732] on img at bounding box center [369, 657] width 221 height 221
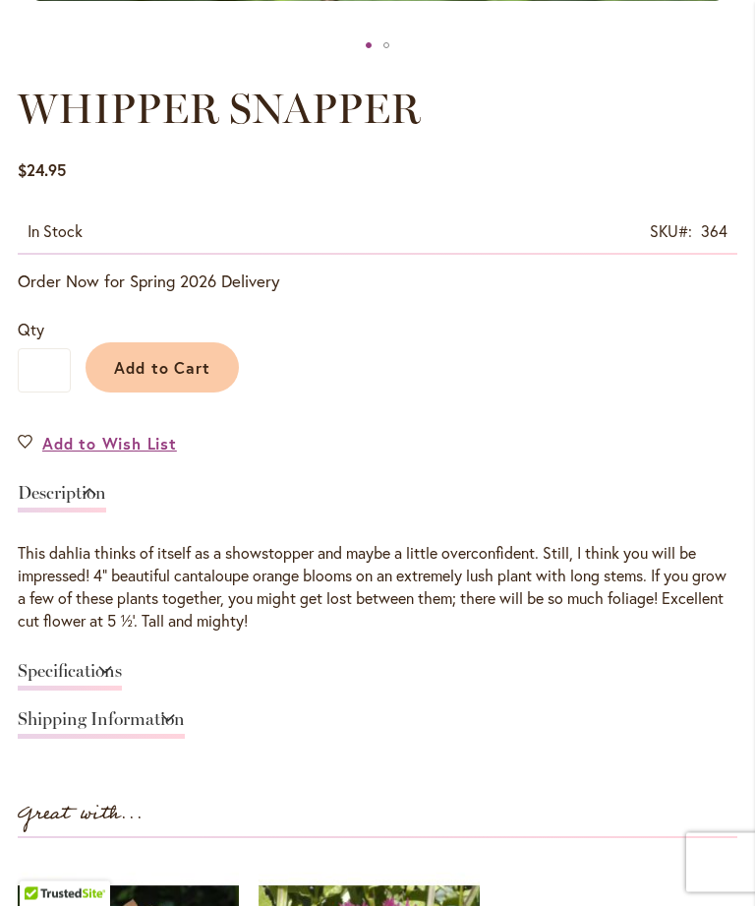
scroll to position [978, 0]
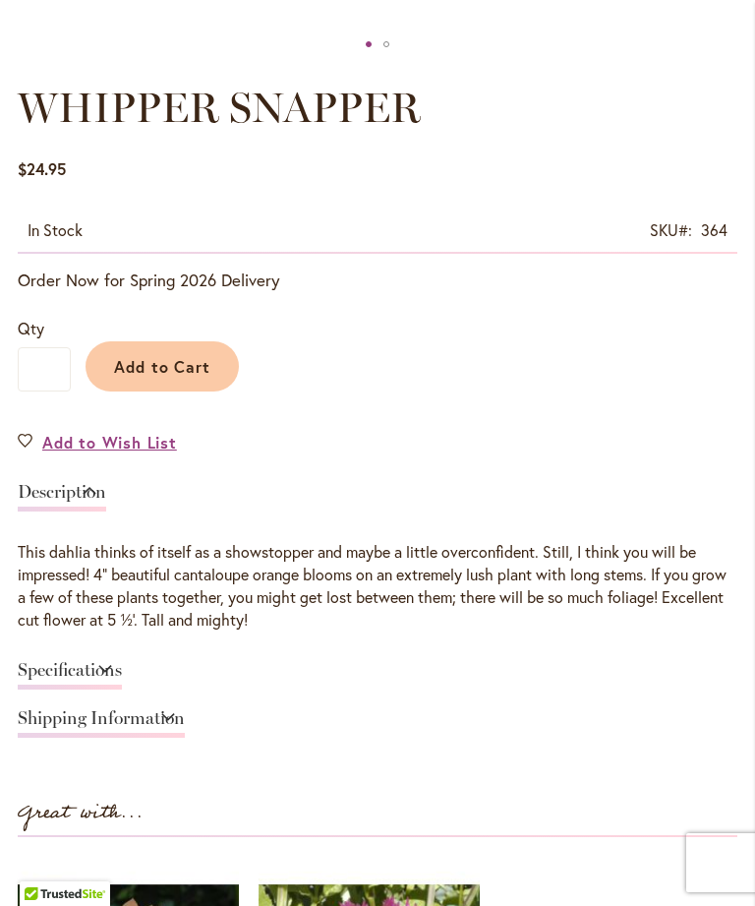
click at [122, 687] on link "Specifications" at bounding box center [70, 675] width 104 height 29
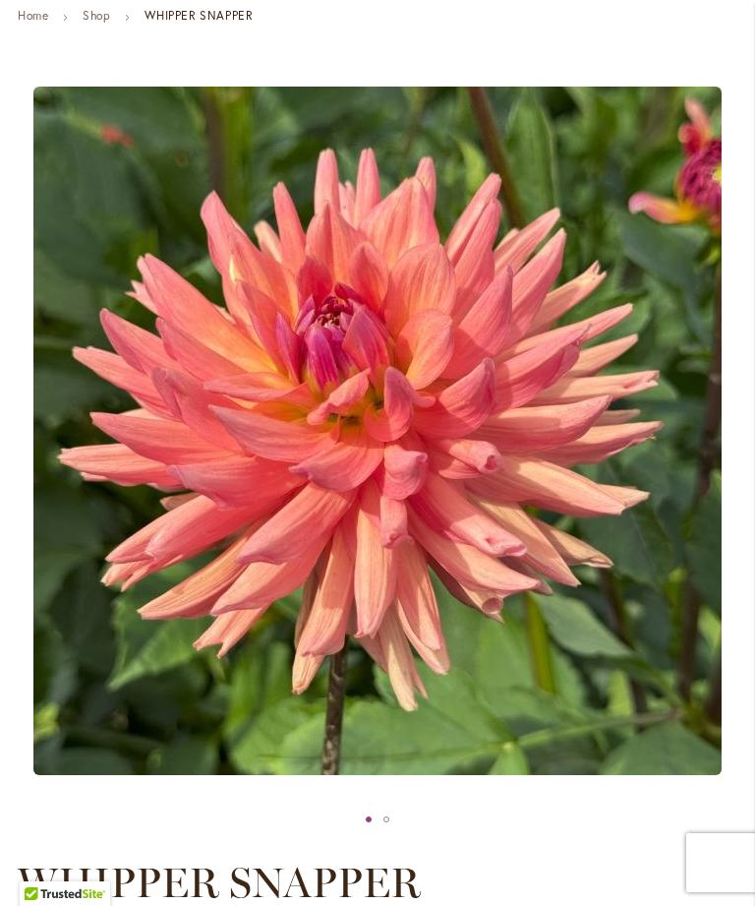
scroll to position [205, 0]
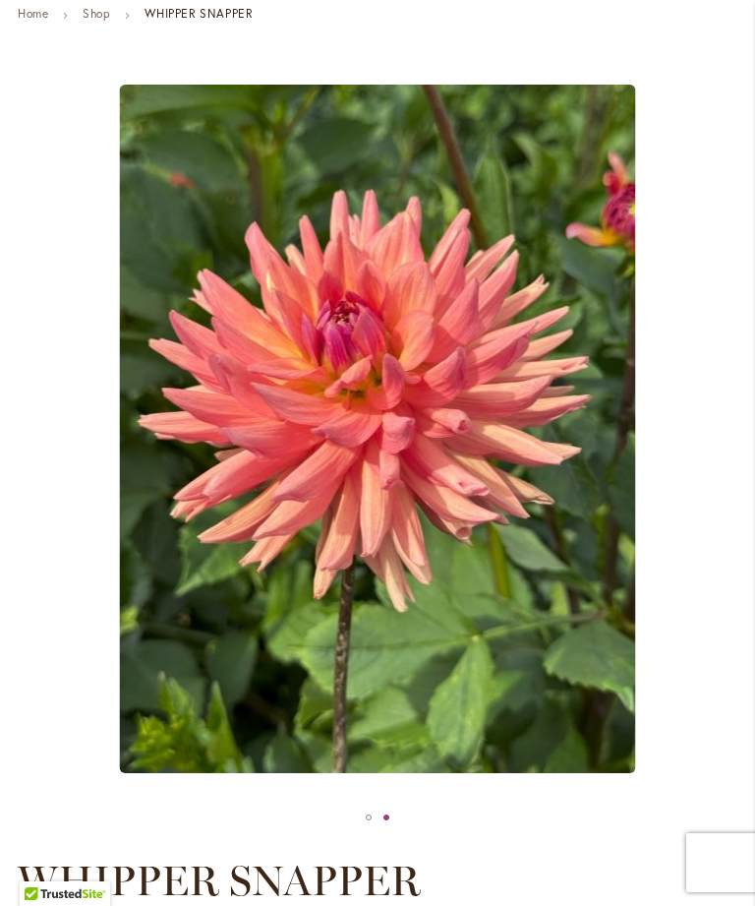
click at [92, 21] on link "Shop" at bounding box center [97, 13] width 28 height 15
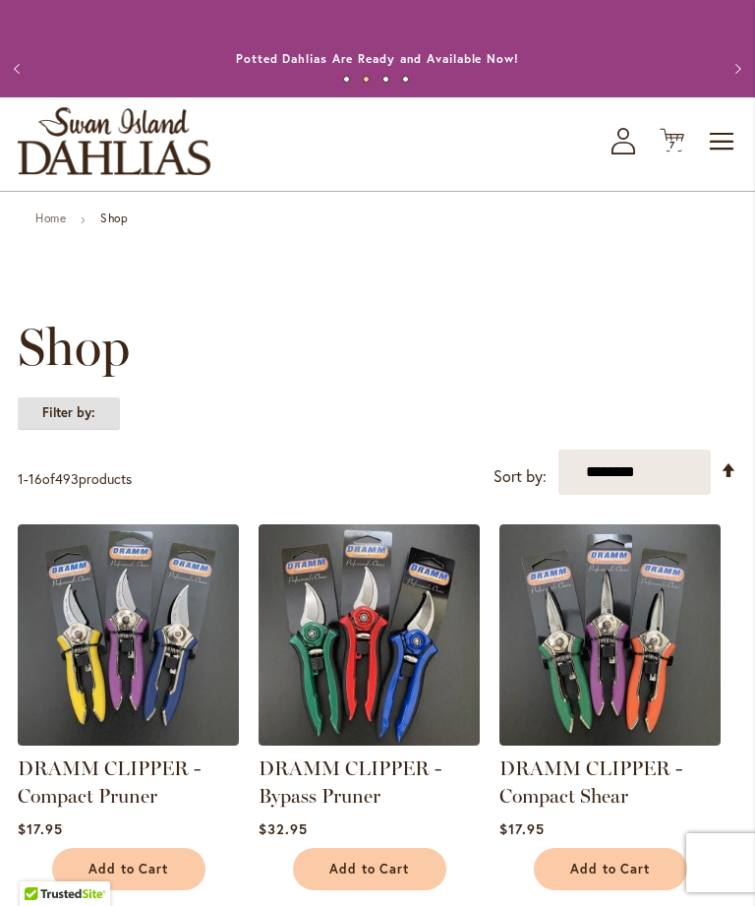
click at [69, 430] on strong "Filter by:" at bounding box center [69, 412] width 102 height 33
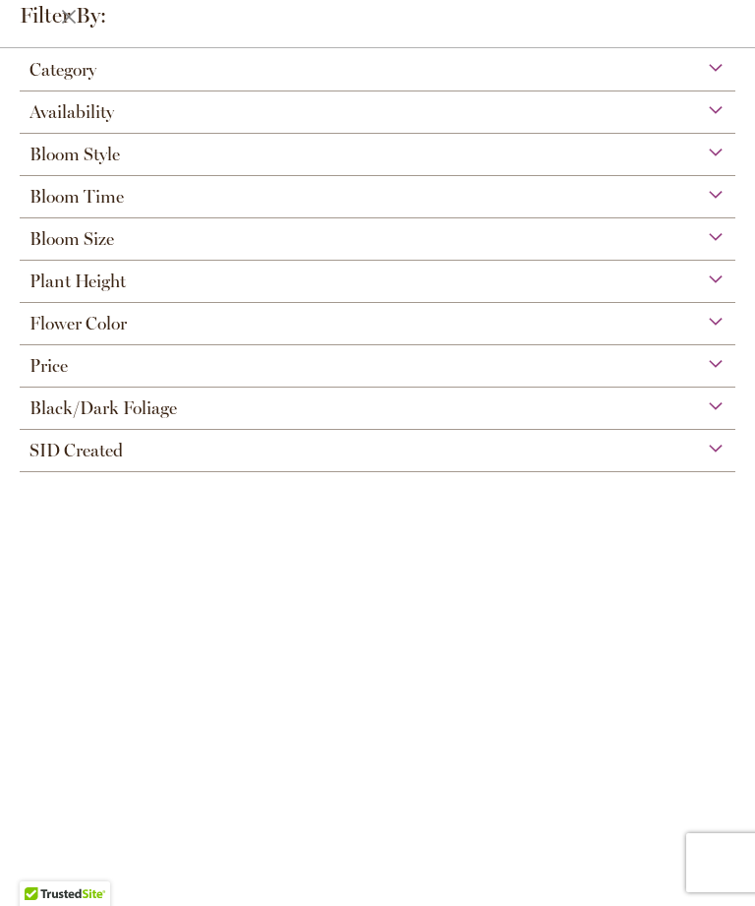
click at [90, 162] on span "Bloom Style" at bounding box center [75, 155] width 90 height 22
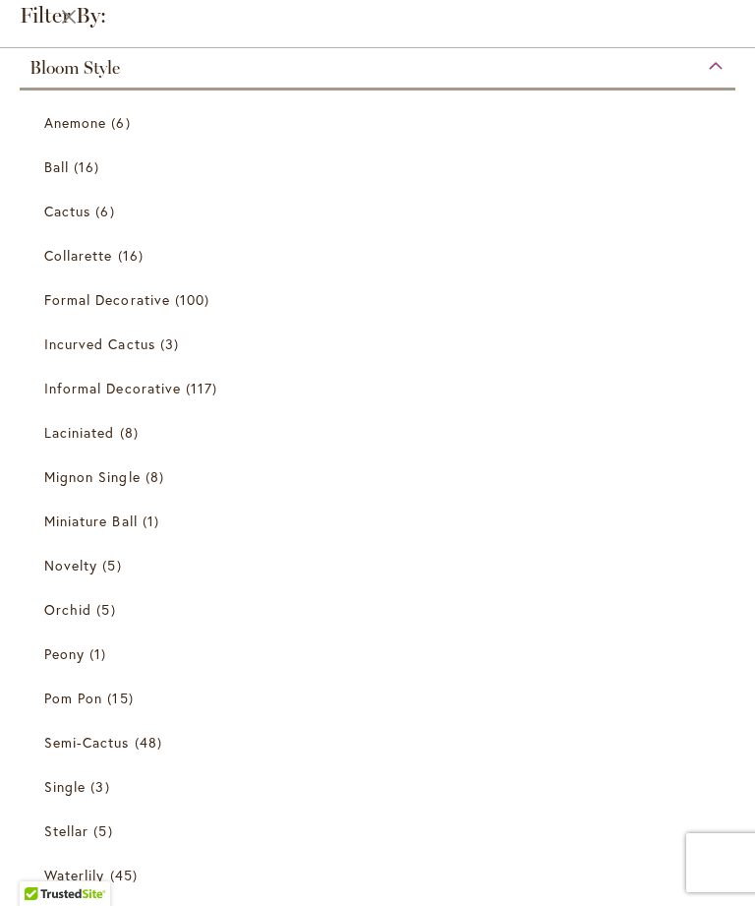
click at [83, 213] on span "Cactus" at bounding box center [67, 211] width 46 height 19
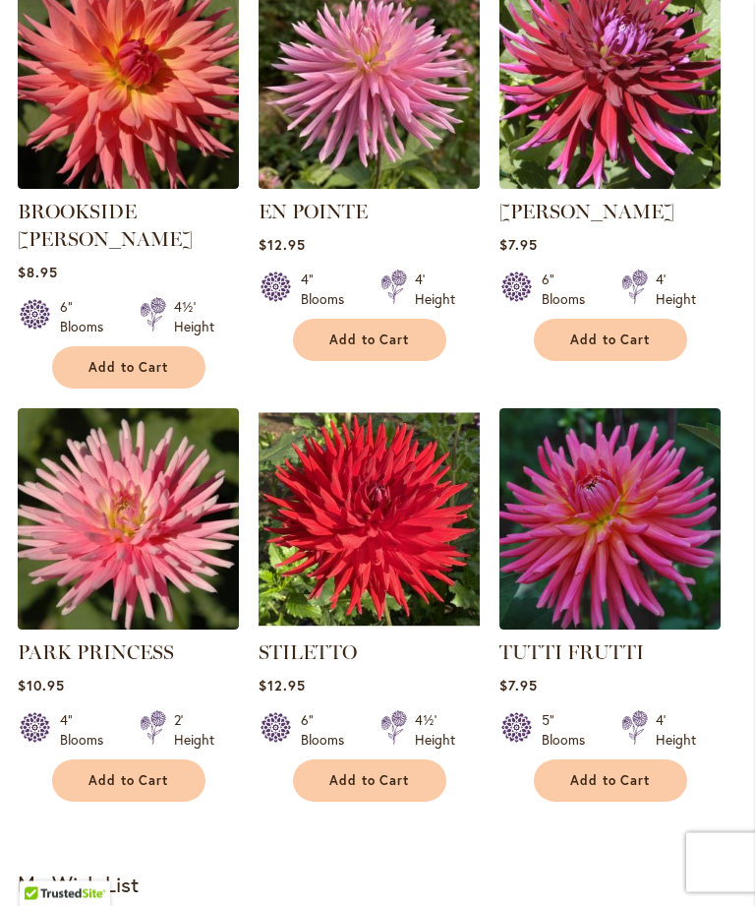
scroll to position [679, 0]
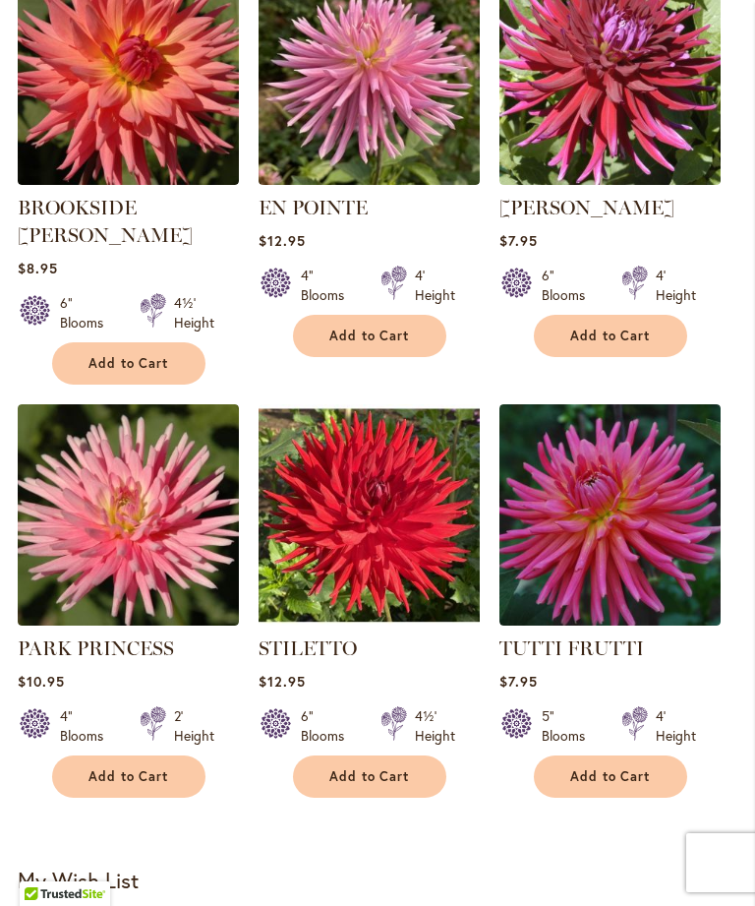
click at [327, 649] on link "STILETTO" at bounding box center [308, 648] width 98 height 24
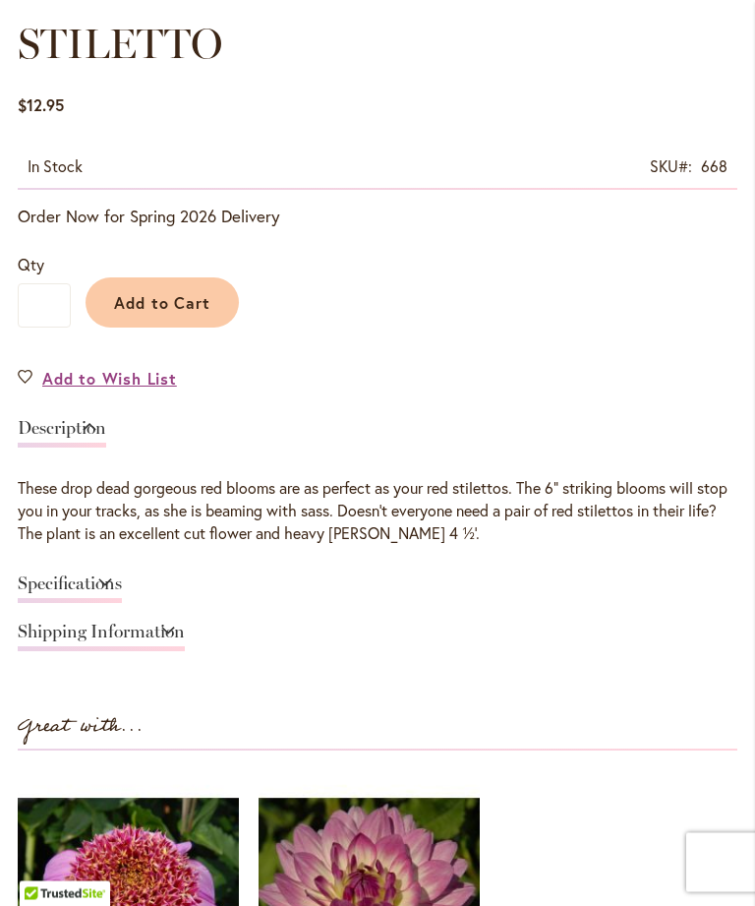
scroll to position [1042, 0]
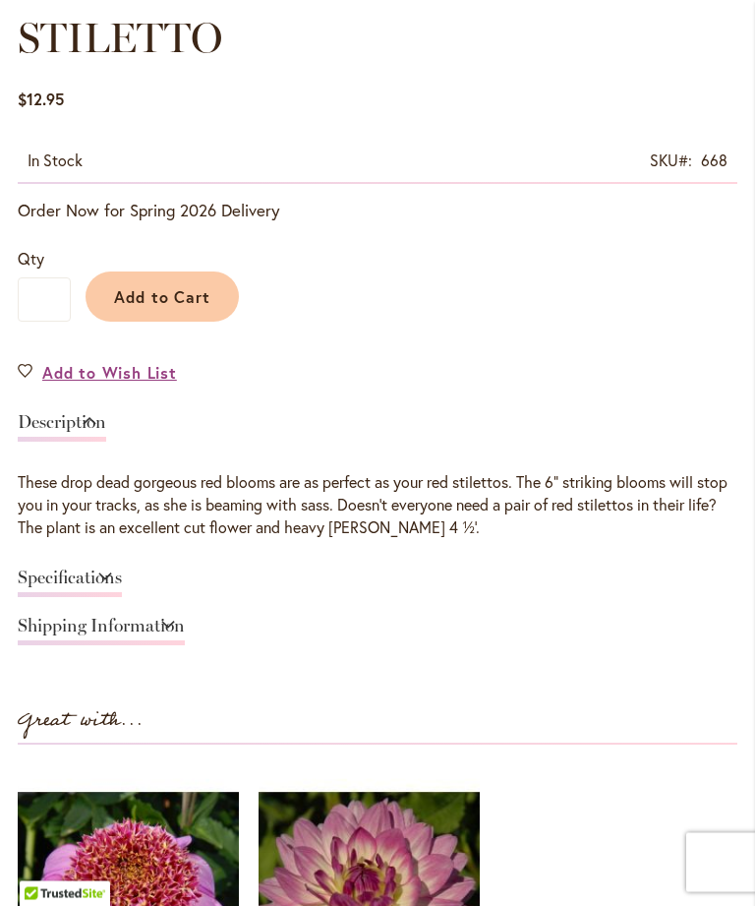
click at [122, 598] on link "Specifications" at bounding box center [70, 584] width 104 height 29
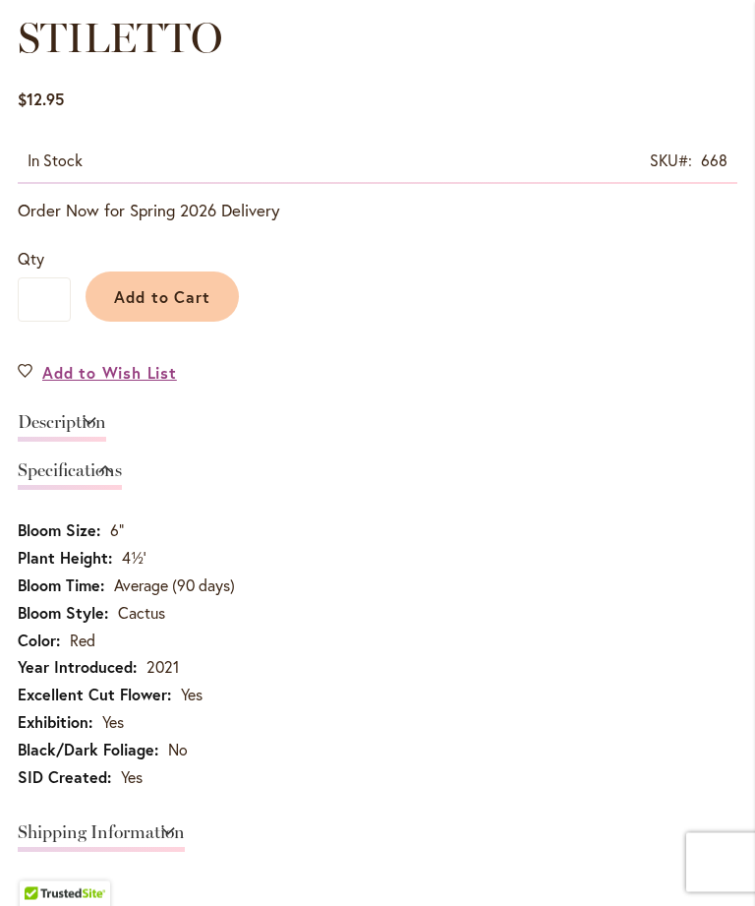
scroll to position [1048, 0]
click at [106, 437] on link "Description" at bounding box center [62, 427] width 89 height 29
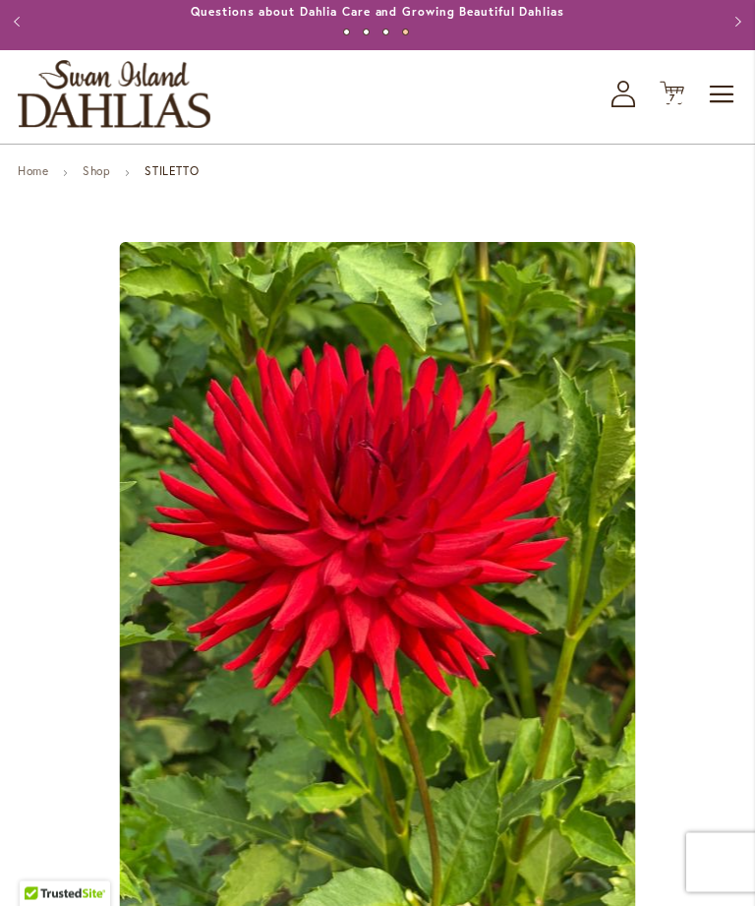
scroll to position [0, 0]
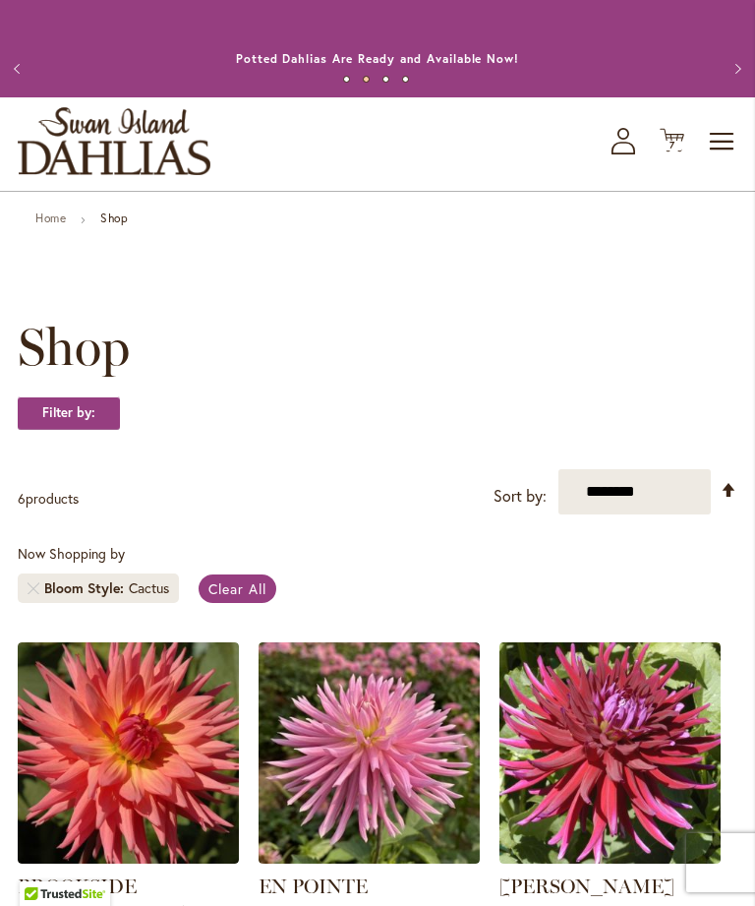
click at [36, 594] on link "Remove Bloom Style Cactus" at bounding box center [34, 588] width 12 height 12
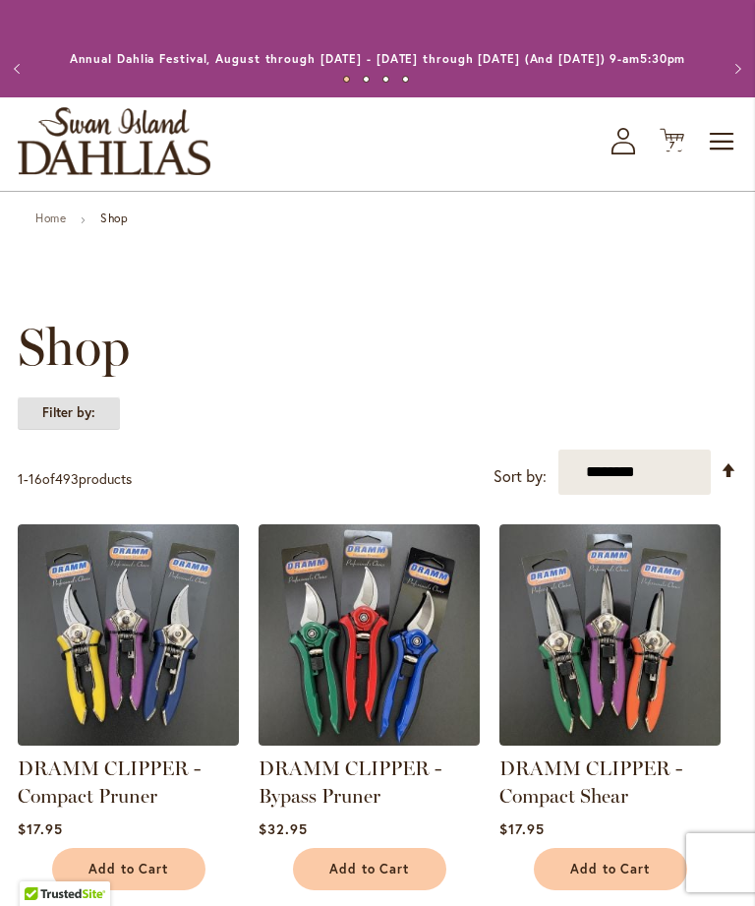
click at [75, 430] on strong "Filter by:" at bounding box center [69, 412] width 102 height 33
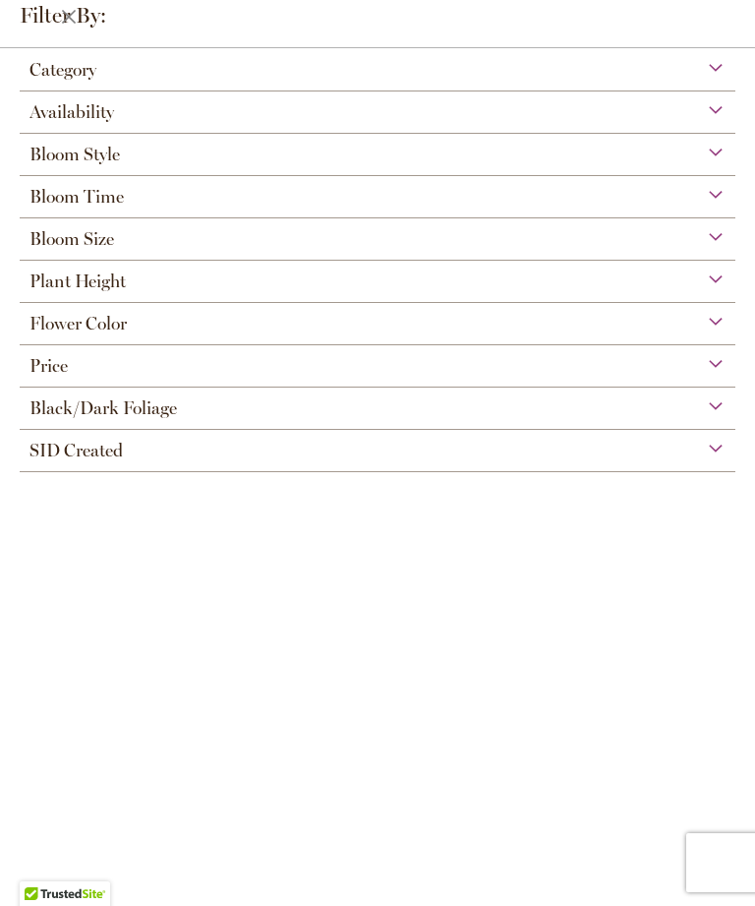
click at [717, 145] on div "Bloom Style" at bounding box center [378, 149] width 716 height 31
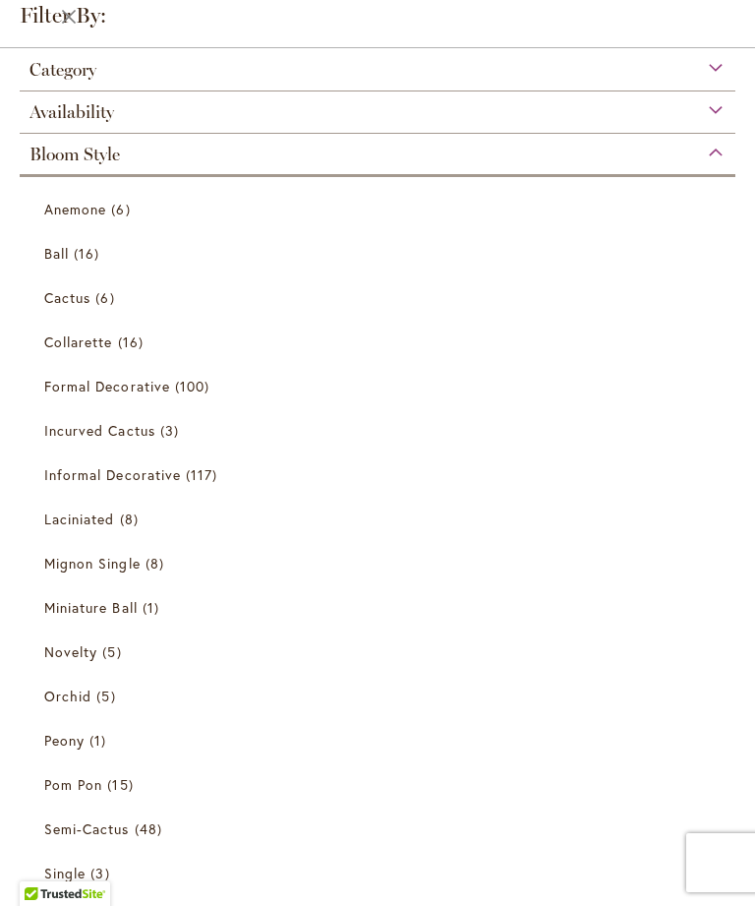
scroll to position [87, 0]
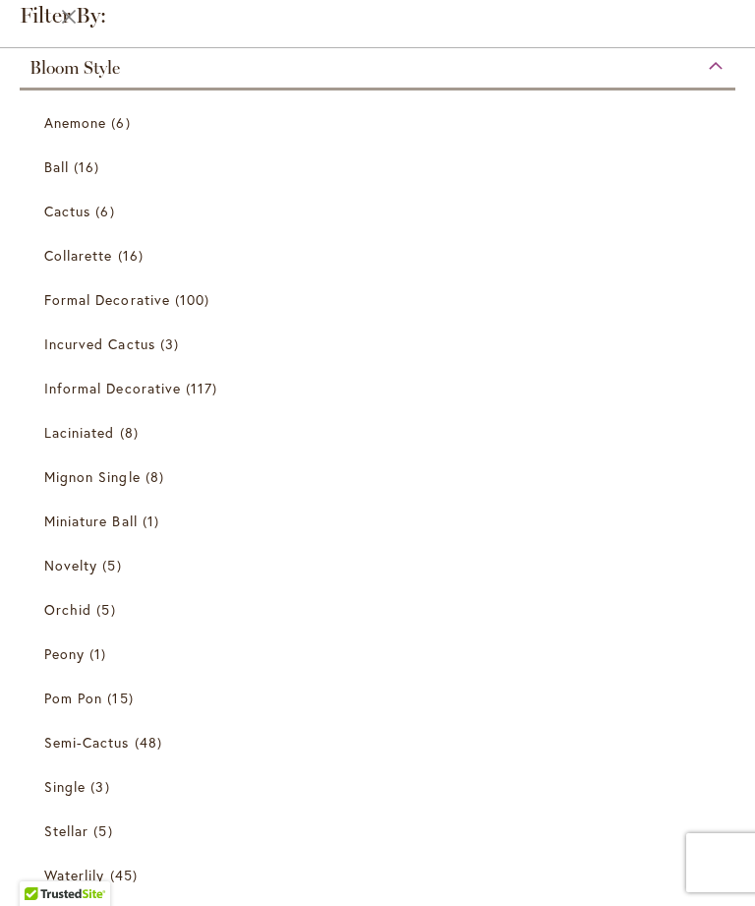
click at [102, 264] on span "Collarette" at bounding box center [78, 255] width 69 height 19
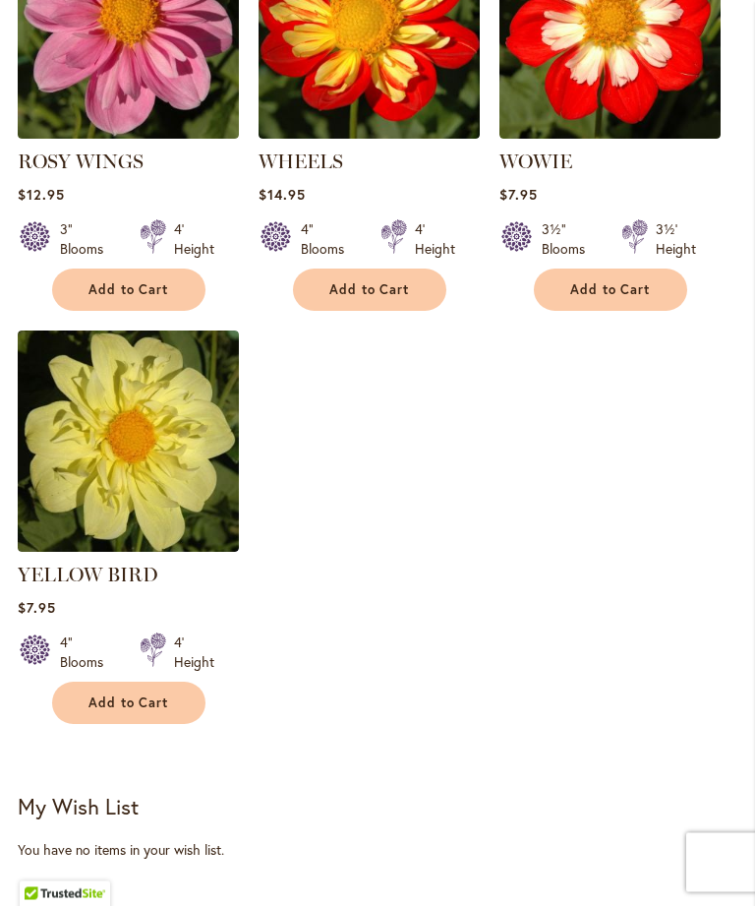
scroll to position [2377, 0]
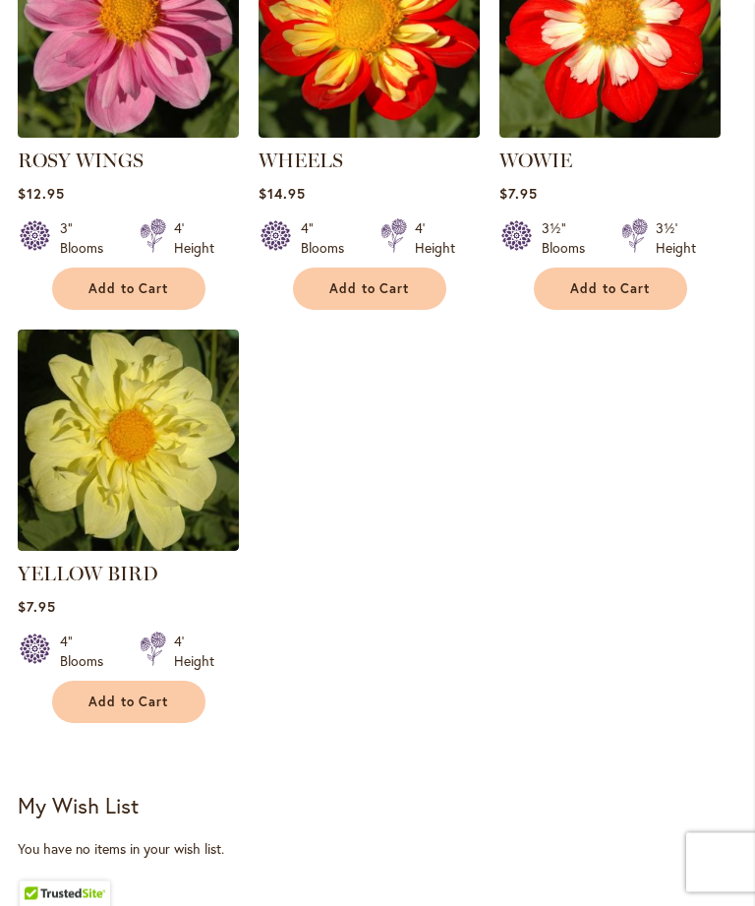
click at [102, 552] on img at bounding box center [128, 441] width 221 height 221
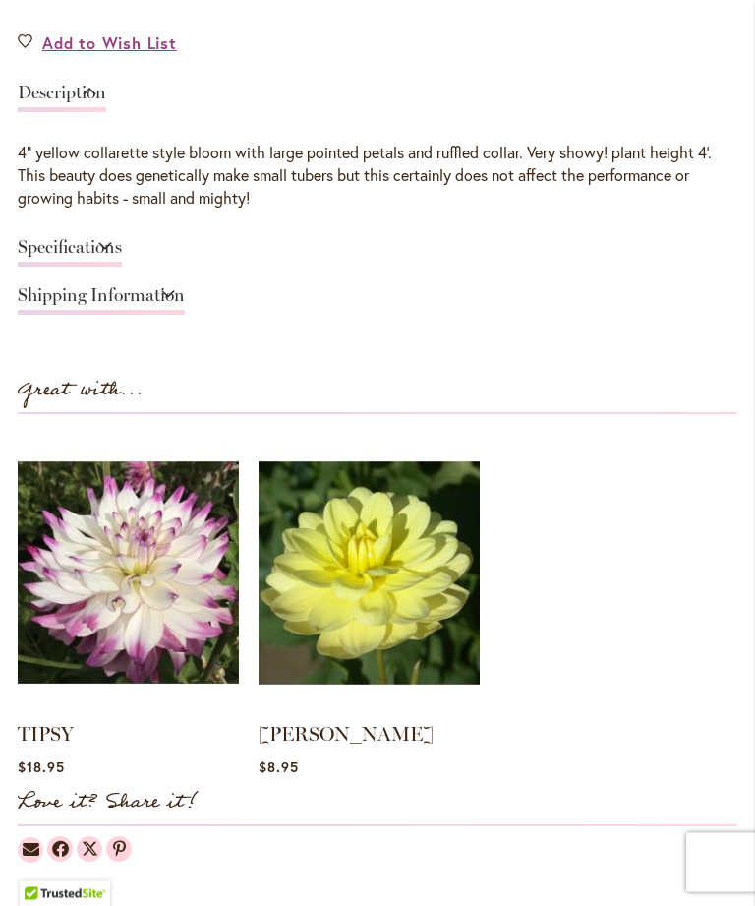
scroll to position [1379, 0]
click at [122, 256] on link "Specifications" at bounding box center [70, 252] width 104 height 29
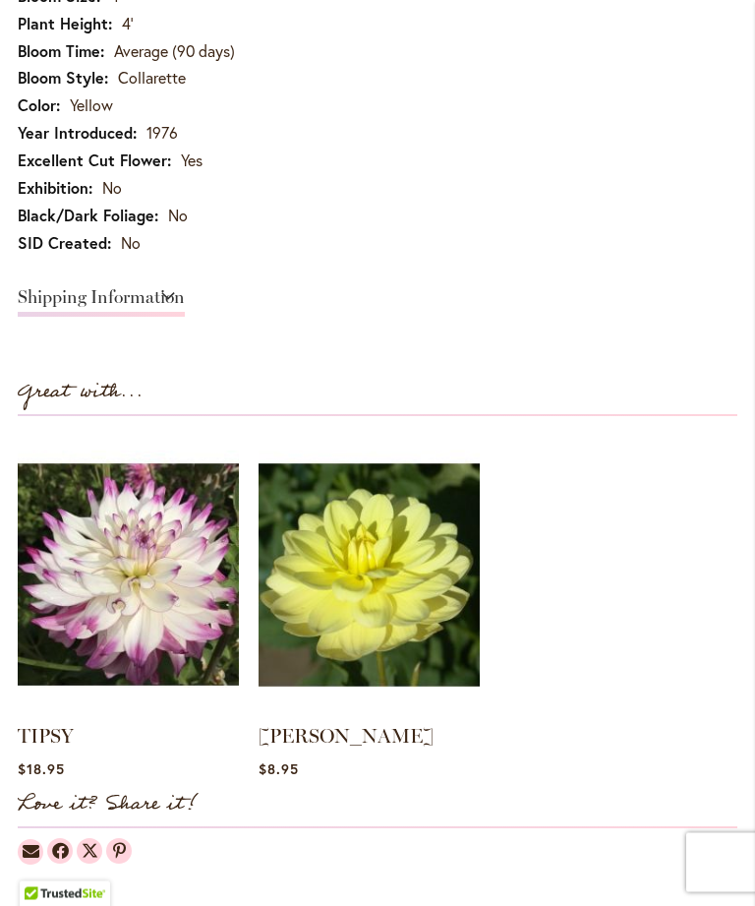
scroll to position [1584, 0]
click at [308, 748] on link "[PERSON_NAME]" at bounding box center [346, 736] width 175 height 24
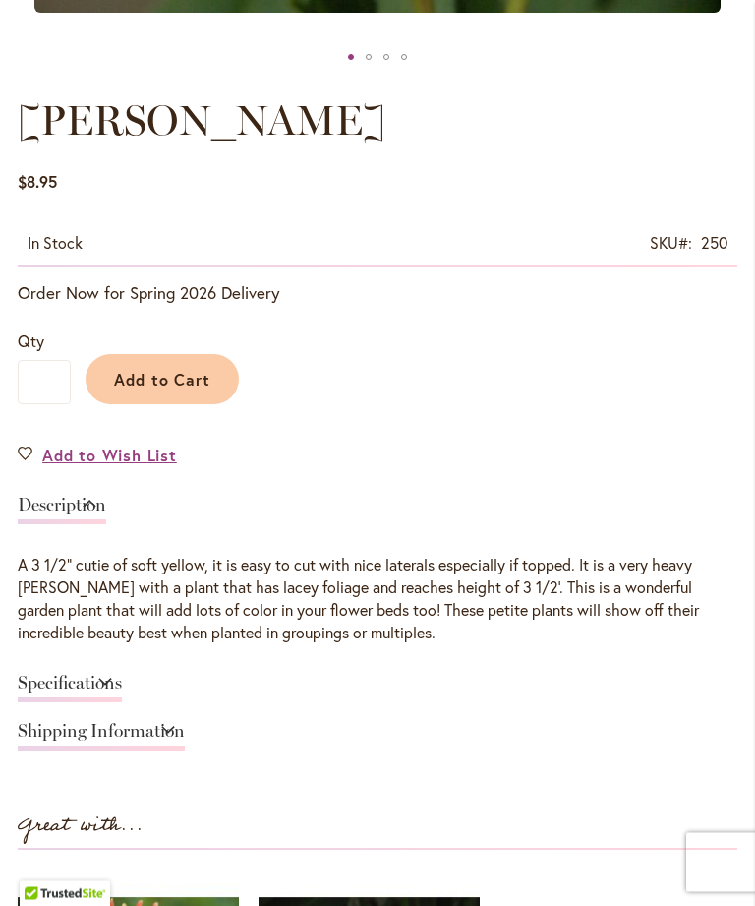
scroll to position [965, 0]
click at [122, 697] on link "Specifications" at bounding box center [70, 688] width 104 height 29
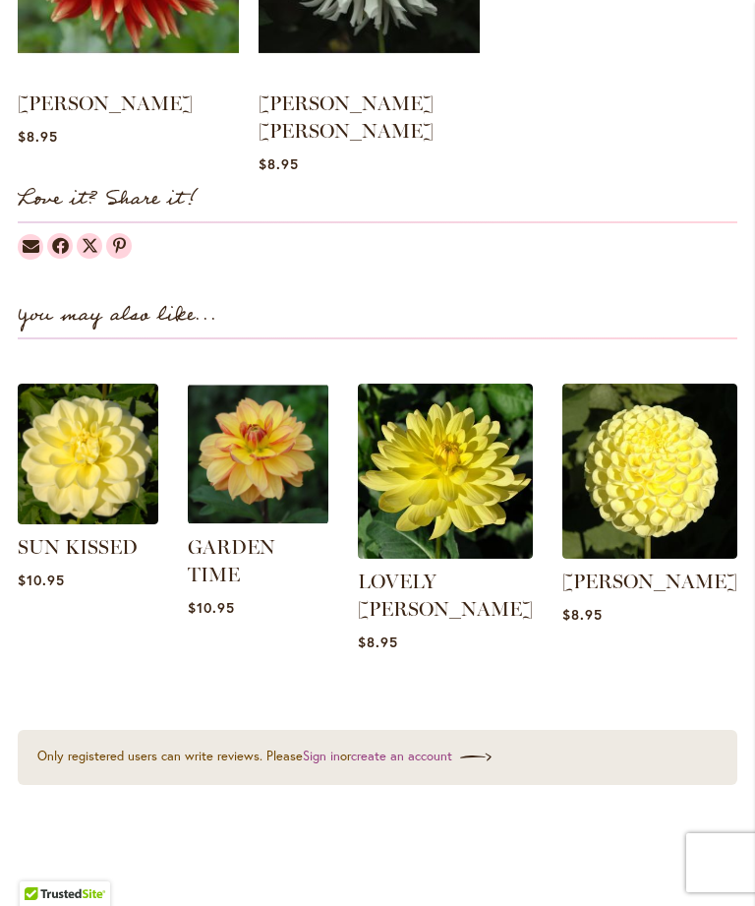
scroll to position [2215, 0]
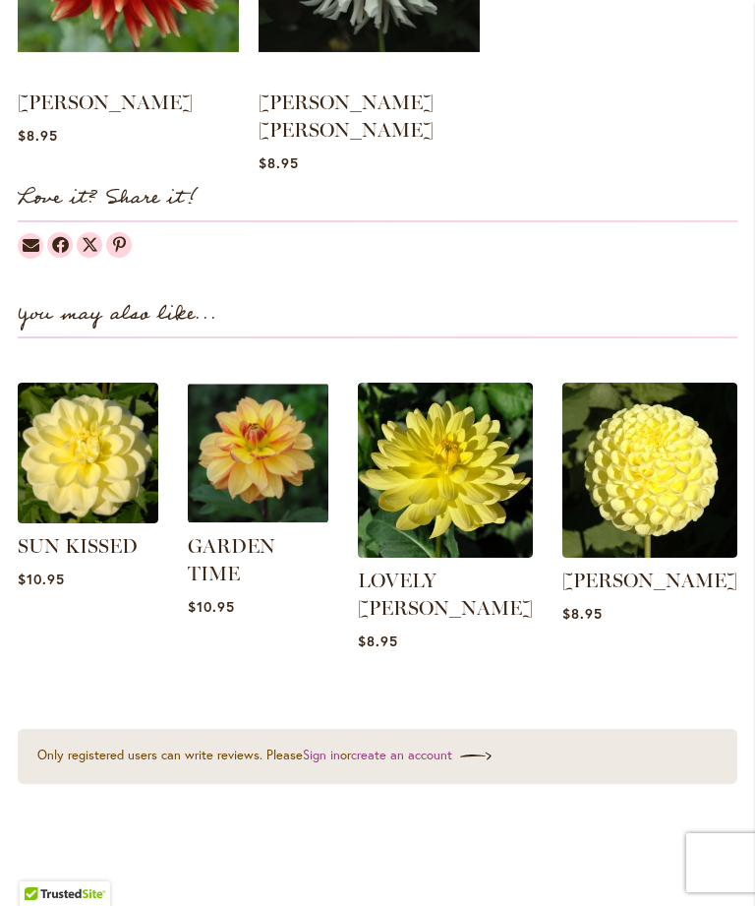
click at [256, 461] on img at bounding box center [258, 453] width 141 height 141
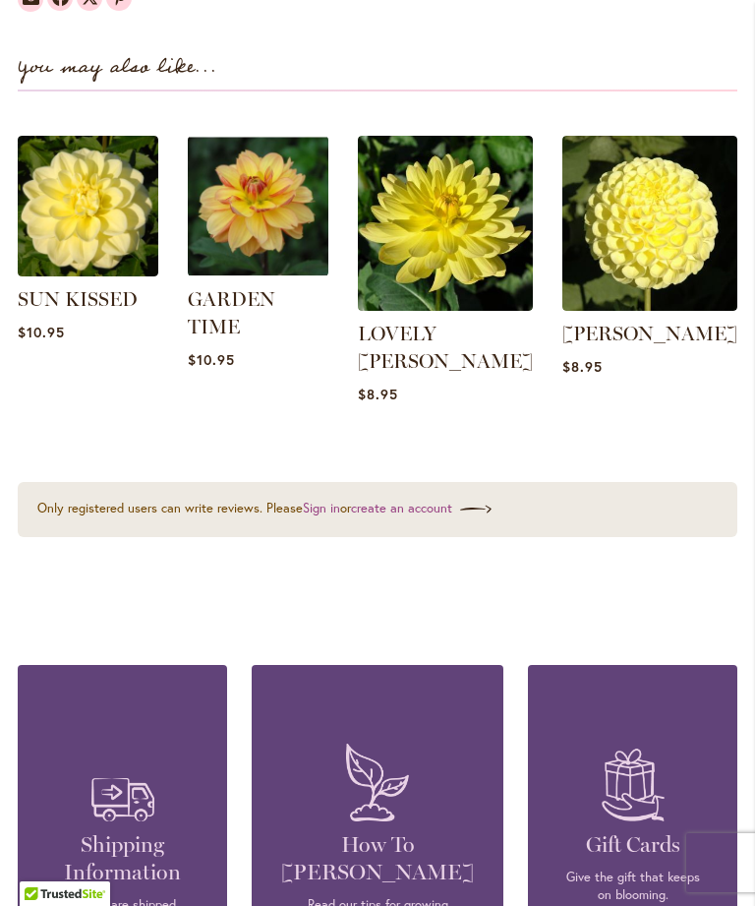
scroll to position [2278, 0]
click at [81, 173] on img at bounding box center [88, 206] width 141 height 141
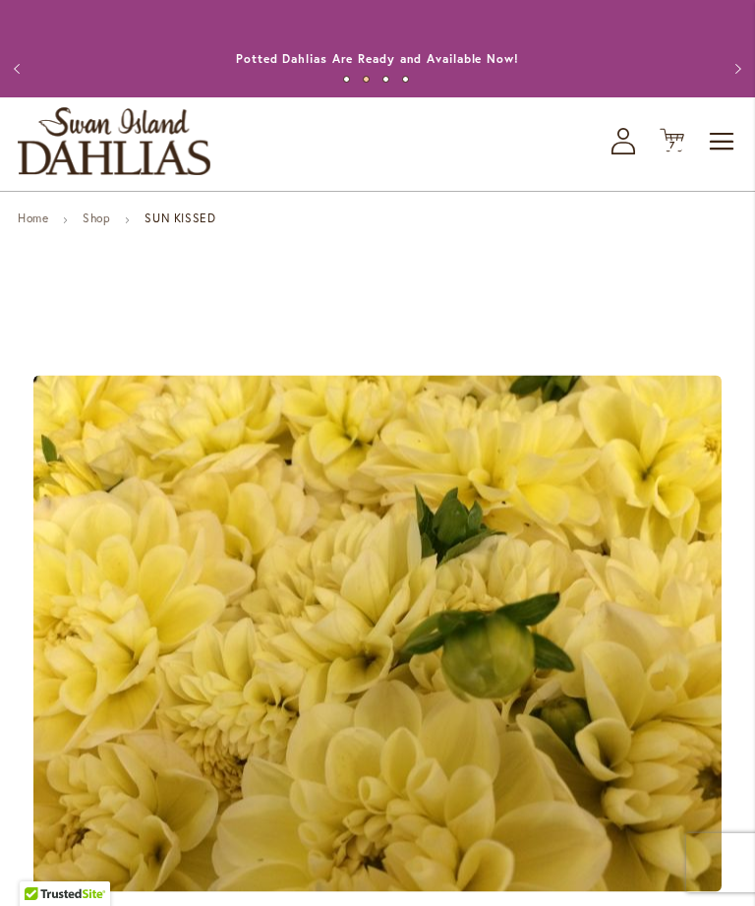
click at [673, 152] on icon "Cart .cls-1 { fill: #231f20; }" at bounding box center [672, 140] width 25 height 25
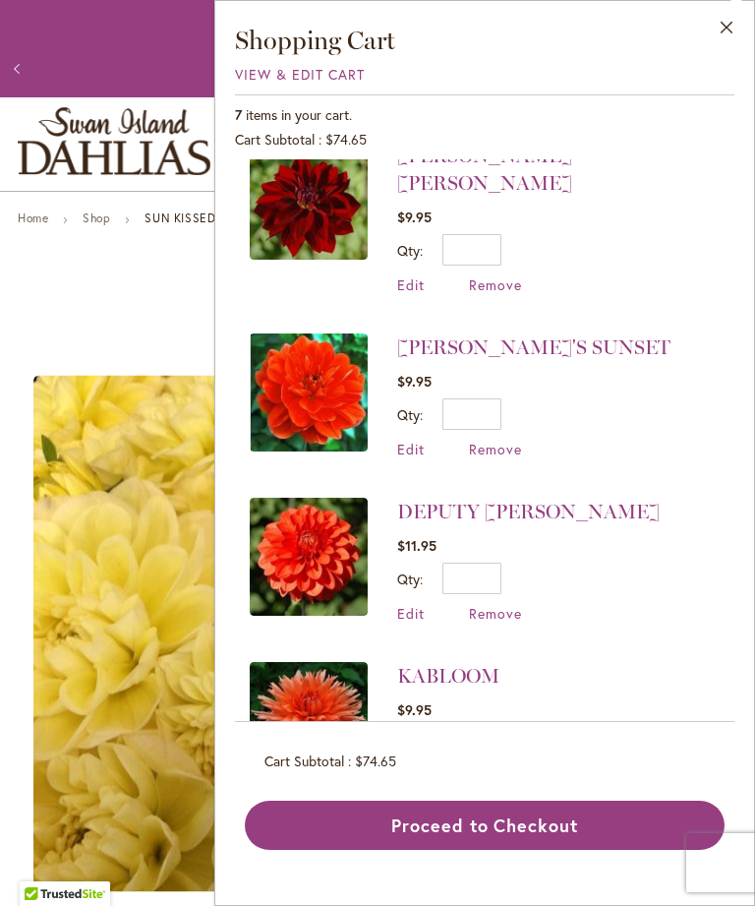
scroll to position [526, 0]
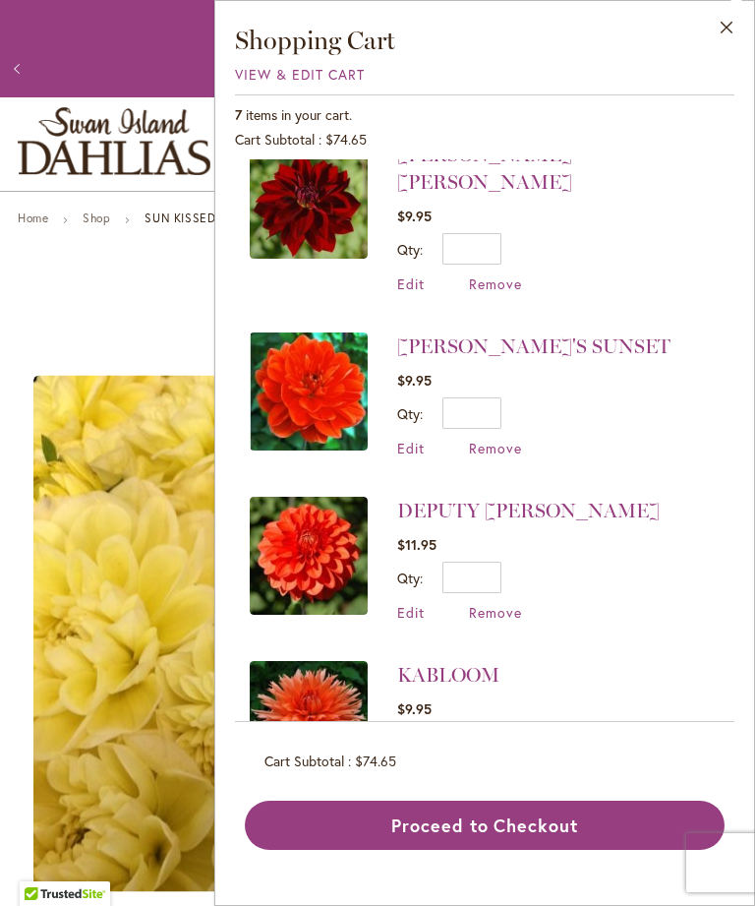
click at [485, 439] on span "Remove" at bounding box center [495, 448] width 53 height 19
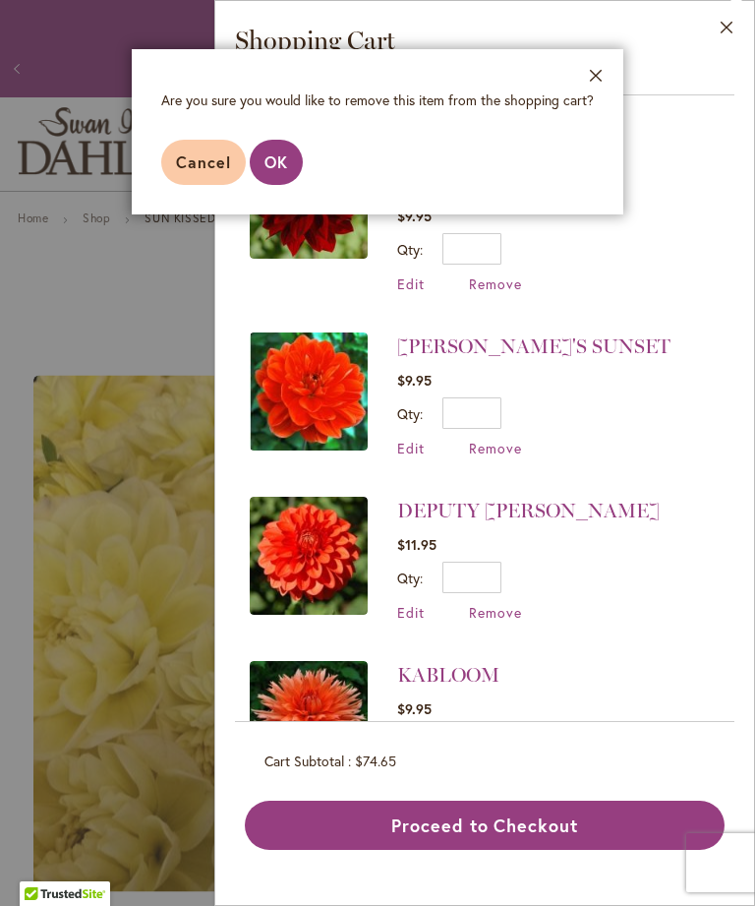
click at [276, 163] on span "OK" at bounding box center [277, 161] width 24 height 21
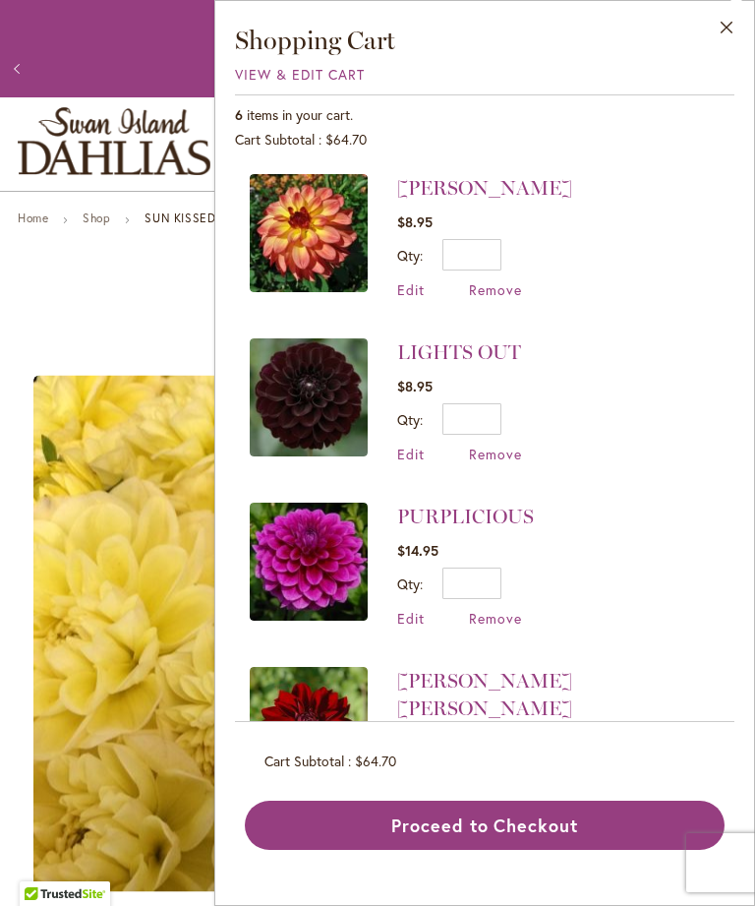
click at [726, 29] on button "Close" at bounding box center [727, 32] width 54 height 62
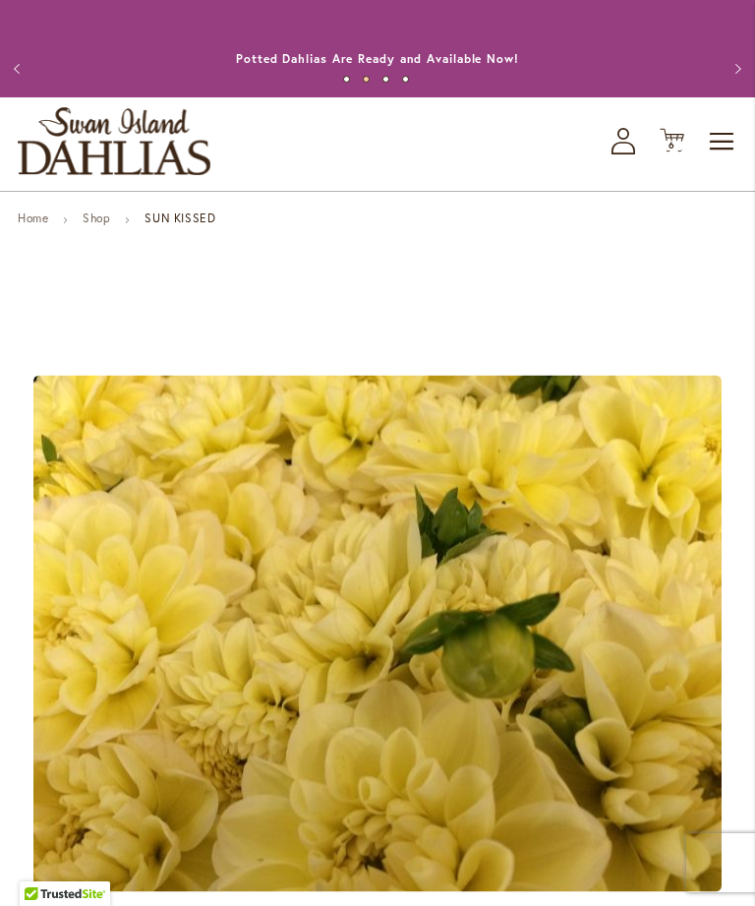
click at [145, 155] on img "store logo" at bounding box center [114, 141] width 193 height 68
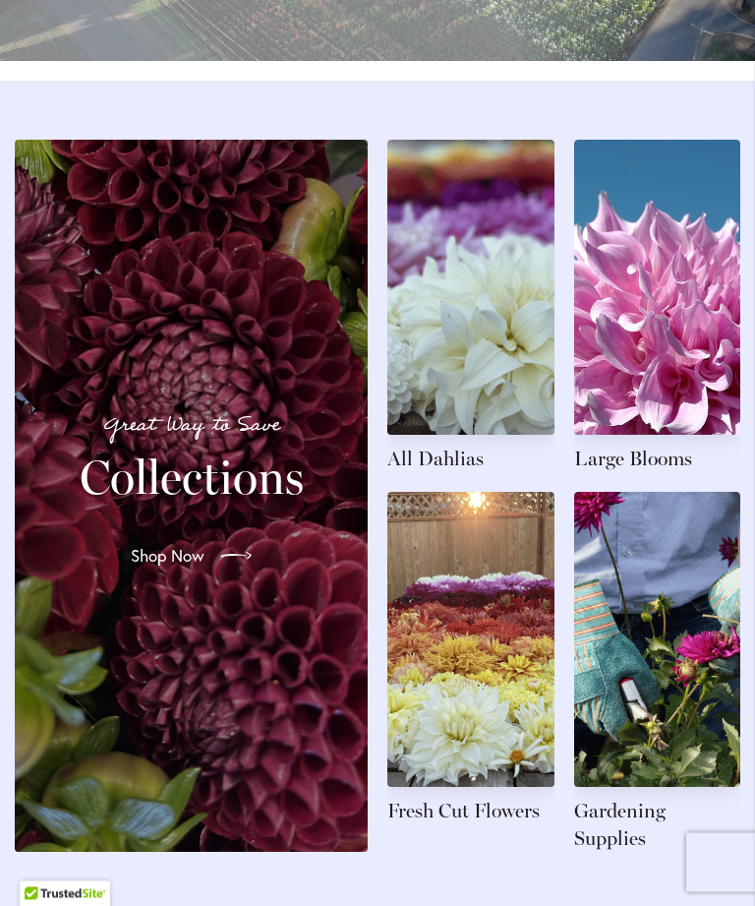
scroll to position [2083, 0]
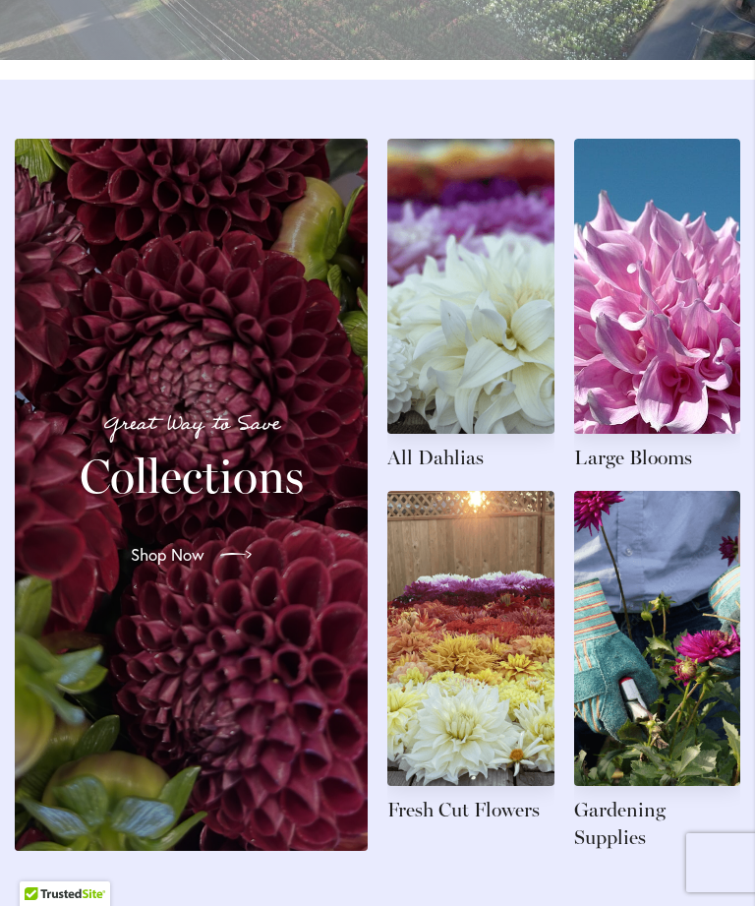
click at [193, 562] on link "Shop Now" at bounding box center [191, 554] width 152 height 55
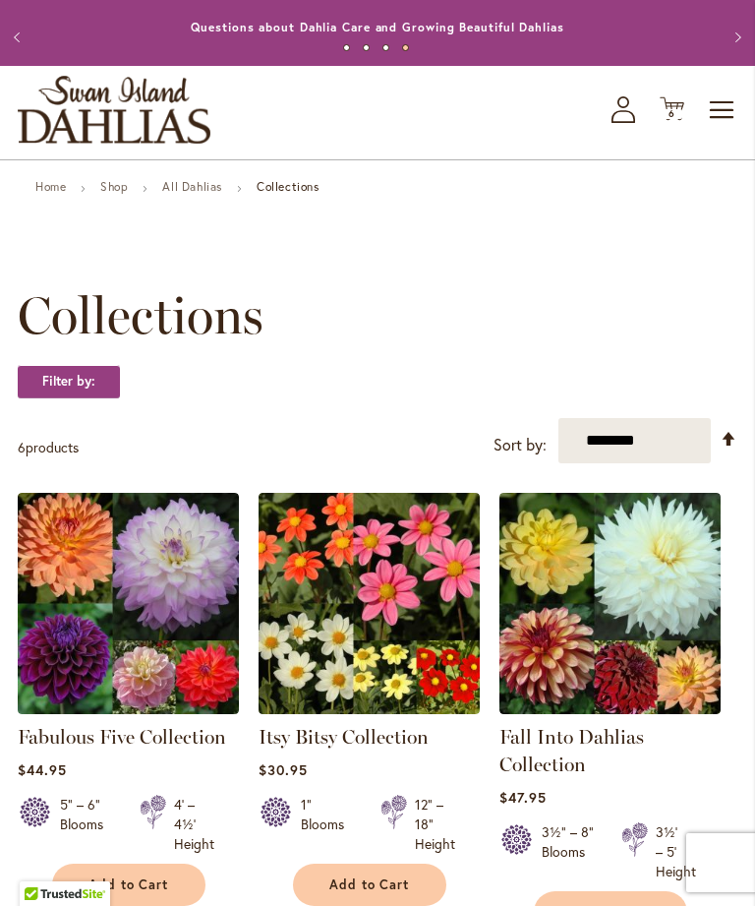
scroll to position [30, 0]
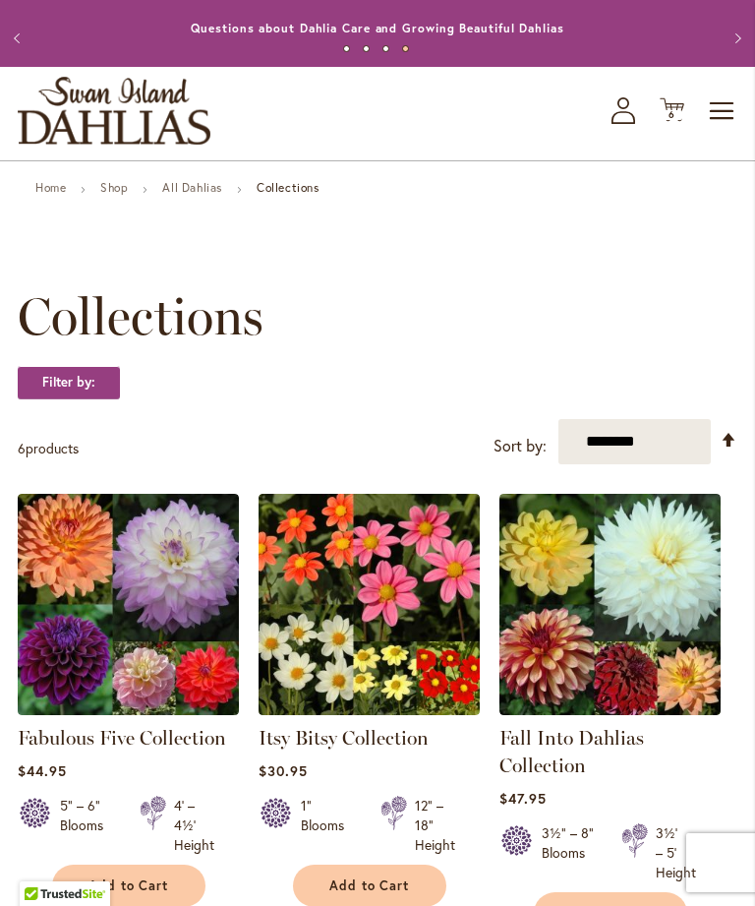
click at [131, 750] on link "Fabulous Five Collection" at bounding box center [122, 738] width 209 height 24
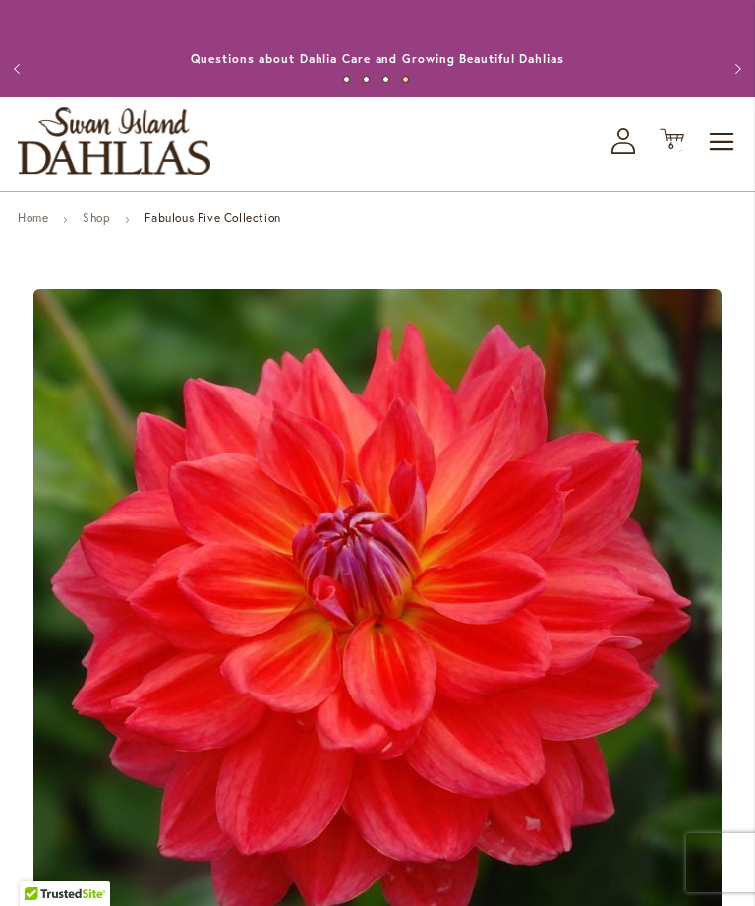
click at [110, 225] on link "Shop" at bounding box center [97, 218] width 28 height 15
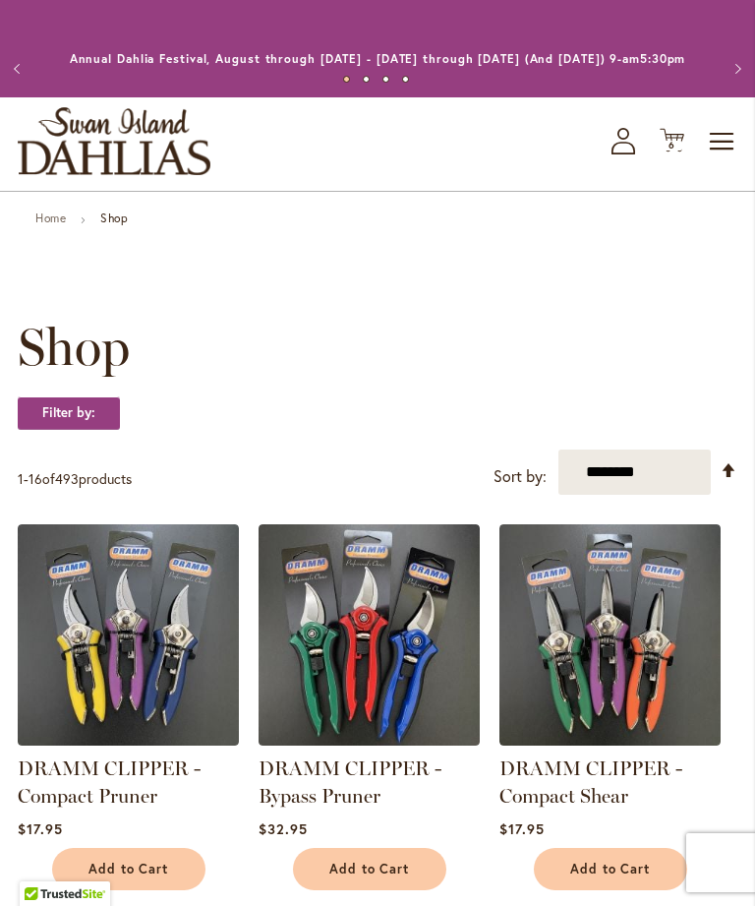
click at [722, 89] on button "Next" at bounding box center [735, 68] width 39 height 39
click at [721, 154] on span "Toggle Nav" at bounding box center [723, 141] width 30 height 39
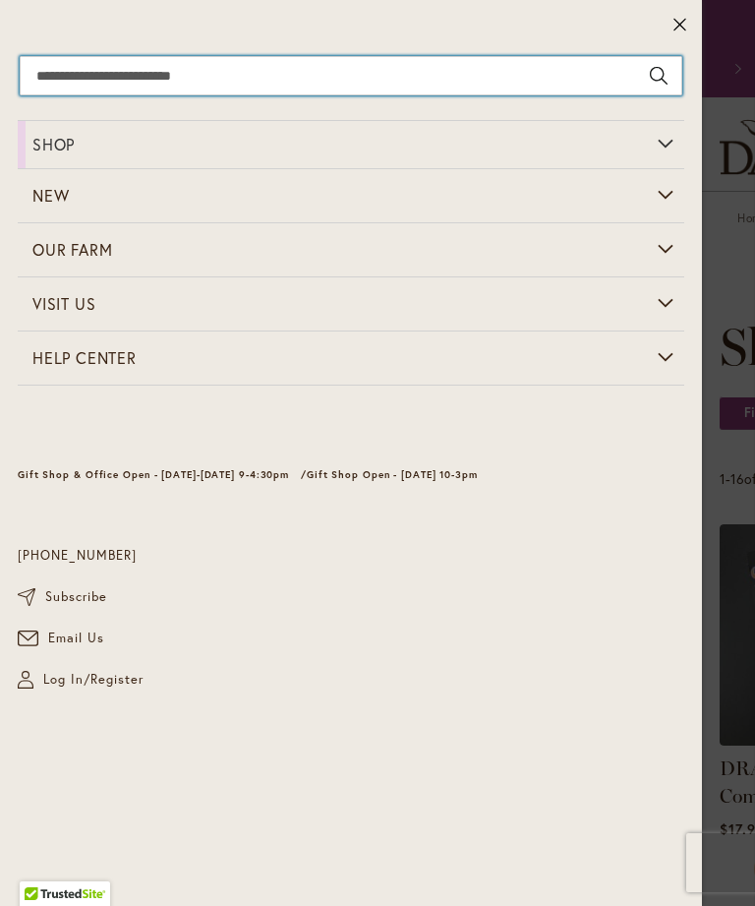
click at [398, 77] on input "Search" at bounding box center [351, 75] width 663 height 39
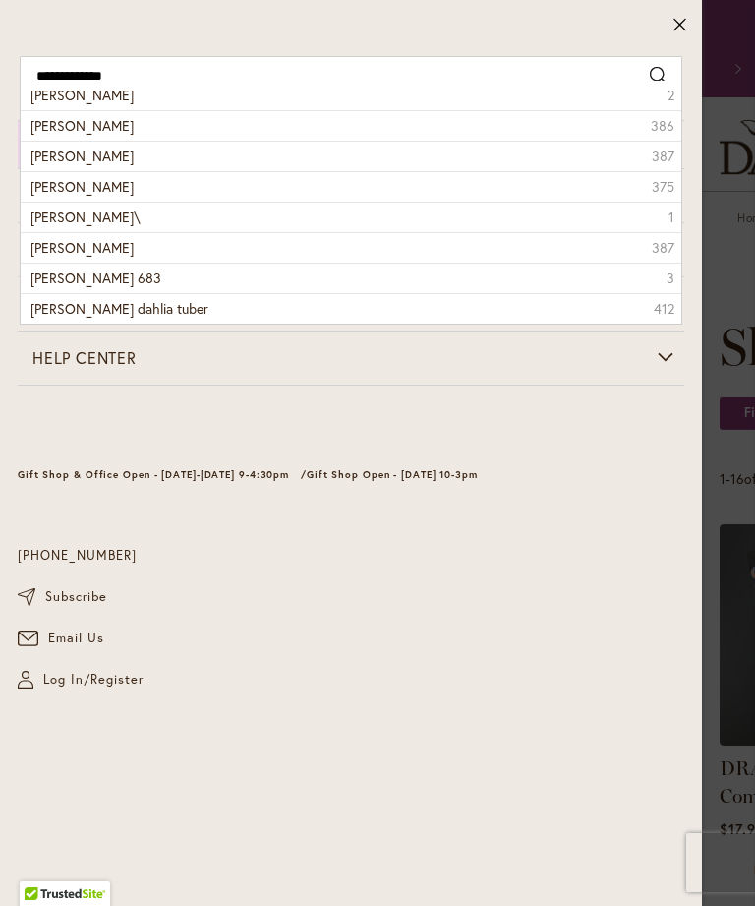
click at [131, 122] on span "Cooper Blaine dahlia" at bounding box center [81, 125] width 103 height 19
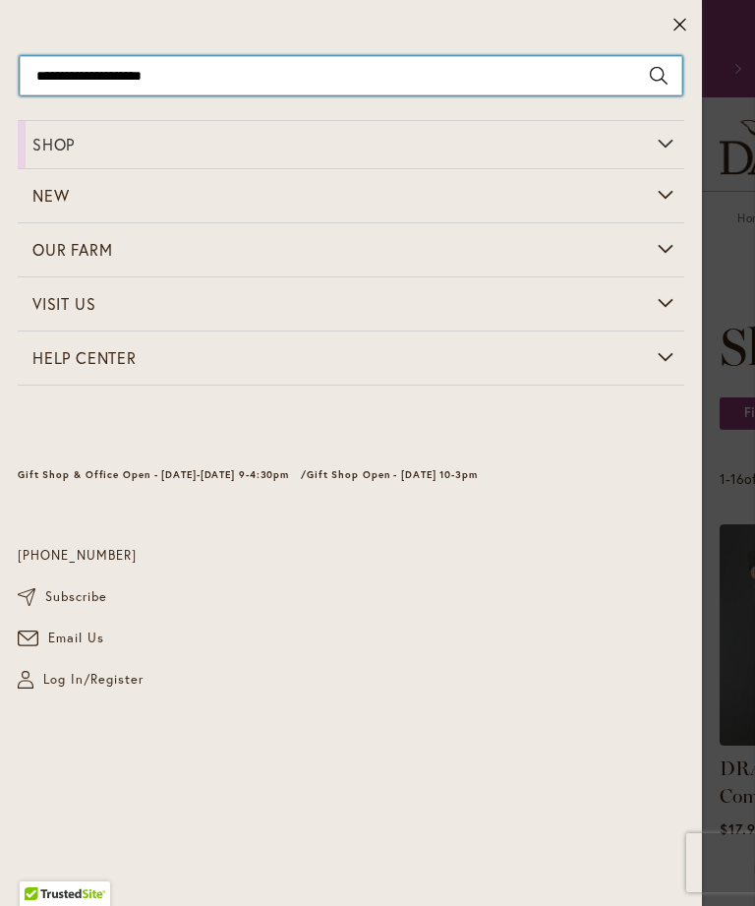
type input "**********"
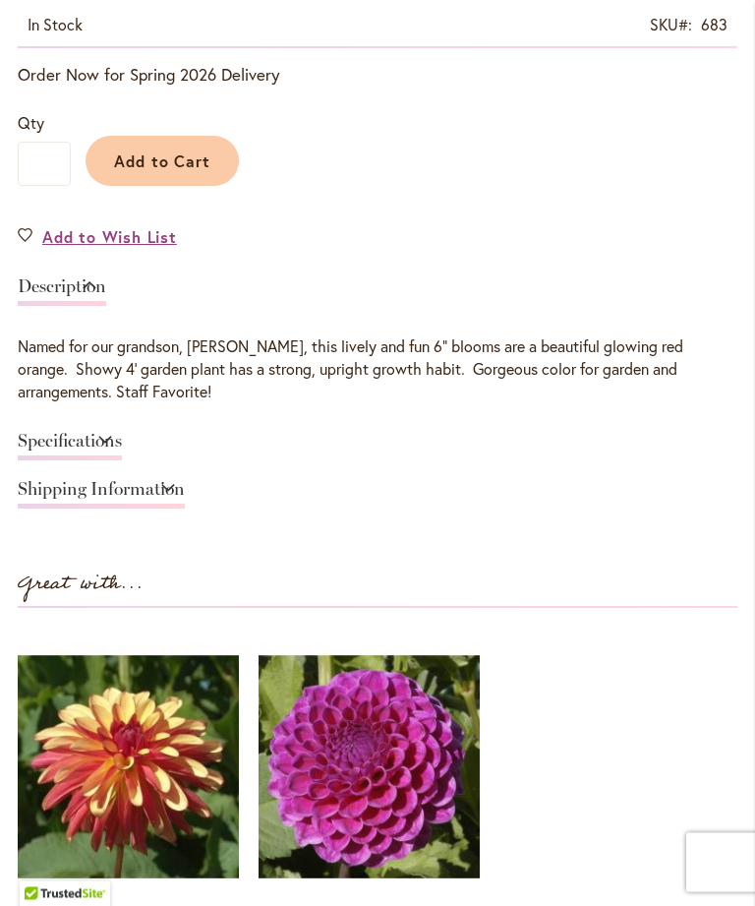
scroll to position [1186, 0]
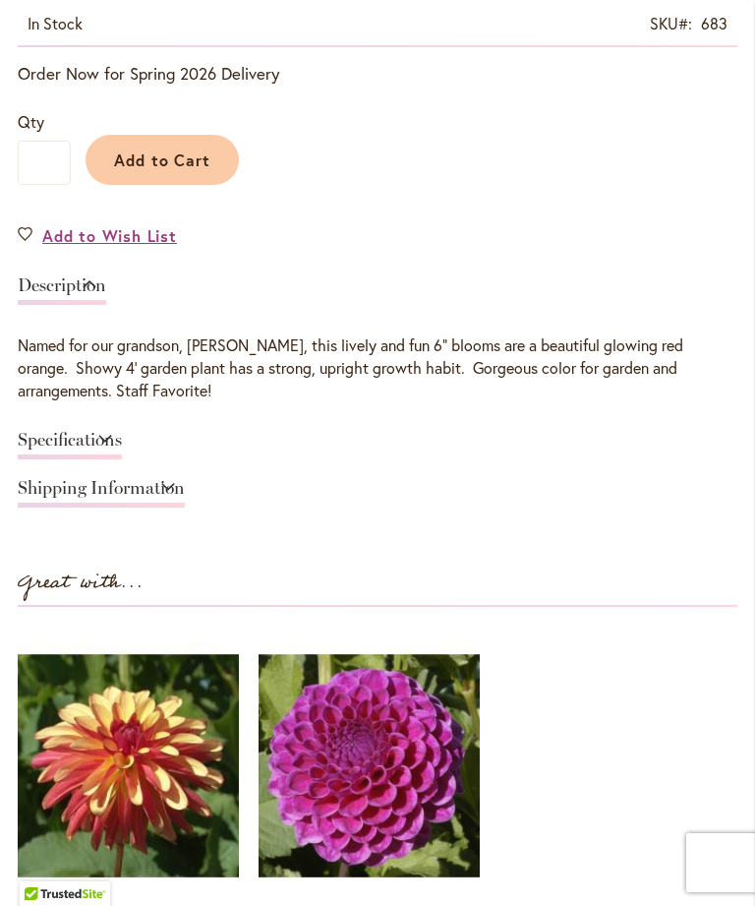
click at [191, 170] on span "Add to Cart" at bounding box center [162, 160] width 97 height 21
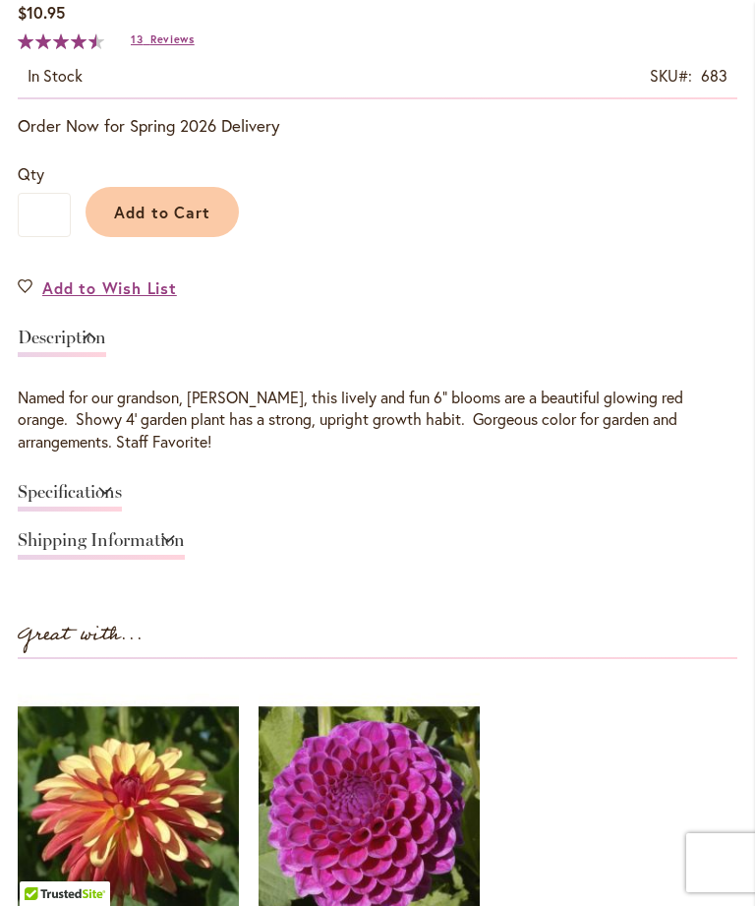
click at [122, 506] on link "Specifications" at bounding box center [70, 497] width 104 height 29
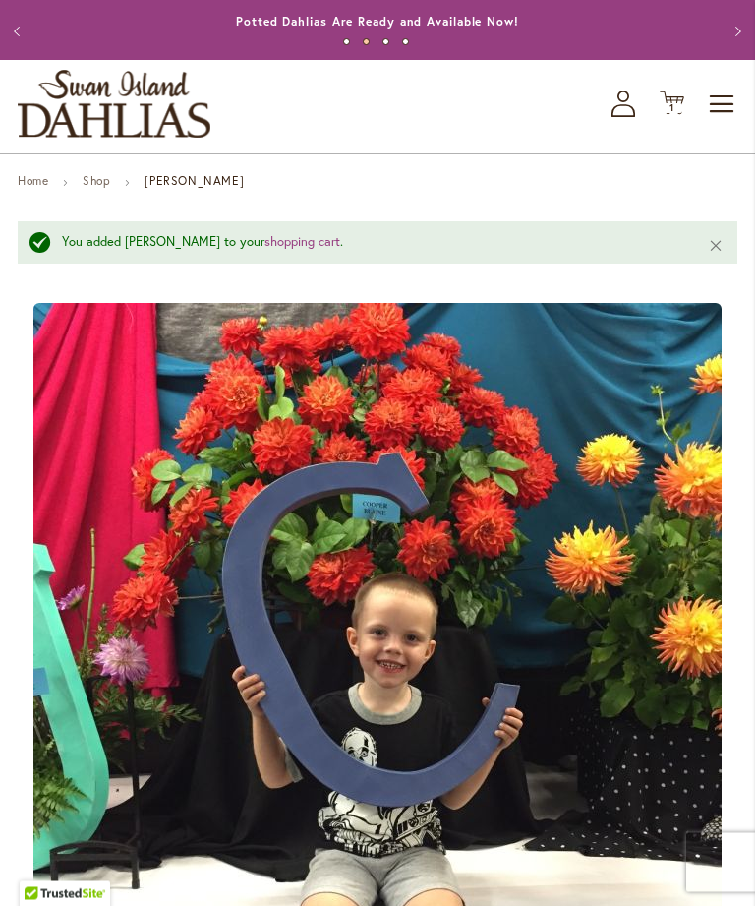
scroll to position [0, 0]
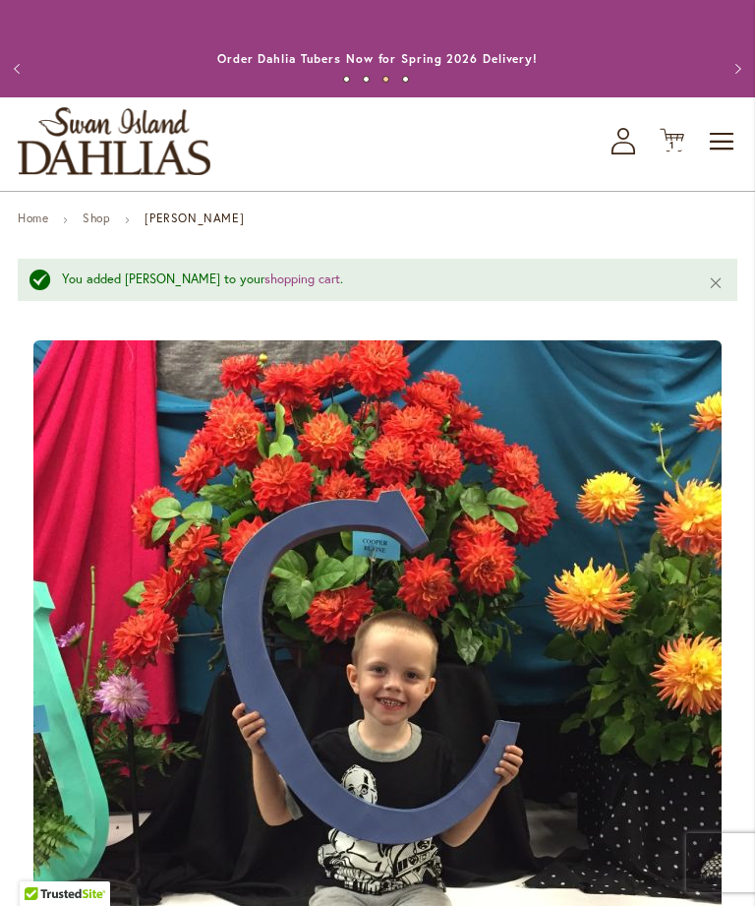
click at [722, 161] on span "Toggle Nav" at bounding box center [723, 141] width 30 height 39
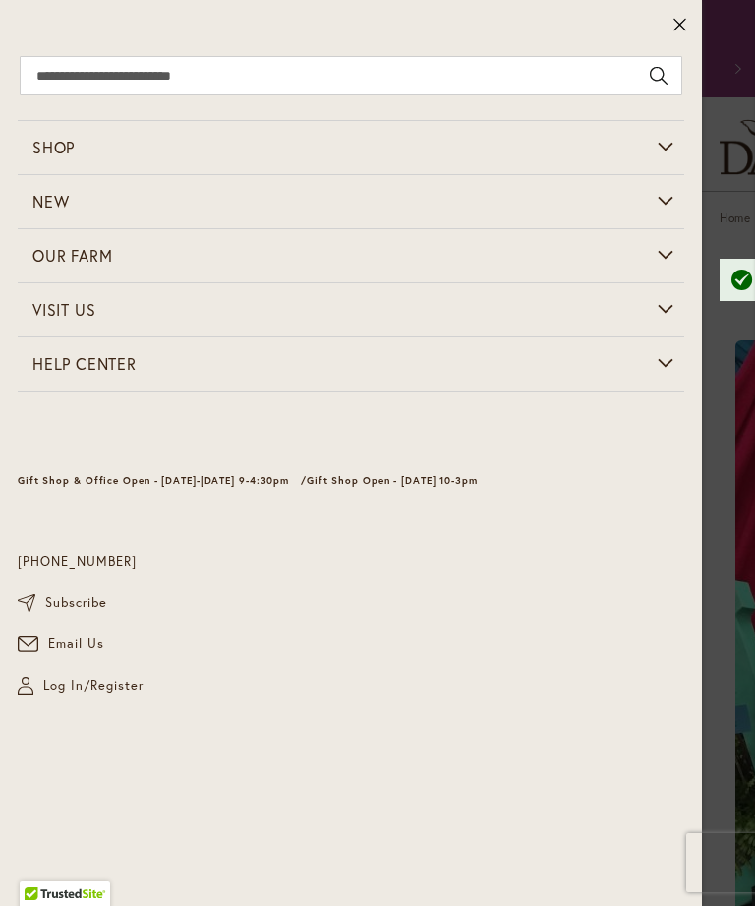
click at [690, 28] on button at bounding box center [680, 25] width 44 height 51
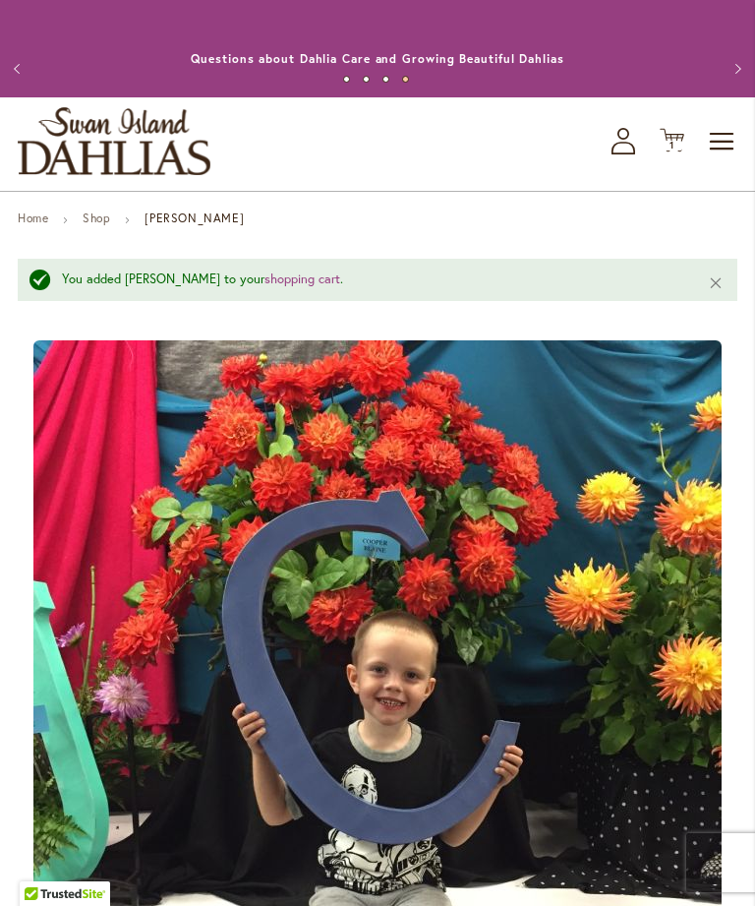
click at [669, 152] on icon at bounding box center [672, 141] width 25 height 24
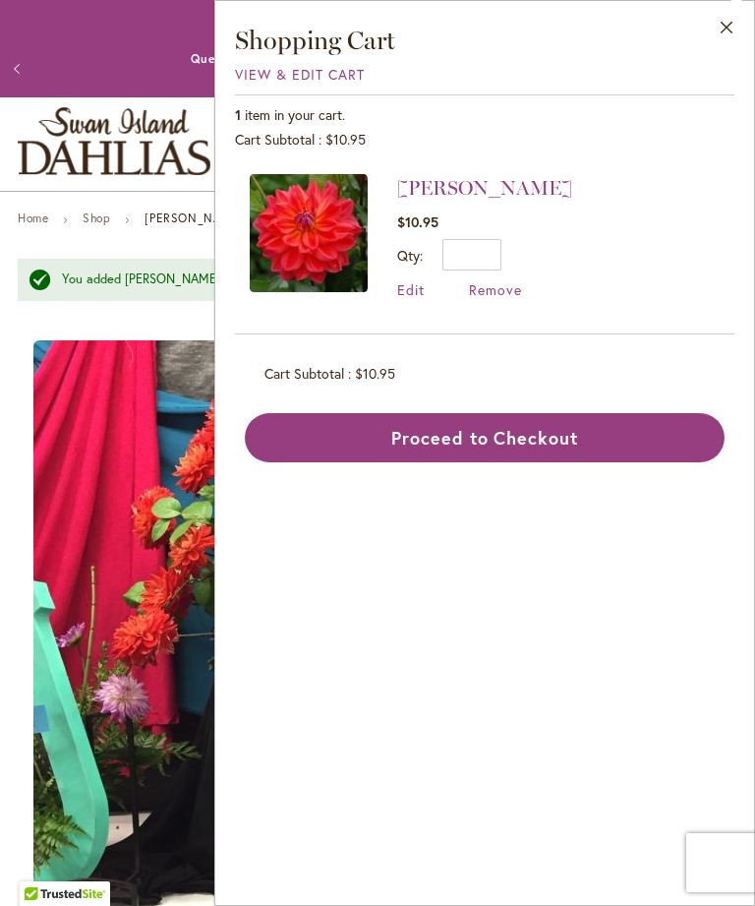
click at [559, 443] on button "Proceed to Checkout" at bounding box center [485, 437] width 480 height 49
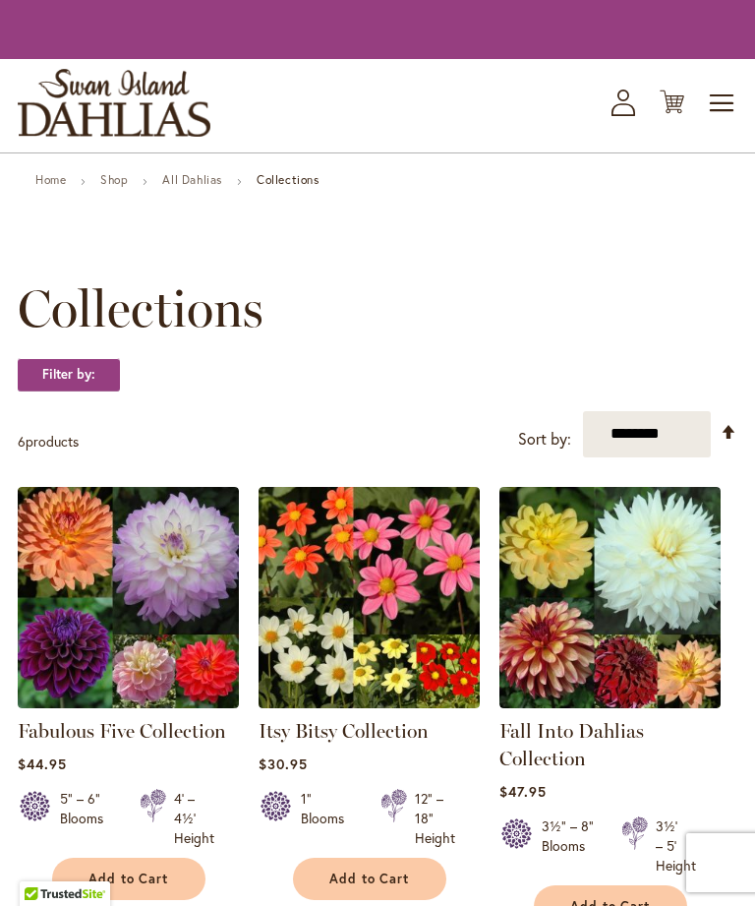
scroll to position [30, 0]
